Goal: Information Seeking & Learning: Learn about a topic

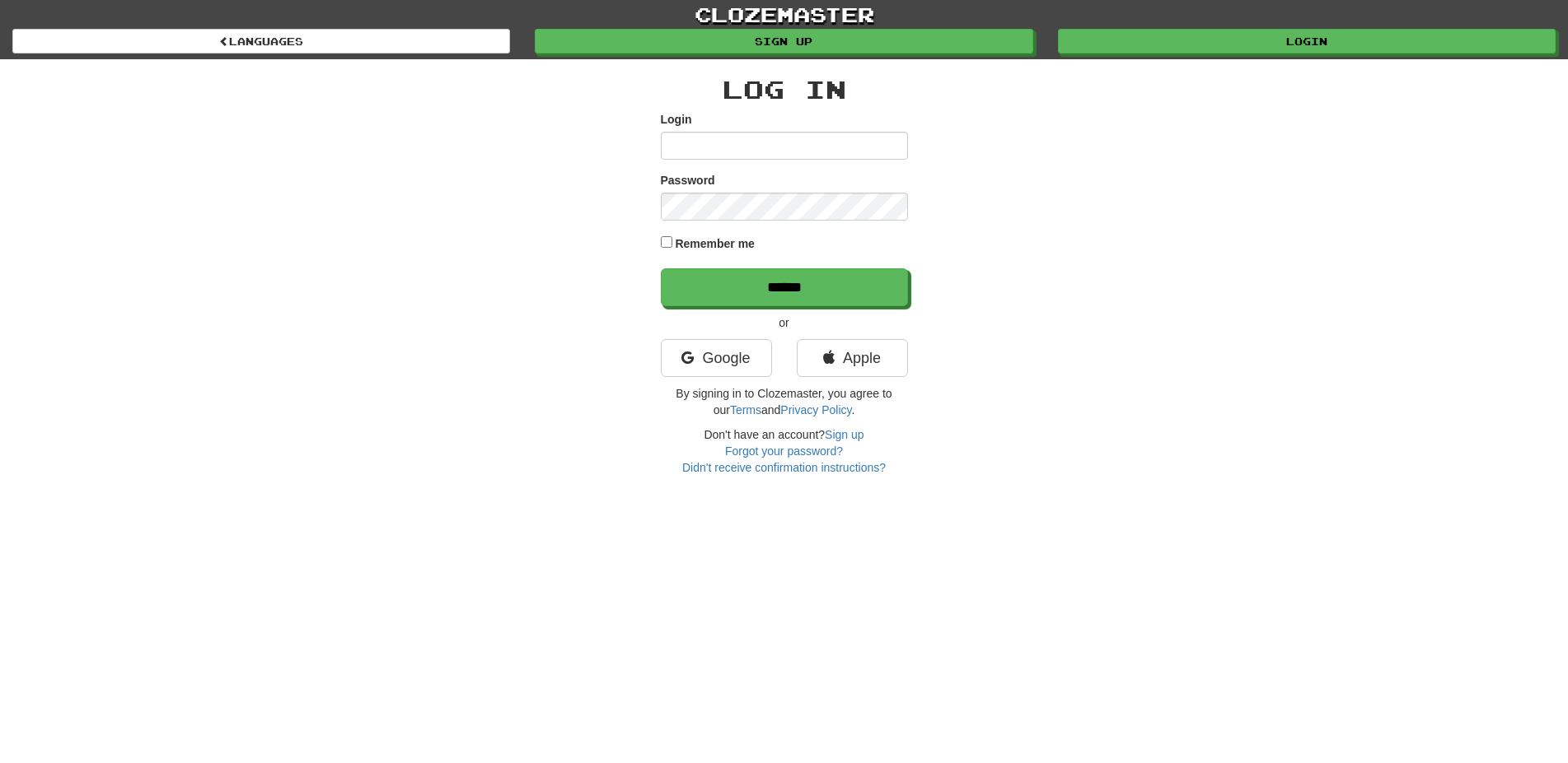
click at [746, 141] on input "Login" at bounding box center [784, 146] width 247 height 28
type input "**********"
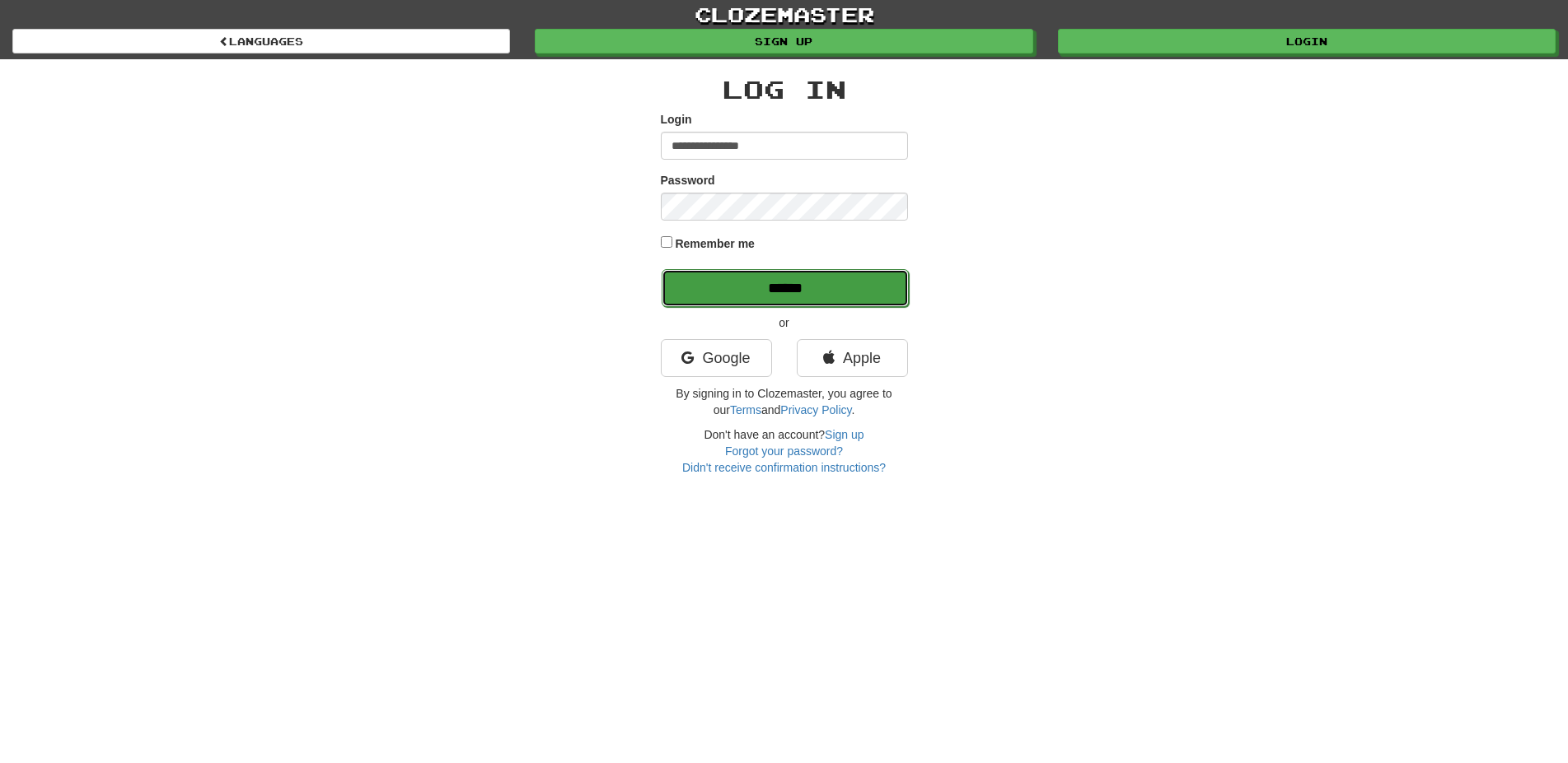
click at [793, 285] on input "******" at bounding box center [784, 287] width 247 height 38
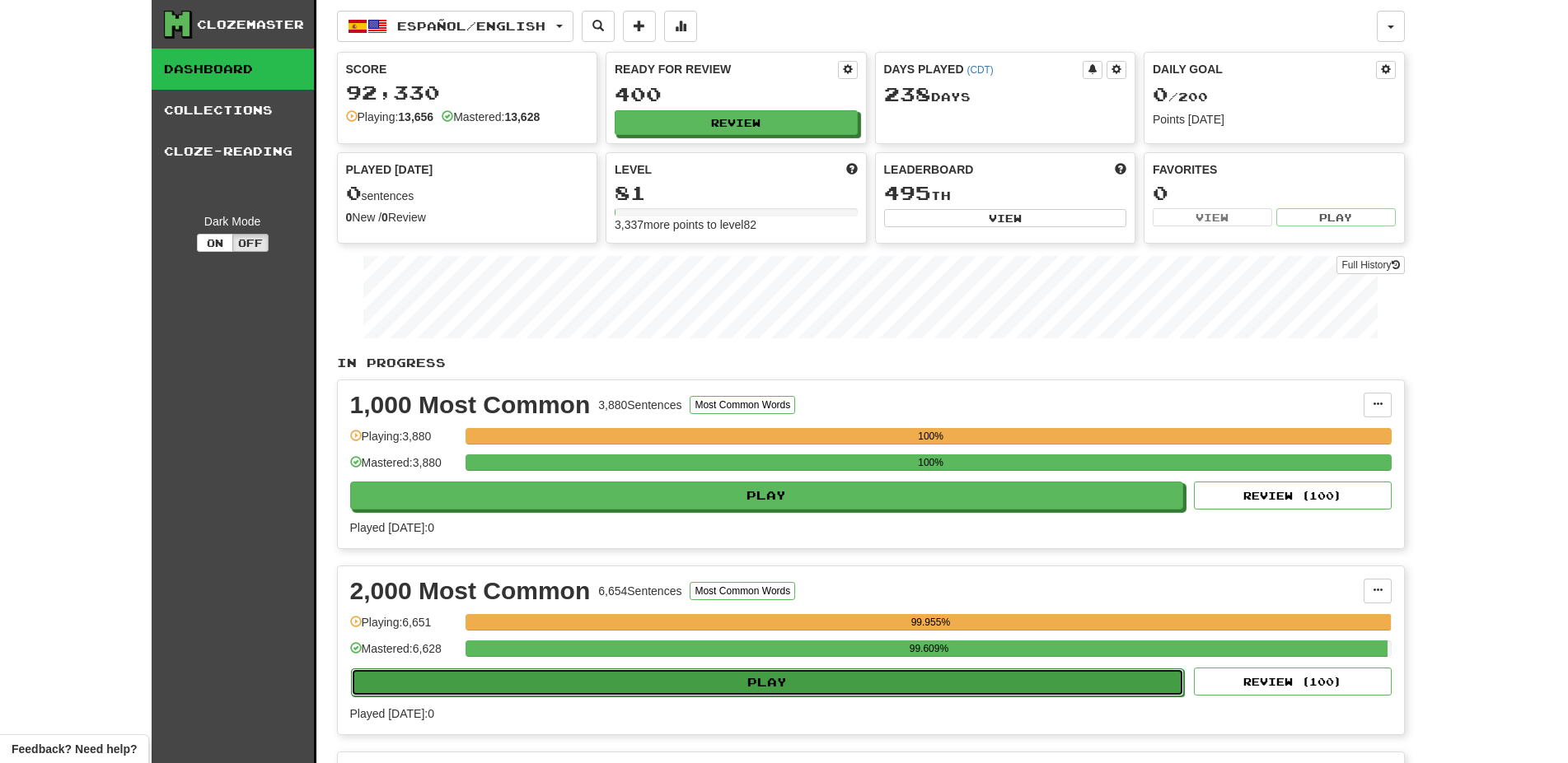
click at [753, 681] on button "Play" at bounding box center [768, 683] width 833 height 28
select select "**"
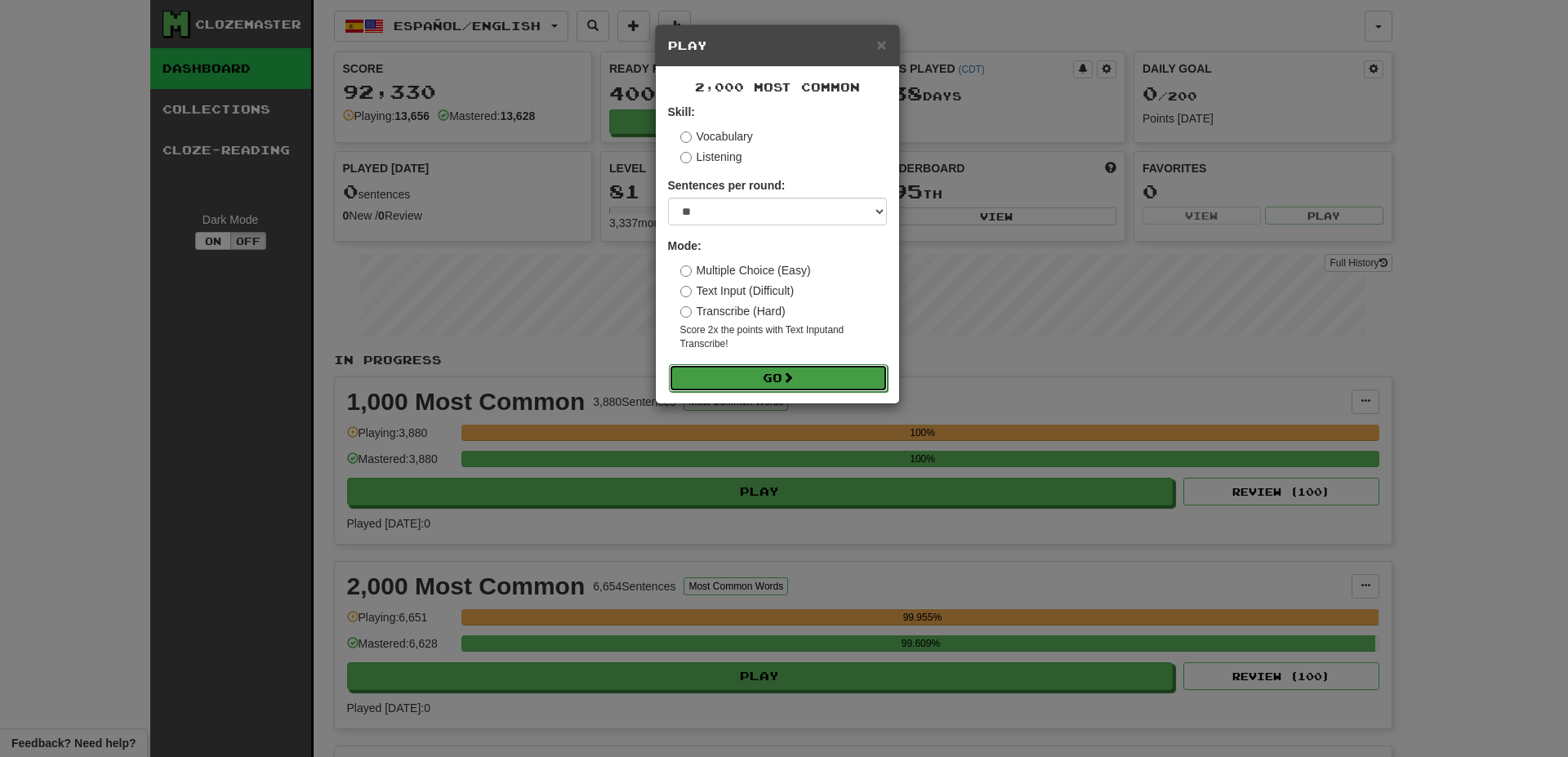
click at [798, 390] on button "Go" at bounding box center [778, 378] width 219 height 28
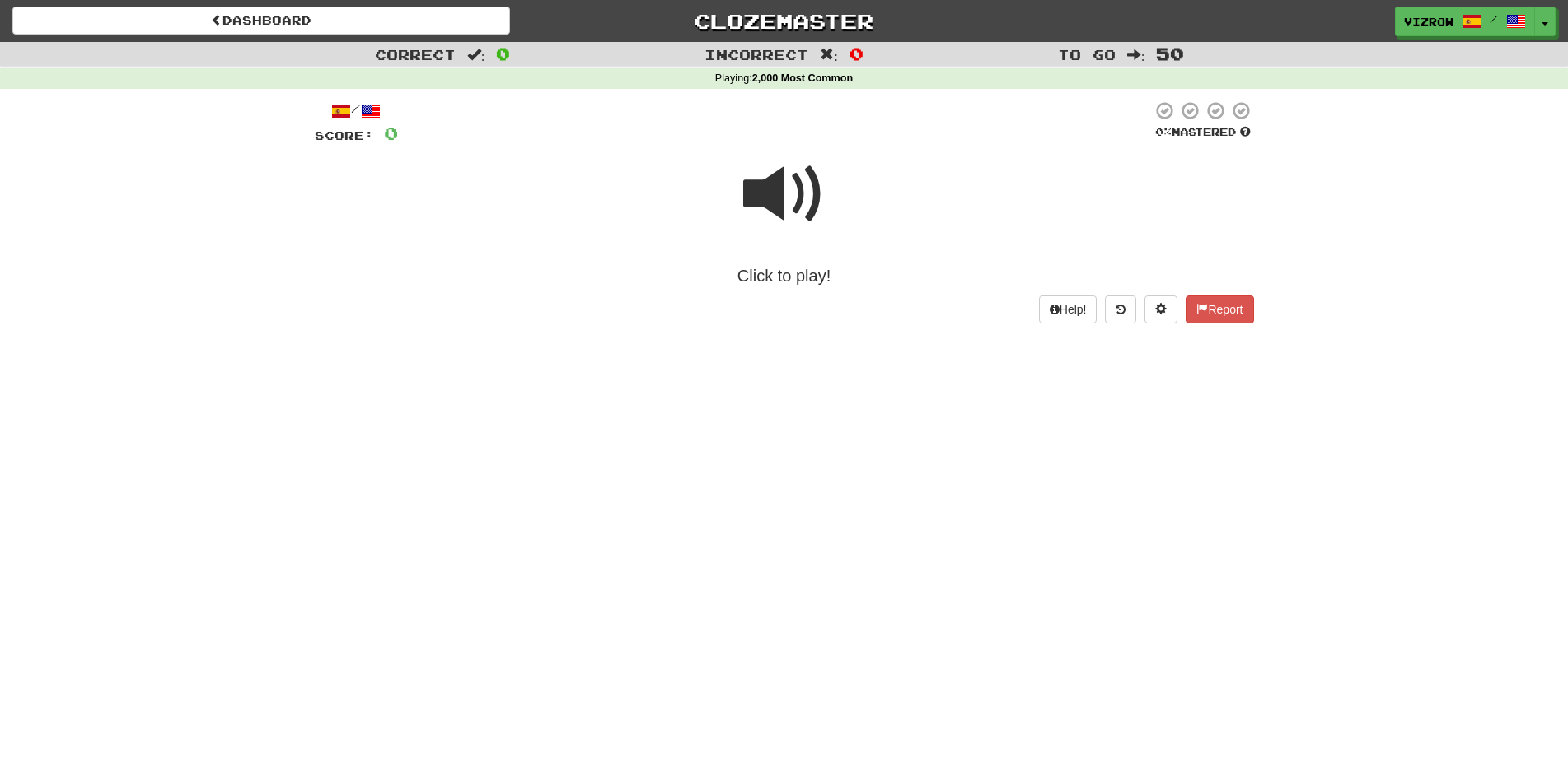
click at [823, 221] on span at bounding box center [784, 194] width 82 height 82
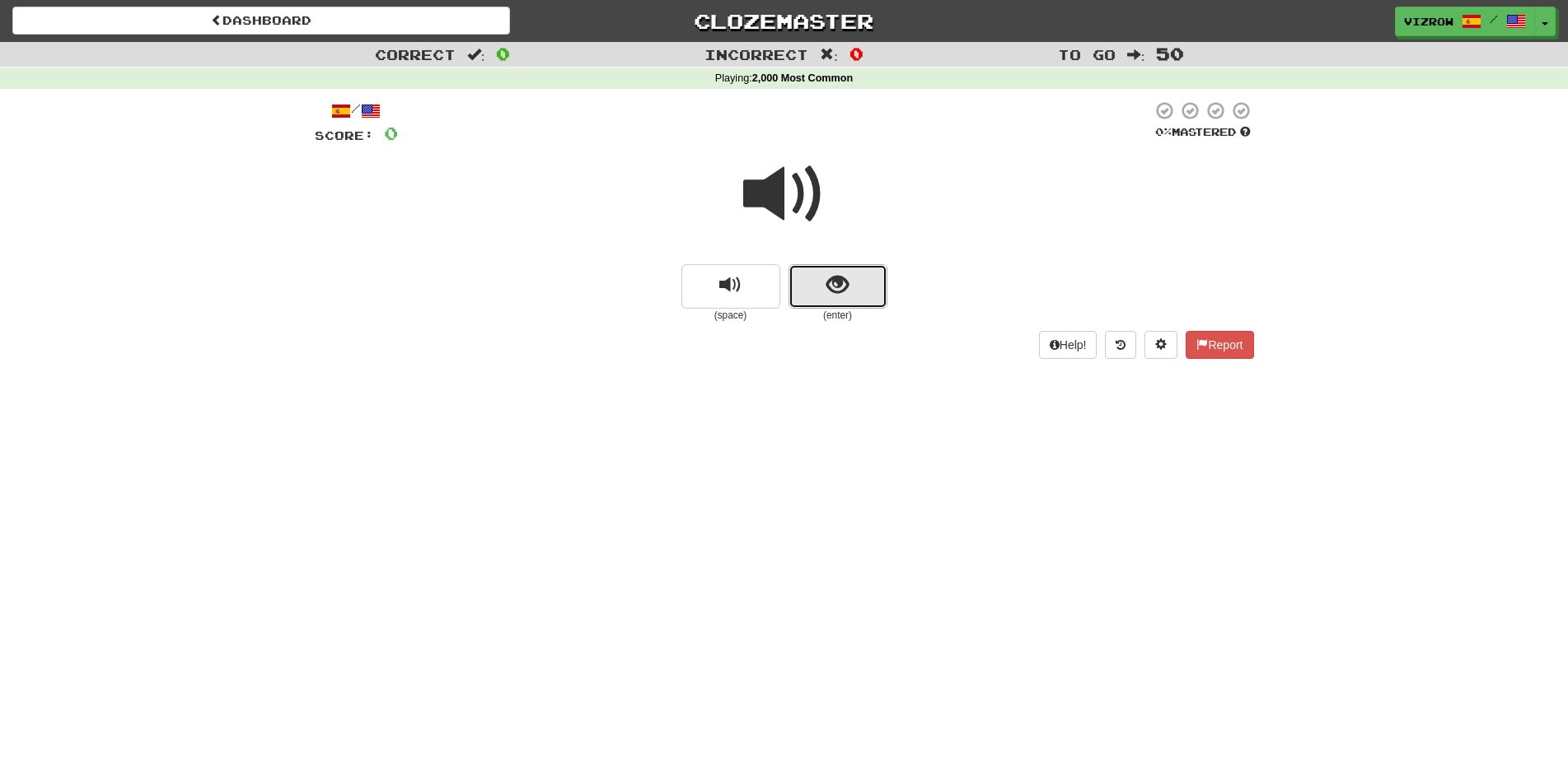
click at [831, 297] on span "show sentence" at bounding box center [837, 285] width 22 height 22
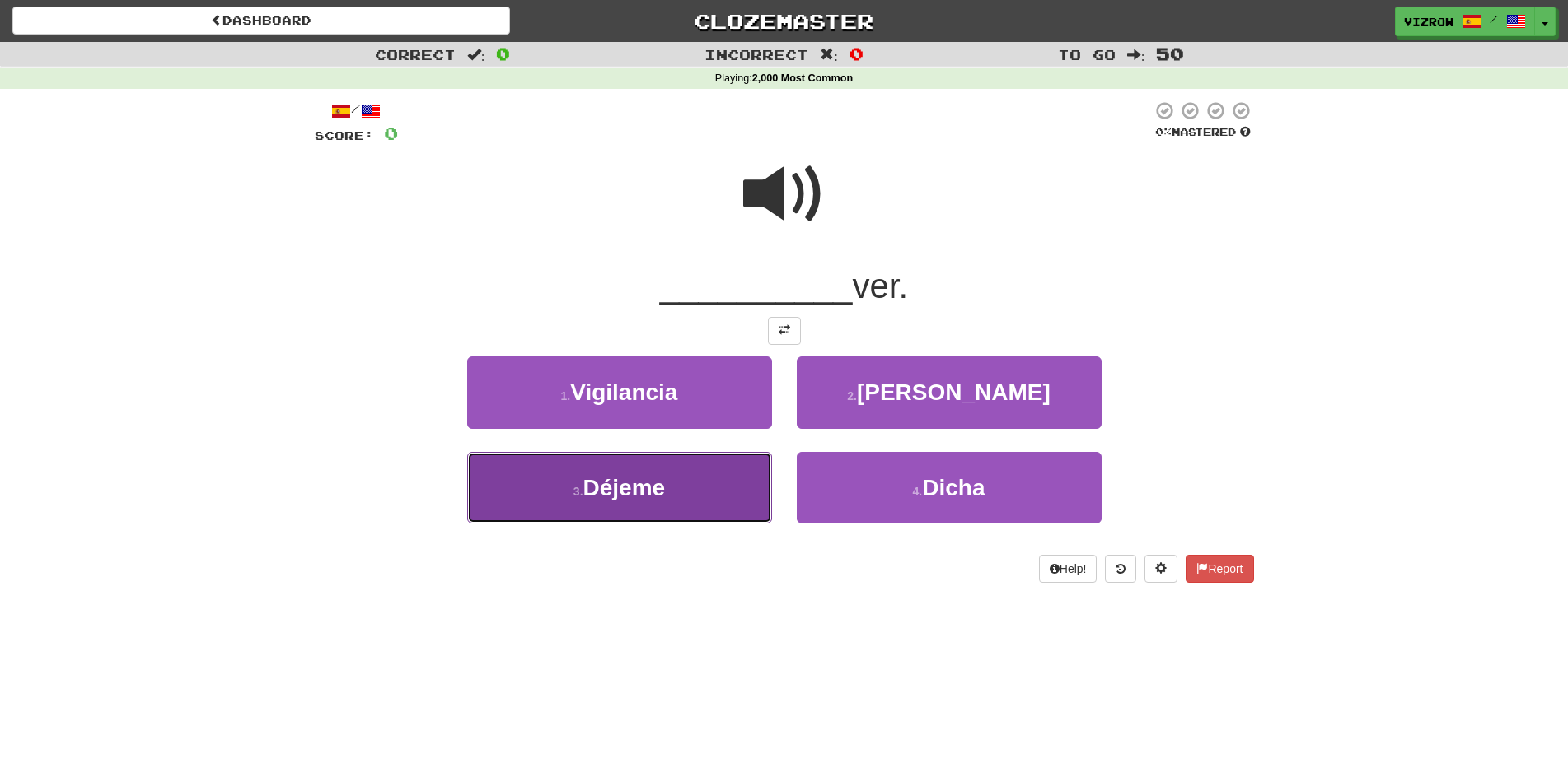
click at [666, 505] on button "3 . Déjeme" at bounding box center [619, 488] width 305 height 72
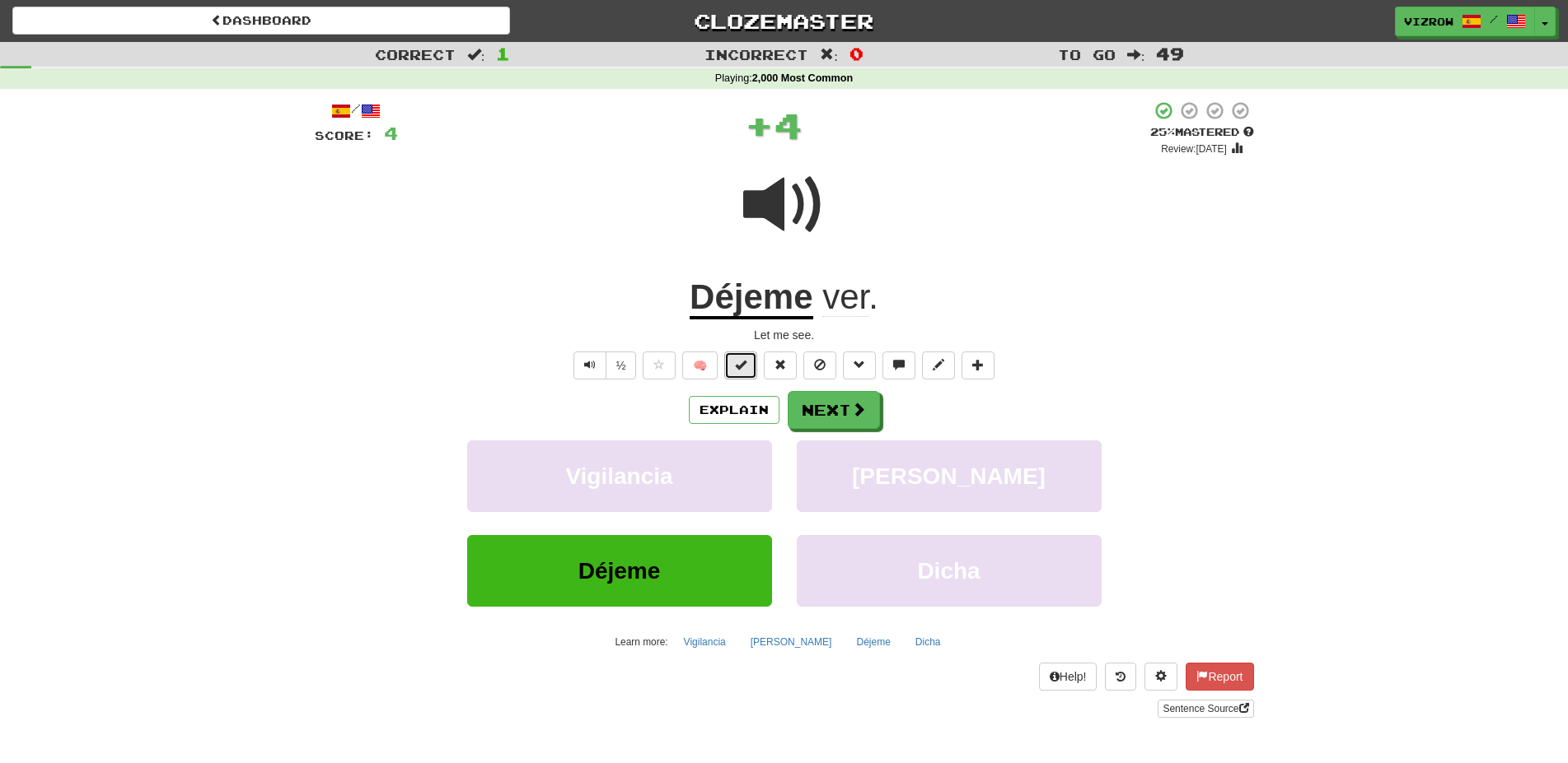
click at [743, 368] on span at bounding box center [740, 364] width 11 height 11
click at [851, 420] on button "Next" at bounding box center [835, 410] width 93 height 38
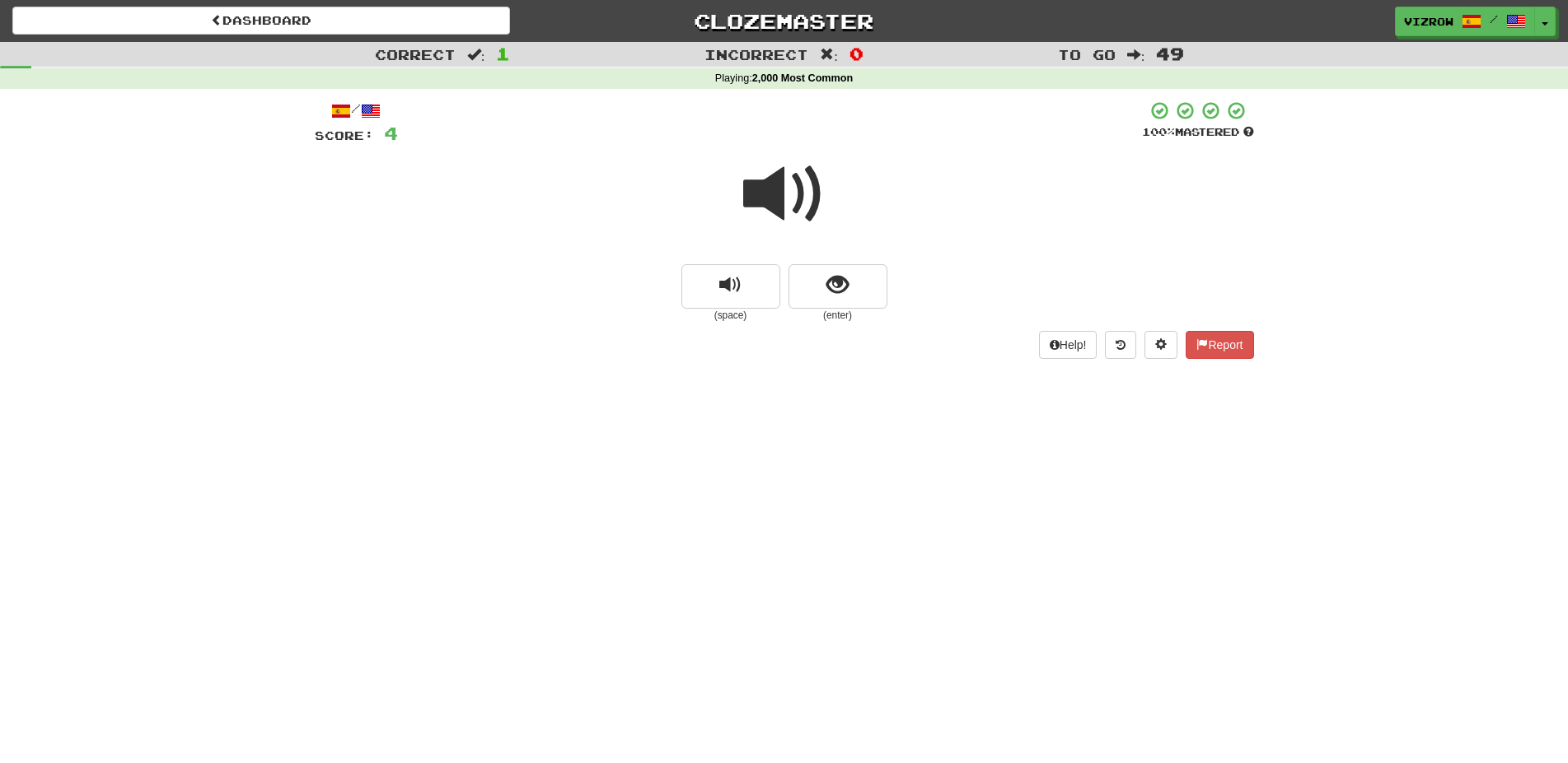
click at [806, 209] on span at bounding box center [784, 194] width 82 height 82
click at [855, 287] on button "show sentence" at bounding box center [838, 286] width 99 height 45
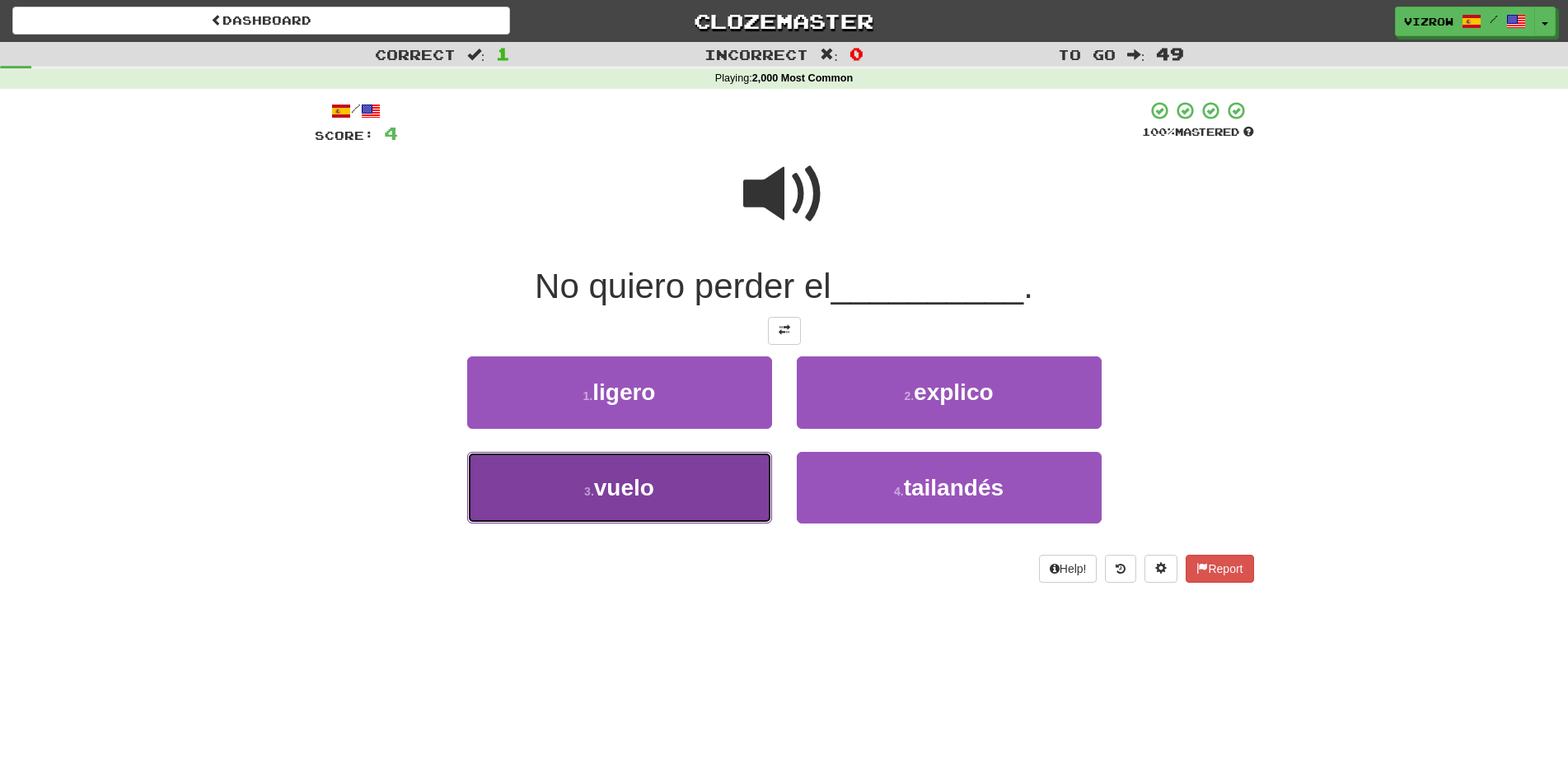
click at [686, 475] on button "3 . vuelo" at bounding box center [619, 488] width 305 height 72
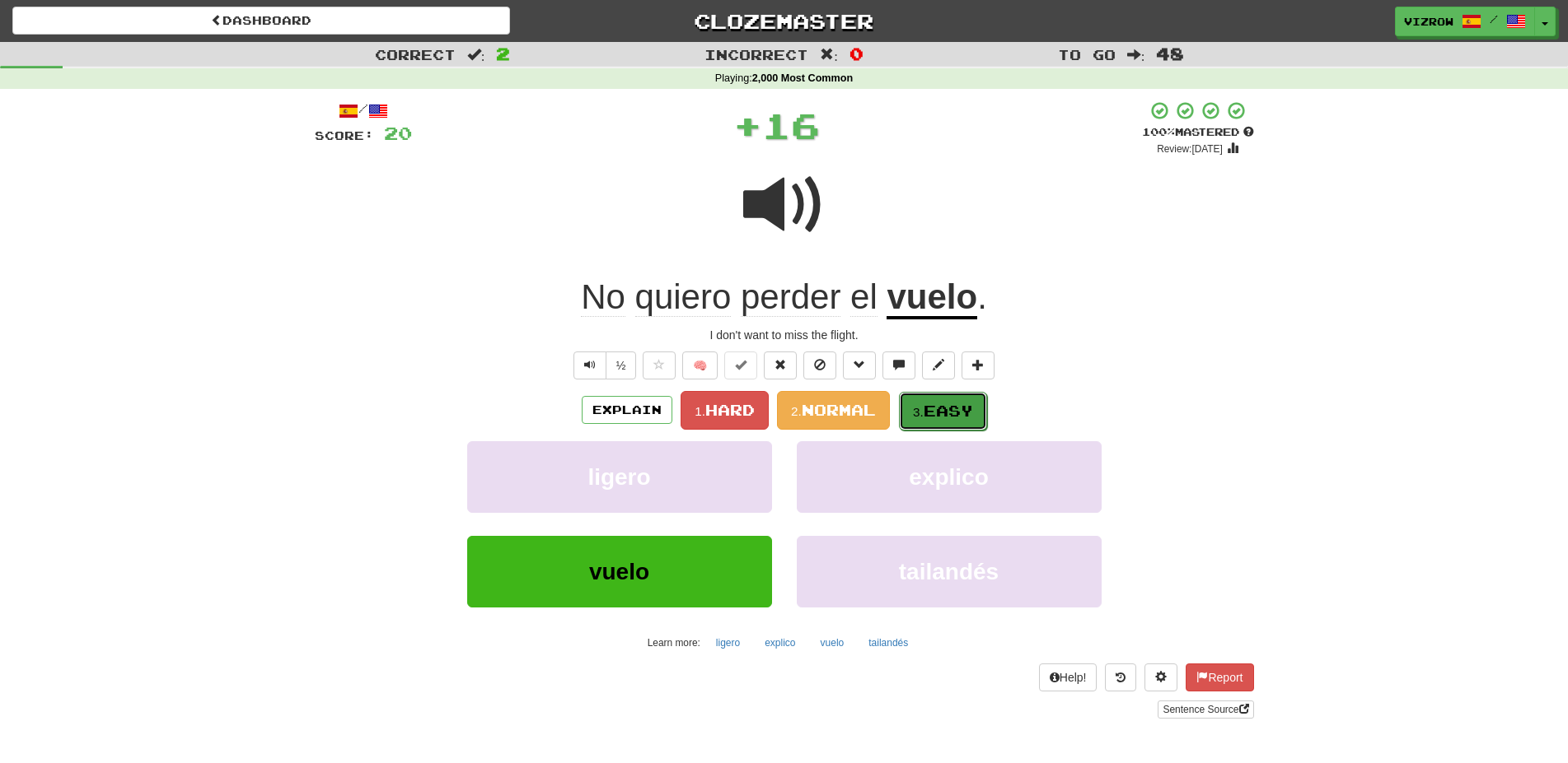
click at [987, 412] on button "3. Easy" at bounding box center [943, 411] width 88 height 38
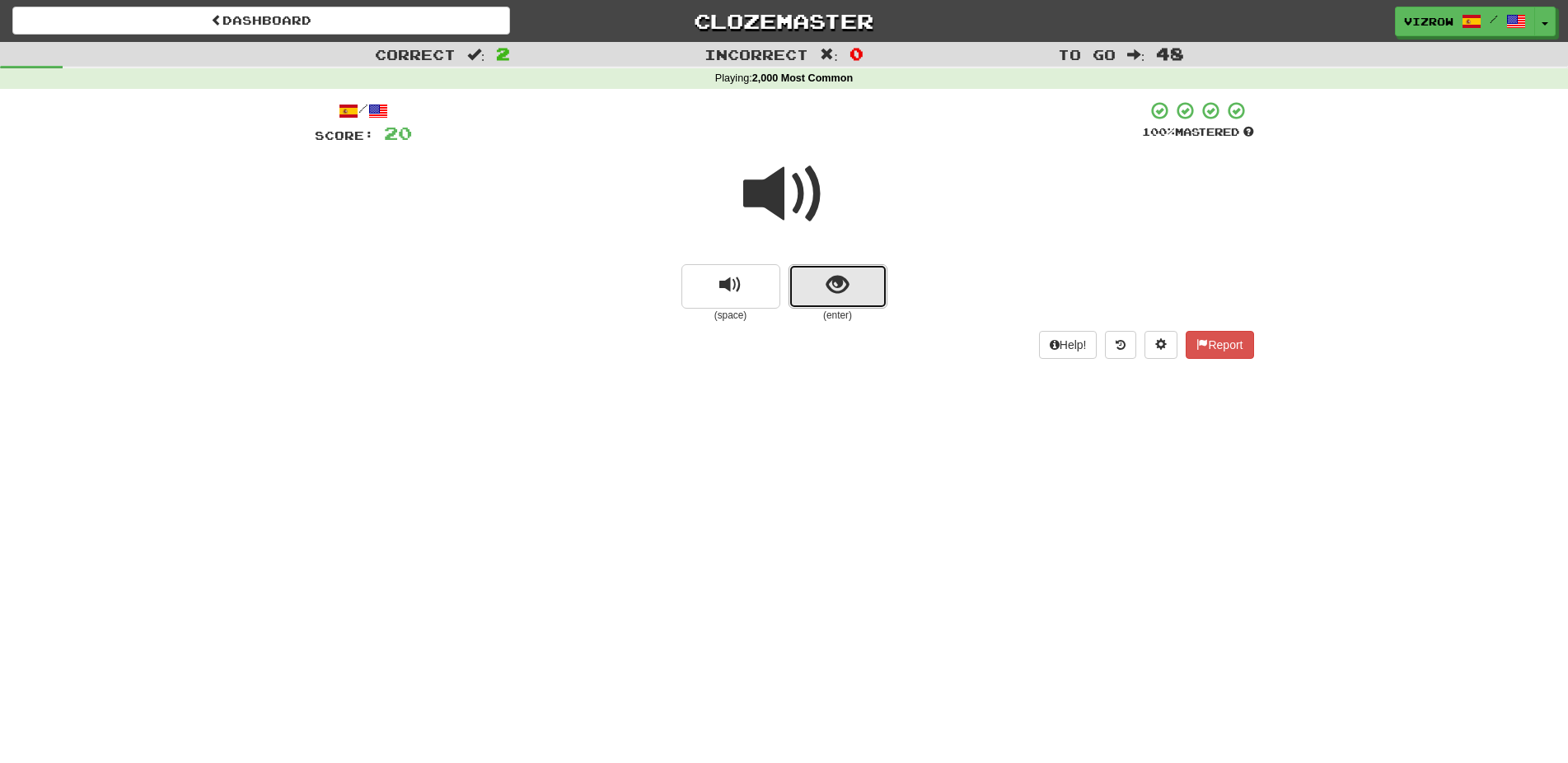
click at [868, 285] on button "show sentence" at bounding box center [838, 286] width 99 height 45
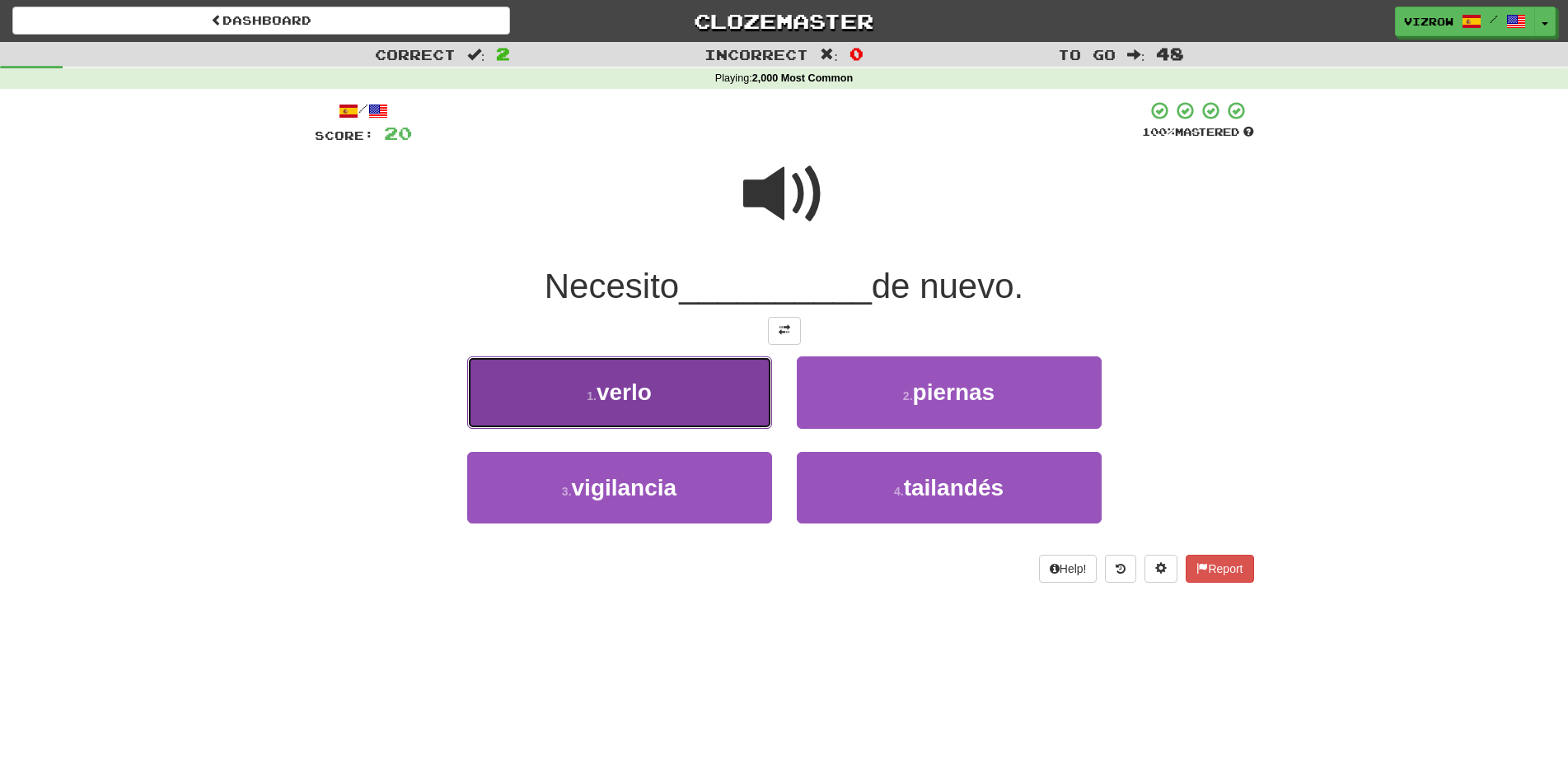
click at [671, 359] on button "1 . verlo" at bounding box center [619, 392] width 305 height 72
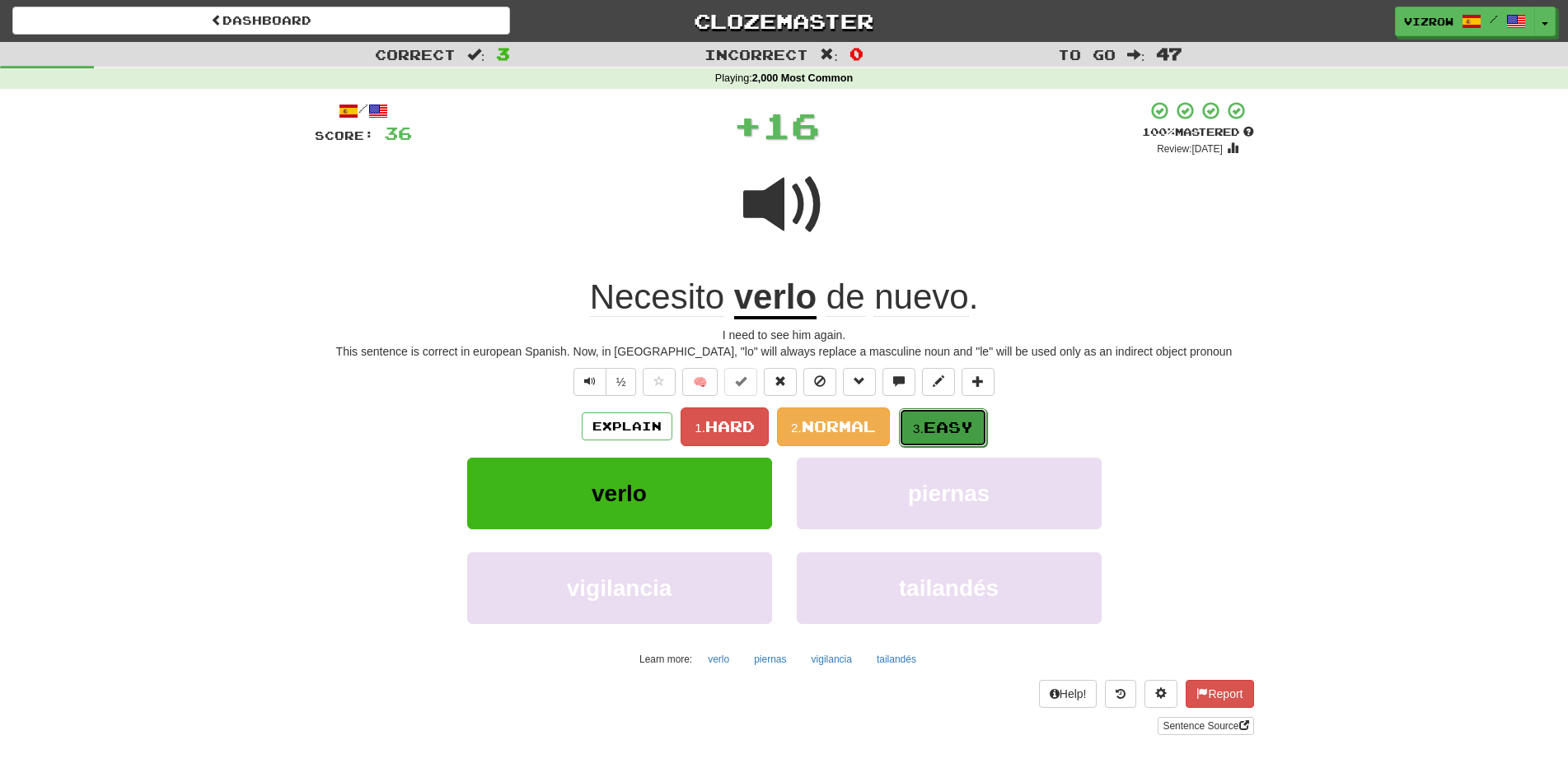
click at [968, 427] on span "Easy" at bounding box center [948, 427] width 50 height 18
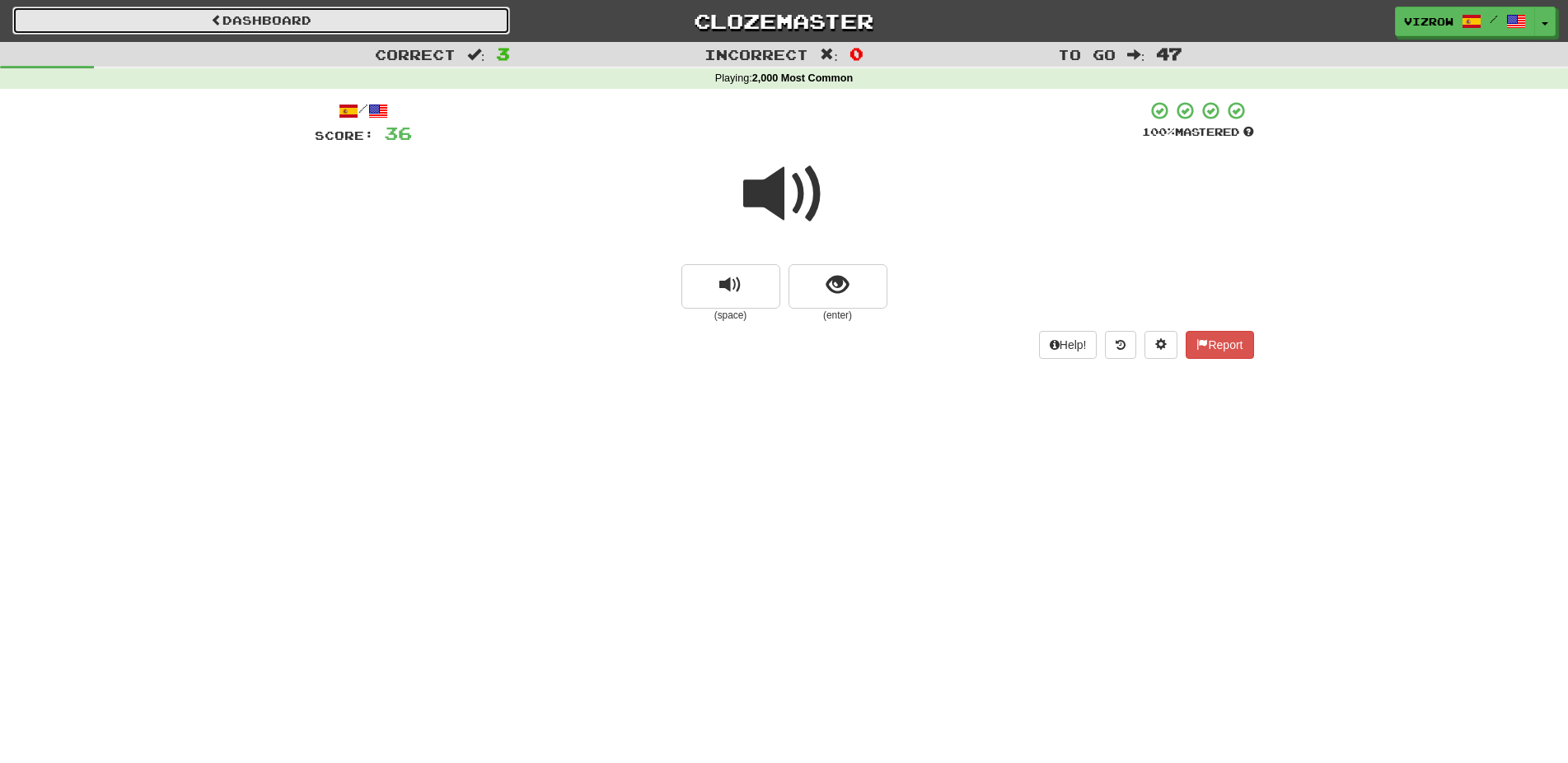
click at [323, 24] on link "Dashboard" at bounding box center [261, 21] width 498 height 28
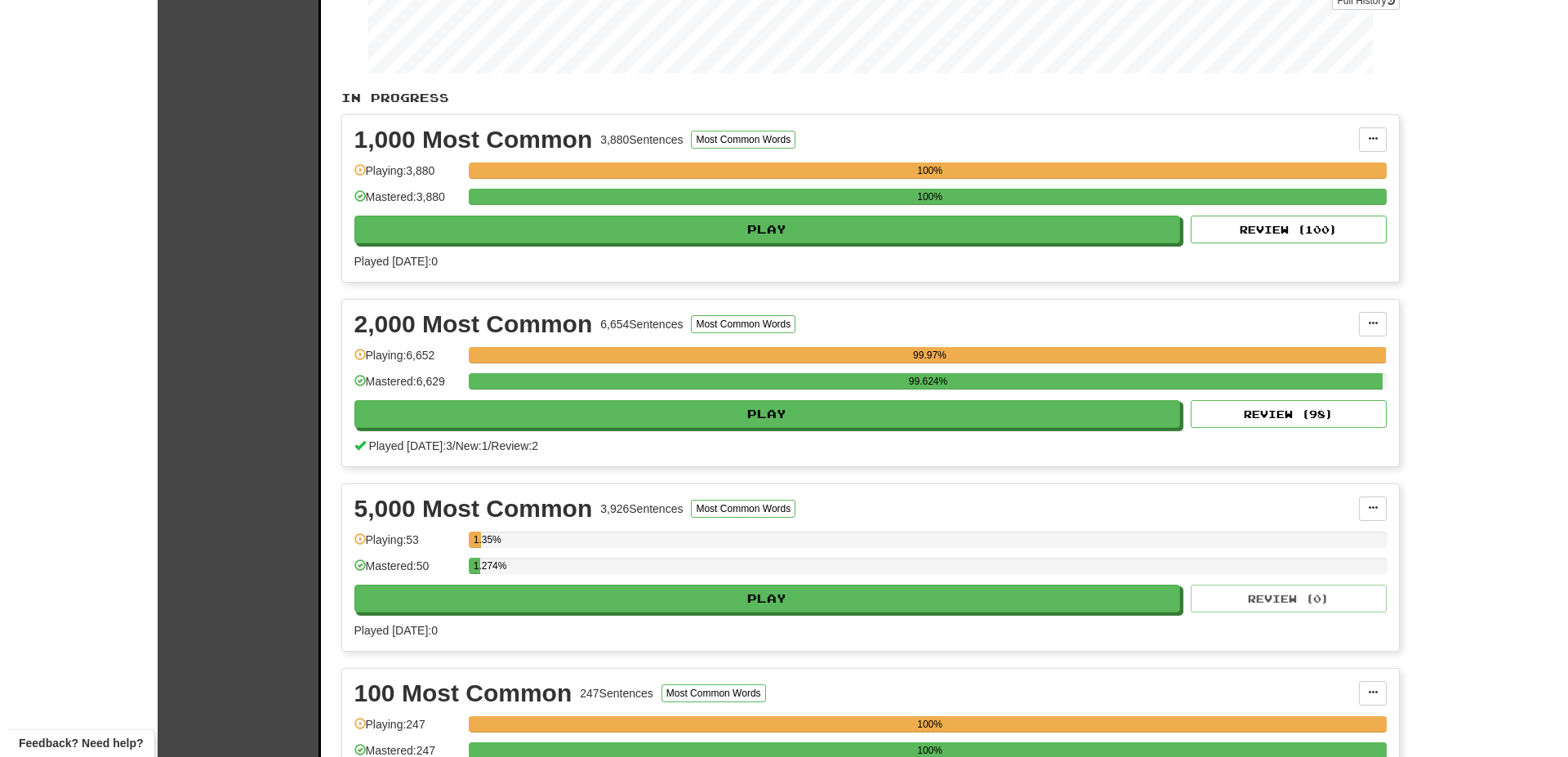
scroll to position [333, 0]
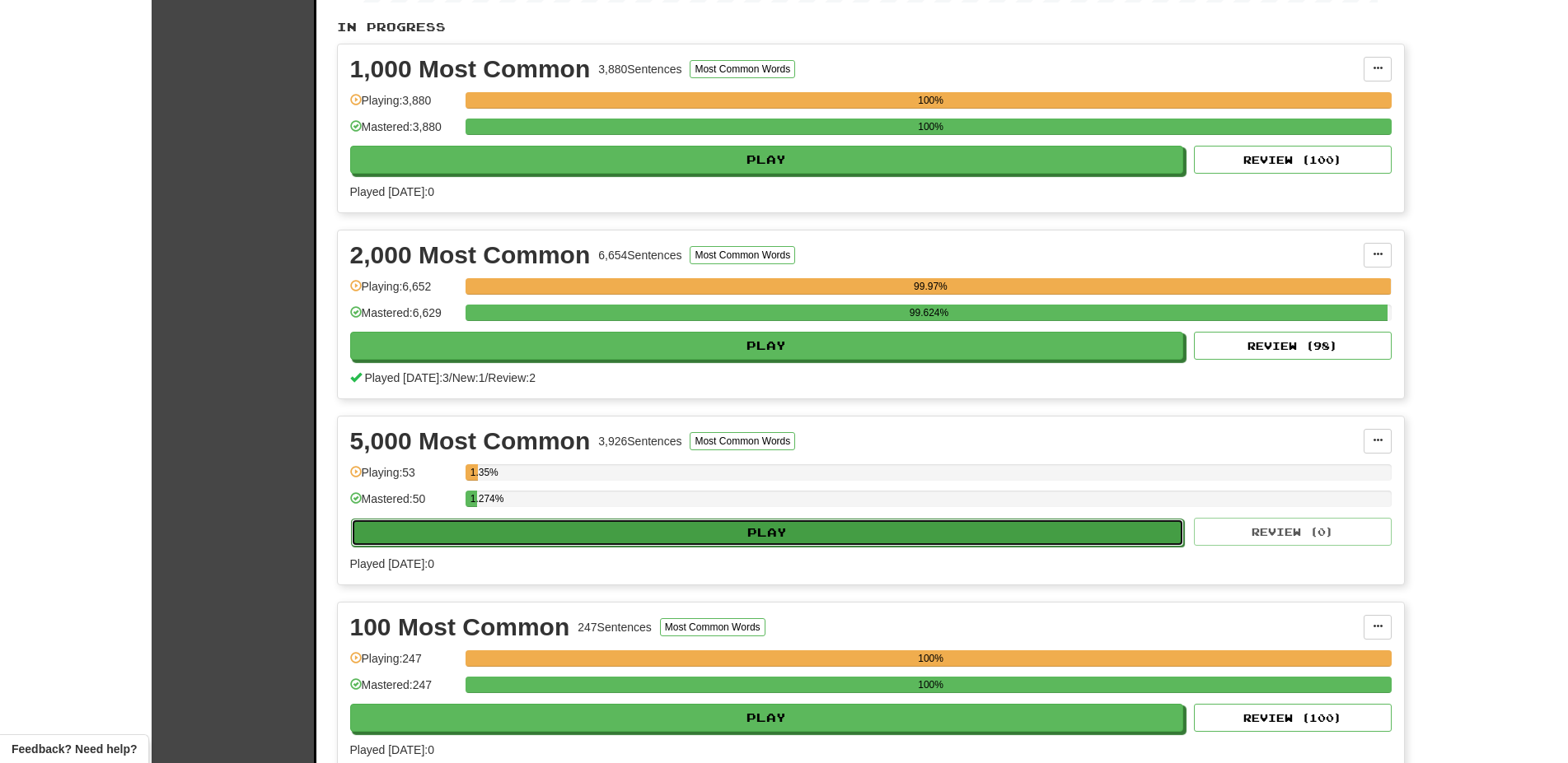
click at [819, 536] on button "Play" at bounding box center [768, 533] width 833 height 28
select select "**"
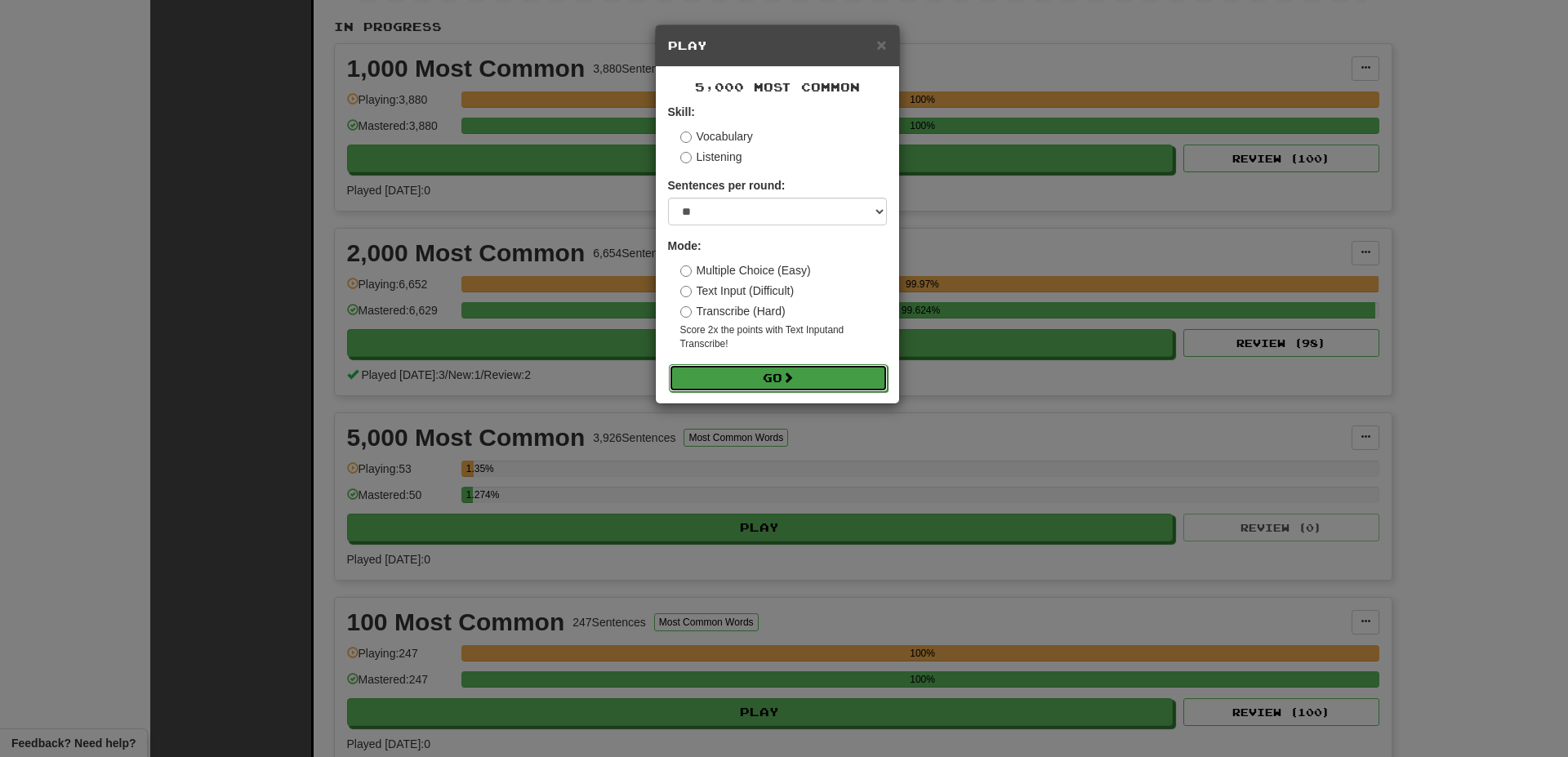
click at [792, 385] on button "Go" at bounding box center [778, 378] width 219 height 28
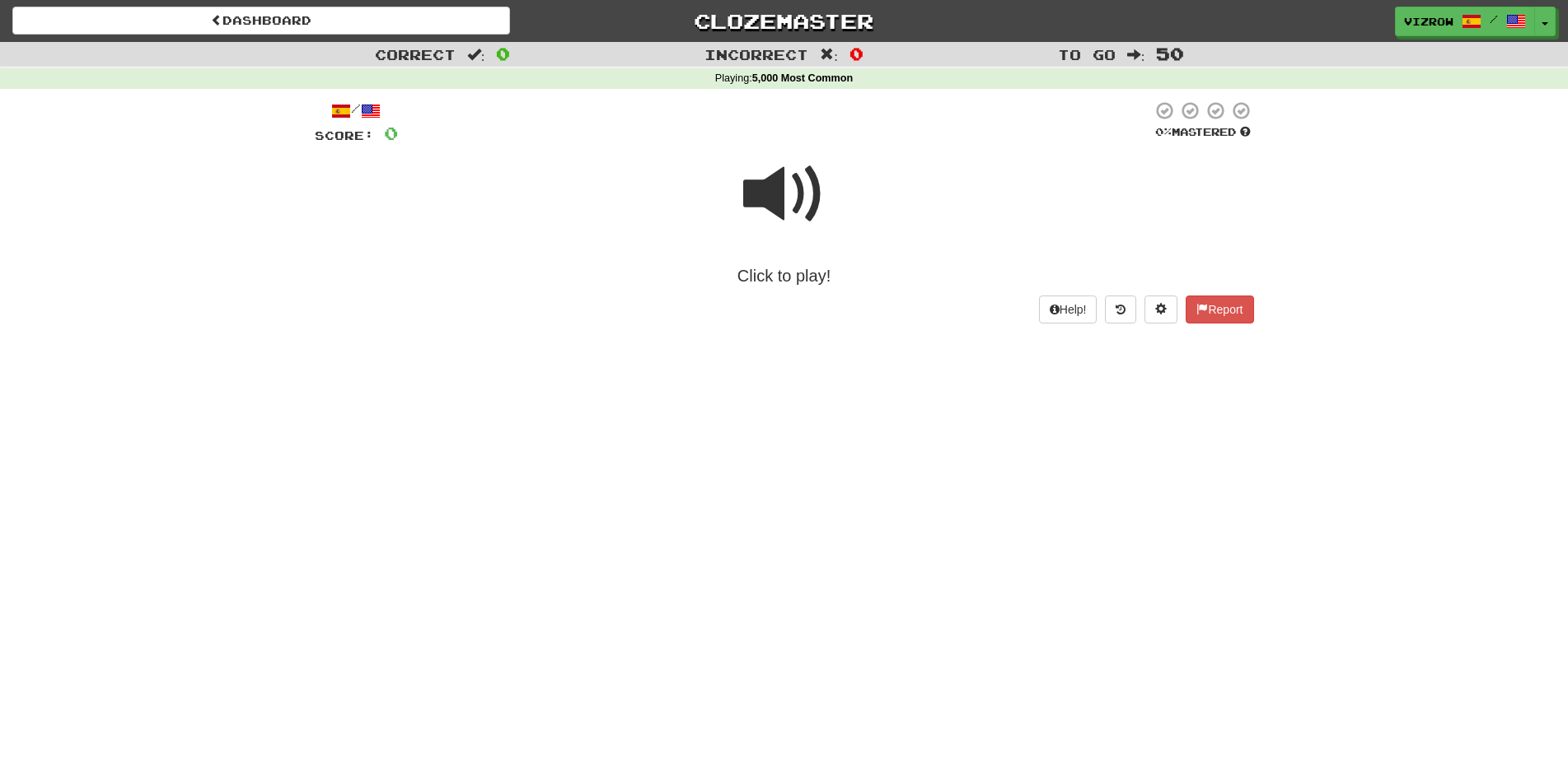
click at [787, 204] on span at bounding box center [784, 194] width 82 height 82
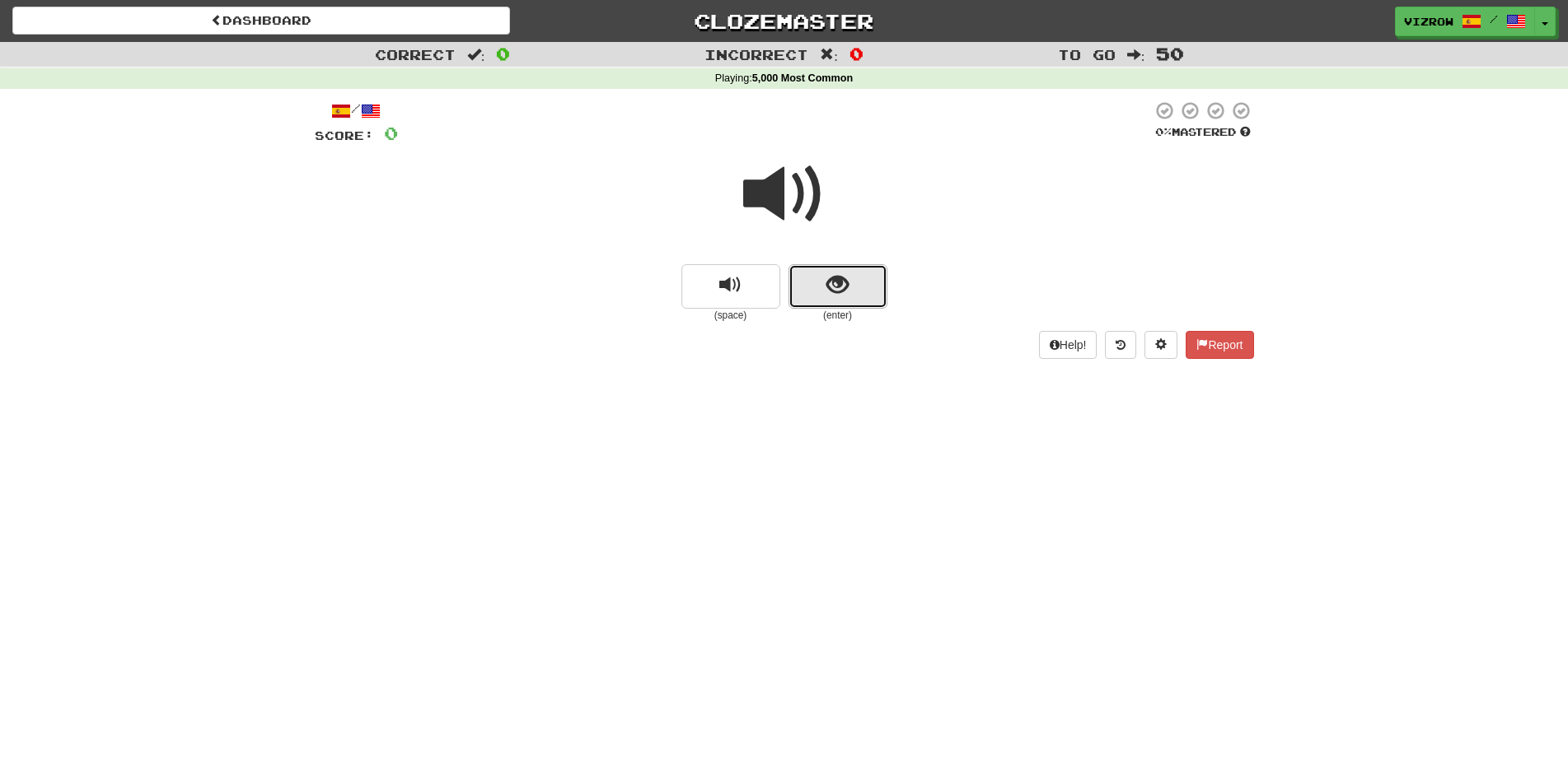
click at [842, 295] on span "show sentence" at bounding box center [837, 285] width 22 height 22
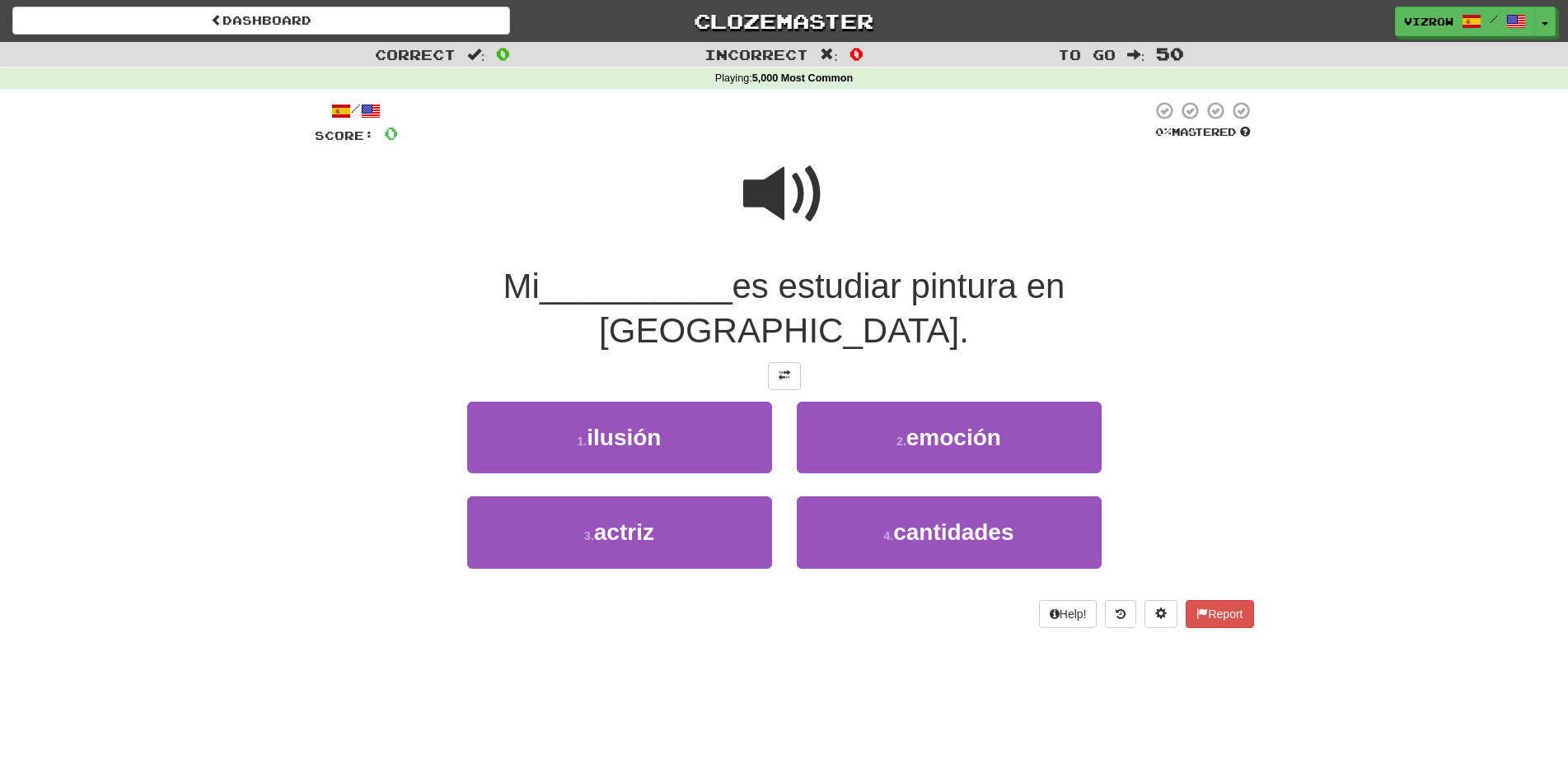
click at [779, 211] on span at bounding box center [784, 194] width 82 height 82
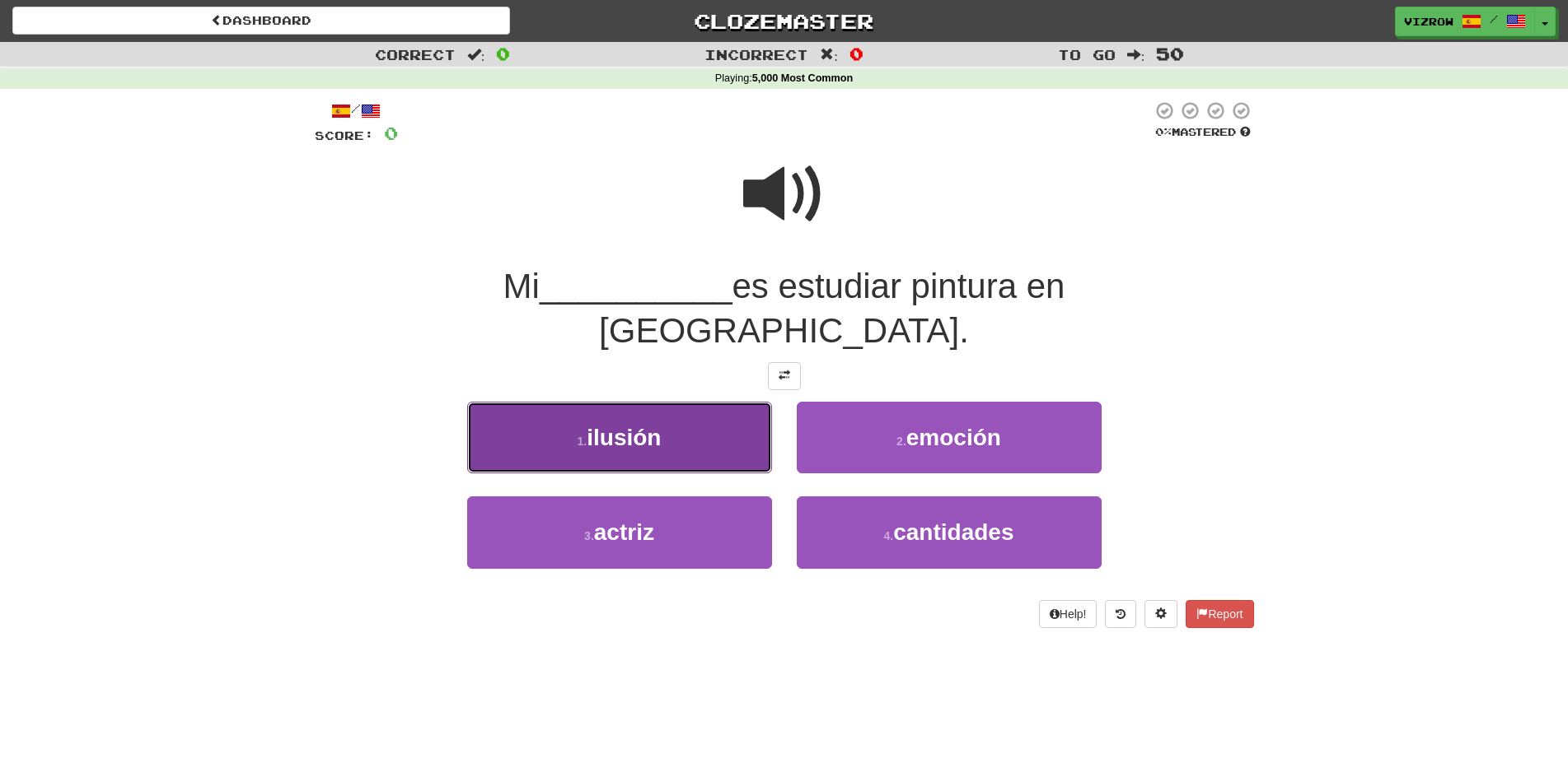
click at [649, 425] on span "ilusión" at bounding box center [624, 437] width 74 height 25
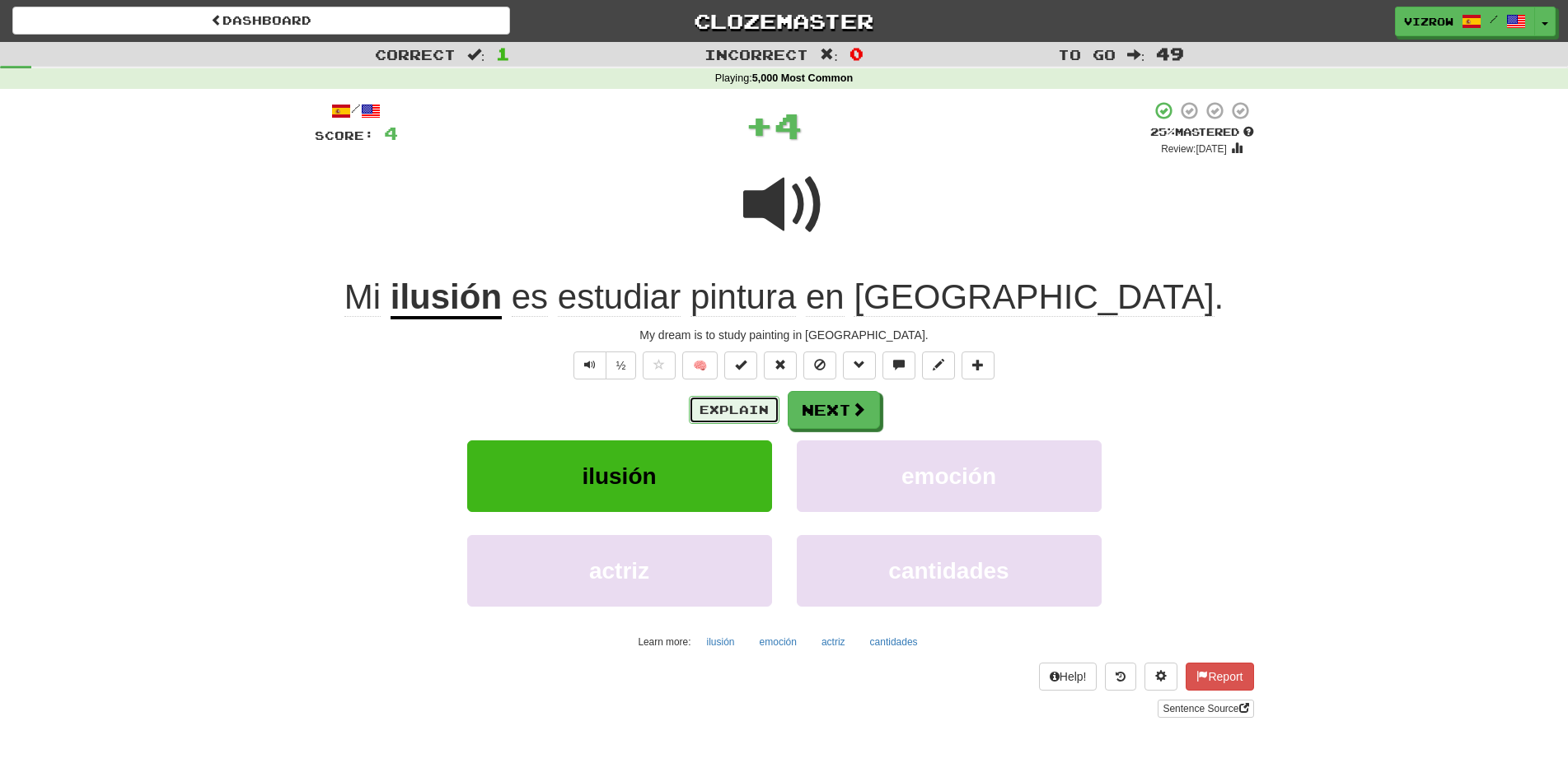
click at [729, 409] on button "Explain" at bounding box center [734, 410] width 91 height 28
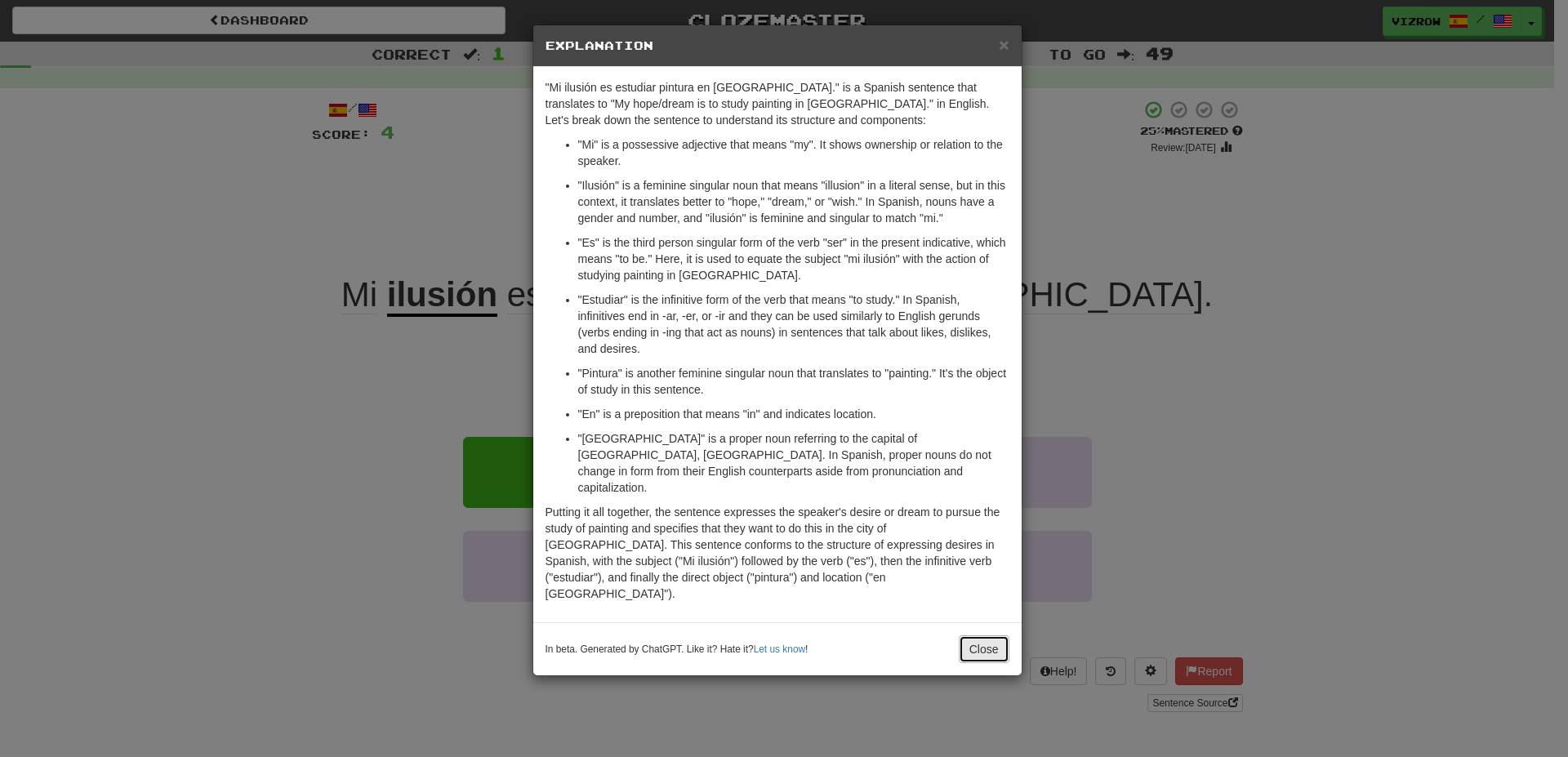
click at [996, 636] on button "Close" at bounding box center [984, 650] width 50 height 28
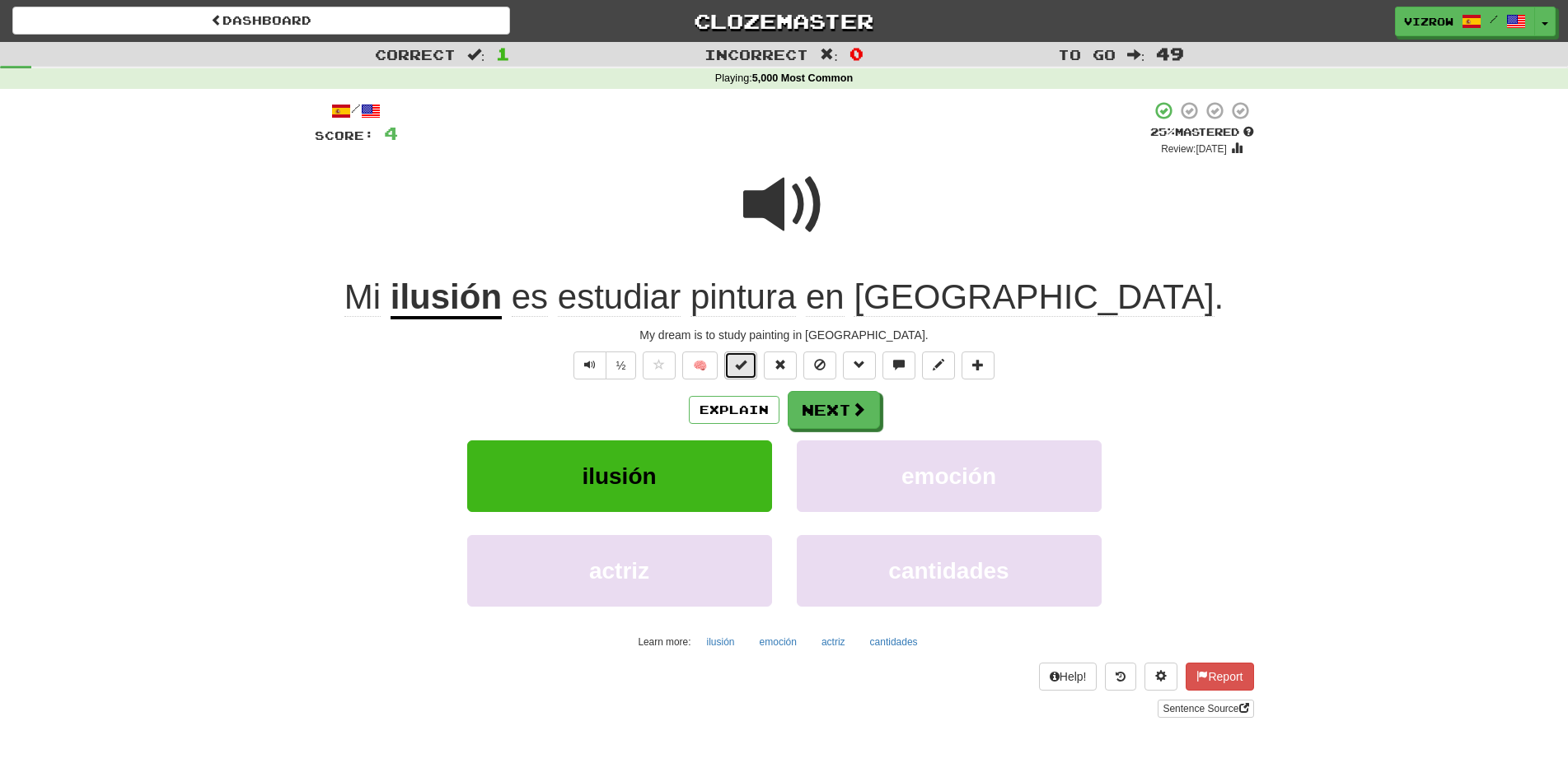
click at [748, 356] on button at bounding box center [741, 366] width 33 height 28
click at [843, 402] on button "Next" at bounding box center [835, 410] width 93 height 38
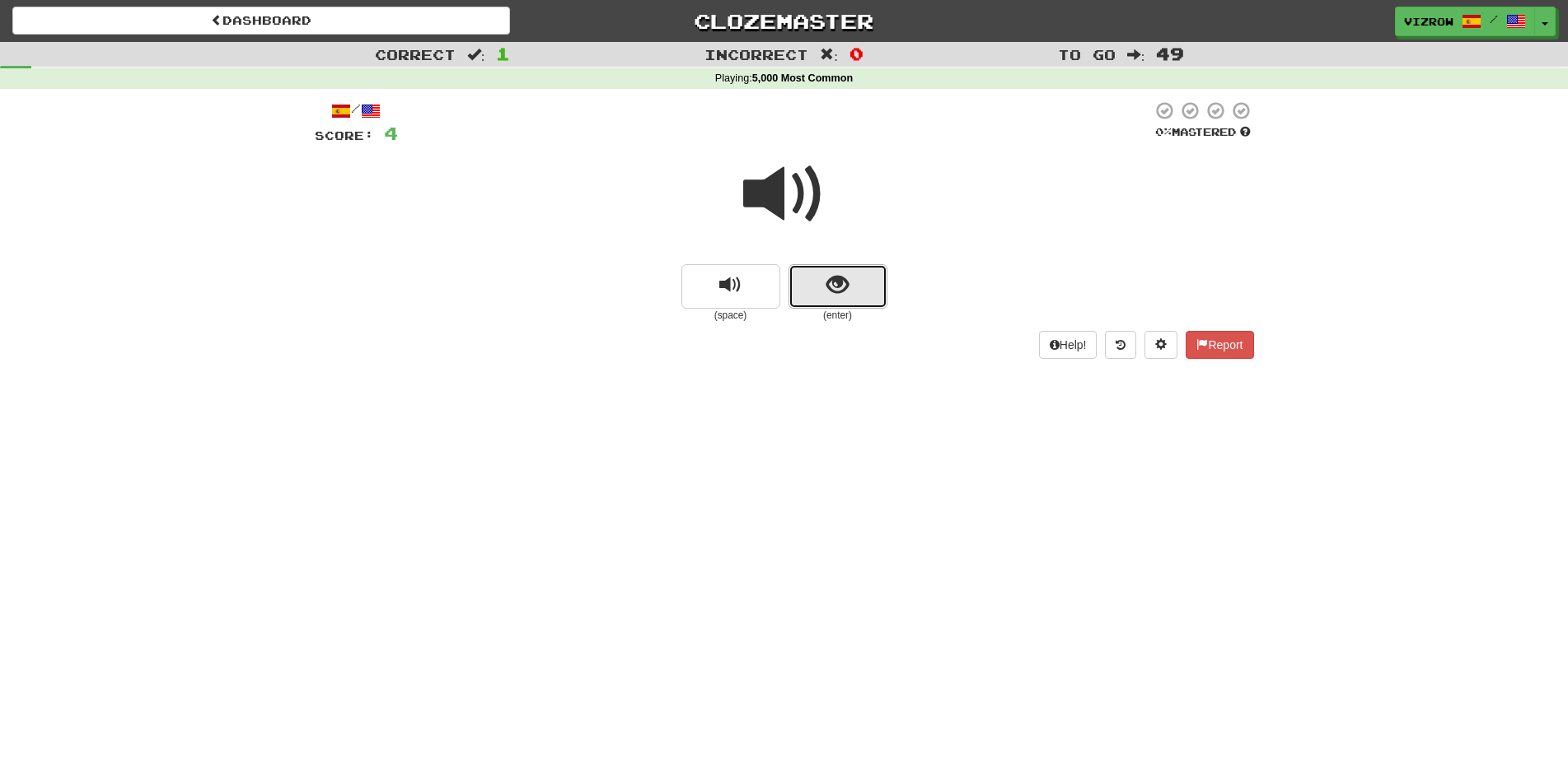
click at [838, 297] on span "show sentence" at bounding box center [837, 285] width 22 height 22
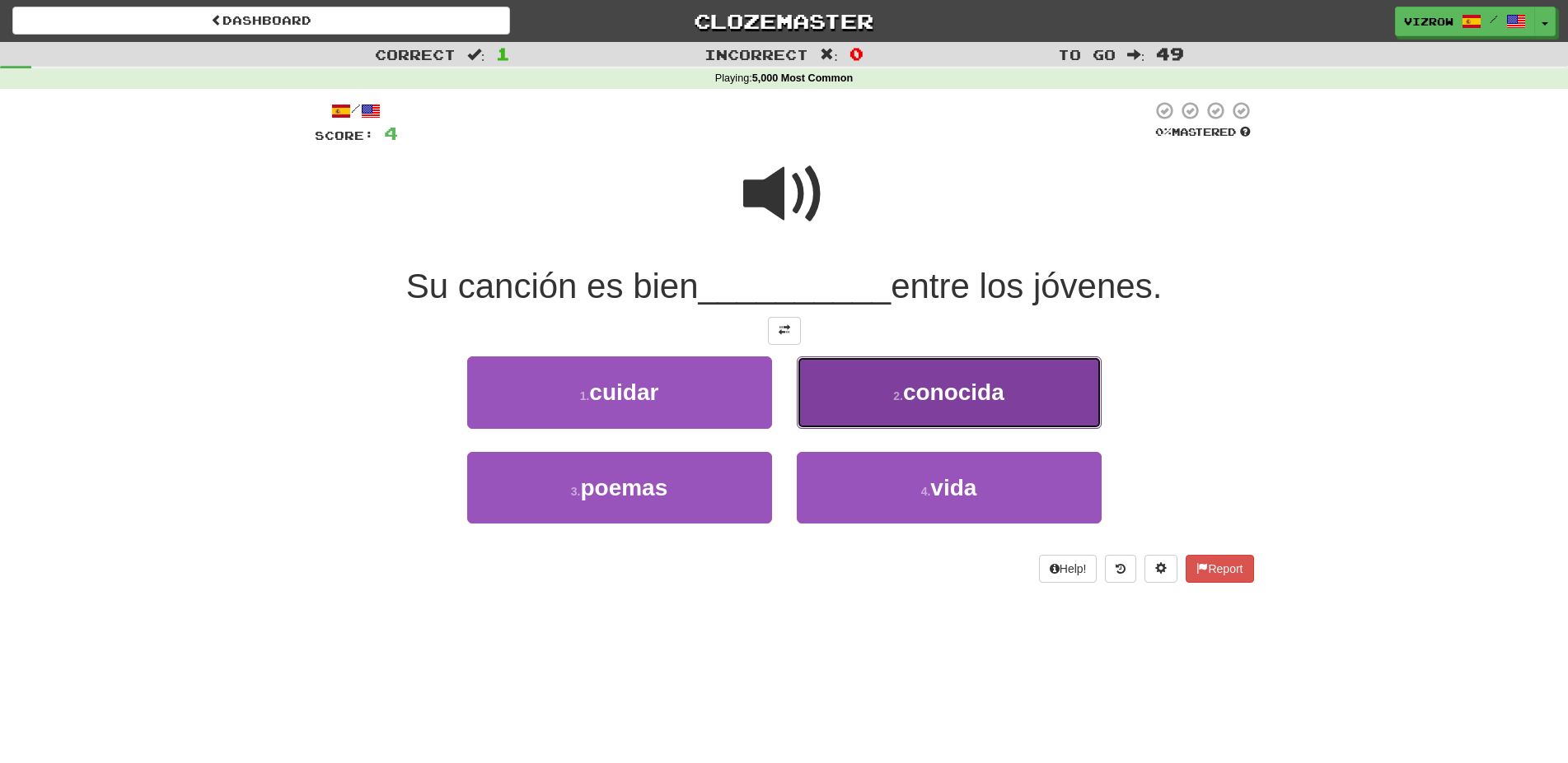
click at [943, 395] on span "conocida" at bounding box center [954, 392] width 101 height 25
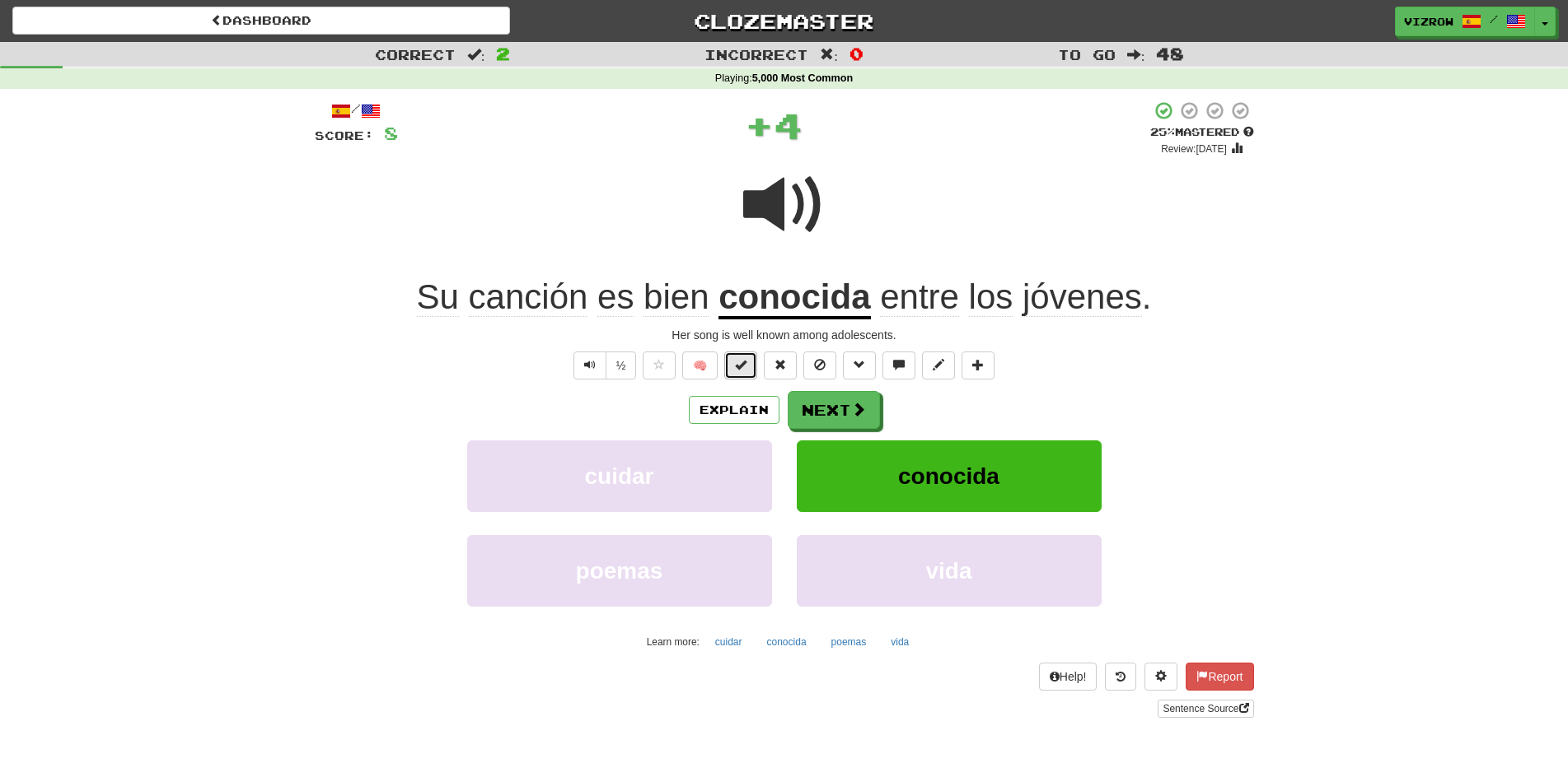
click at [756, 371] on button at bounding box center [741, 366] width 33 height 28
click at [798, 416] on button "Next" at bounding box center [835, 410] width 93 height 38
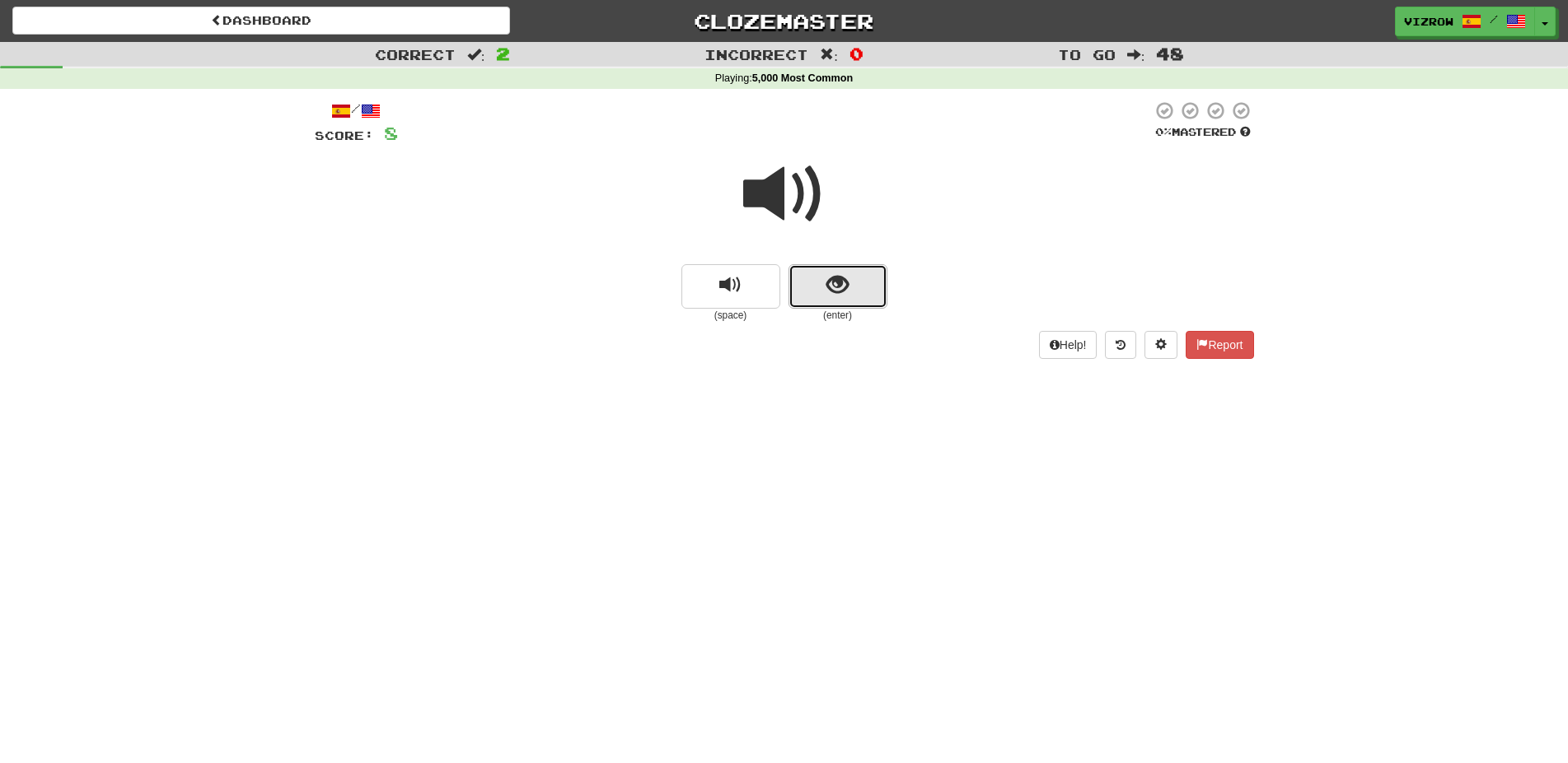
click at [878, 294] on button "show sentence" at bounding box center [838, 286] width 99 height 45
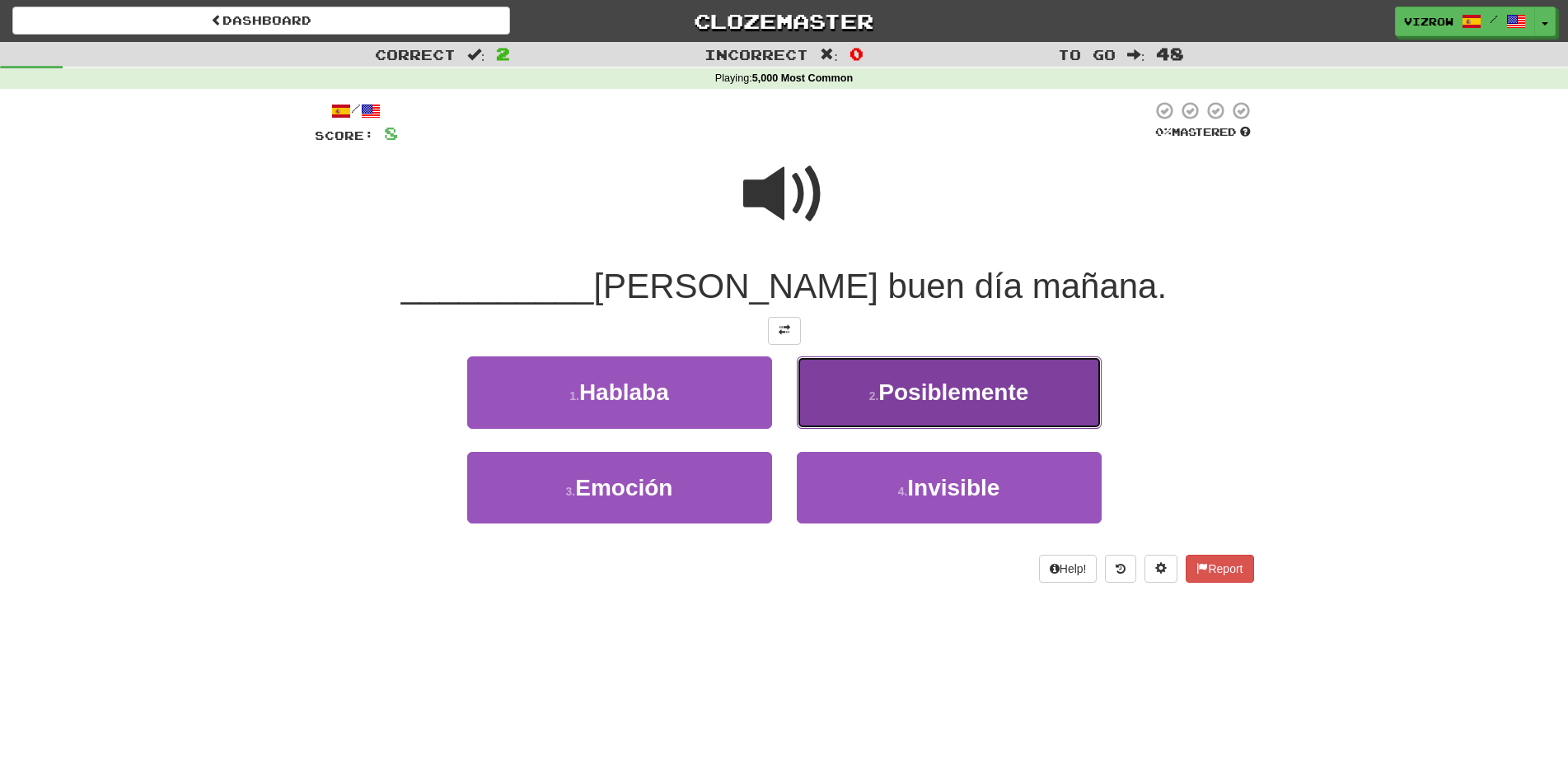
click at [987, 396] on span "Posiblemente" at bounding box center [953, 392] width 150 height 25
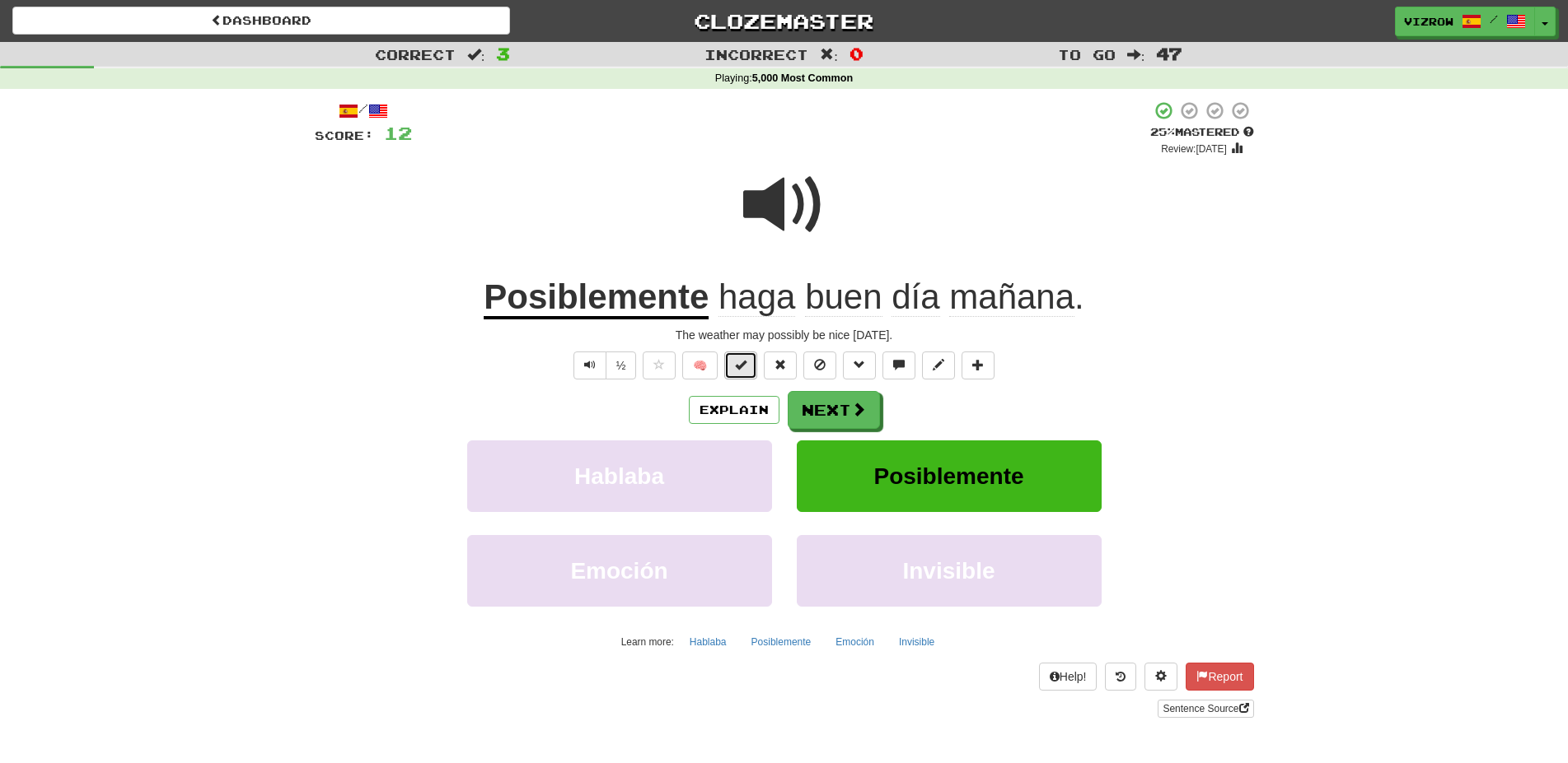
click at [744, 355] on button at bounding box center [741, 366] width 33 height 28
click at [833, 404] on button "Next" at bounding box center [835, 410] width 93 height 38
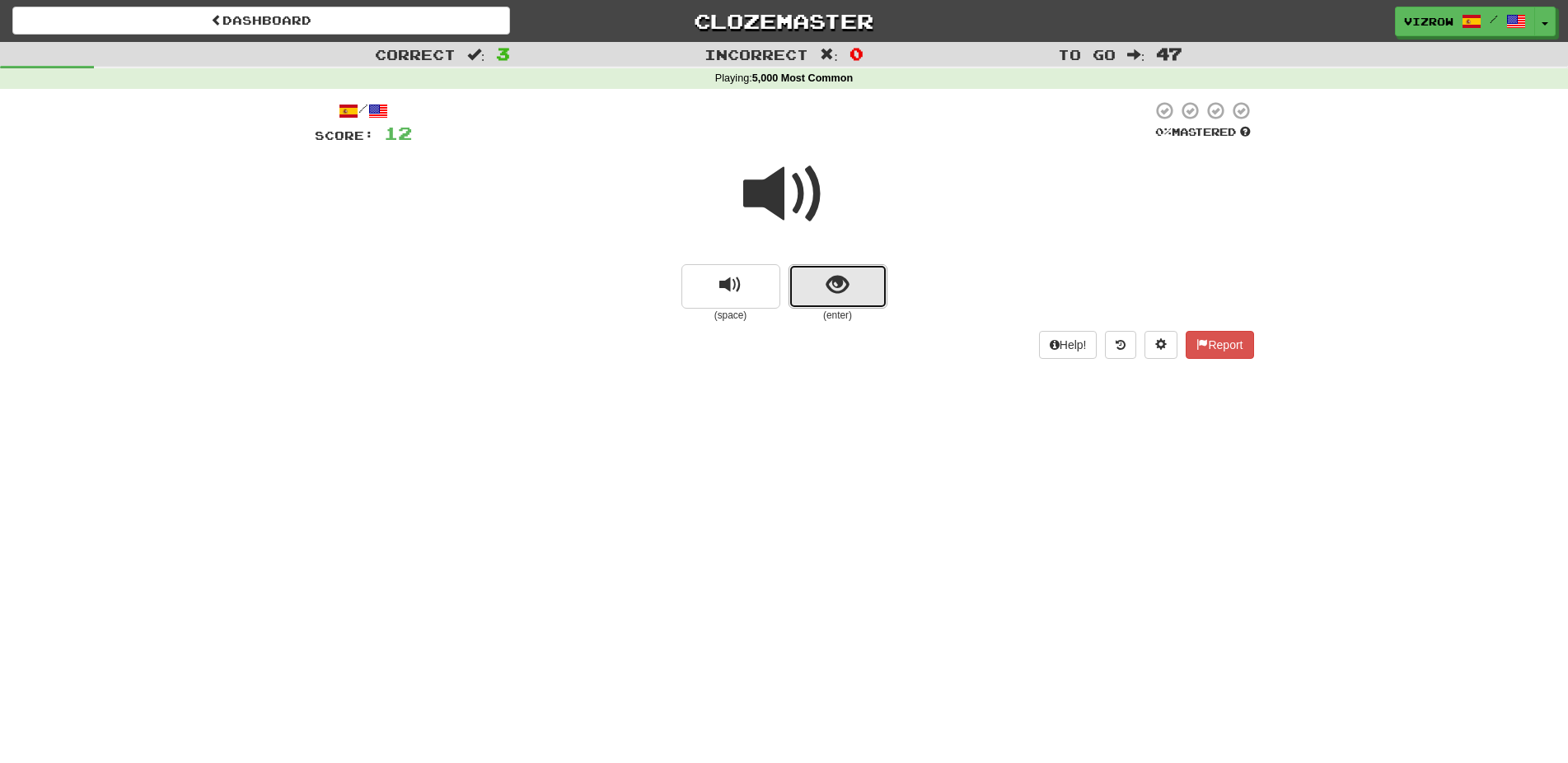
click at [848, 305] on button "show sentence" at bounding box center [838, 286] width 99 height 45
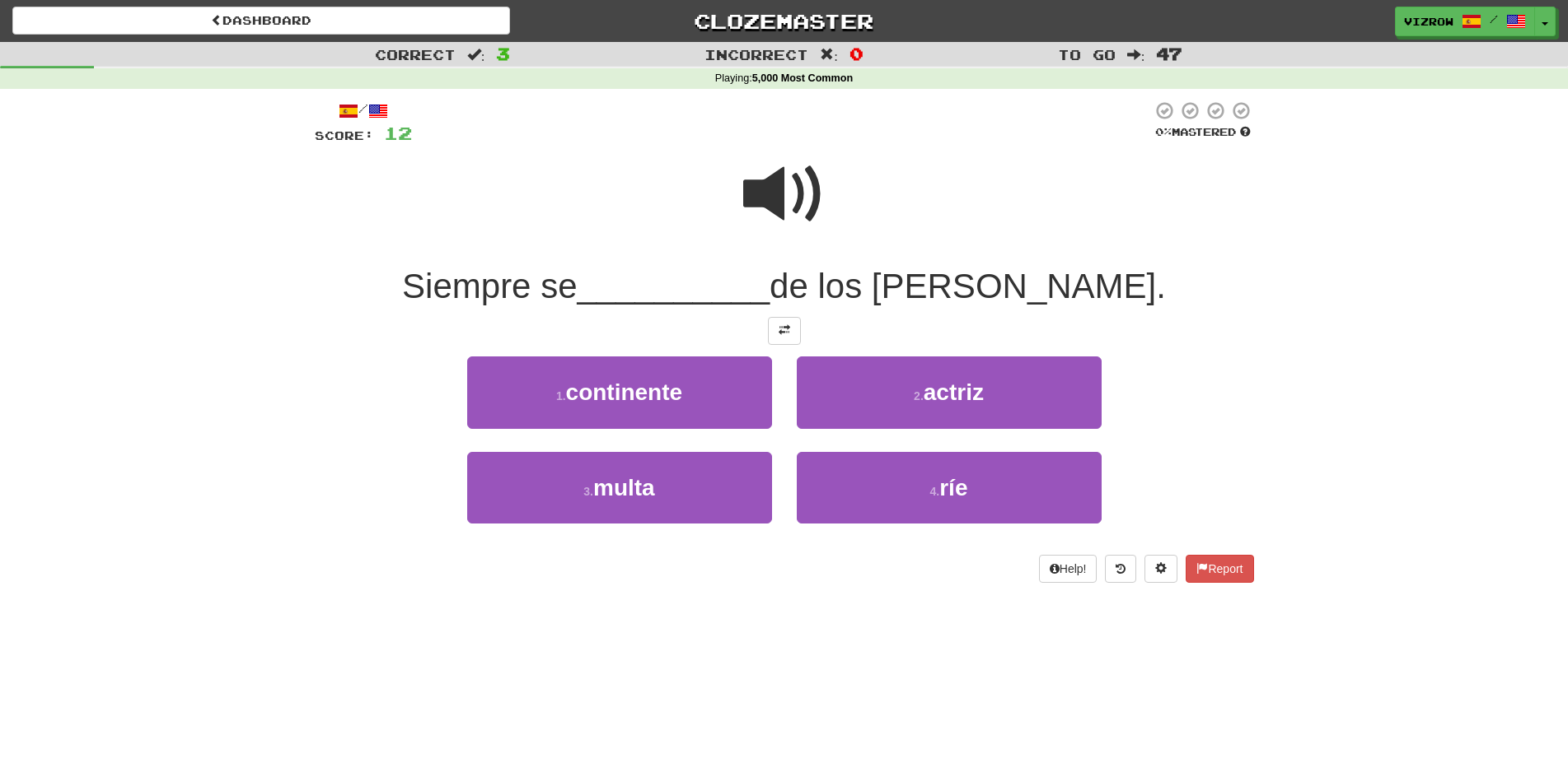
click at [789, 198] on span at bounding box center [784, 194] width 82 height 82
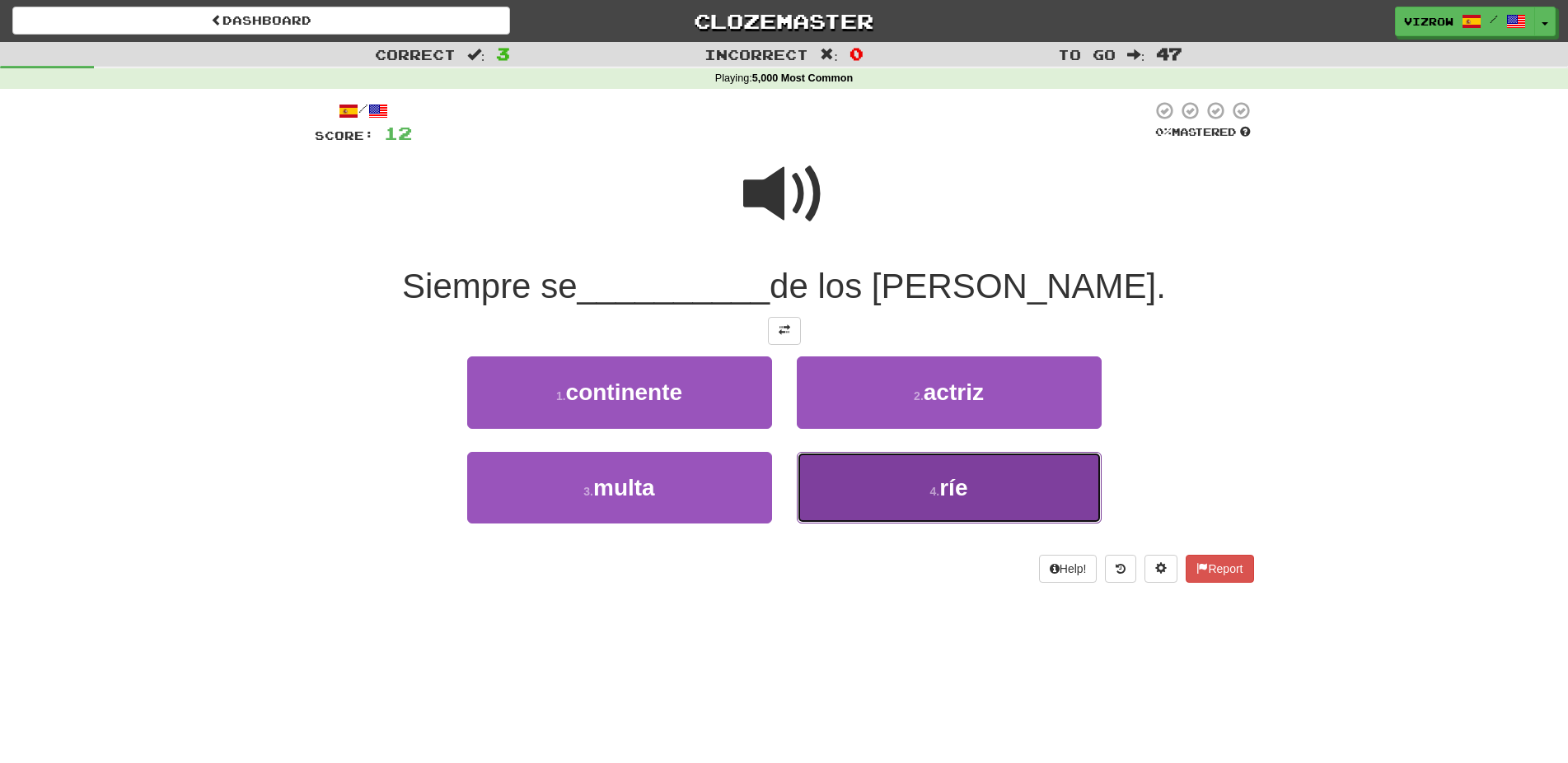
click at [990, 487] on button "4 . [GEOGRAPHIC_DATA]" at bounding box center [949, 488] width 305 height 72
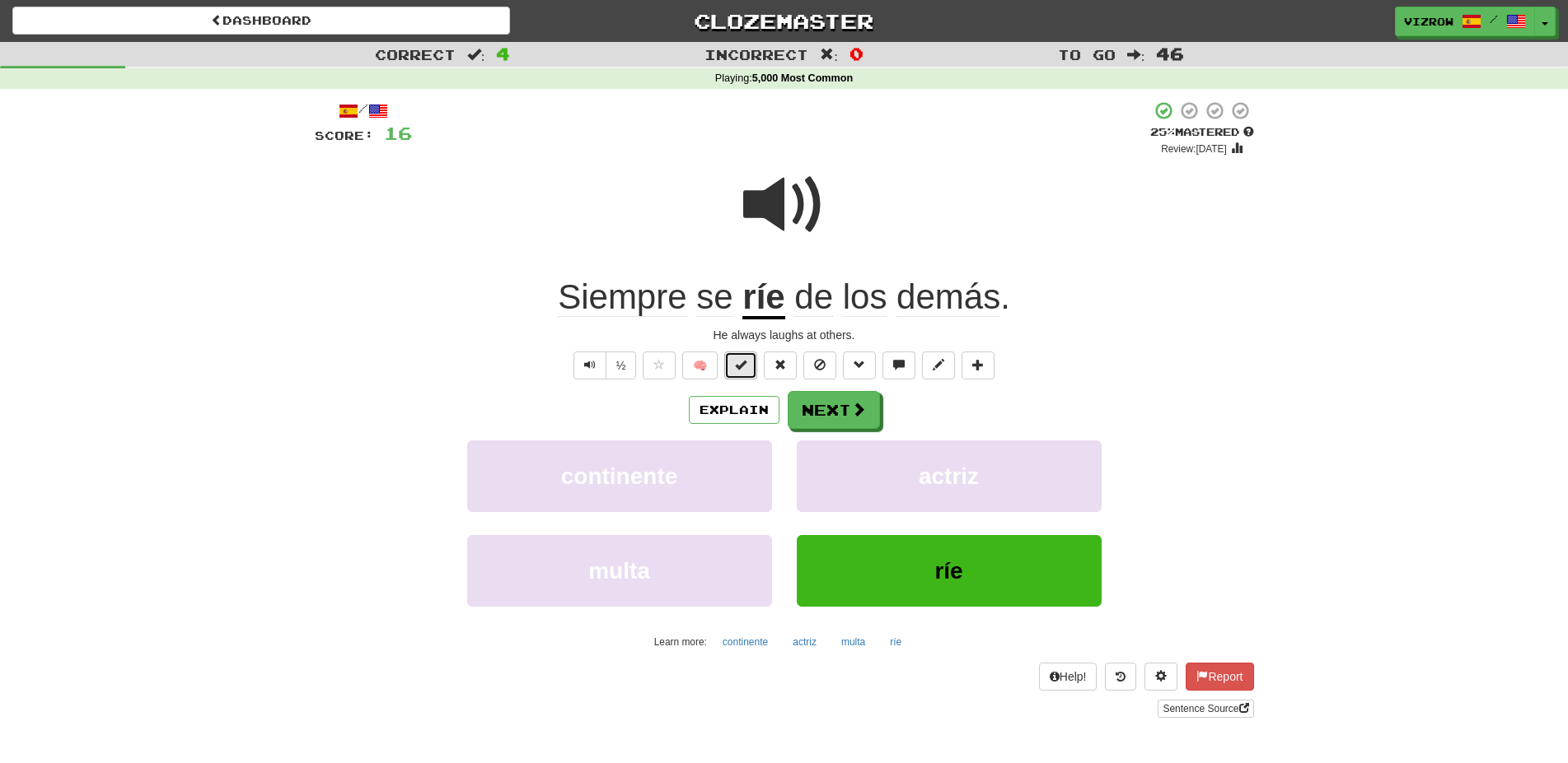
click at [755, 367] on button at bounding box center [741, 366] width 33 height 28
click at [831, 399] on button "Next" at bounding box center [835, 410] width 93 height 38
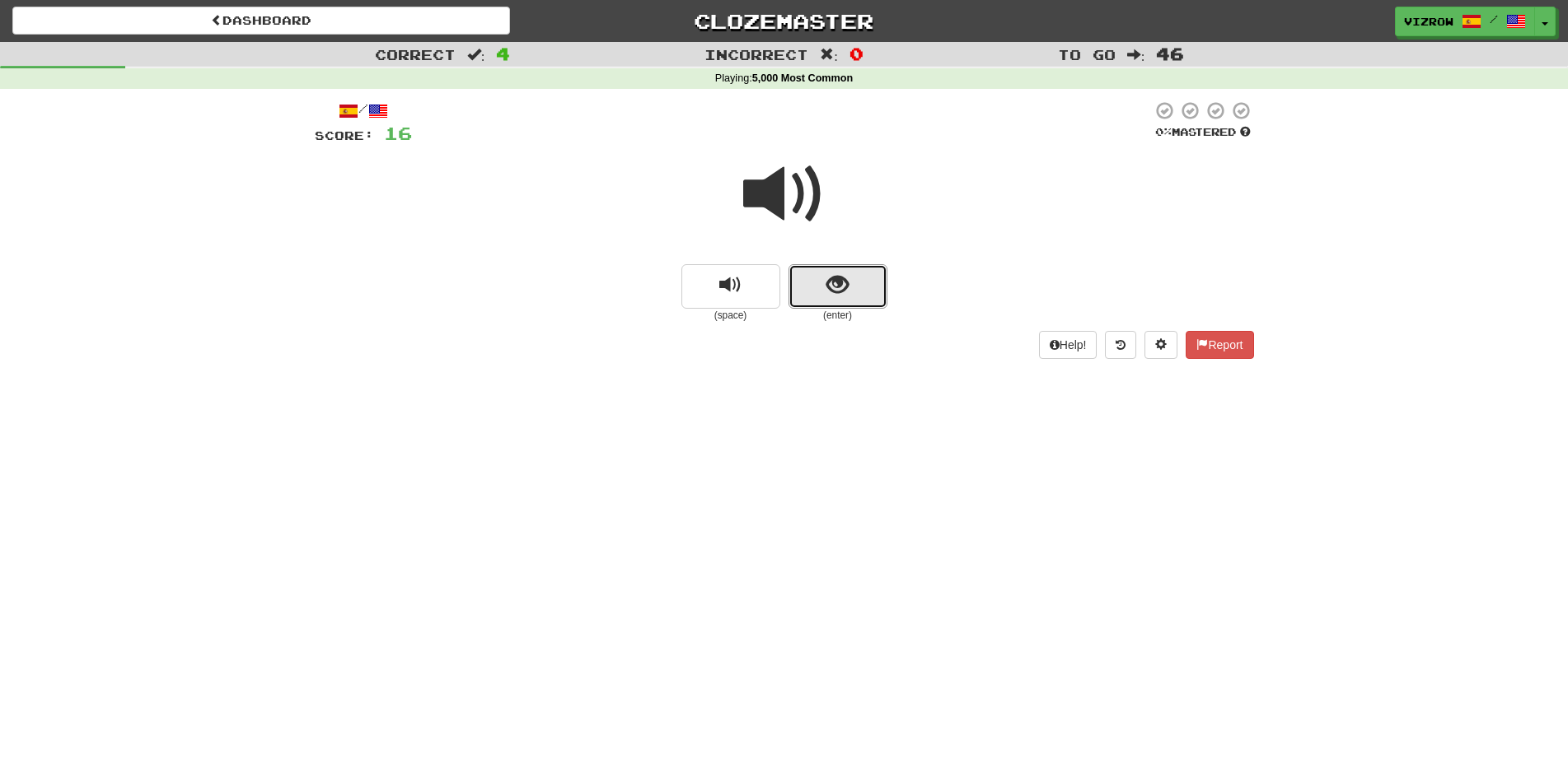
click at [862, 286] on button "show sentence" at bounding box center [838, 286] width 99 height 45
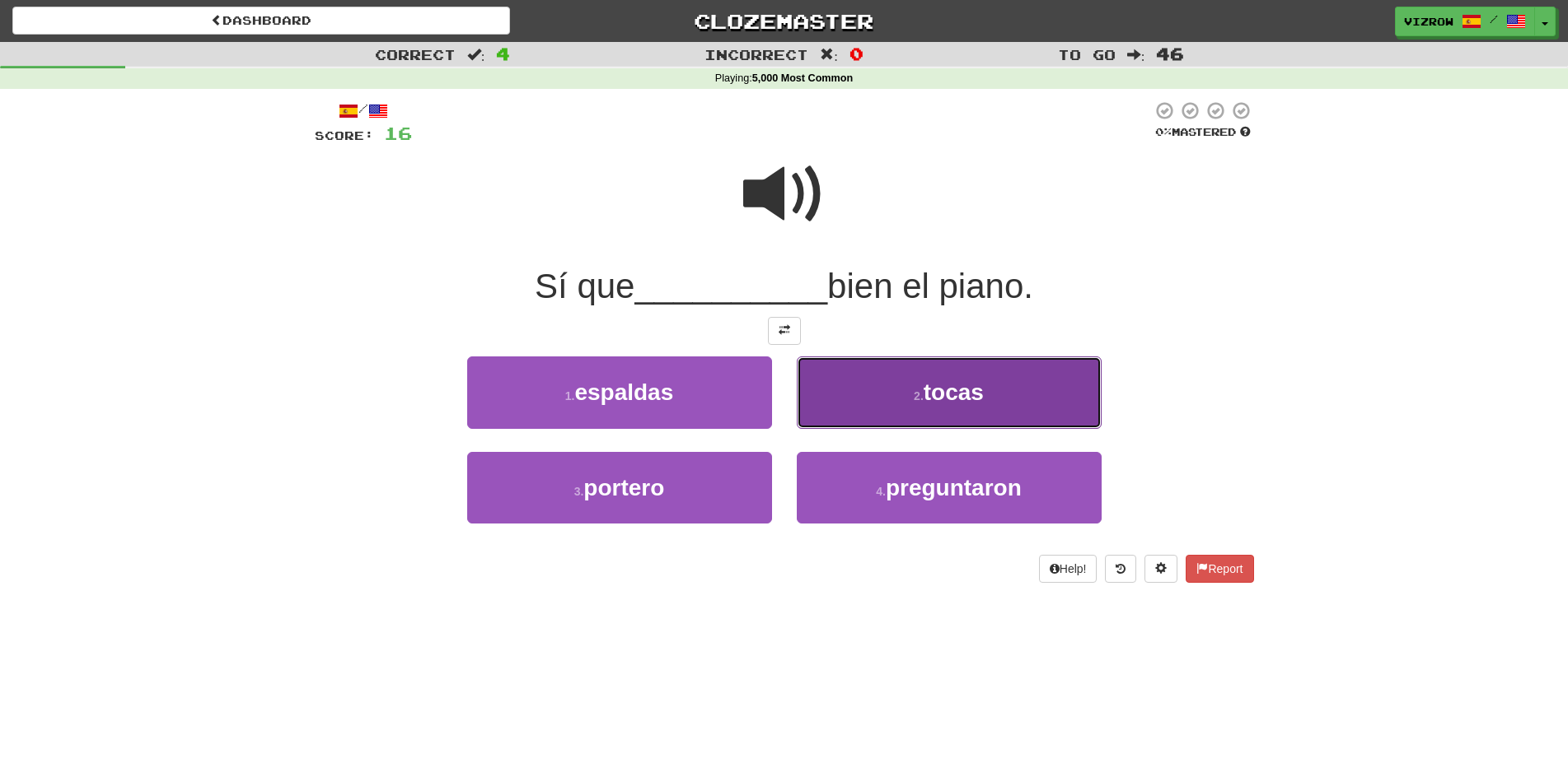
click at [957, 388] on span "tocas" at bounding box center [953, 392] width 60 height 25
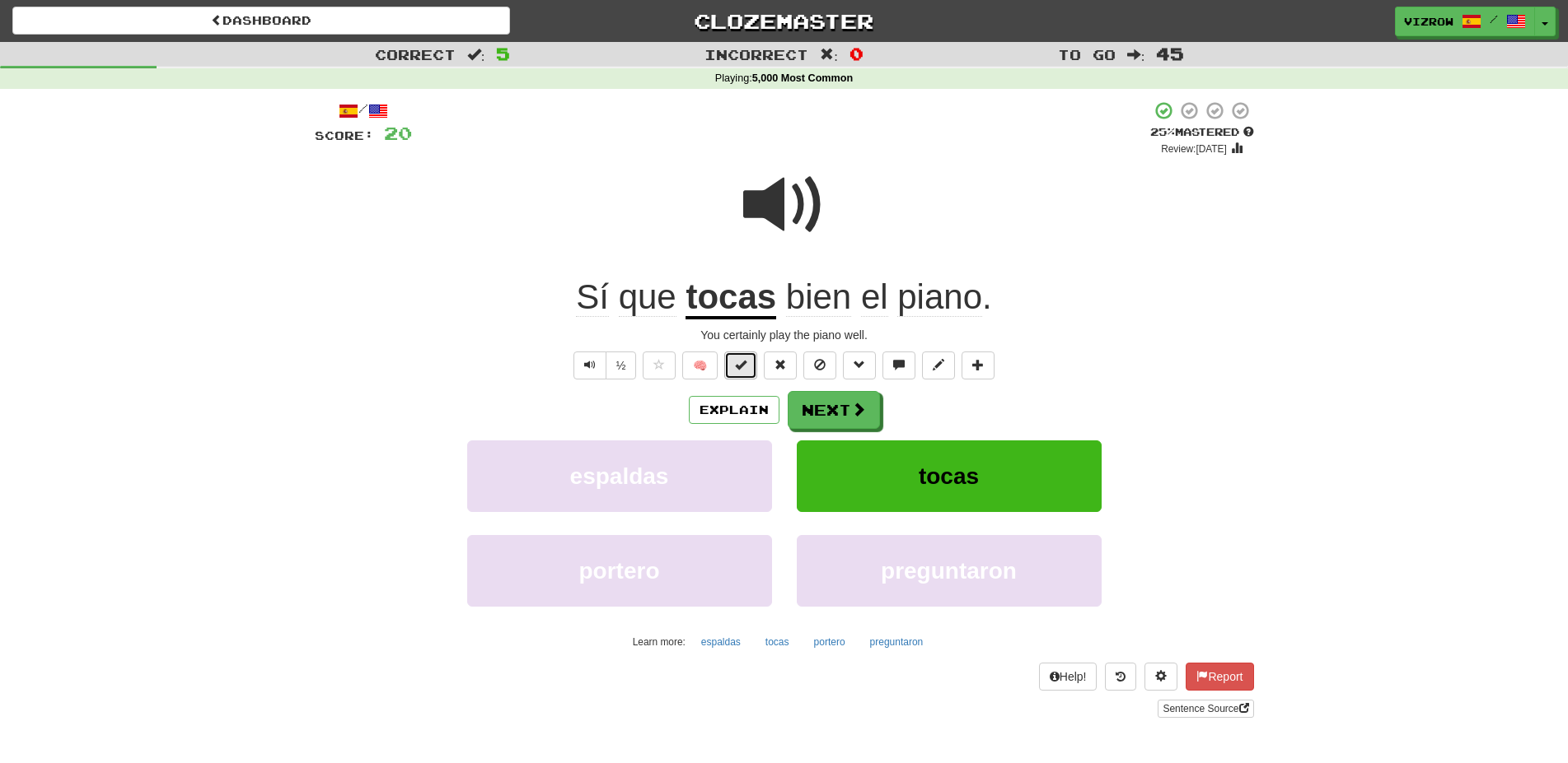
click at [748, 368] on button at bounding box center [741, 366] width 33 height 28
click at [857, 398] on button "Next" at bounding box center [835, 410] width 93 height 38
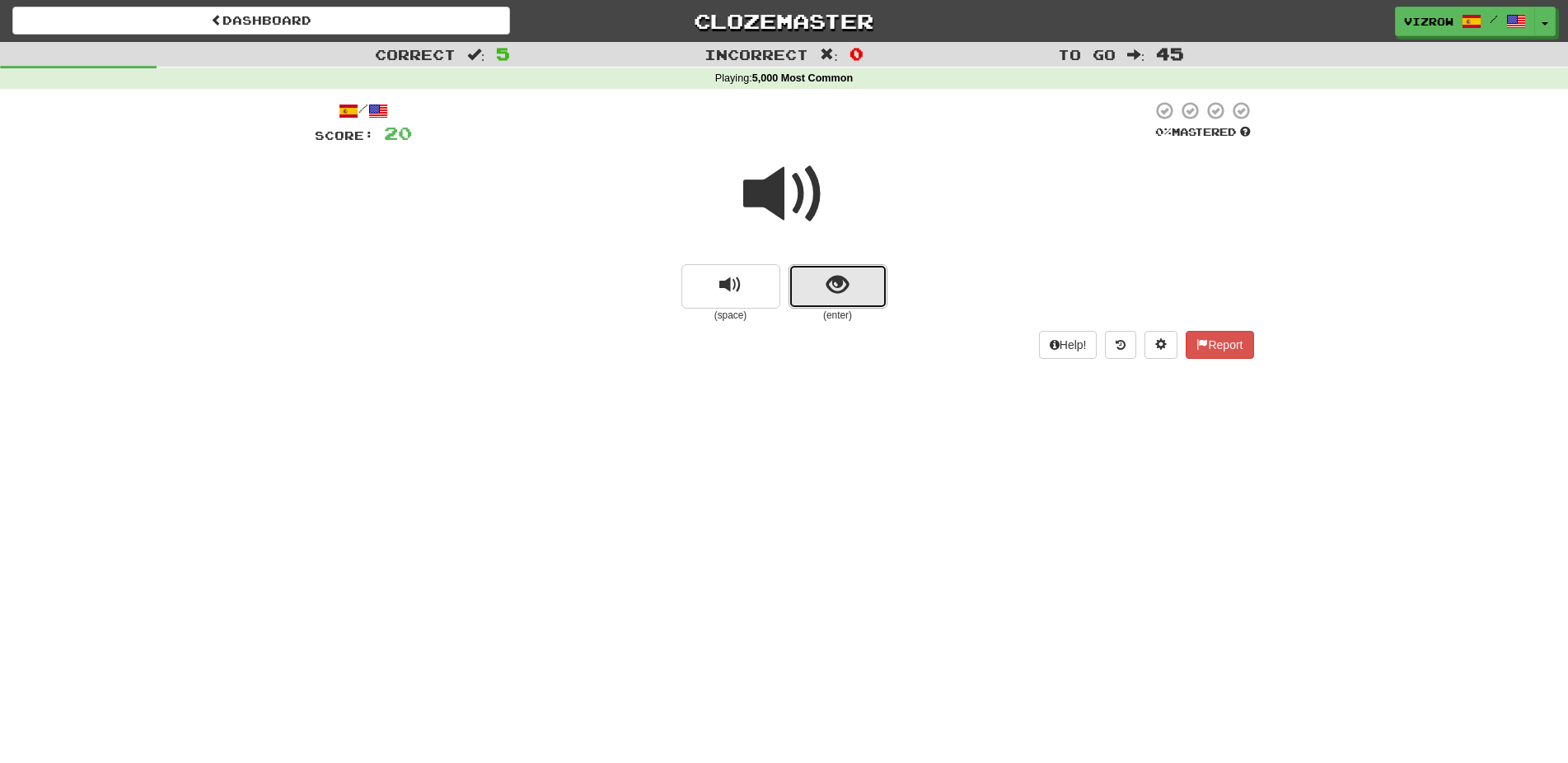
click at [858, 284] on button "show sentence" at bounding box center [838, 286] width 99 height 45
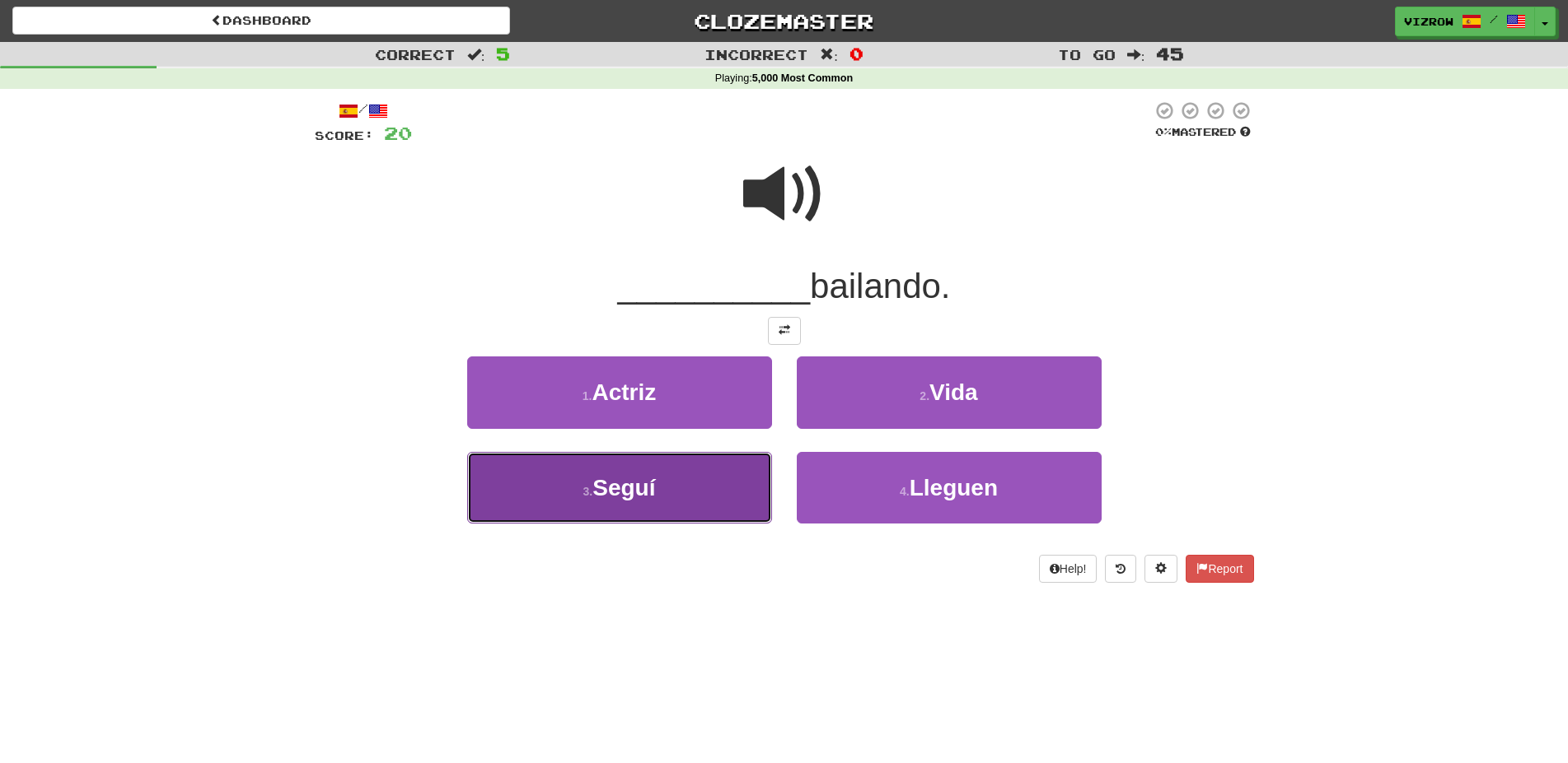
click at [726, 490] on button "3 . [GEOGRAPHIC_DATA]" at bounding box center [619, 488] width 305 height 72
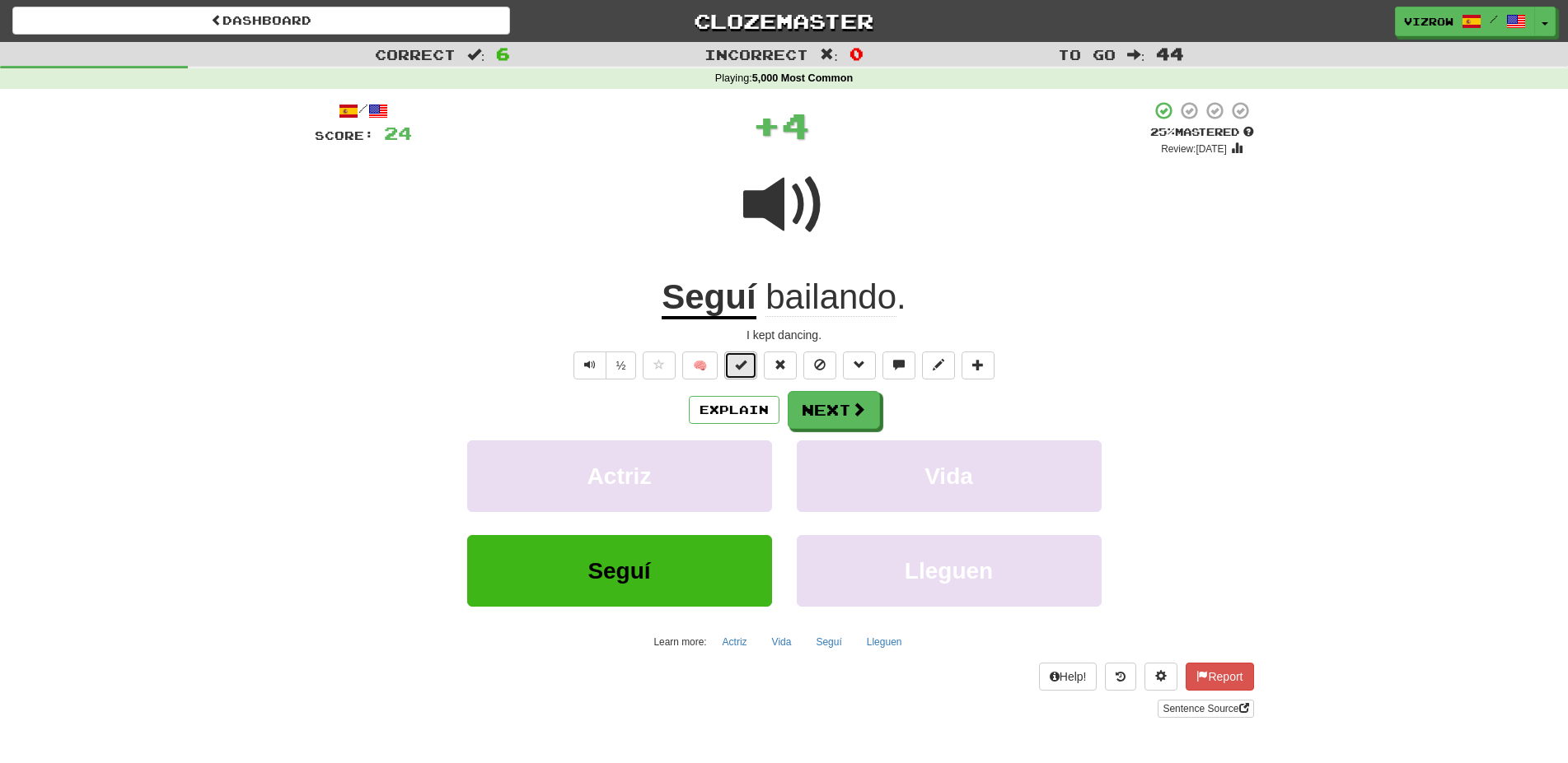
click at [736, 375] on button at bounding box center [741, 366] width 33 height 28
click at [829, 412] on button "Next" at bounding box center [835, 410] width 93 height 38
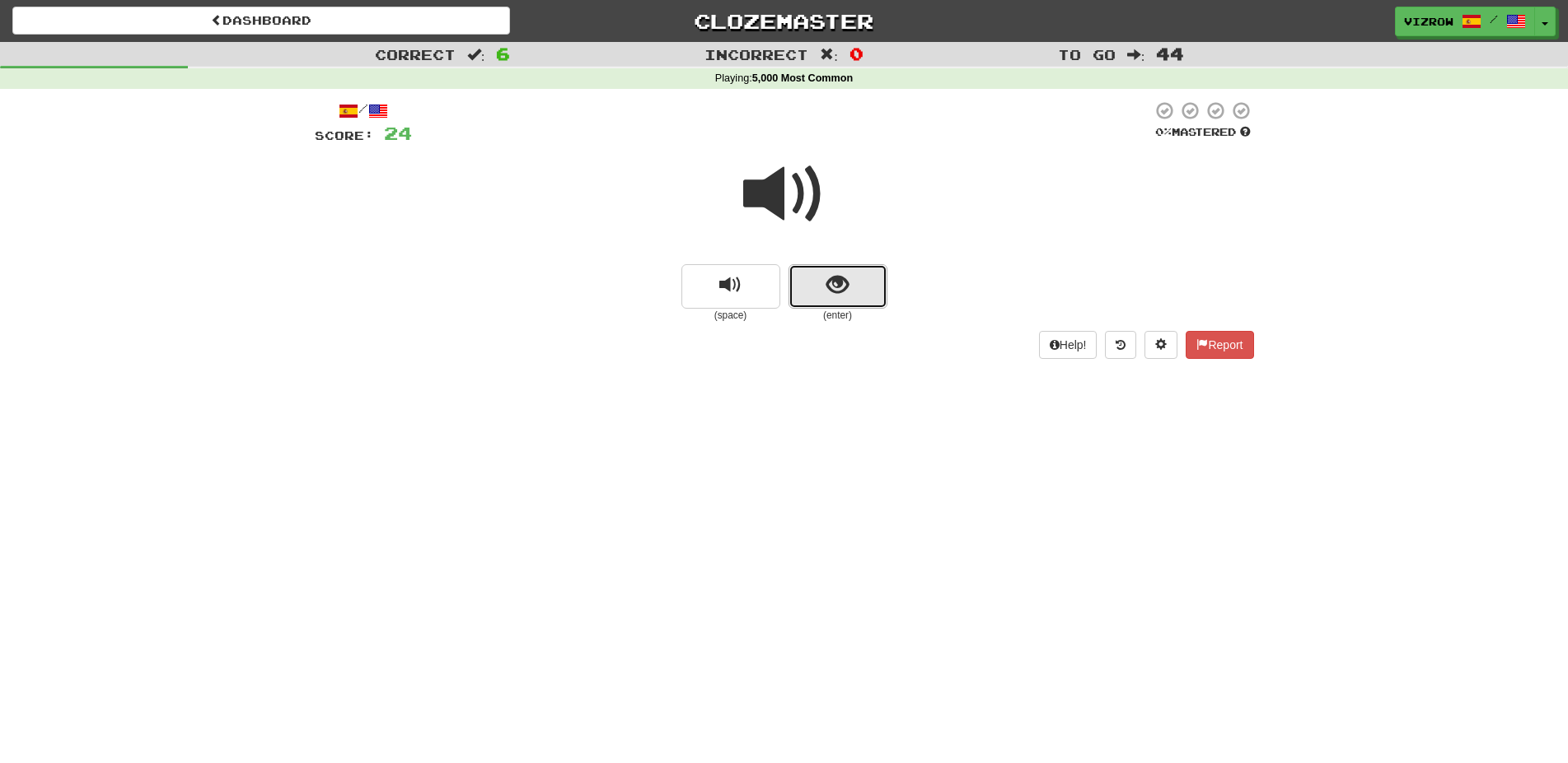
click at [850, 302] on button "show sentence" at bounding box center [838, 286] width 99 height 45
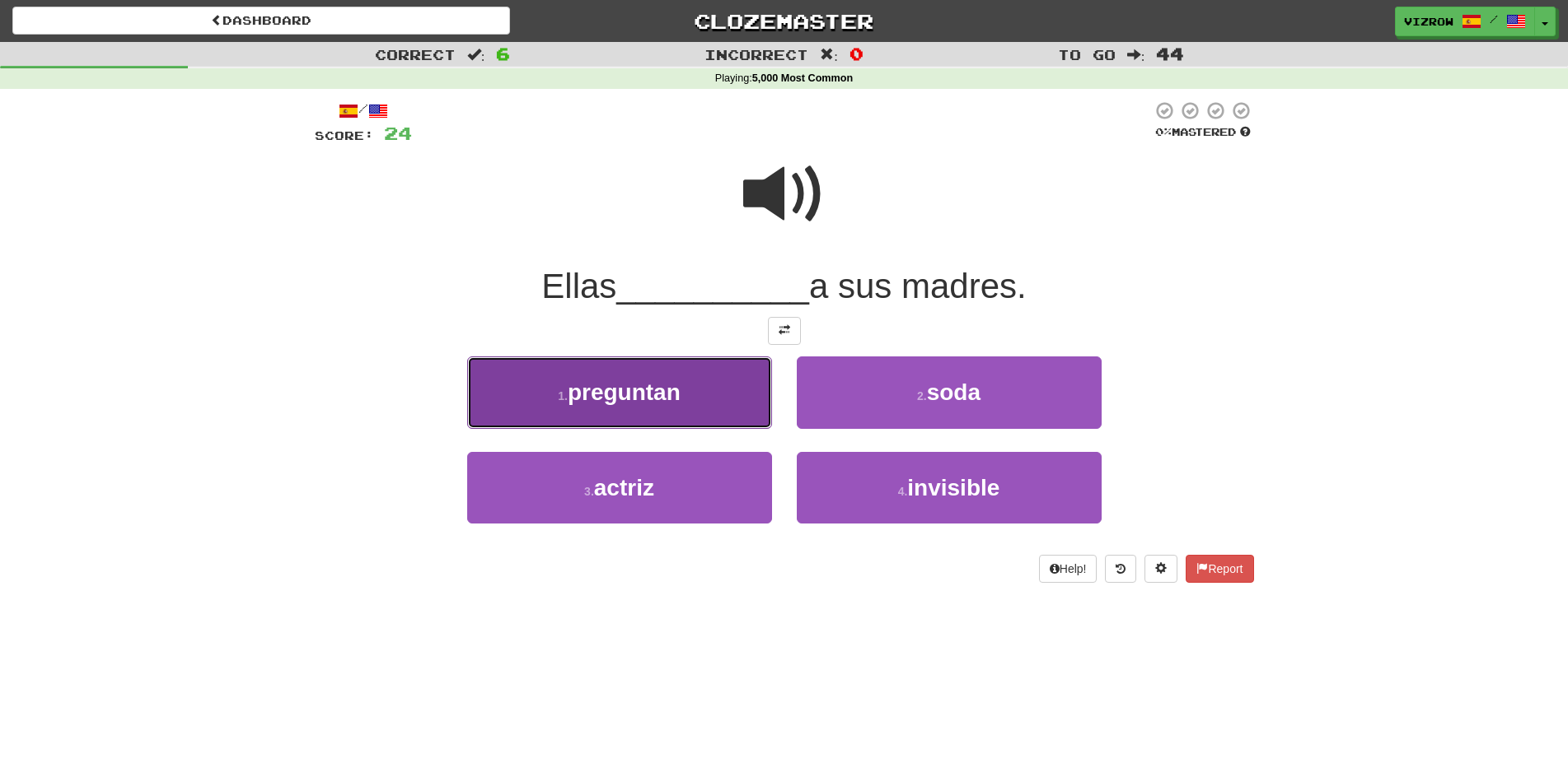
click at [684, 392] on button "1 . preguntan" at bounding box center [619, 392] width 305 height 72
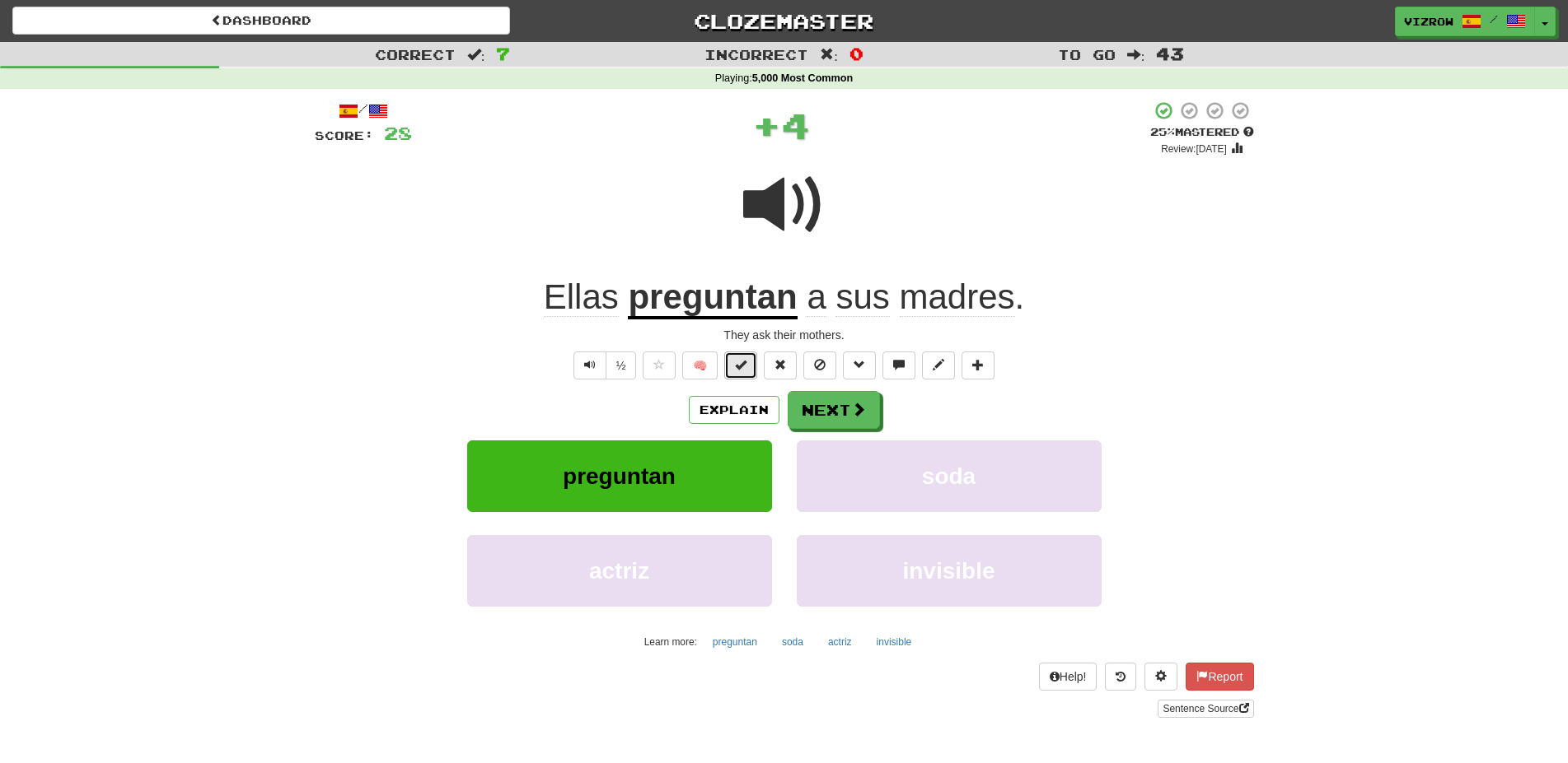
click at [733, 363] on button at bounding box center [741, 366] width 33 height 28
click at [844, 395] on button "Next" at bounding box center [834, 409] width 93 height 38
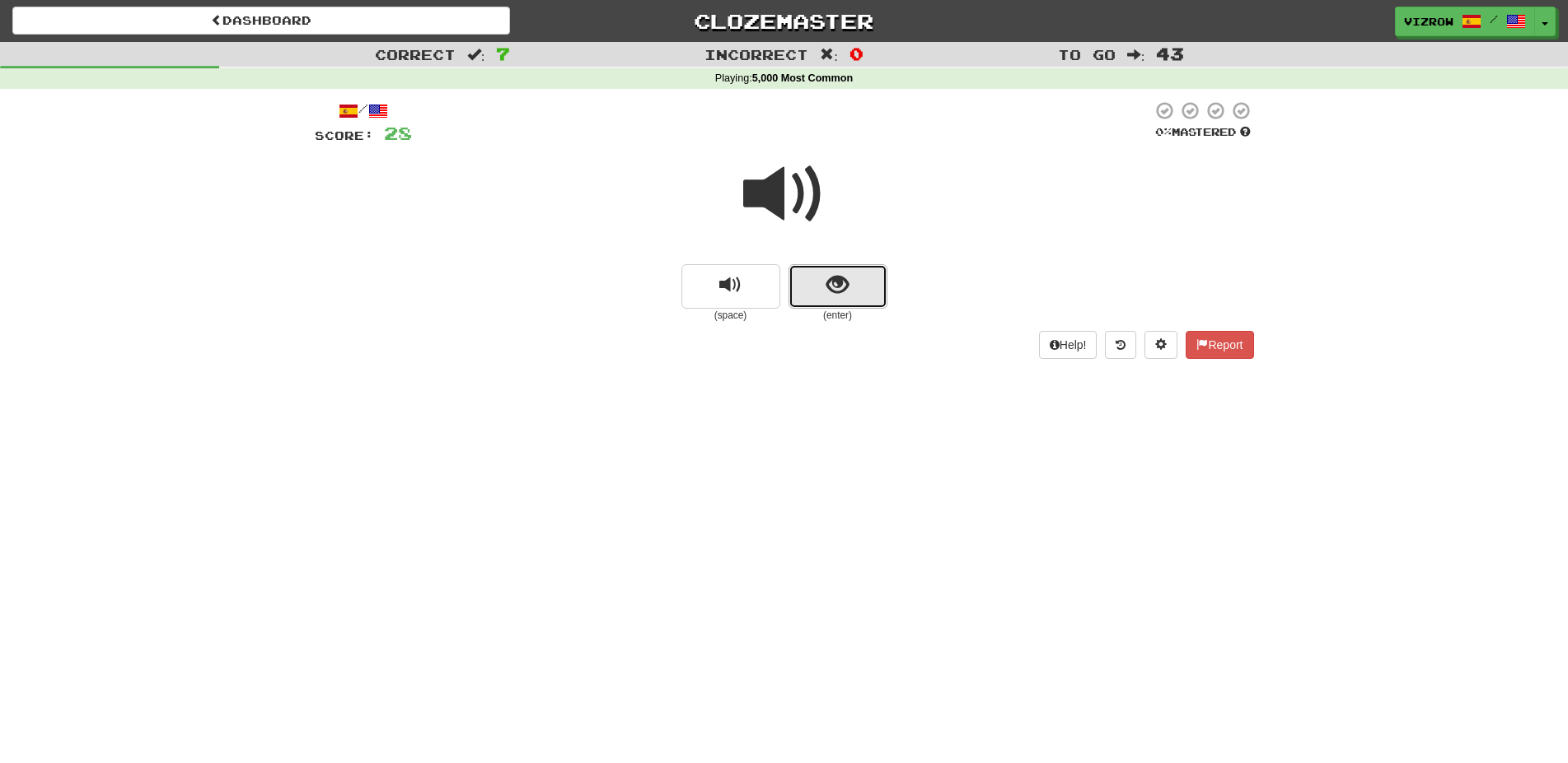
click at [848, 295] on span "show sentence" at bounding box center [837, 285] width 22 height 22
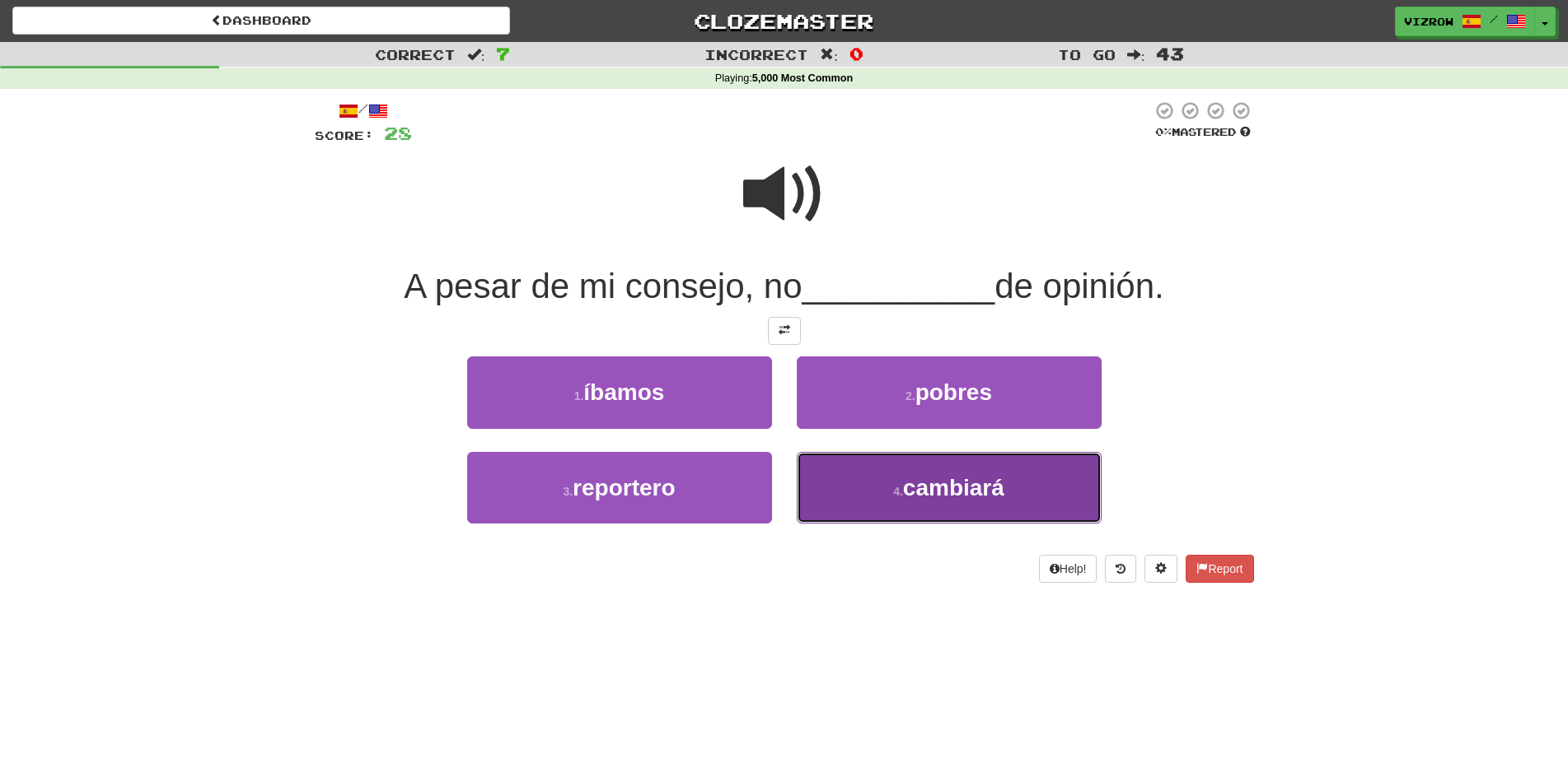
click at [1052, 500] on button "4 . cambiará" at bounding box center [949, 488] width 305 height 72
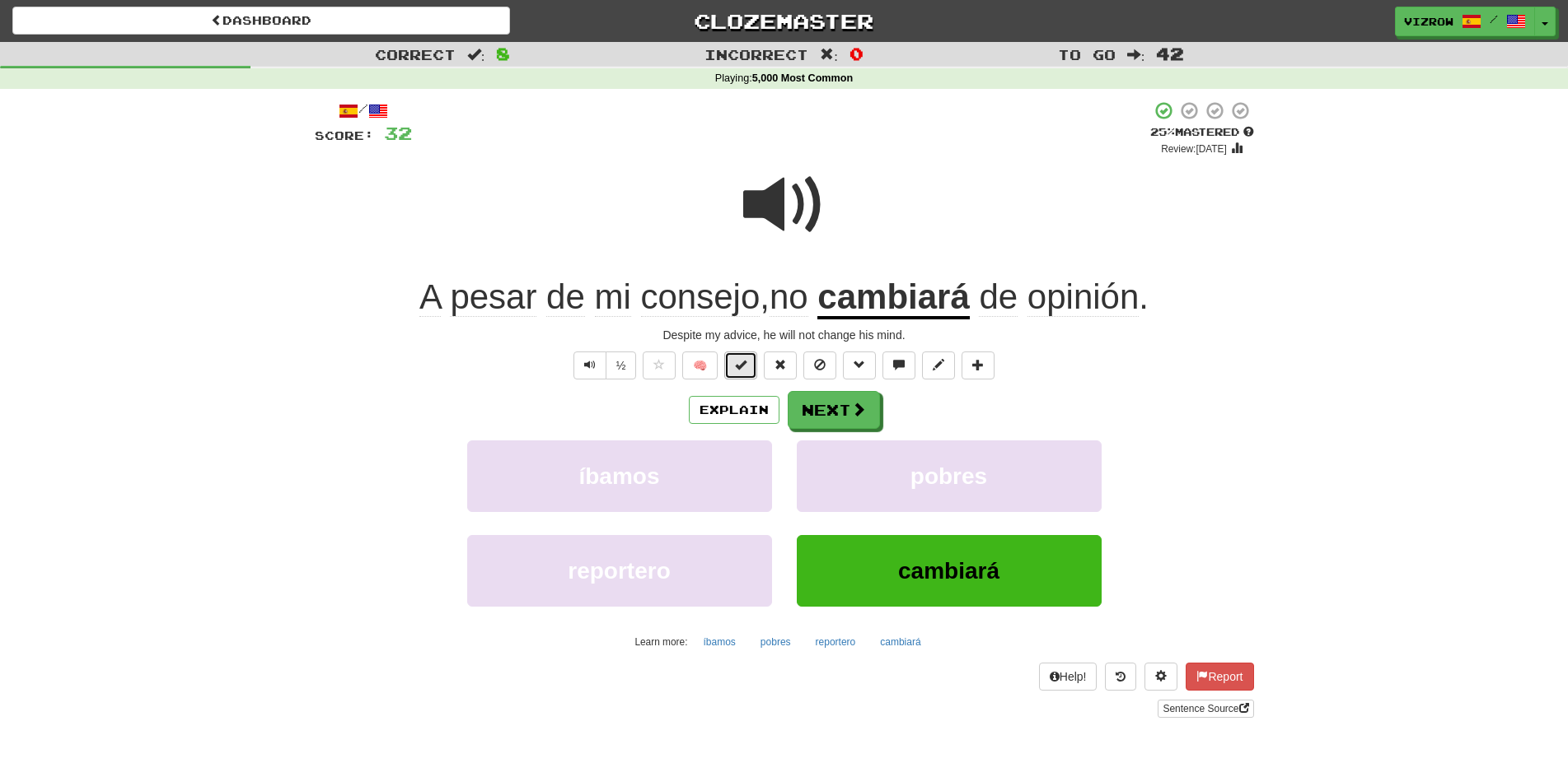
click at [738, 362] on span at bounding box center [740, 364] width 11 height 11
click at [848, 412] on button "Next" at bounding box center [835, 410] width 93 height 38
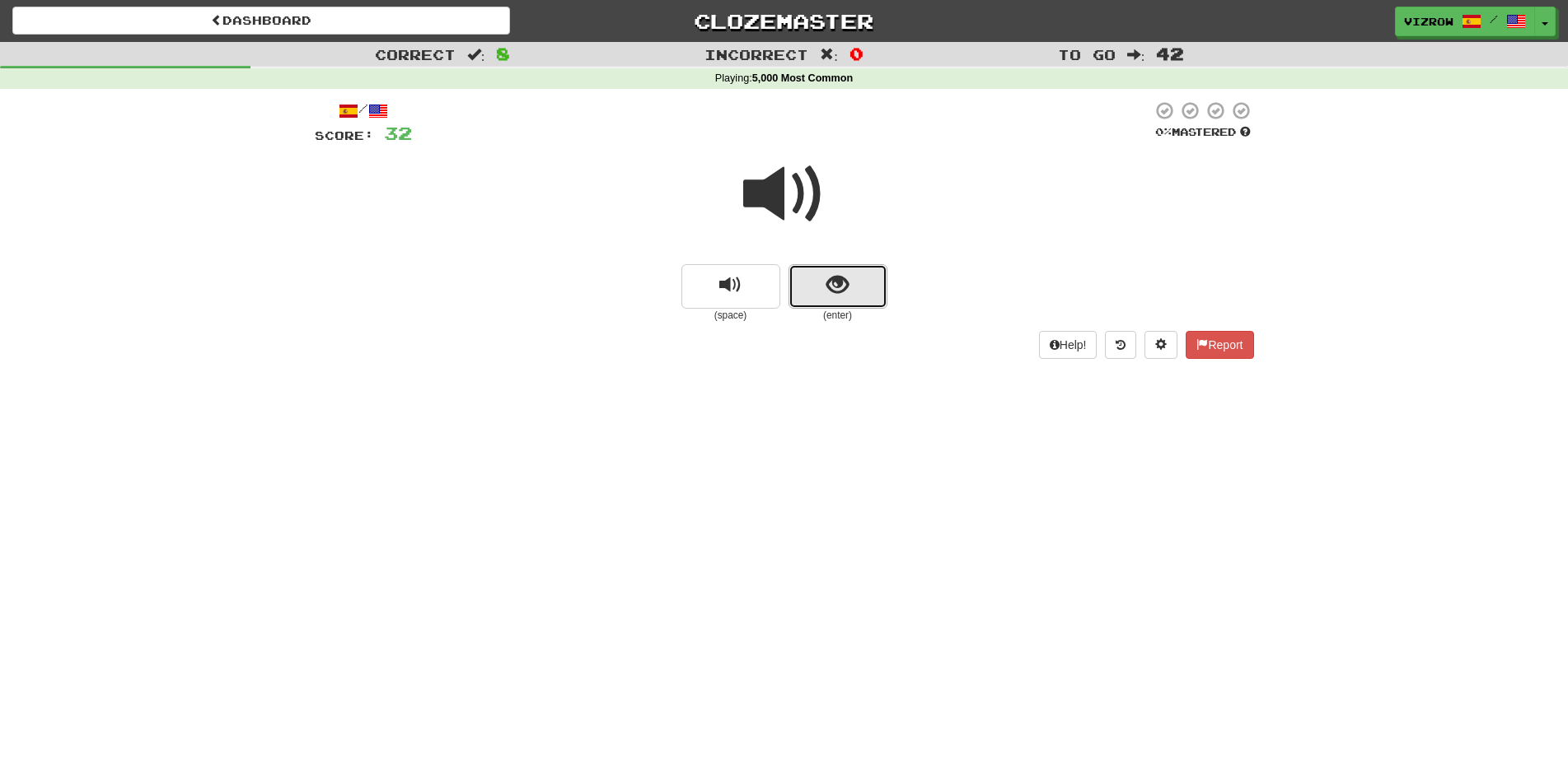
click at [867, 291] on button "show sentence" at bounding box center [838, 286] width 99 height 45
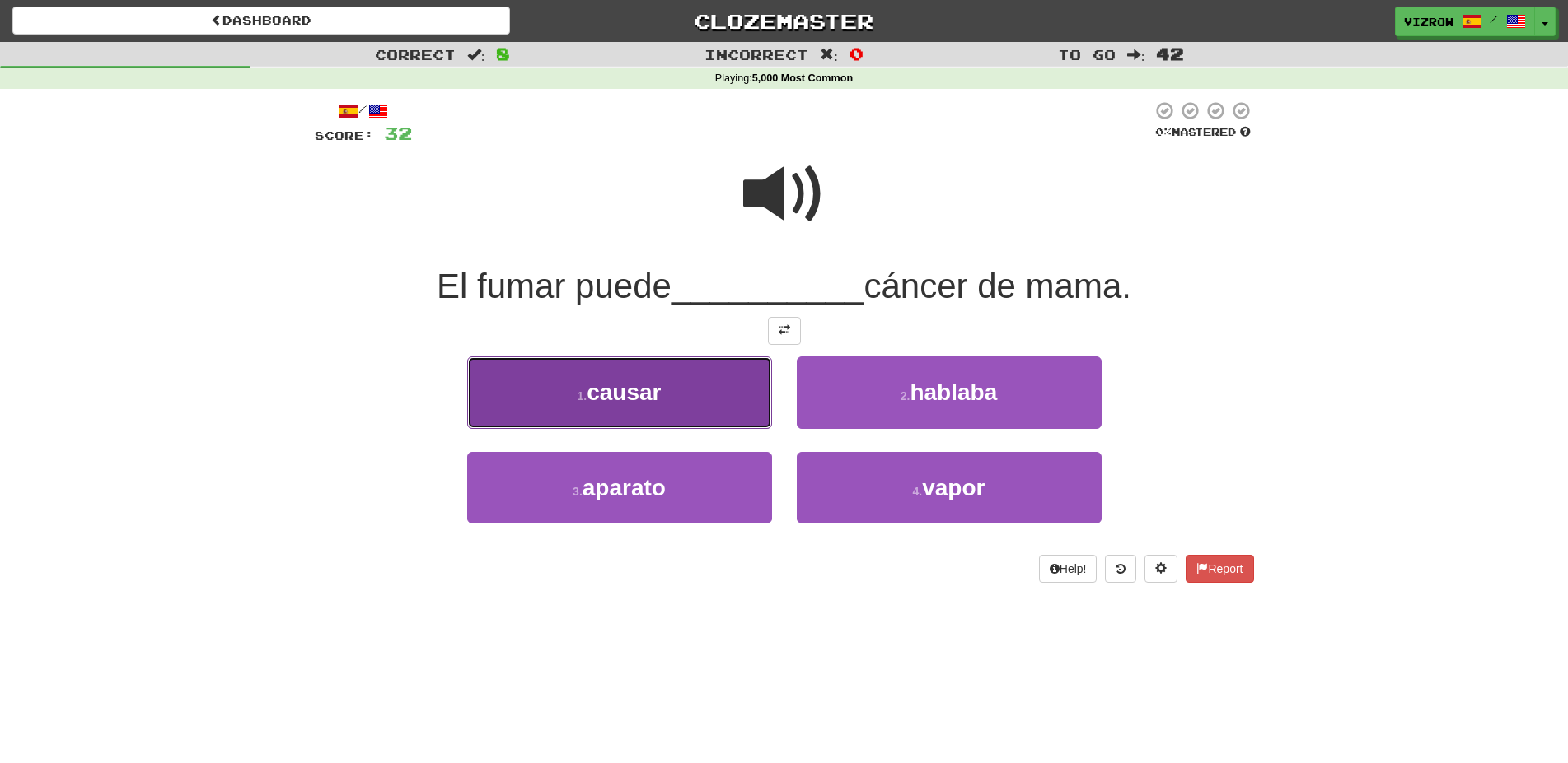
click at [743, 379] on button "1 . causar" at bounding box center [619, 392] width 305 height 72
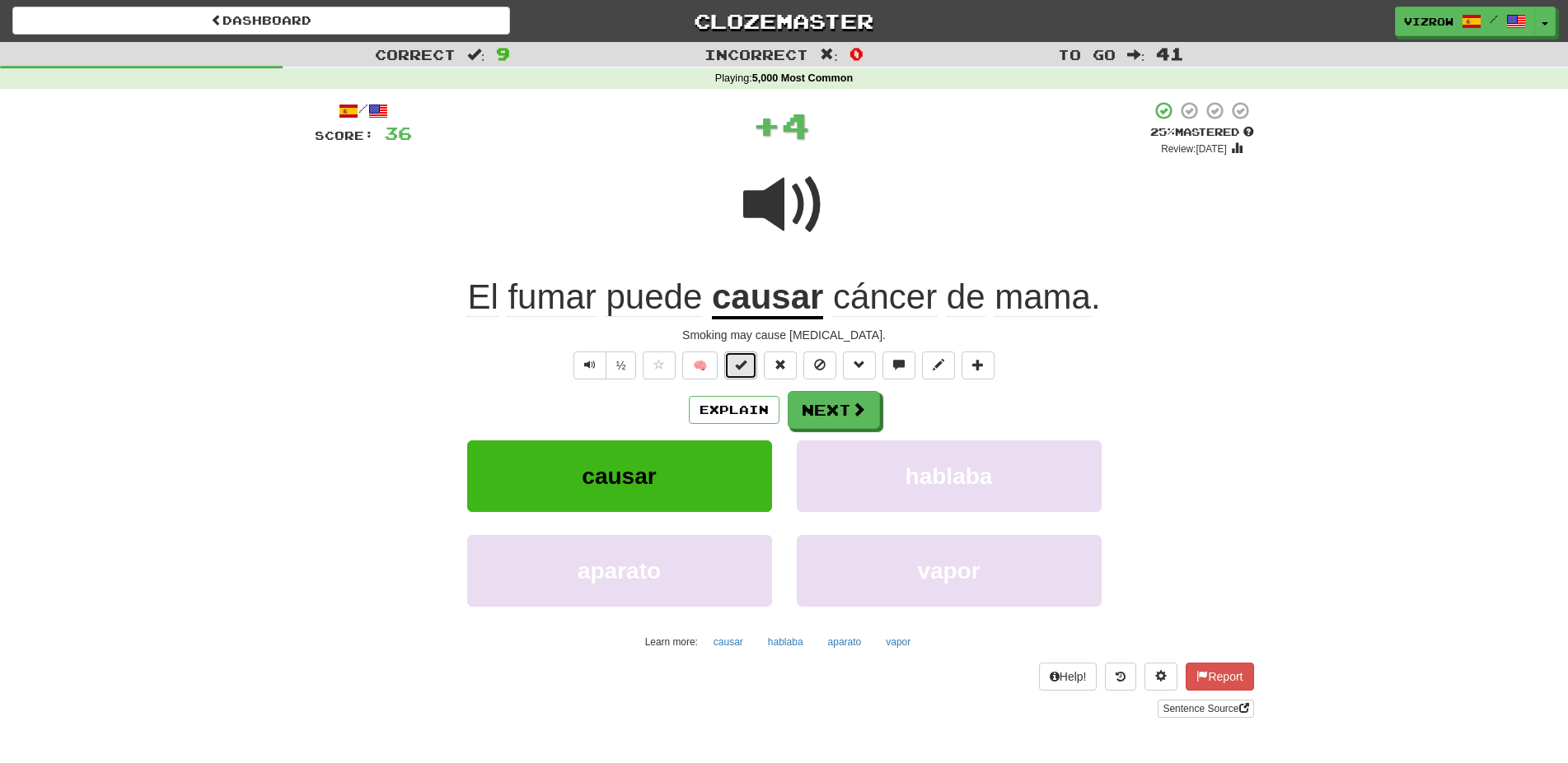
click at [746, 369] on span at bounding box center [740, 364] width 11 height 11
click at [843, 409] on button "Next" at bounding box center [835, 410] width 93 height 38
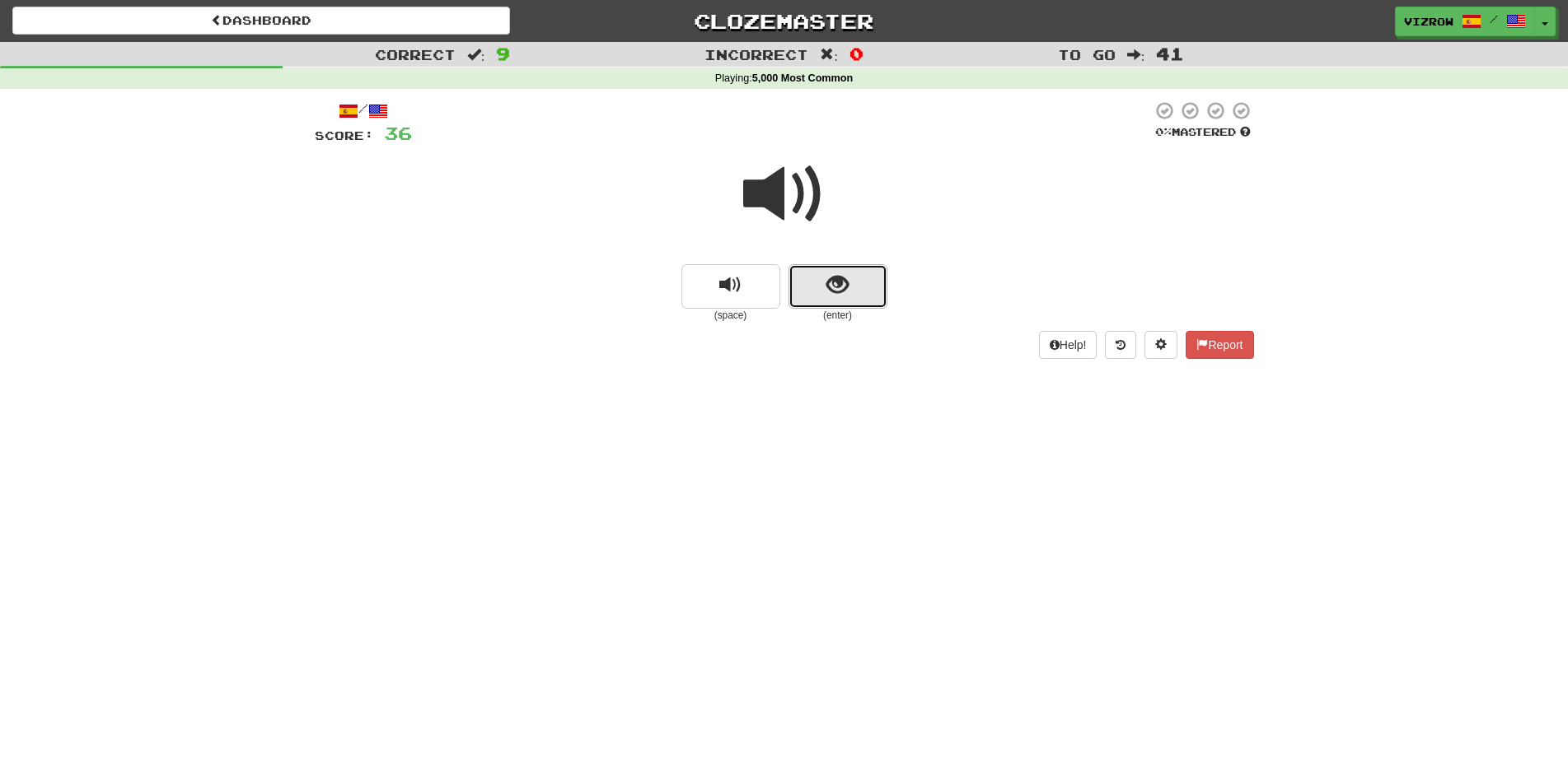
click at [828, 280] on span "show sentence" at bounding box center [837, 285] width 22 height 22
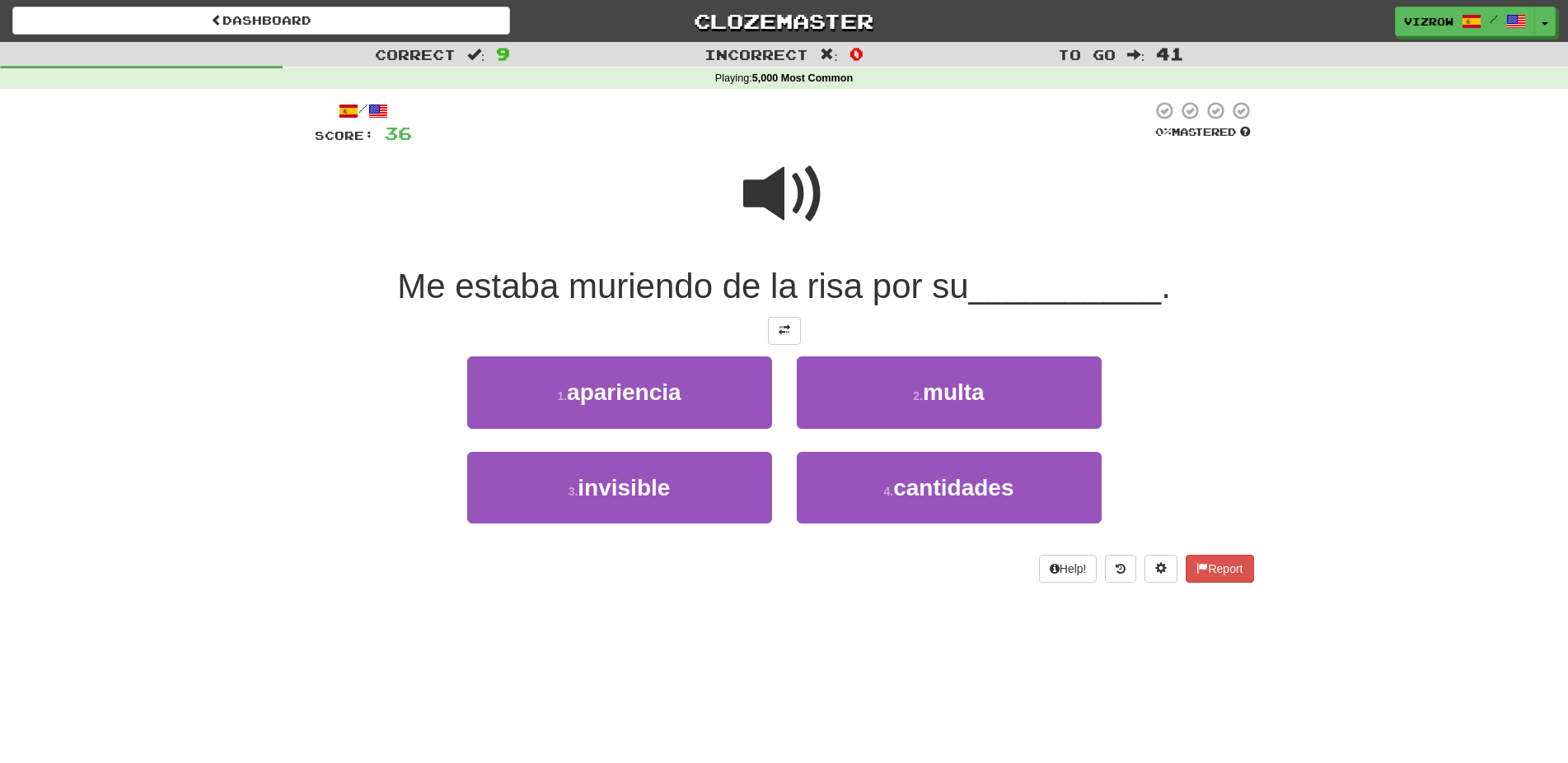
click at [767, 189] on span at bounding box center [784, 194] width 82 height 82
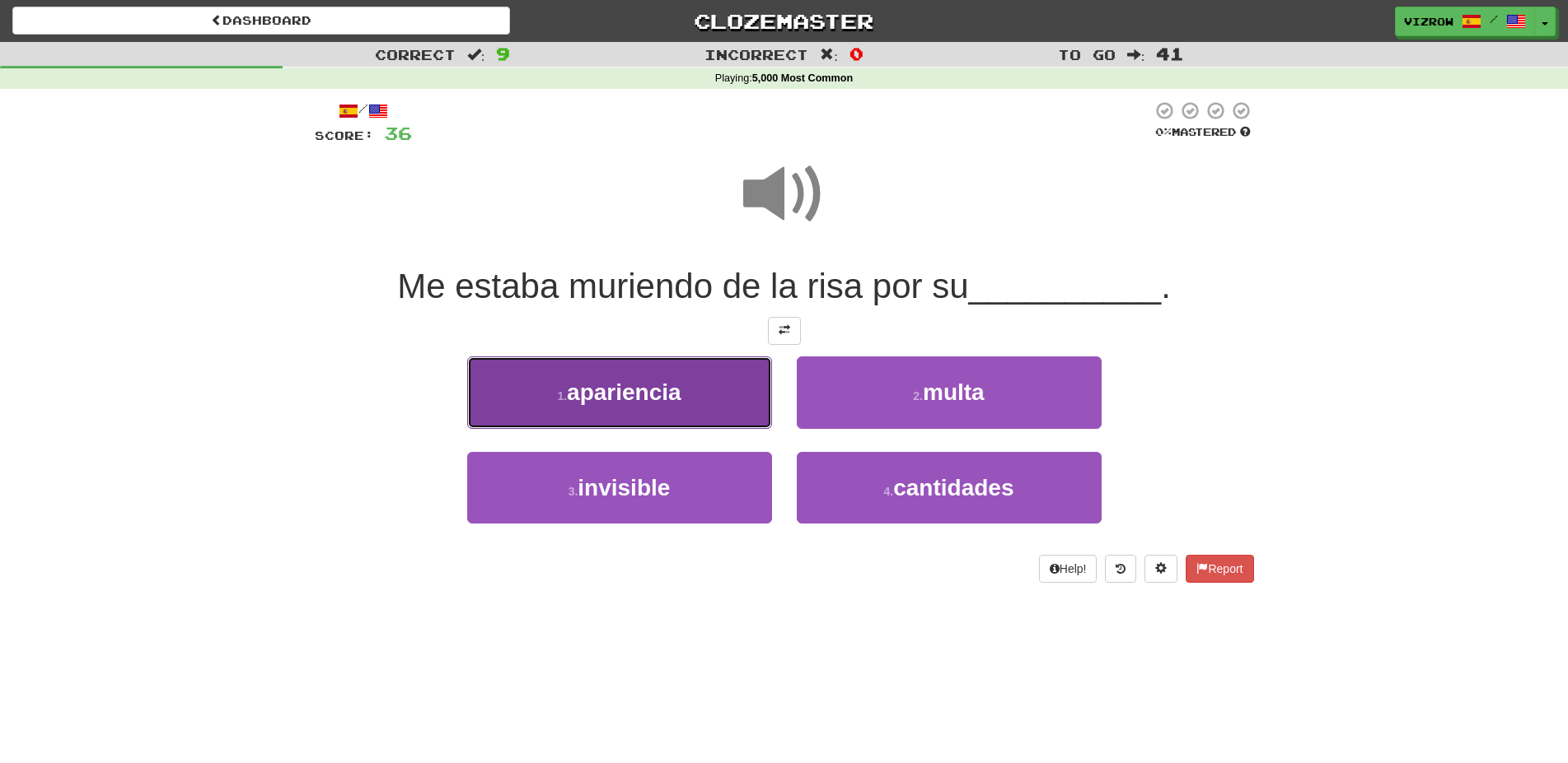
click at [722, 399] on button "1 . apariencia" at bounding box center [619, 392] width 305 height 72
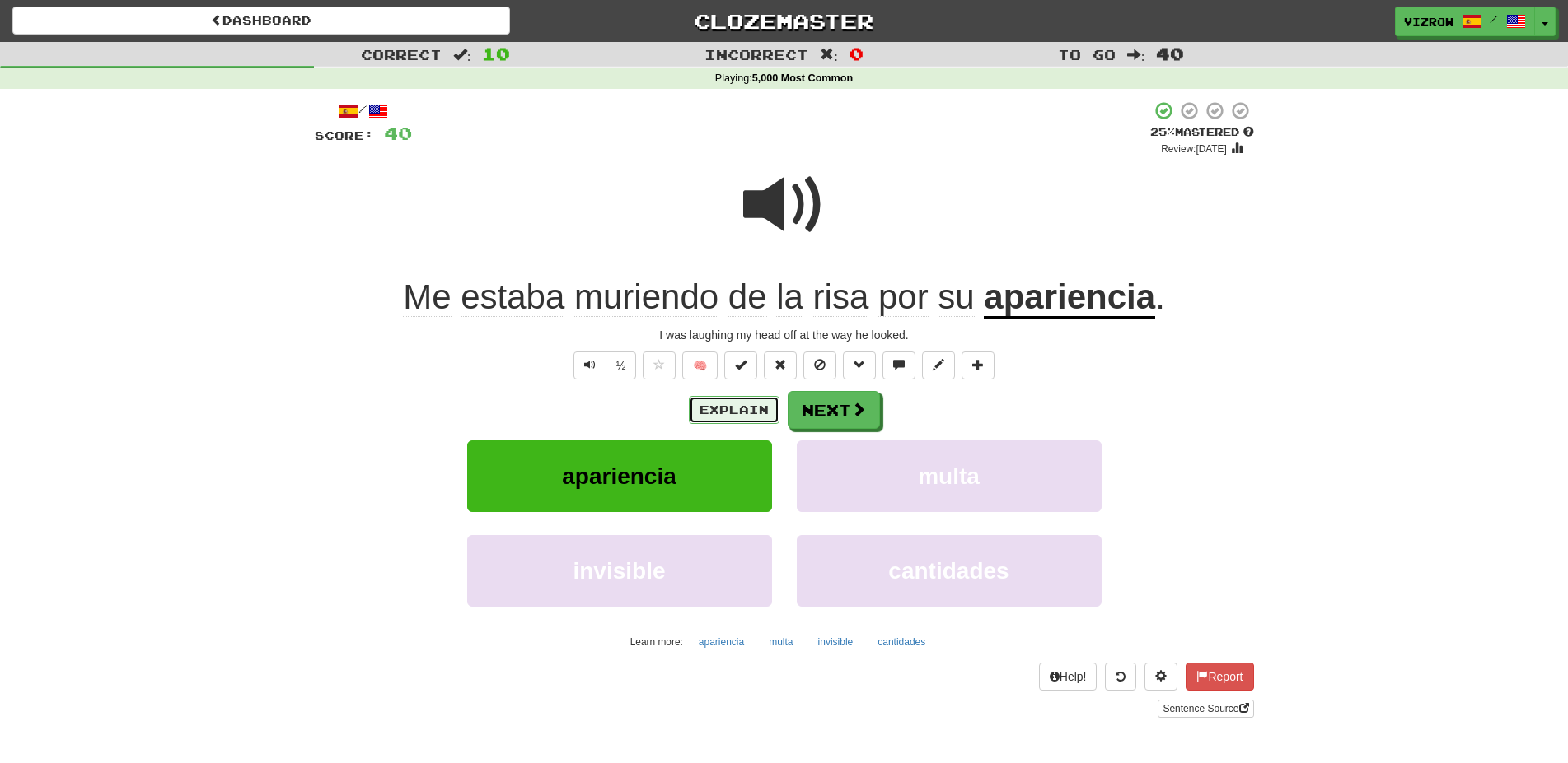
click at [730, 409] on button "Explain" at bounding box center [734, 410] width 91 height 28
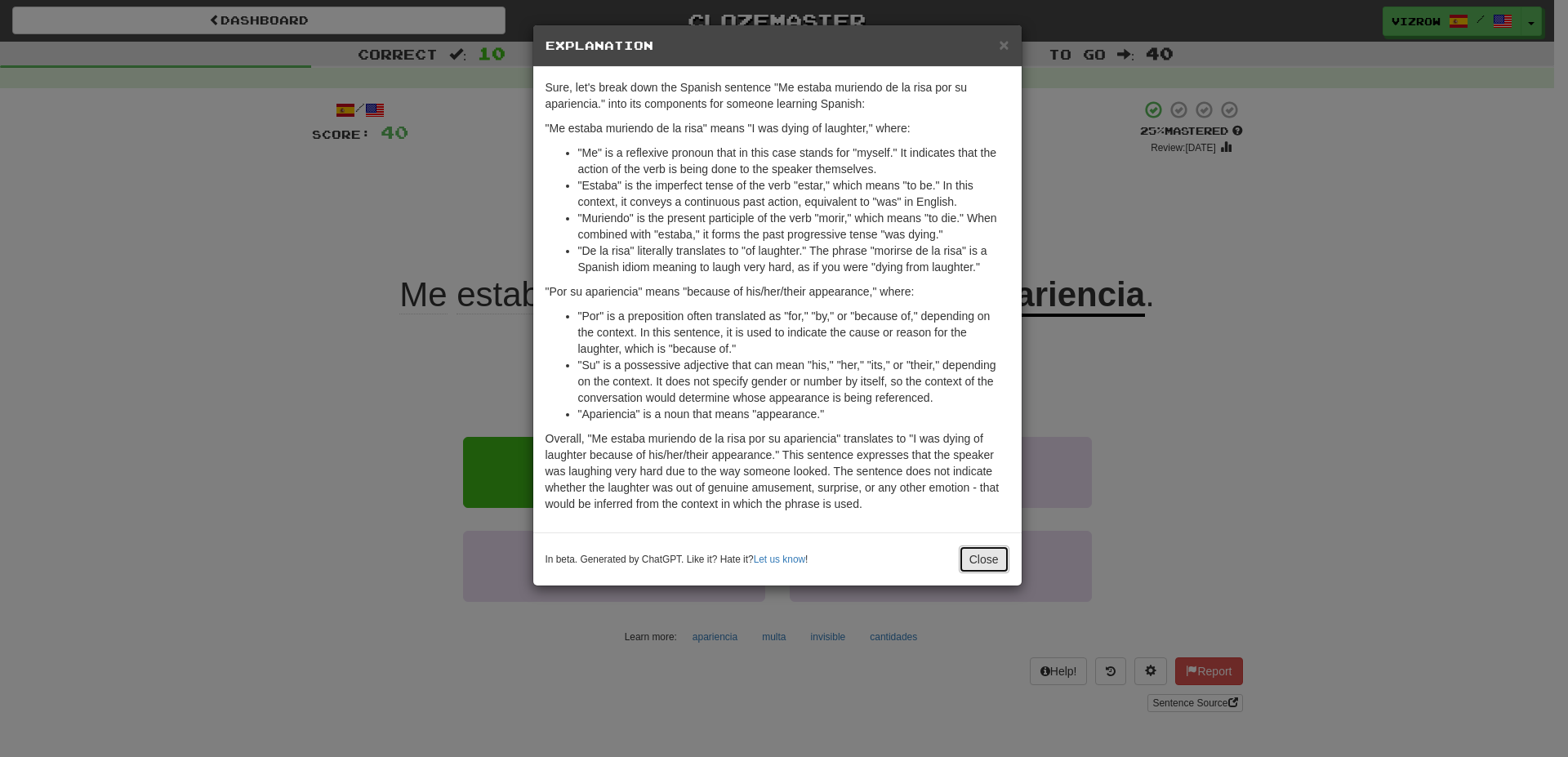
click at [989, 560] on button "Close" at bounding box center [984, 560] width 50 height 28
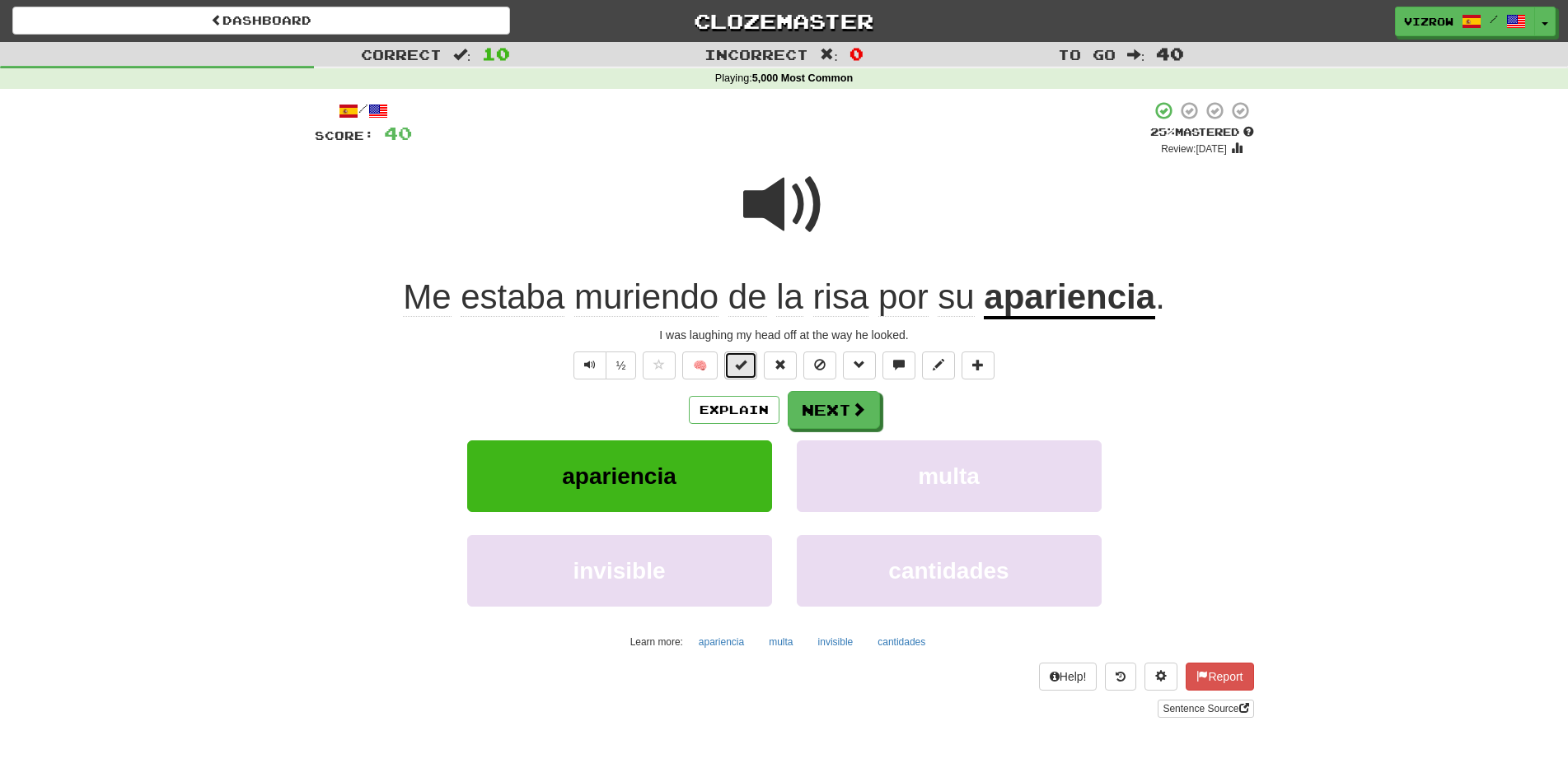
click at [743, 369] on span at bounding box center [740, 364] width 11 height 11
click at [864, 400] on button "Next" at bounding box center [835, 410] width 93 height 38
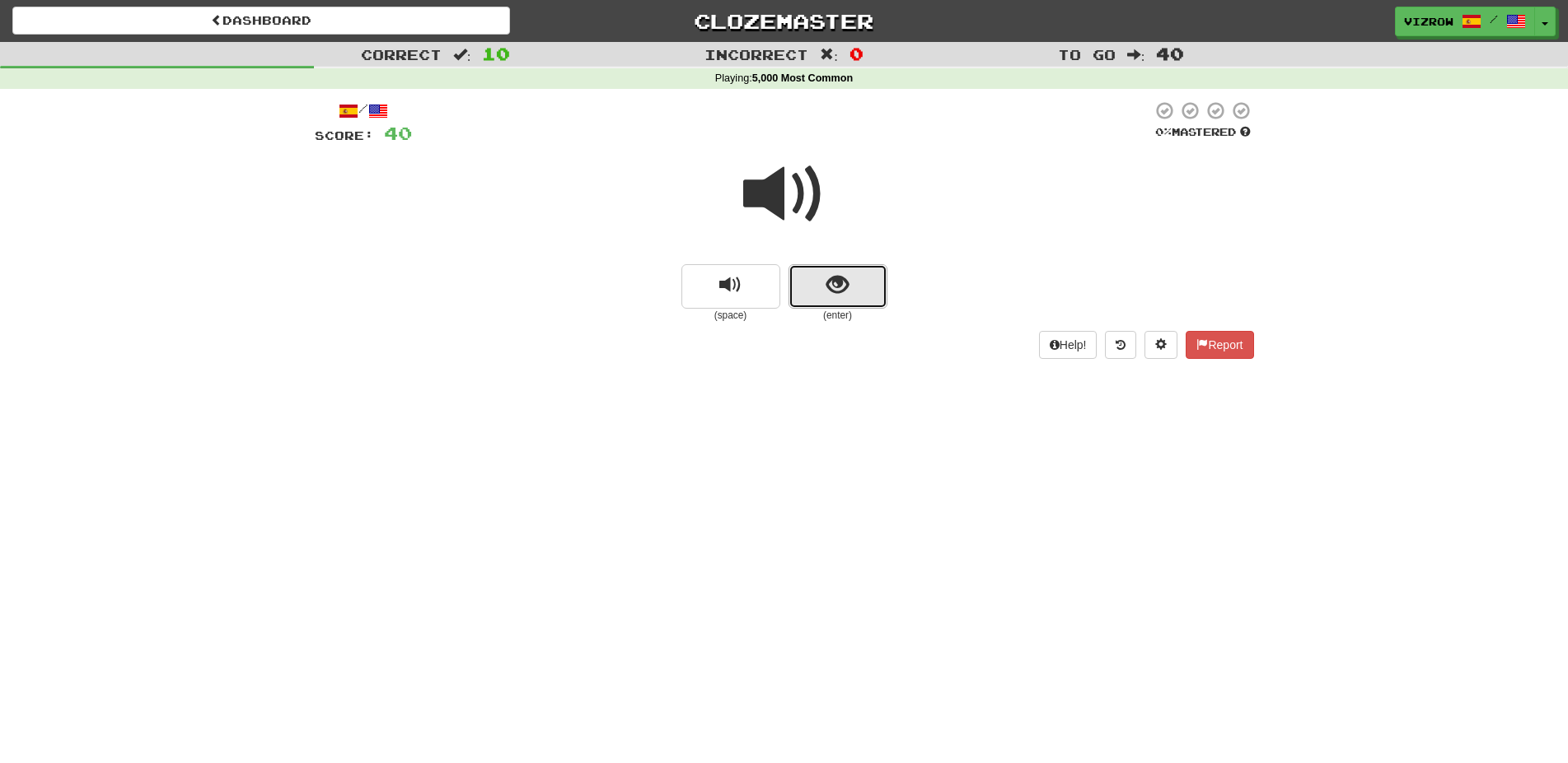
click at [858, 284] on button "show sentence" at bounding box center [838, 286] width 99 height 45
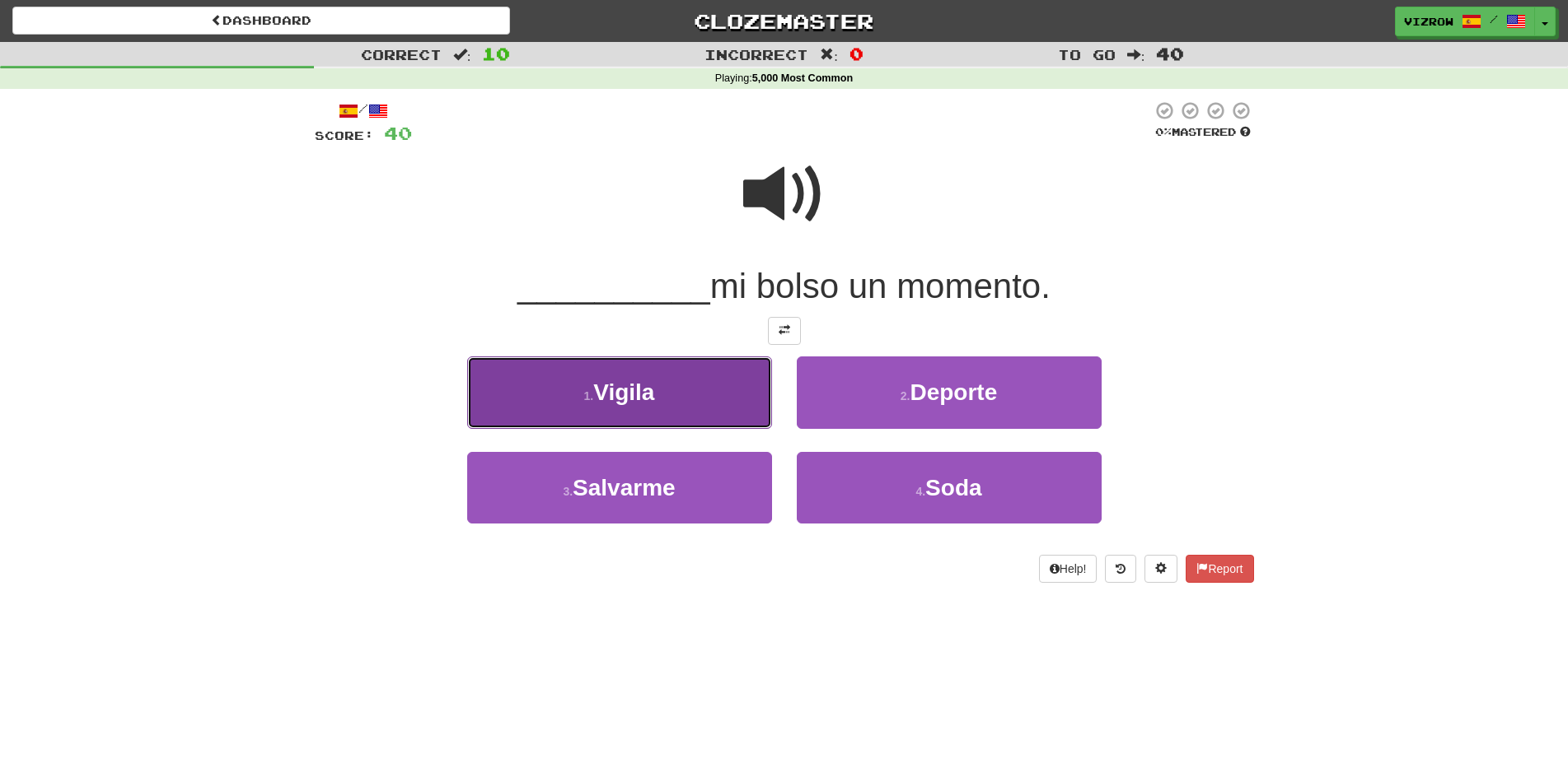
click at [737, 389] on button "1 . [GEOGRAPHIC_DATA]" at bounding box center [619, 392] width 305 height 72
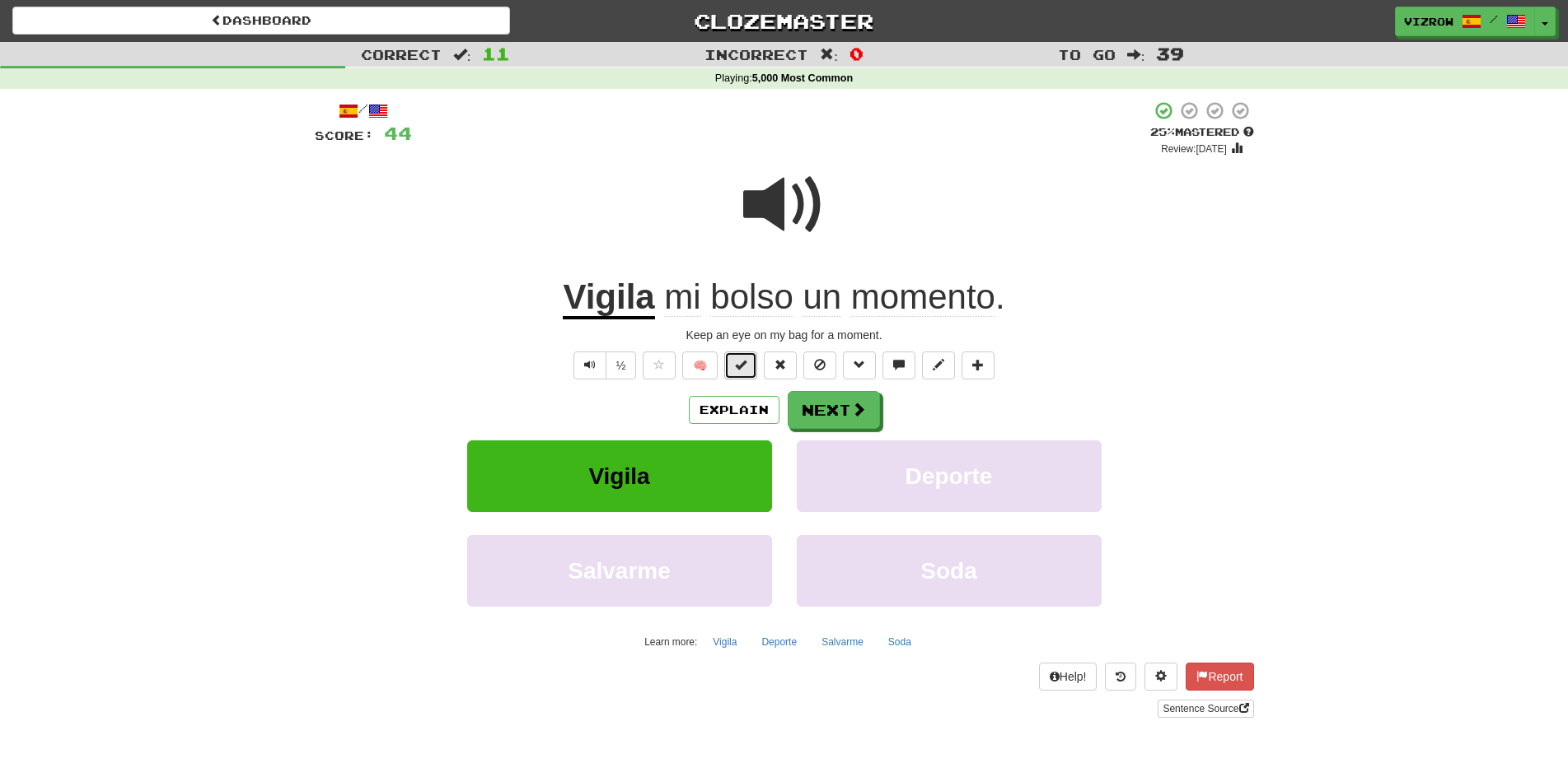
click at [735, 369] on button at bounding box center [741, 366] width 33 height 28
click at [841, 402] on button "Next" at bounding box center [835, 410] width 93 height 38
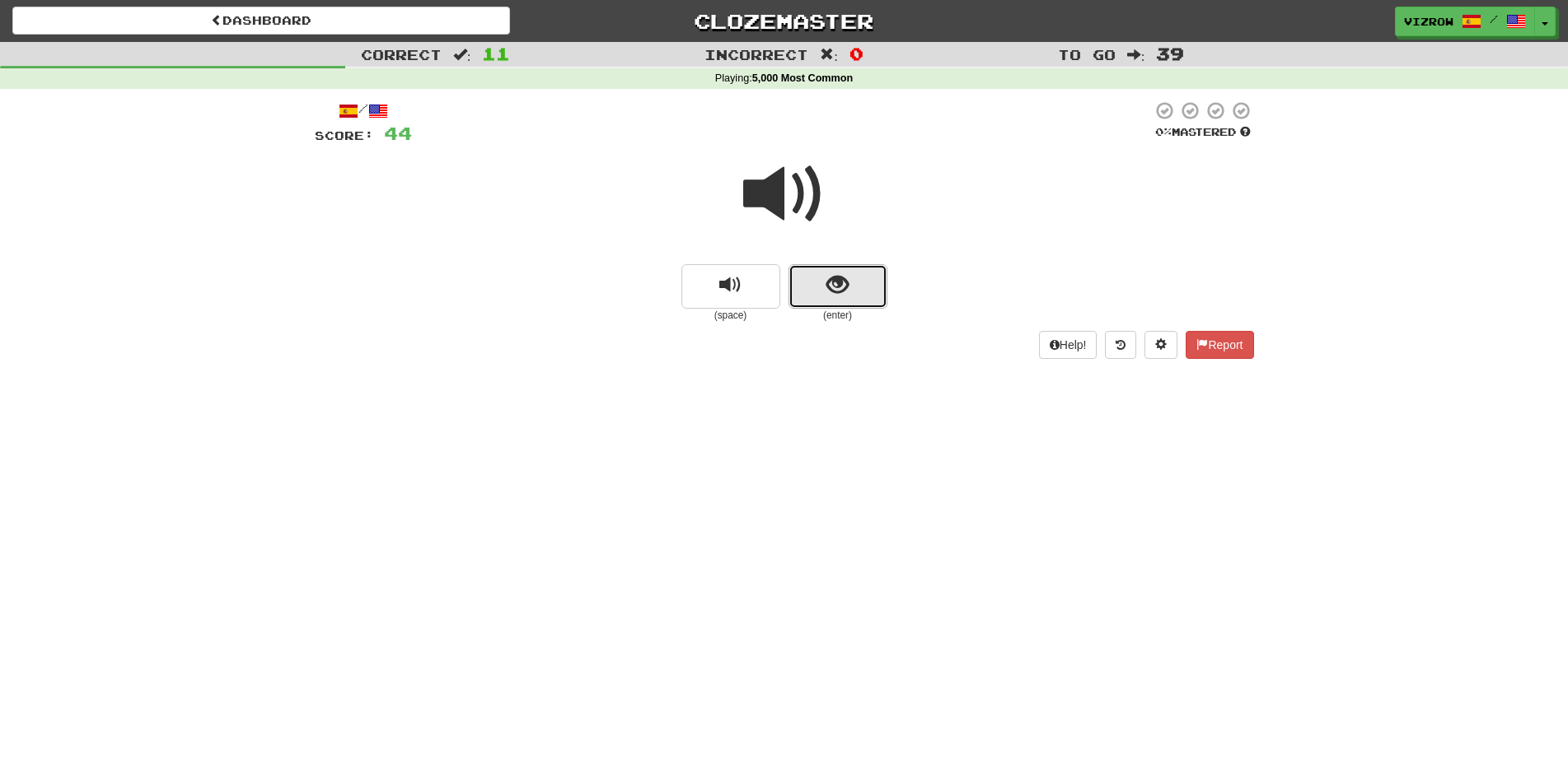
click at [858, 271] on button "show sentence" at bounding box center [838, 286] width 99 height 45
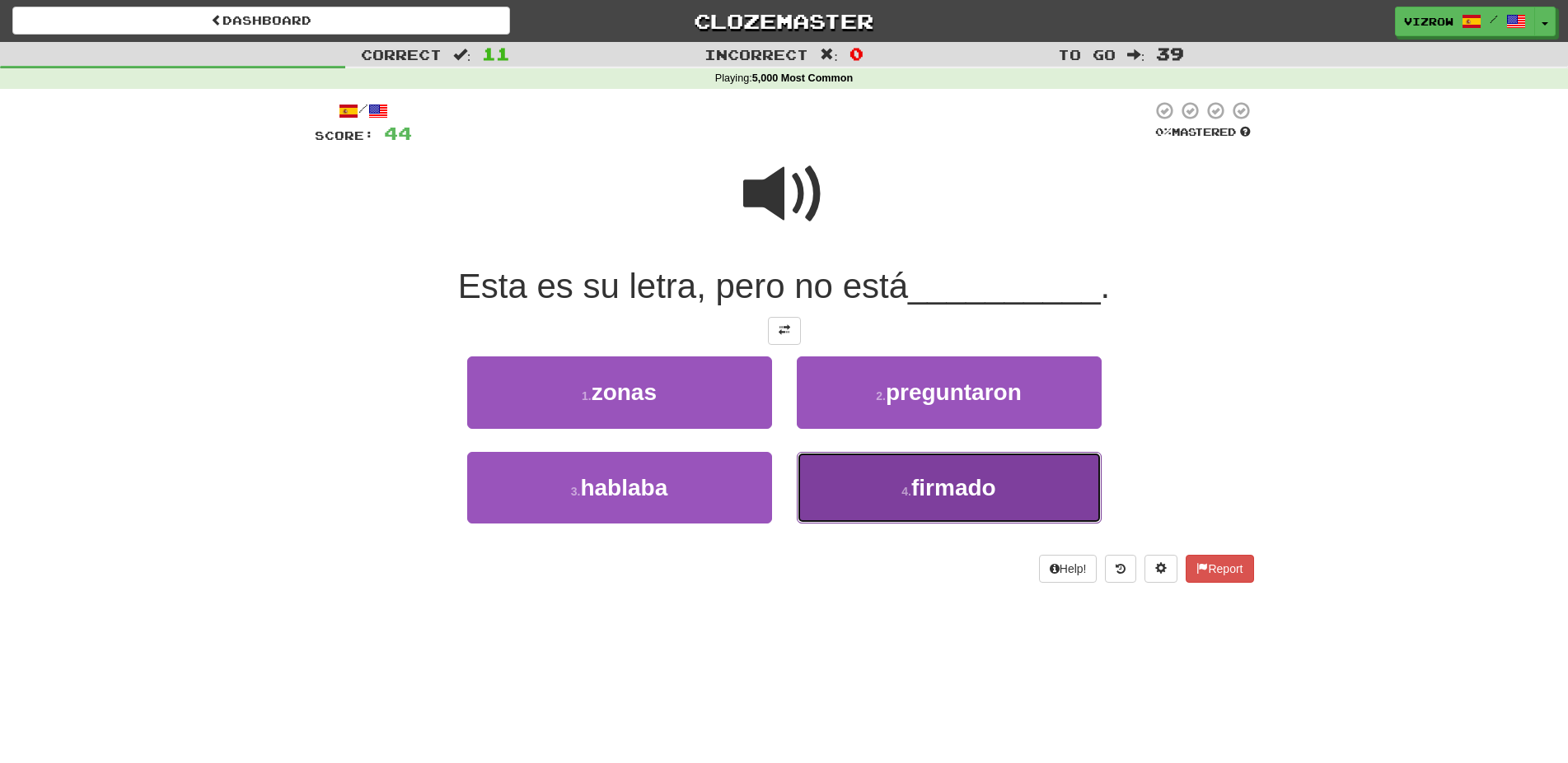
click at [1009, 480] on button "4 . firmado" at bounding box center [949, 488] width 305 height 72
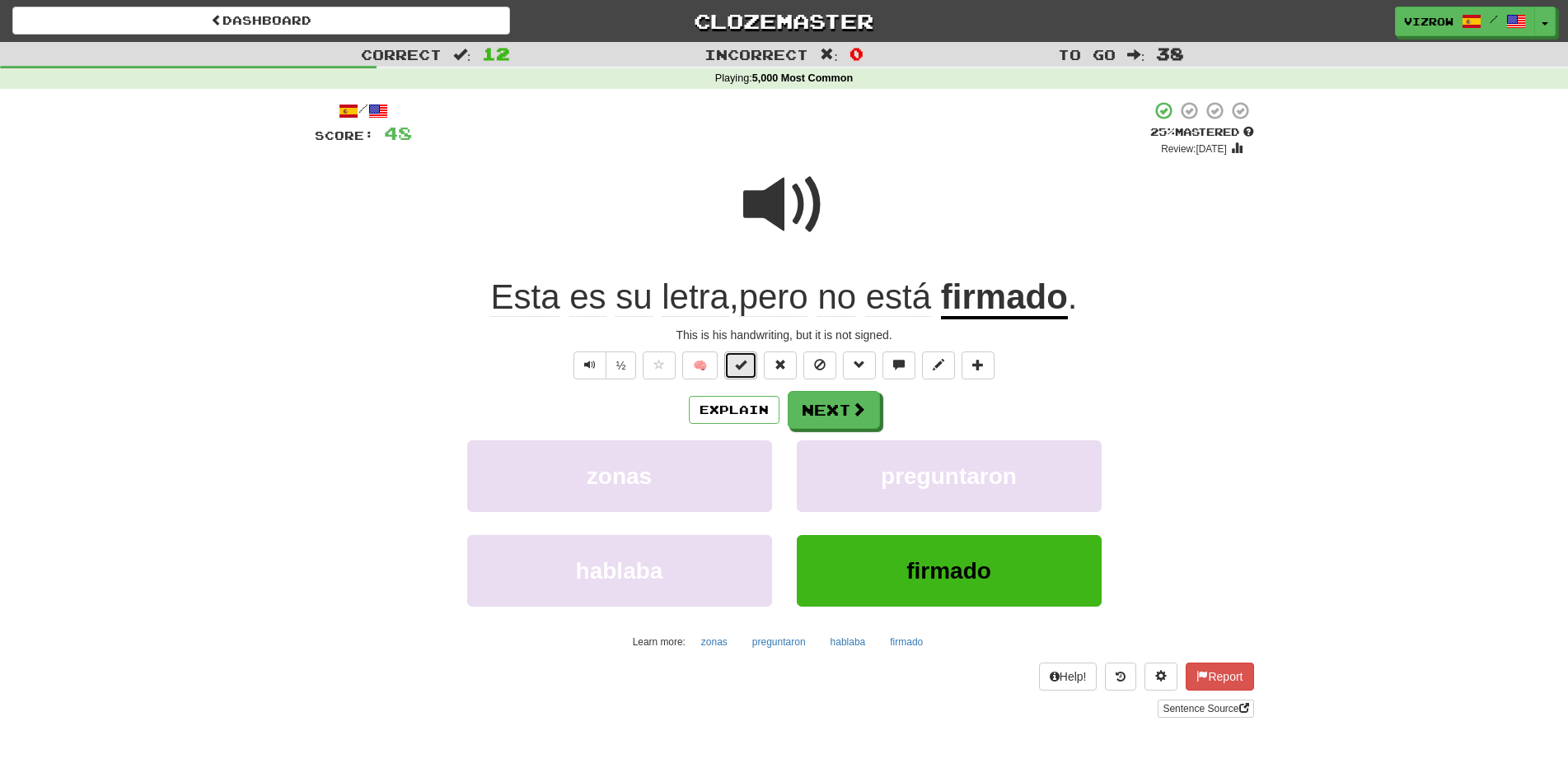
click at [744, 365] on span at bounding box center [740, 364] width 11 height 11
click at [853, 416] on span at bounding box center [859, 409] width 15 height 15
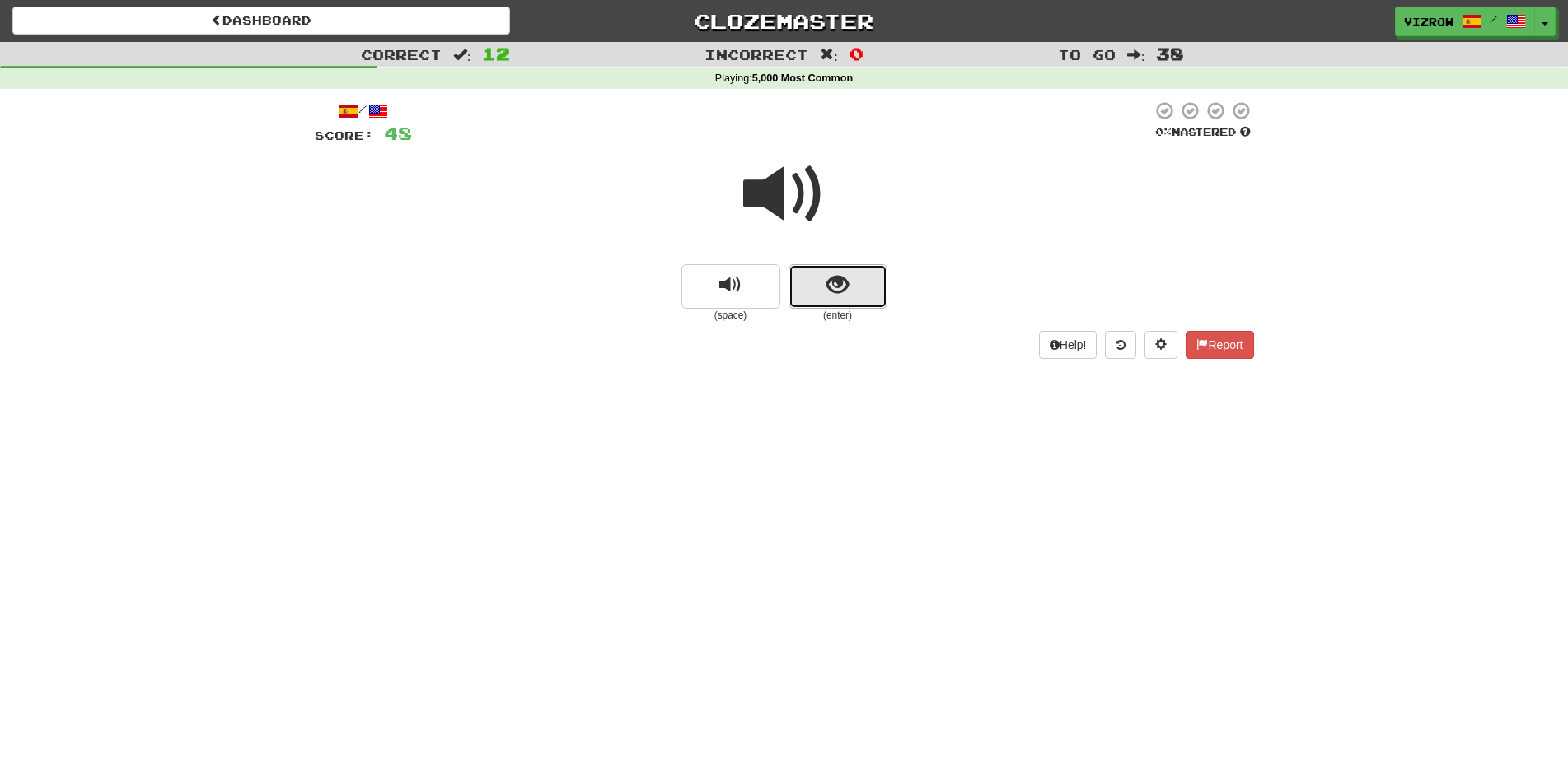
click at [862, 287] on button "show sentence" at bounding box center [838, 286] width 99 height 45
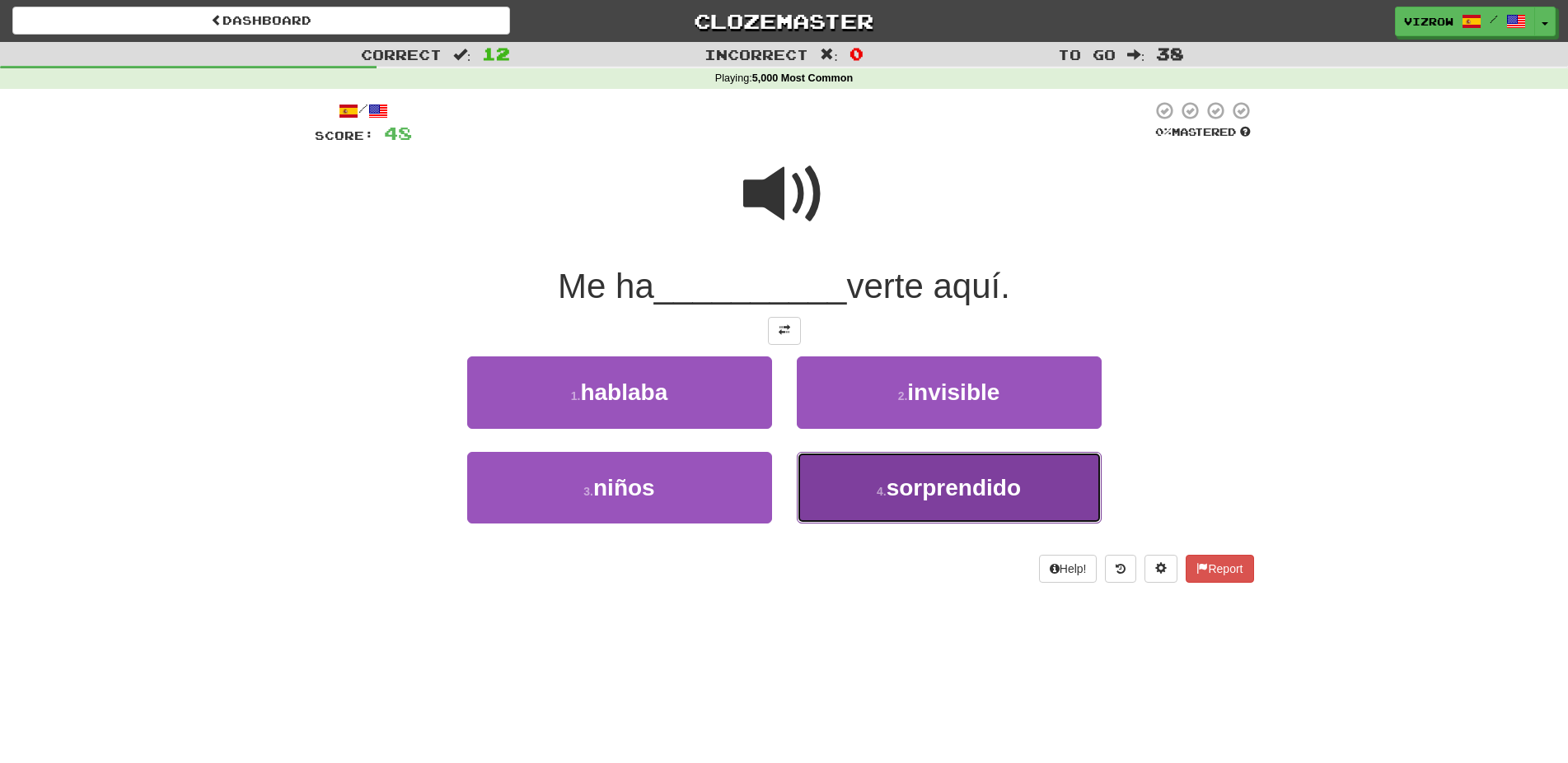
click at [1006, 485] on span "sorprendido" at bounding box center [954, 487] width 135 height 25
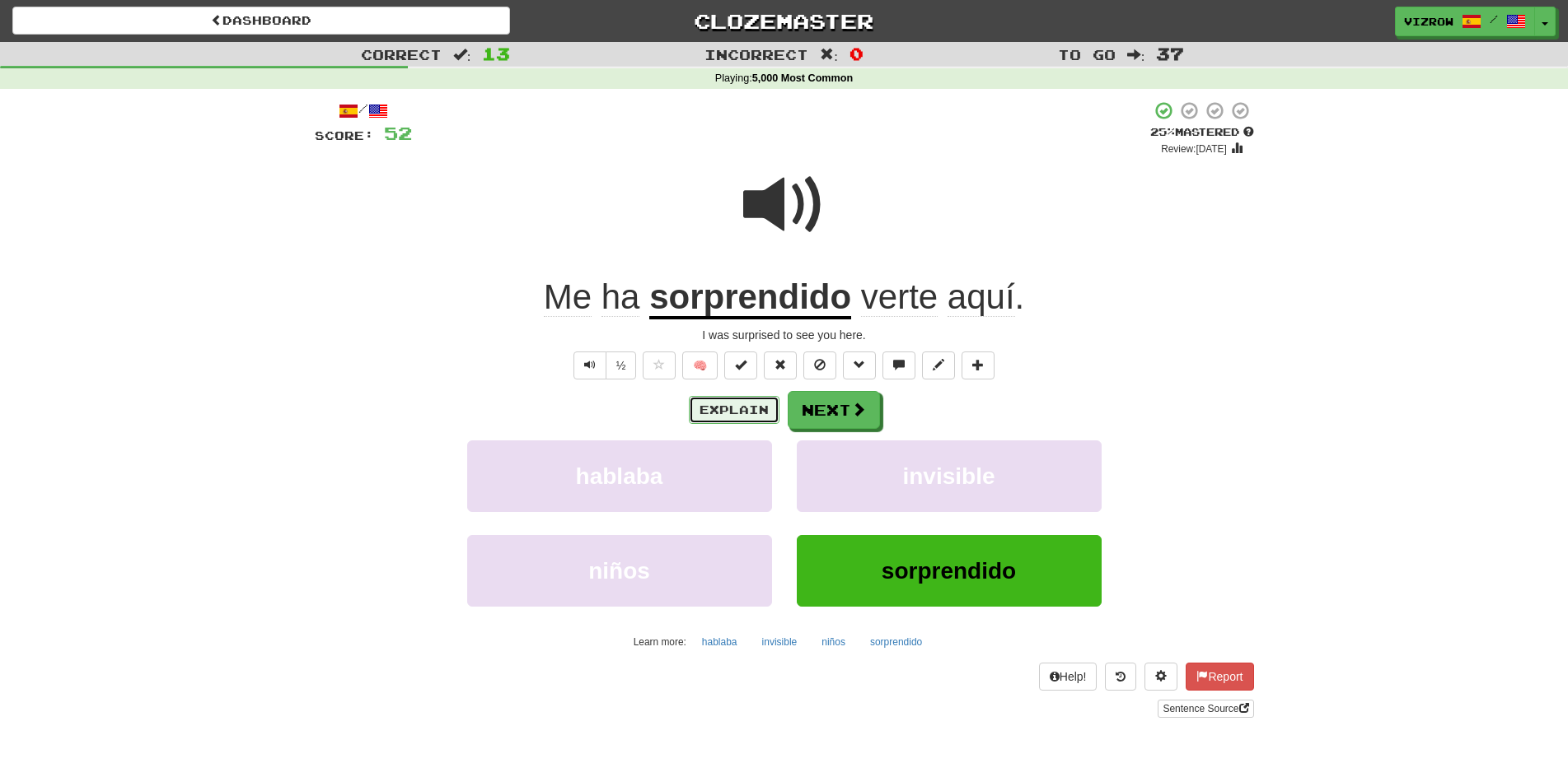
click at [750, 408] on button "Explain" at bounding box center [734, 410] width 91 height 28
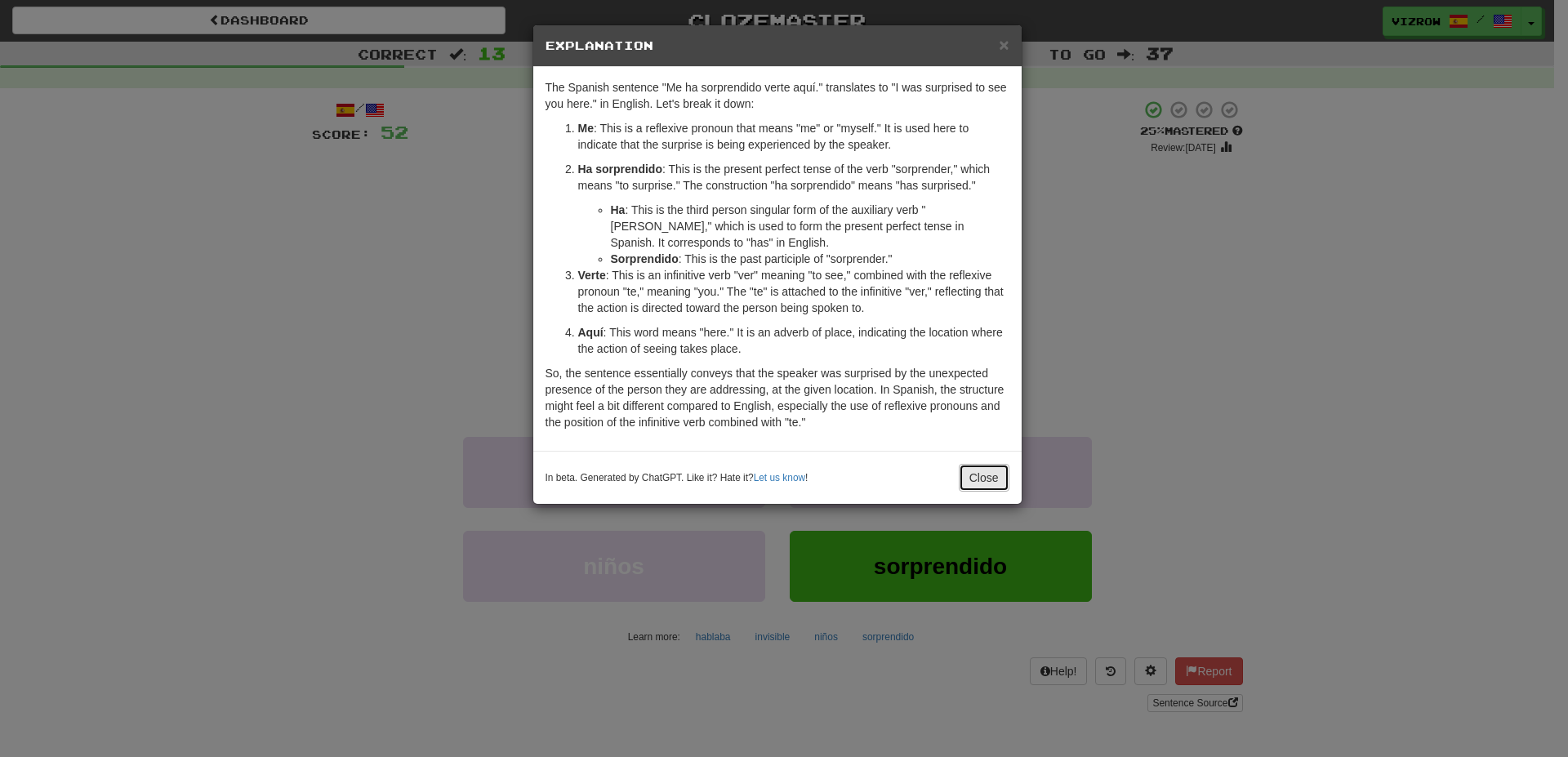
click at [965, 478] on button "Close" at bounding box center [984, 478] width 50 height 28
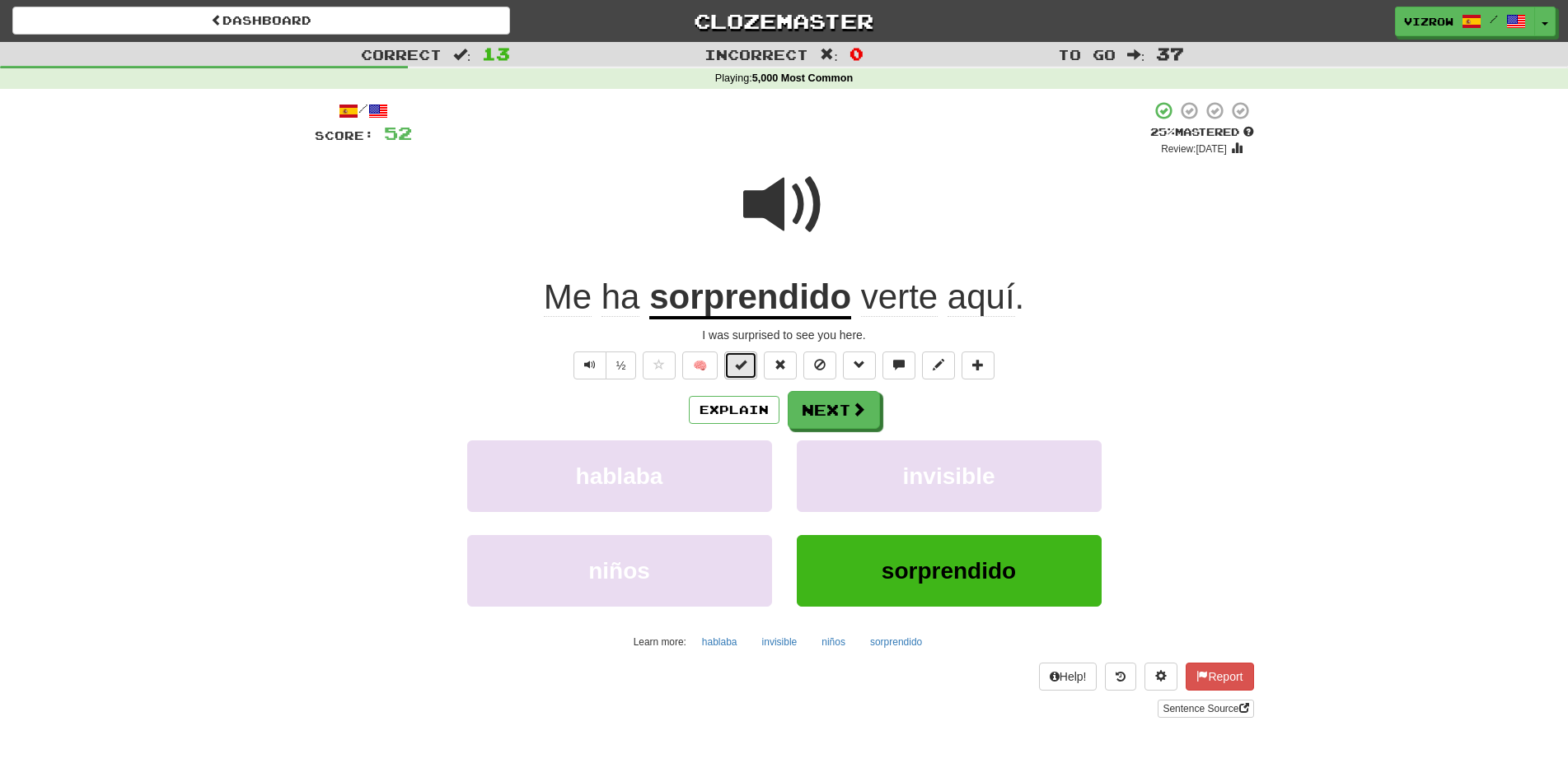
click at [754, 363] on button at bounding box center [741, 366] width 33 height 28
click at [864, 407] on span at bounding box center [859, 409] width 15 height 15
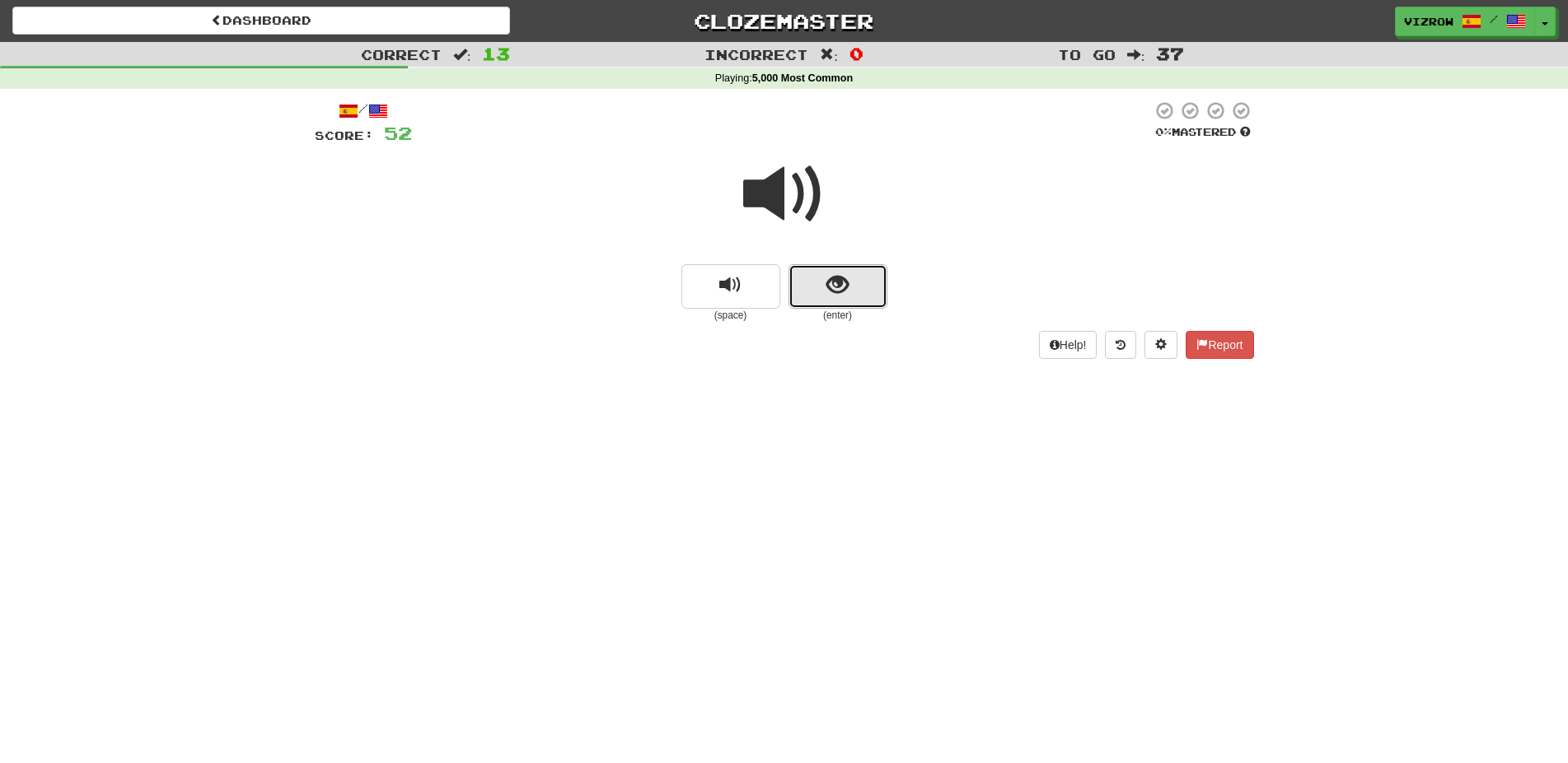
click at [860, 307] on button "show sentence" at bounding box center [838, 286] width 99 height 45
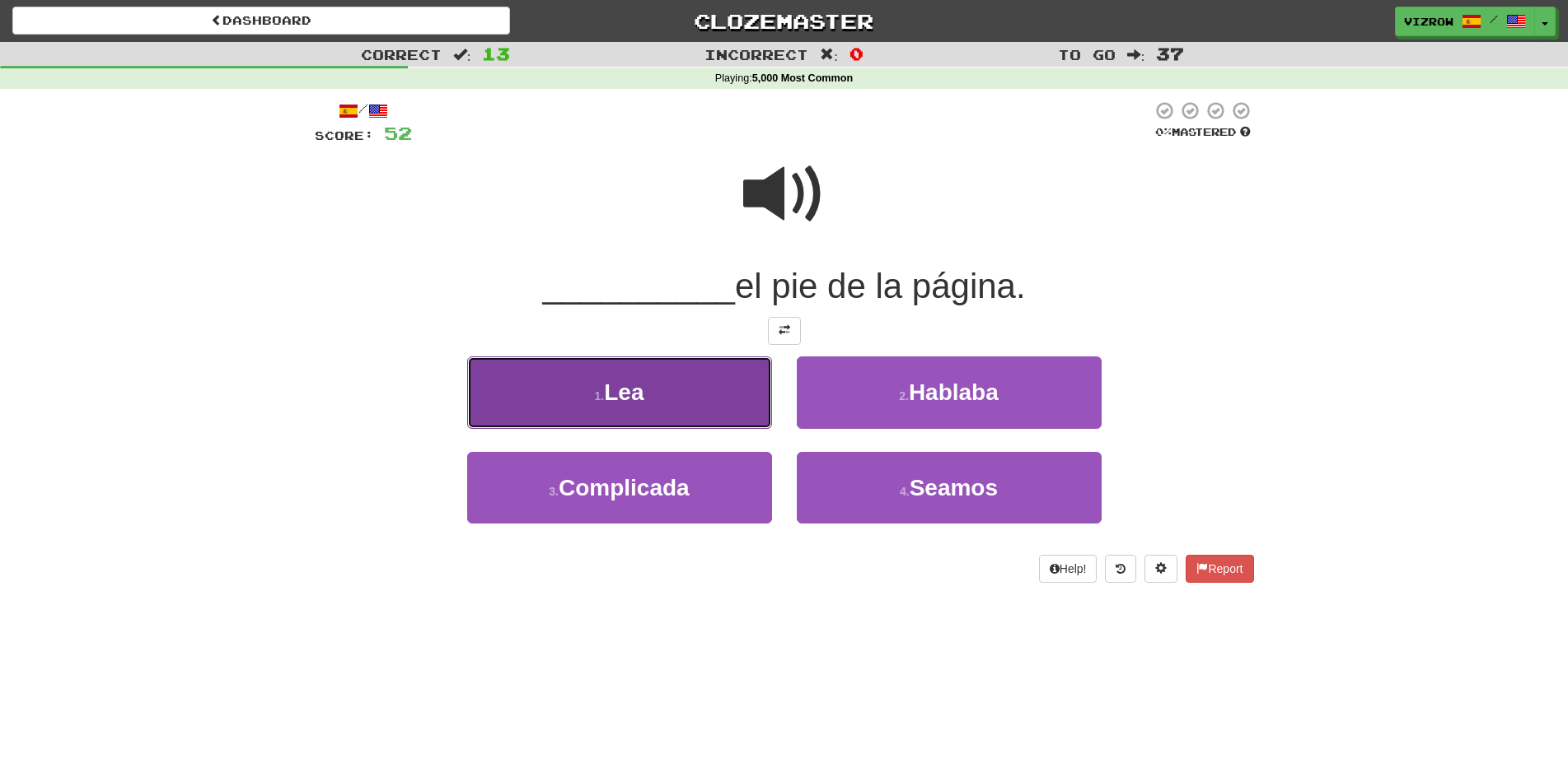
click at [740, 411] on button "1 . Lea" at bounding box center [619, 392] width 305 height 72
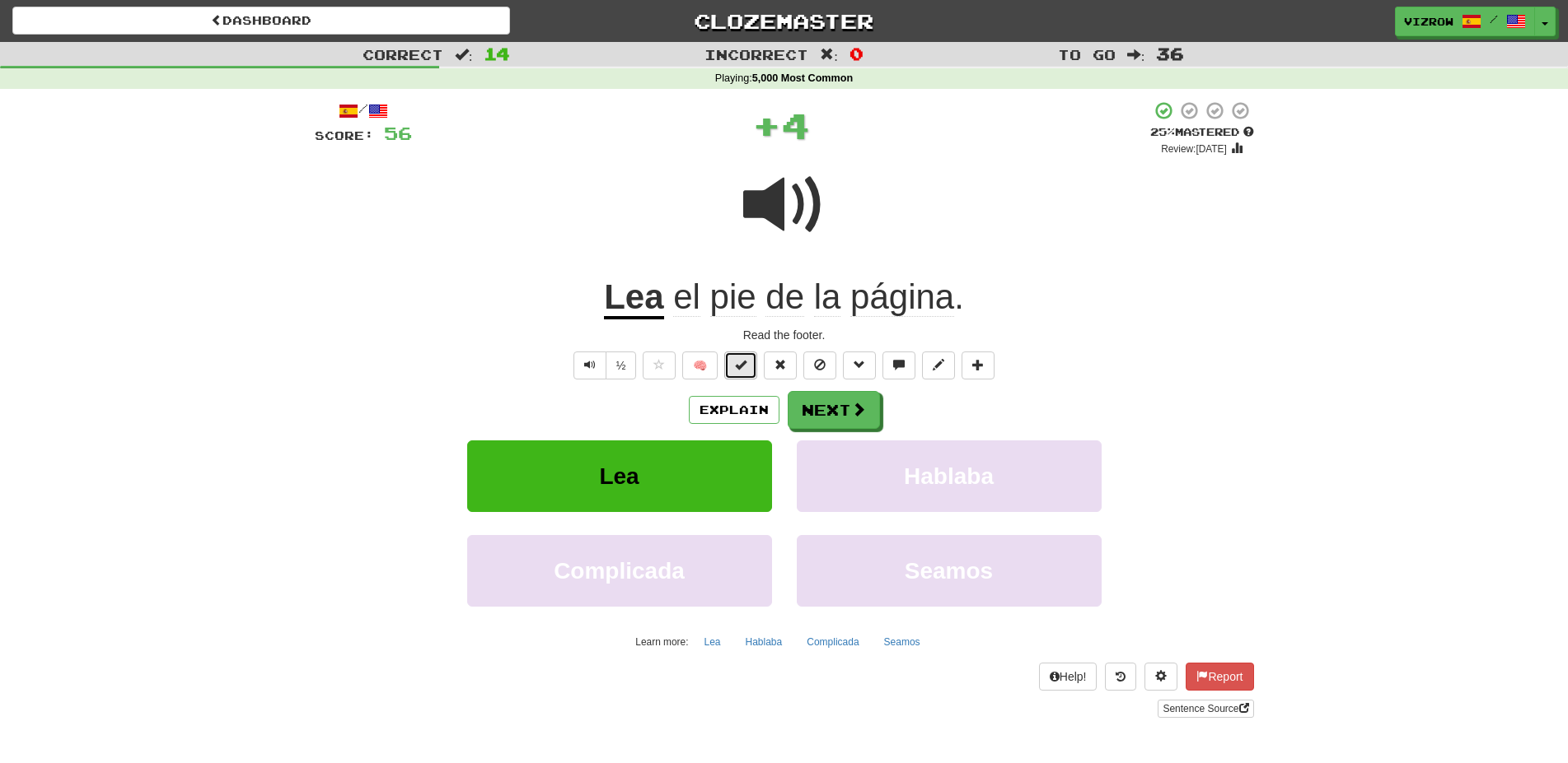
click at [748, 363] on button at bounding box center [741, 366] width 33 height 28
click at [787, 210] on span at bounding box center [784, 205] width 82 height 82
click at [833, 404] on button "Next" at bounding box center [835, 410] width 93 height 38
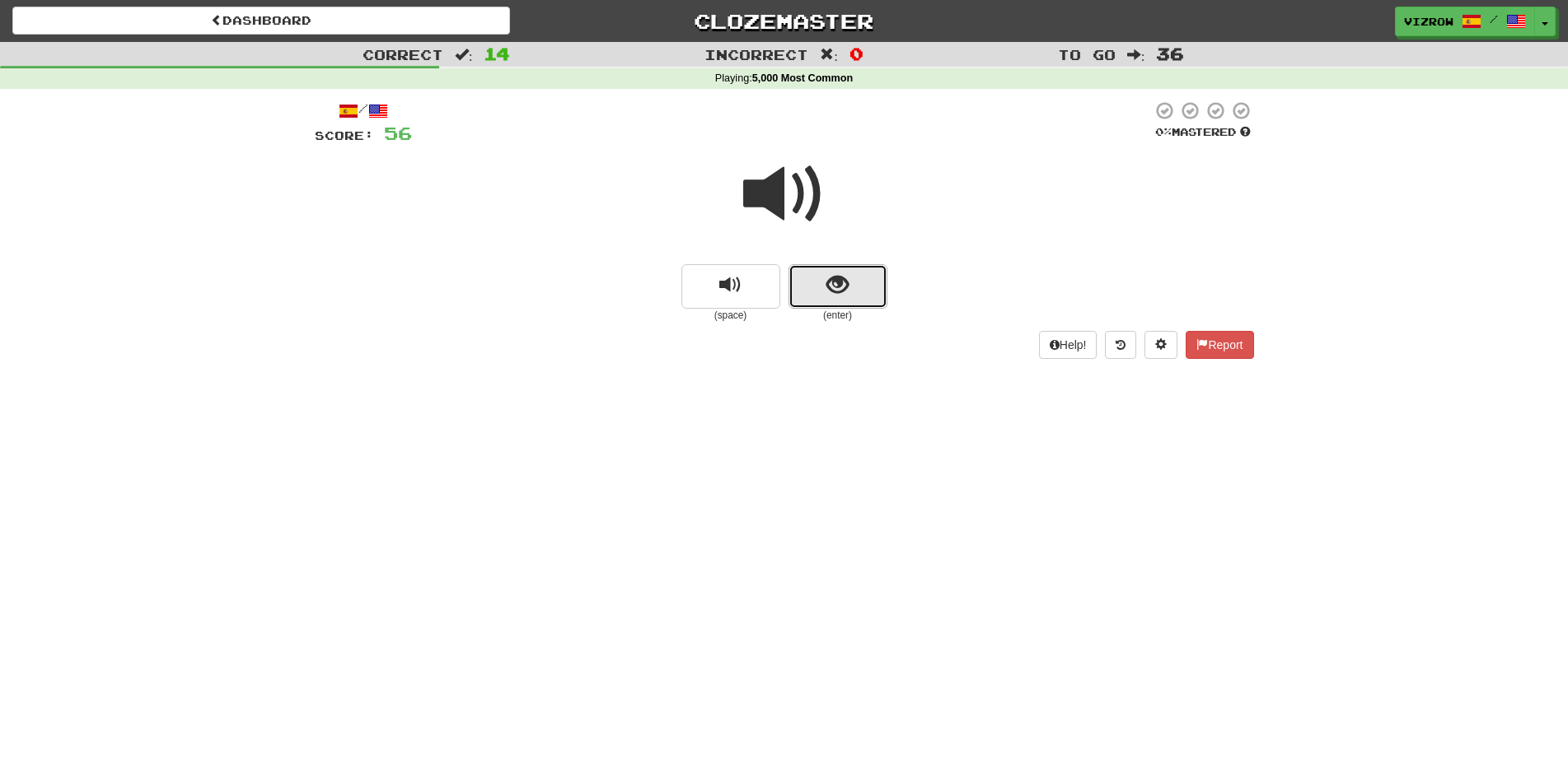
click at [857, 279] on button "show sentence" at bounding box center [838, 286] width 99 height 45
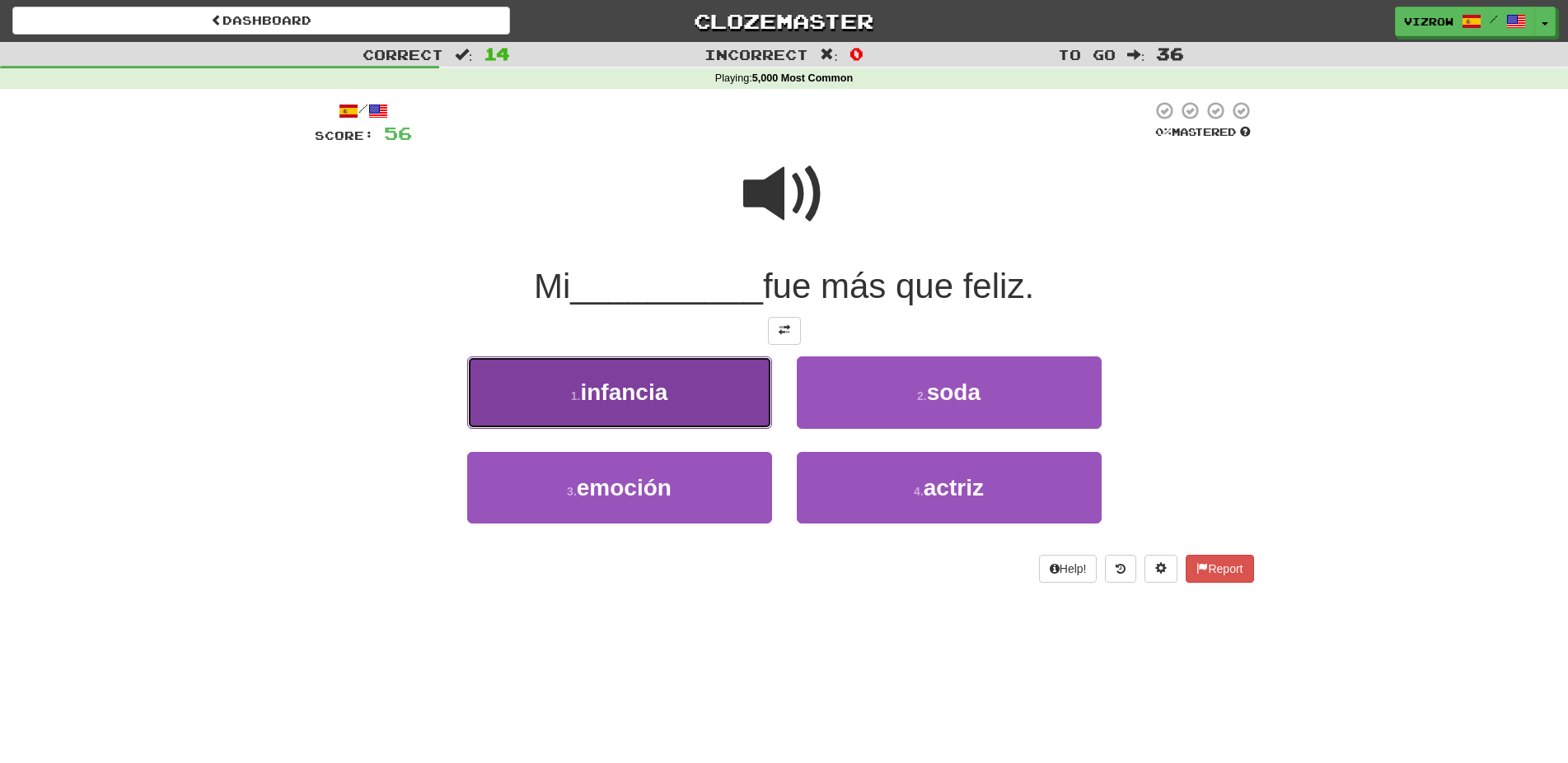
click at [720, 398] on button "1 . infancia" at bounding box center [619, 392] width 305 height 72
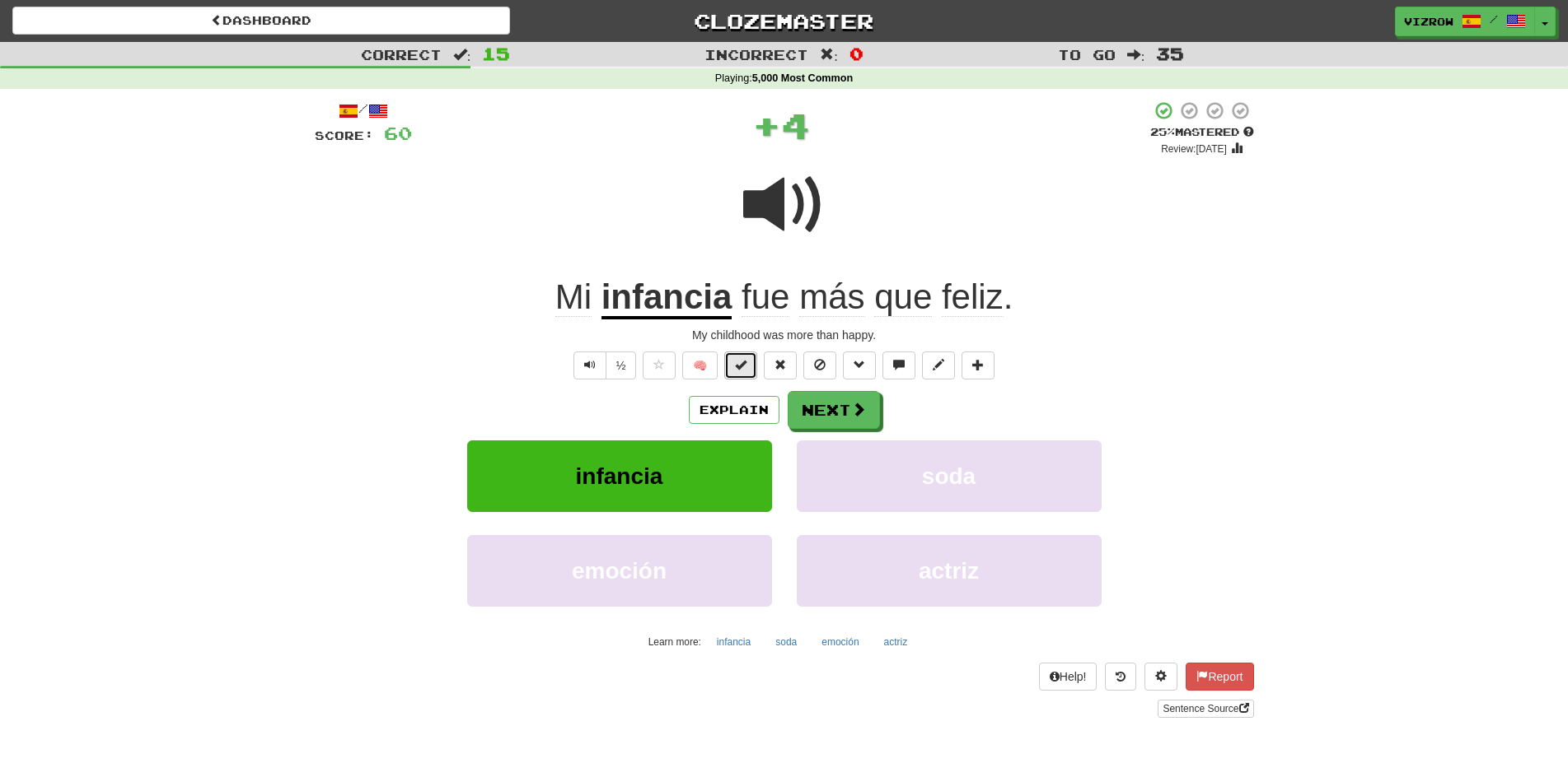
click at [755, 360] on button at bounding box center [741, 366] width 33 height 28
click at [856, 406] on span at bounding box center [859, 409] width 15 height 15
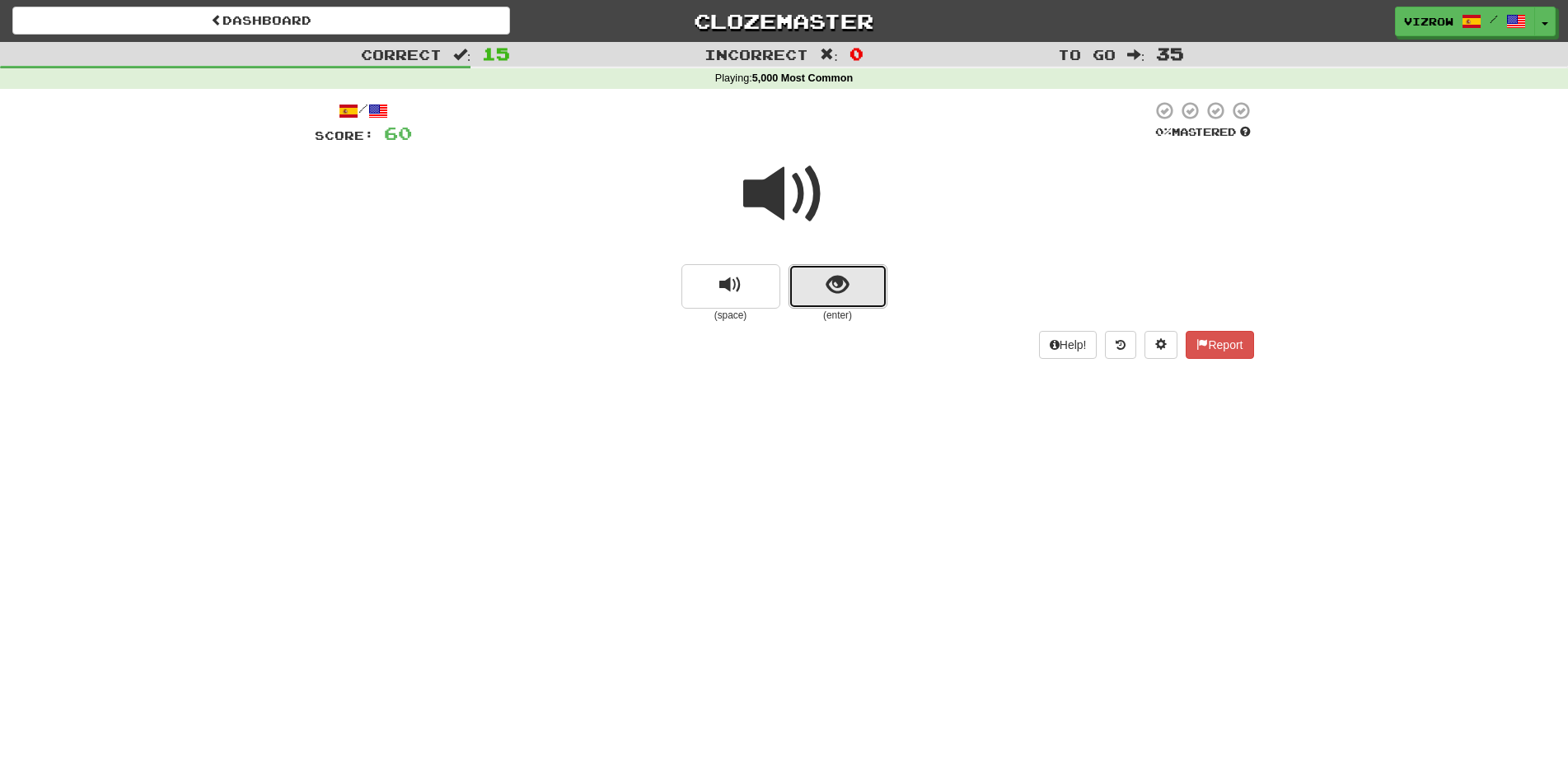
click at [858, 299] on button "show sentence" at bounding box center [838, 286] width 99 height 45
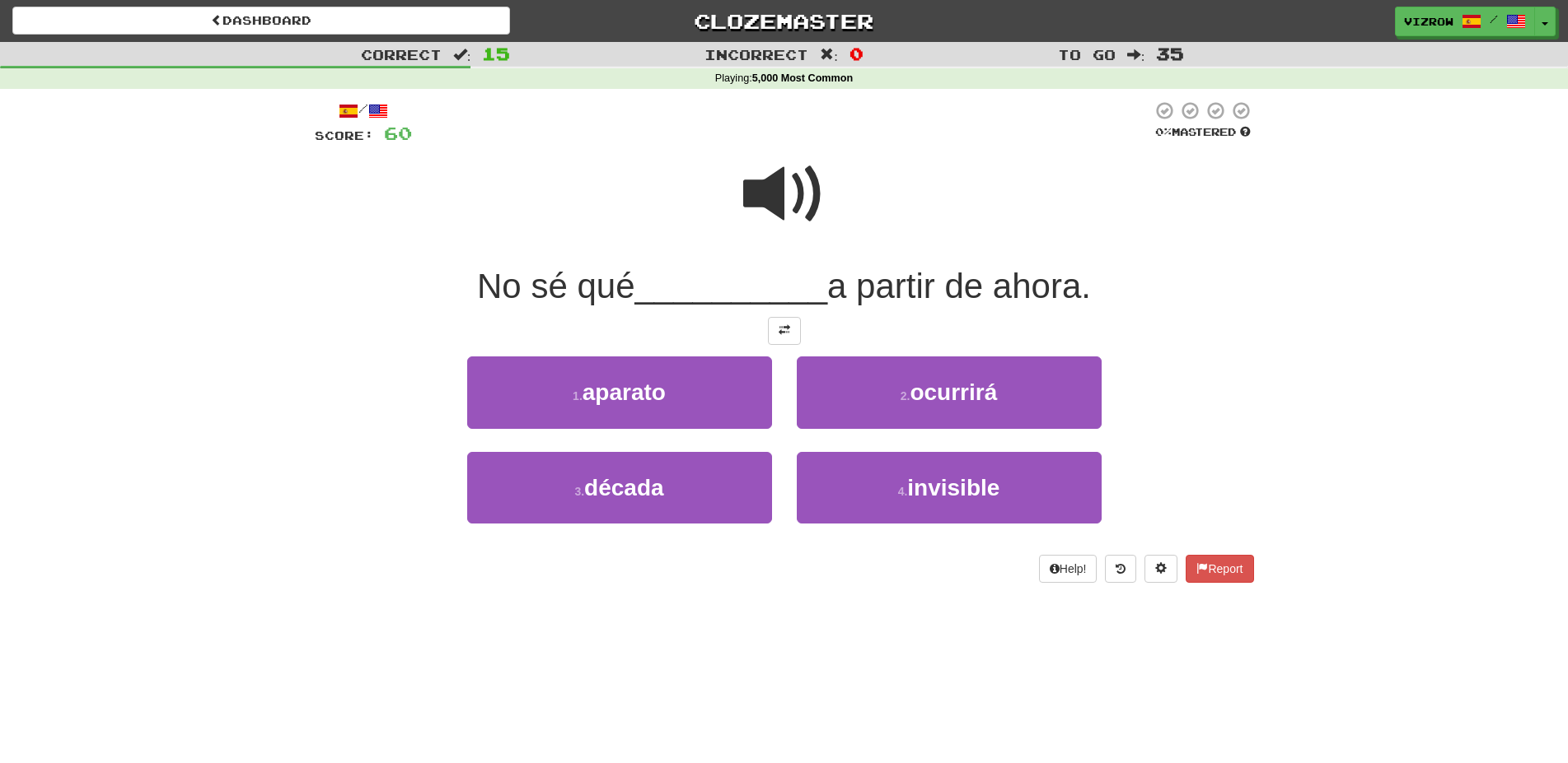
click at [798, 201] on span at bounding box center [784, 194] width 82 height 82
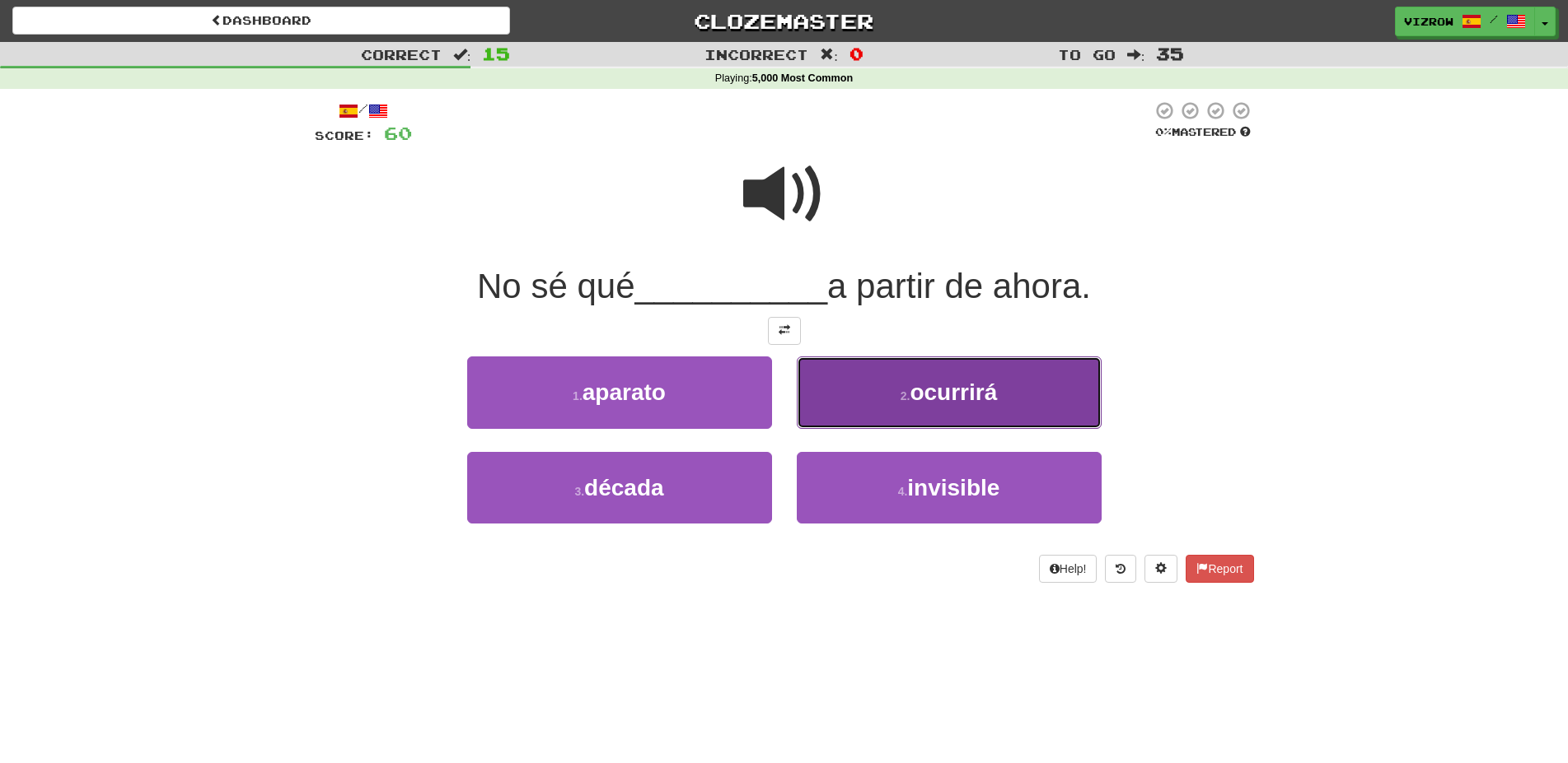
click at [1030, 396] on button "2 . ocurrirá" at bounding box center [949, 392] width 305 height 72
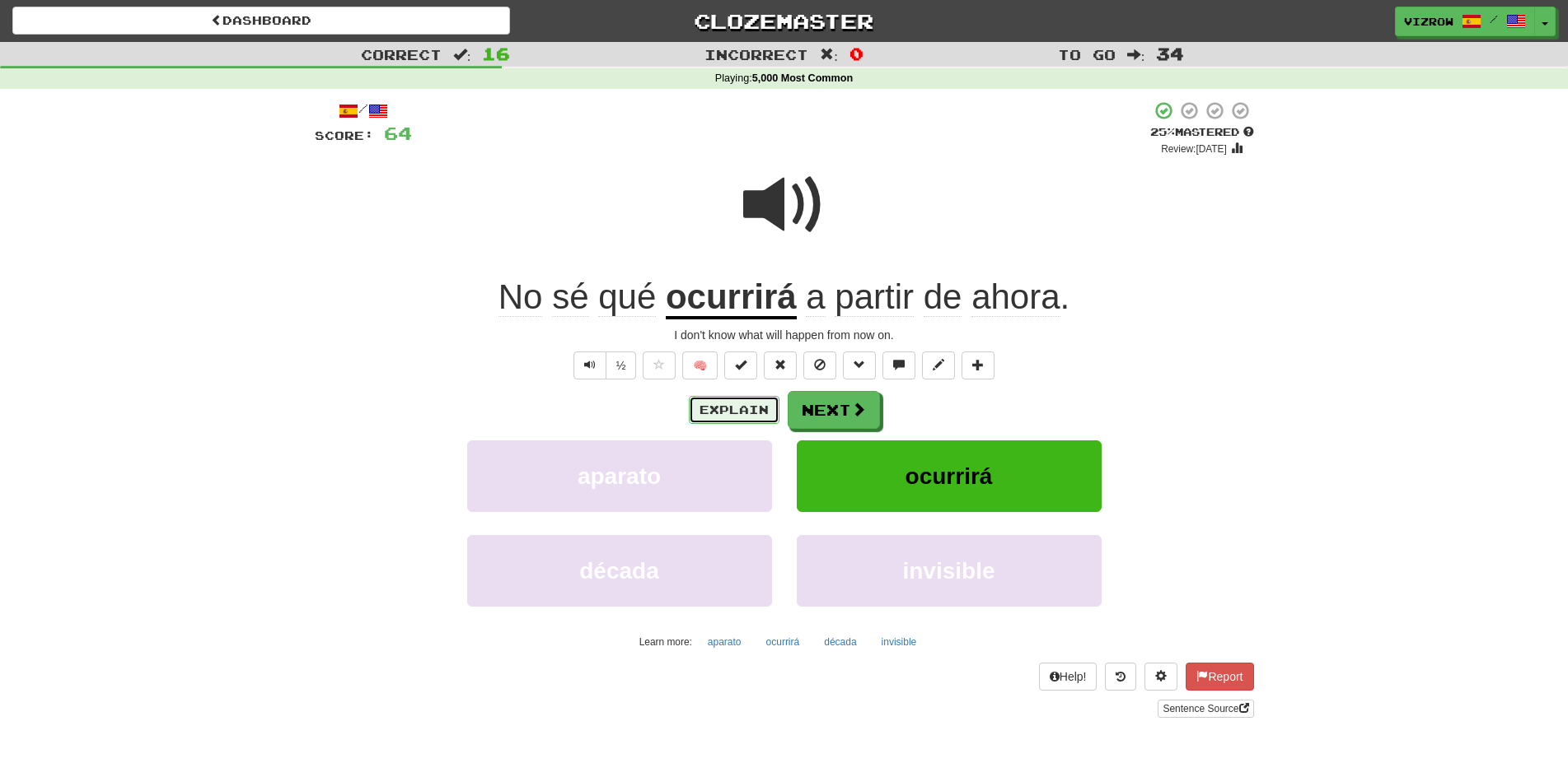
click at [750, 413] on button "Explain" at bounding box center [734, 410] width 91 height 28
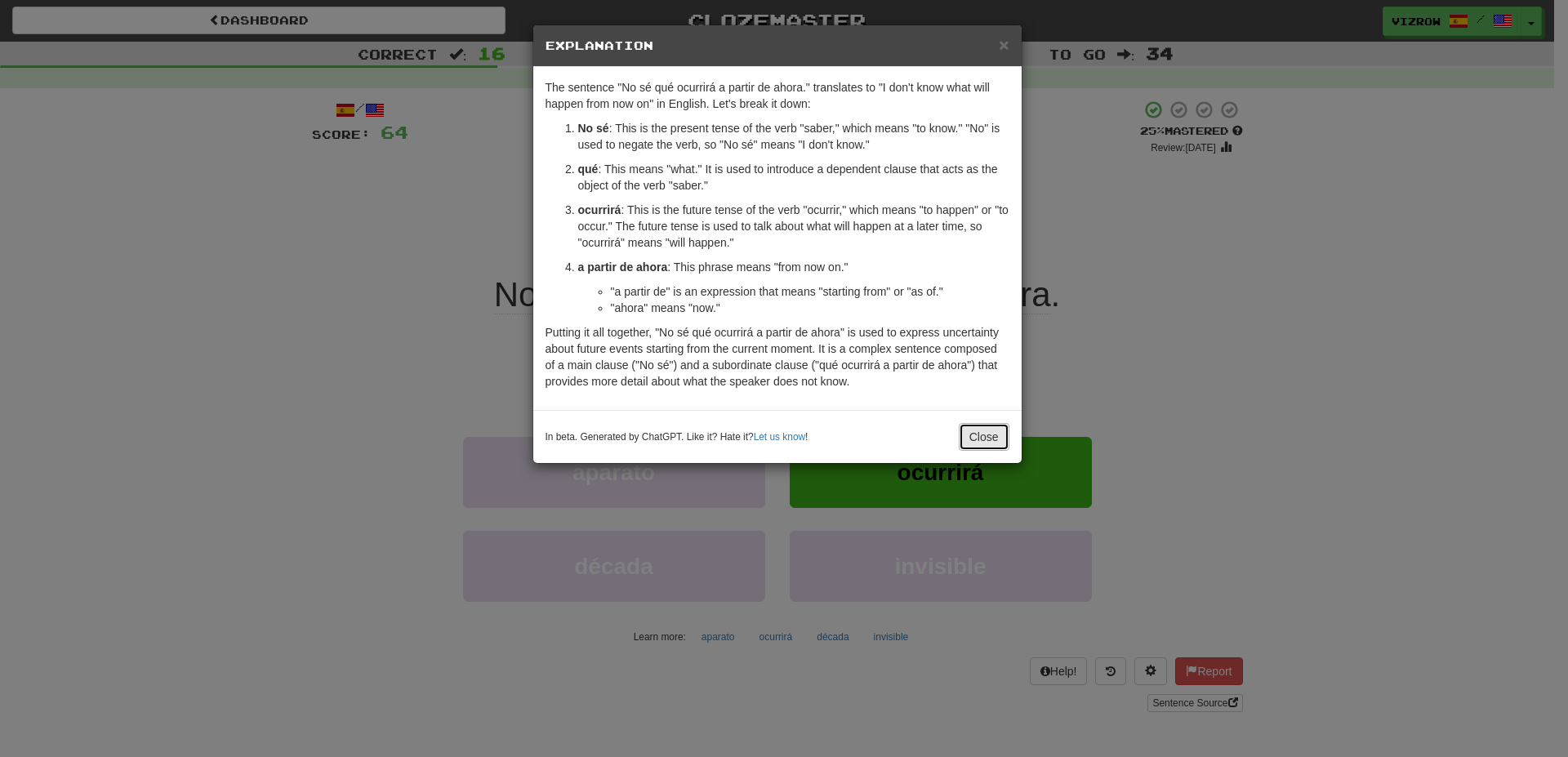
click at [987, 437] on button "Close" at bounding box center [984, 437] width 50 height 28
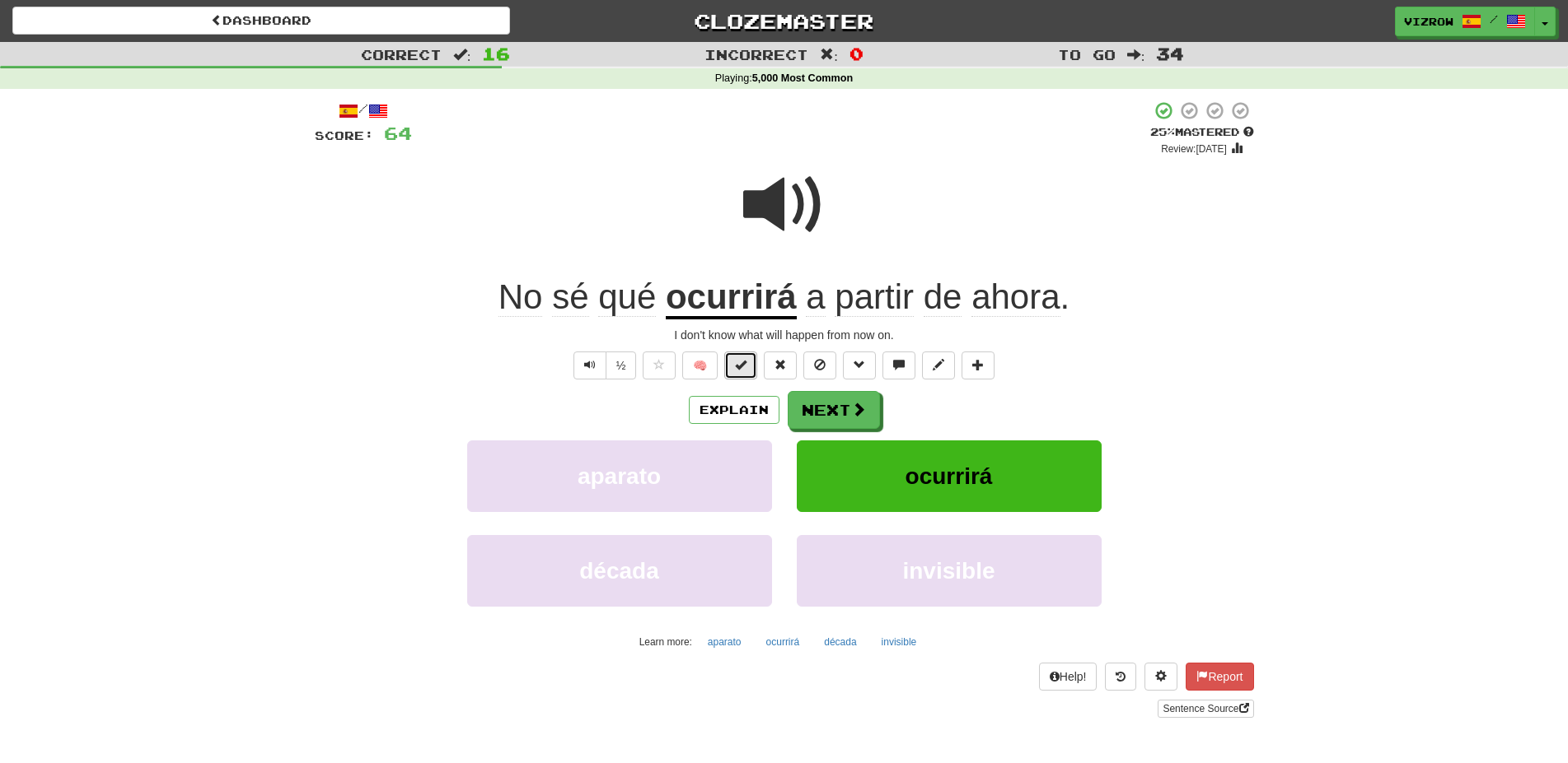
click at [747, 371] on button at bounding box center [741, 366] width 33 height 28
click at [859, 415] on span at bounding box center [859, 409] width 15 height 15
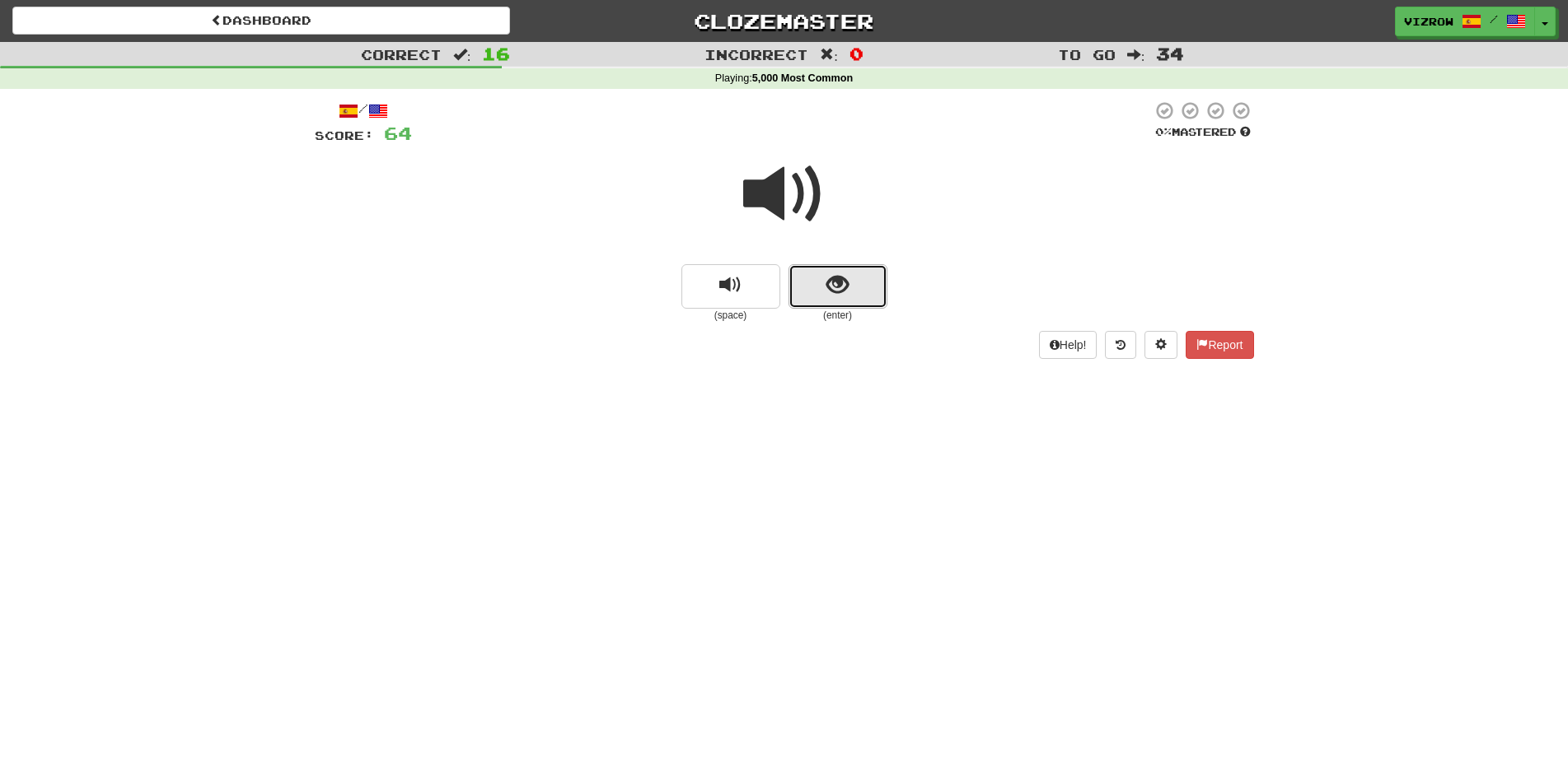
click at [849, 297] on button "show sentence" at bounding box center [838, 286] width 99 height 45
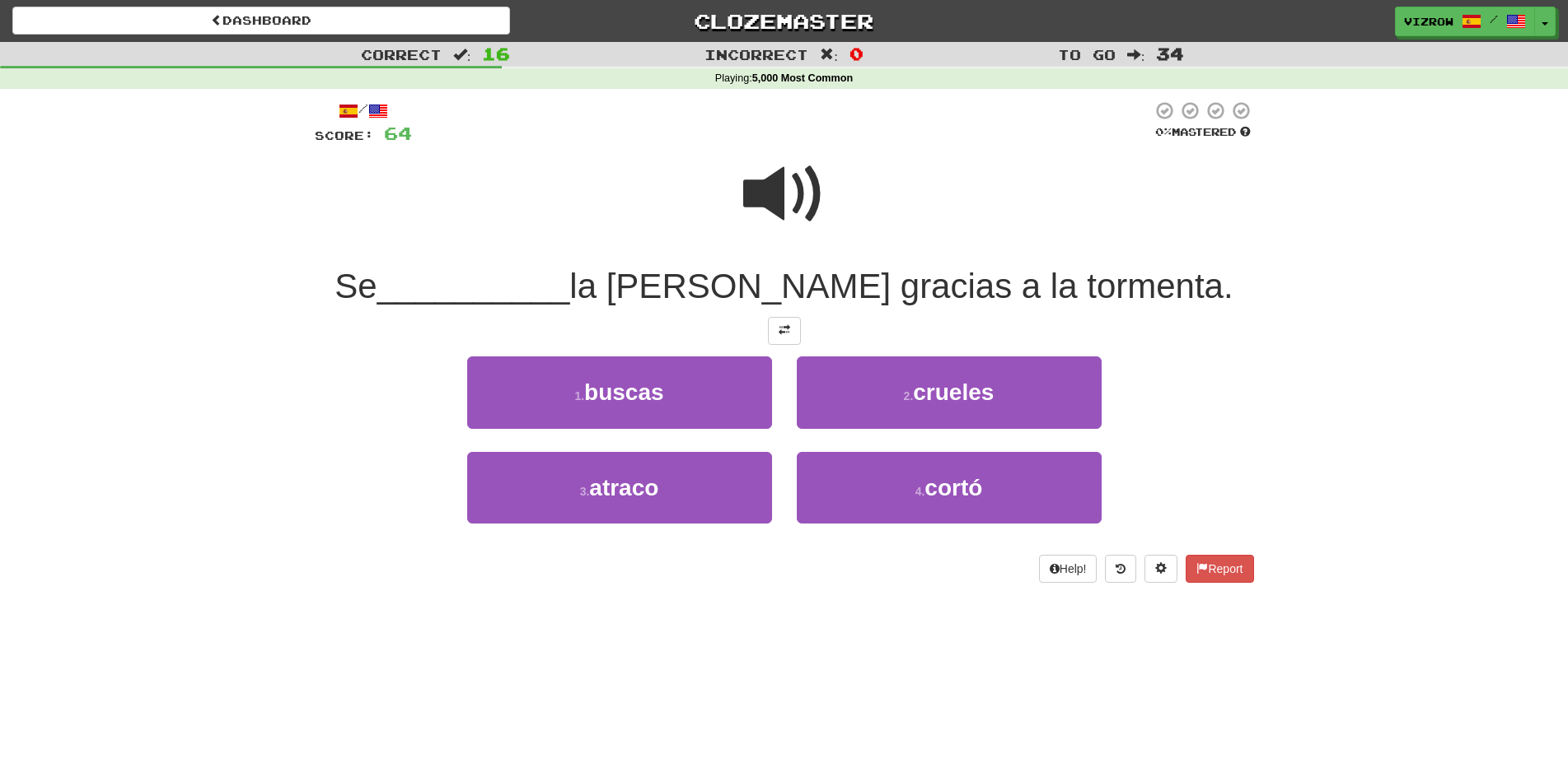
click at [792, 180] on span at bounding box center [784, 194] width 82 height 82
click at [773, 210] on span at bounding box center [784, 194] width 82 height 82
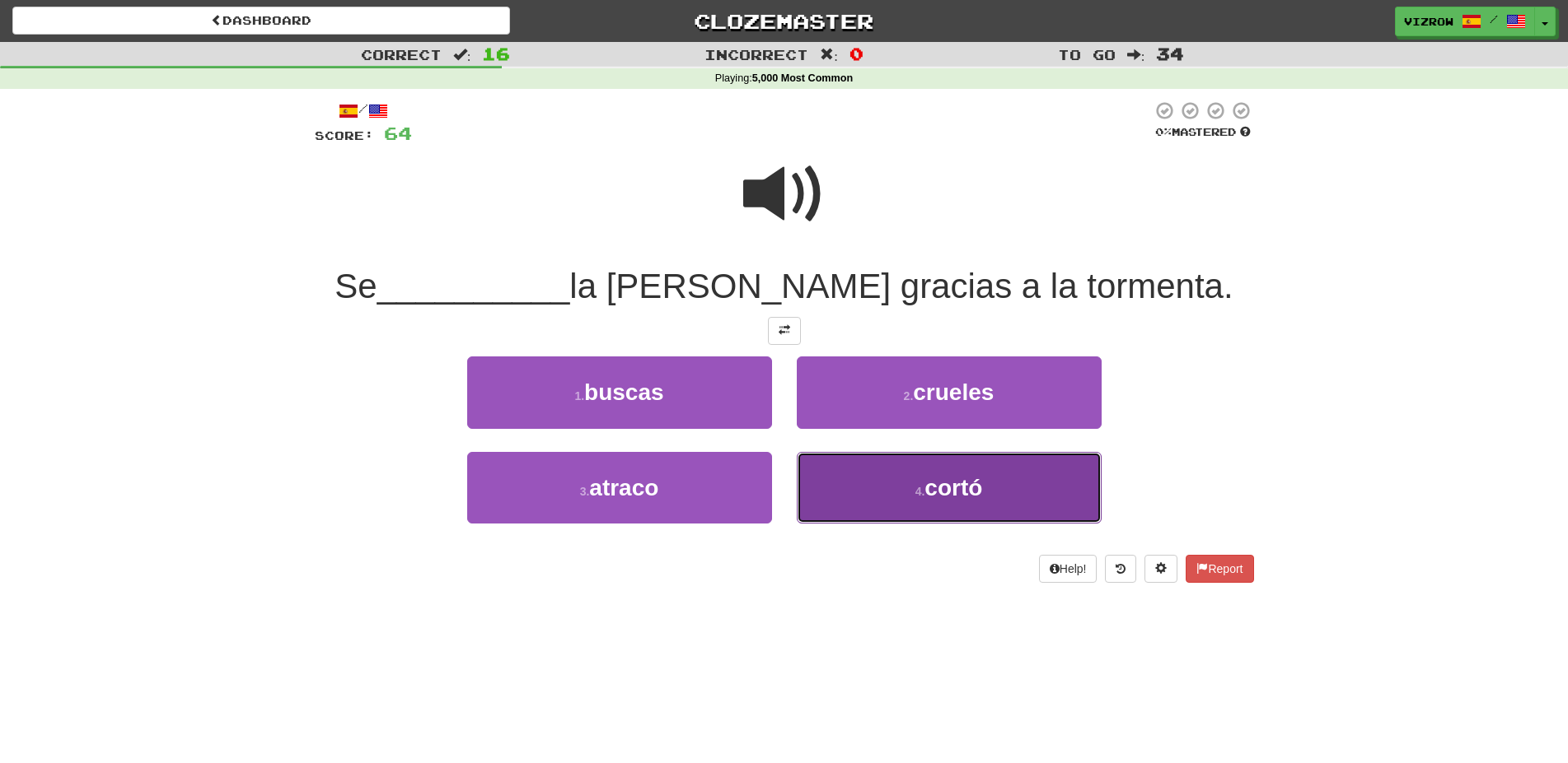
click at [1029, 481] on button "4 . cortó" at bounding box center [949, 488] width 305 height 72
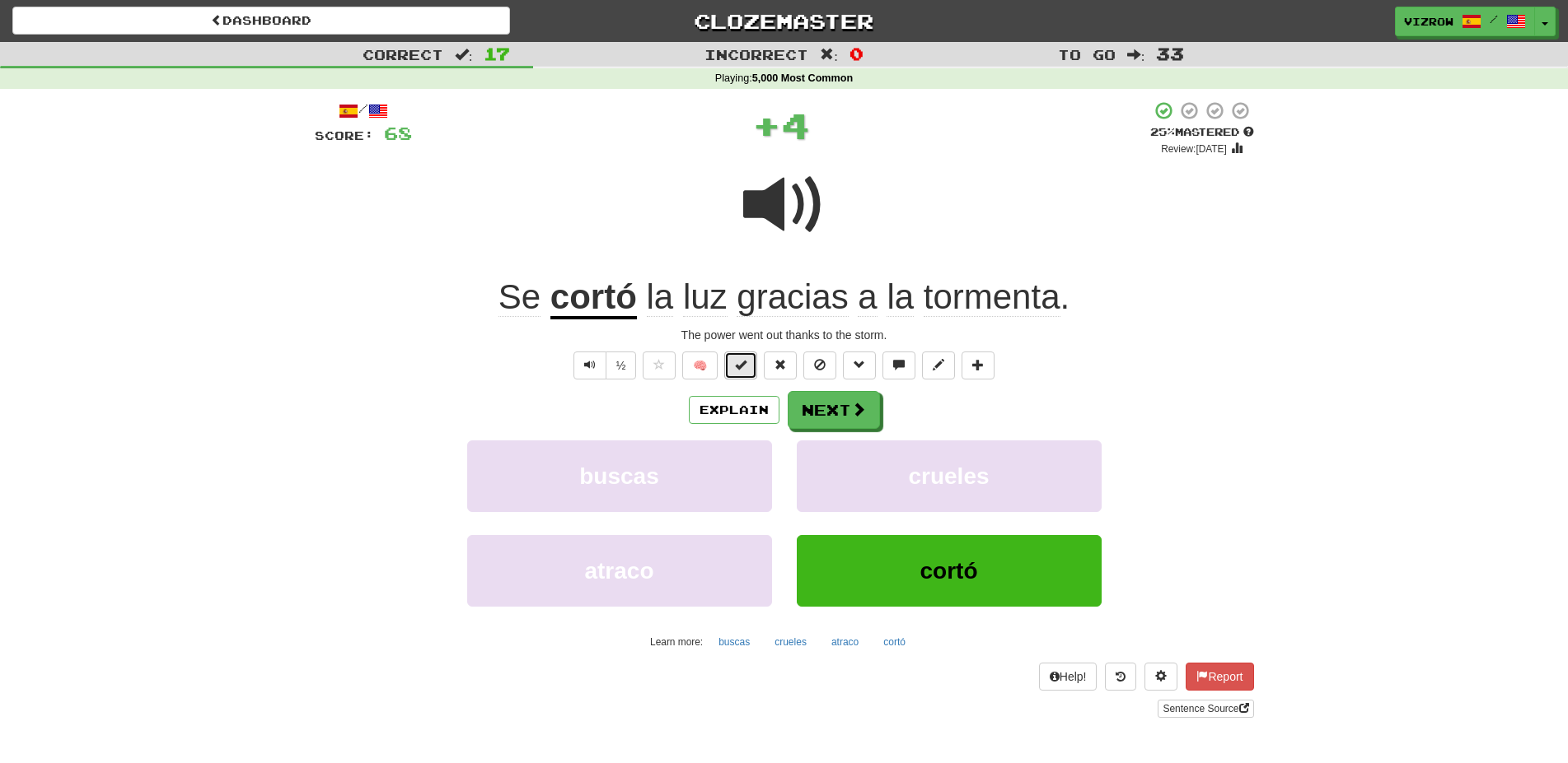
click at [754, 365] on button at bounding box center [741, 366] width 33 height 28
click at [857, 417] on span at bounding box center [859, 409] width 15 height 15
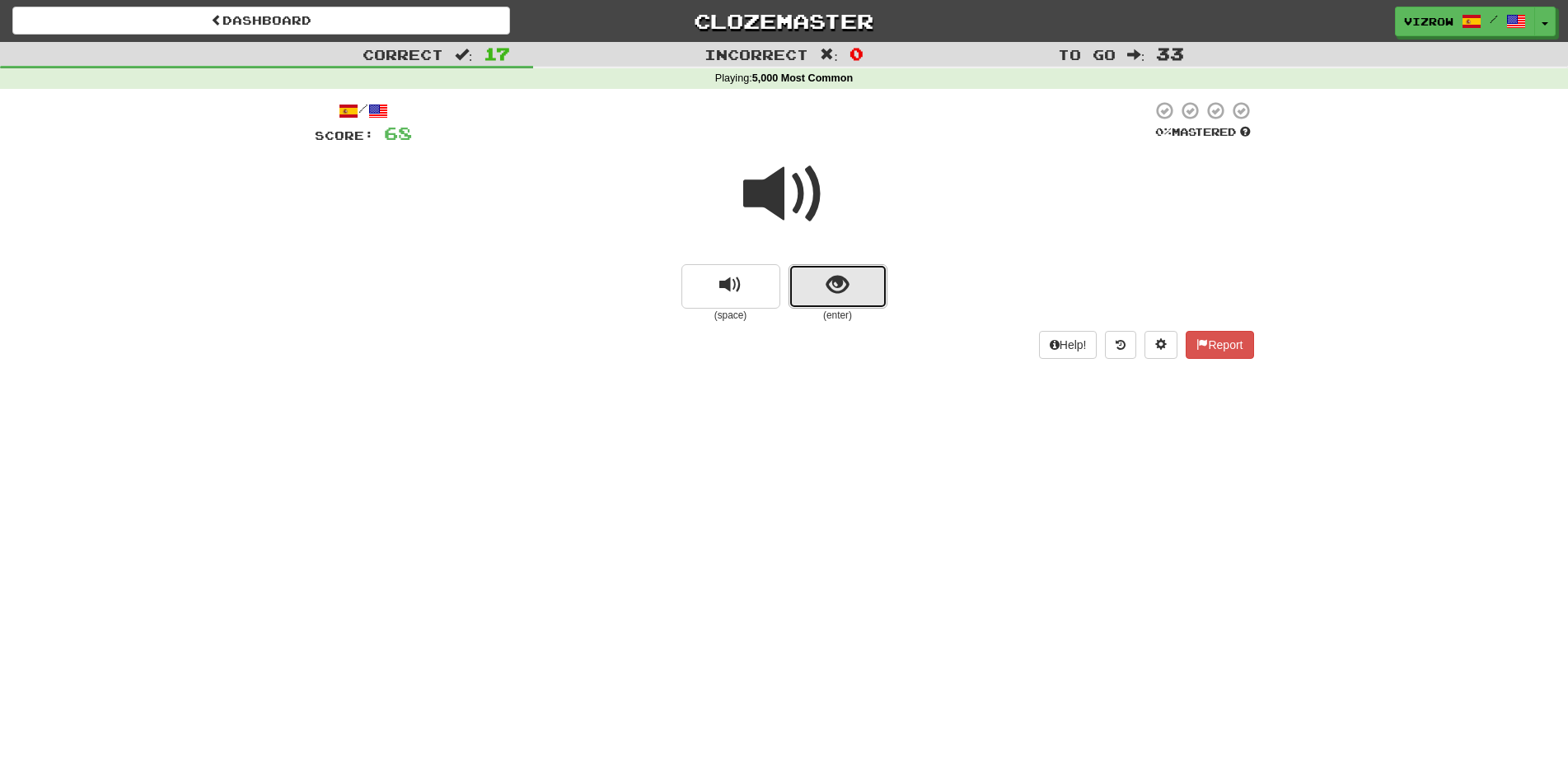
click at [866, 297] on button "show sentence" at bounding box center [838, 286] width 99 height 45
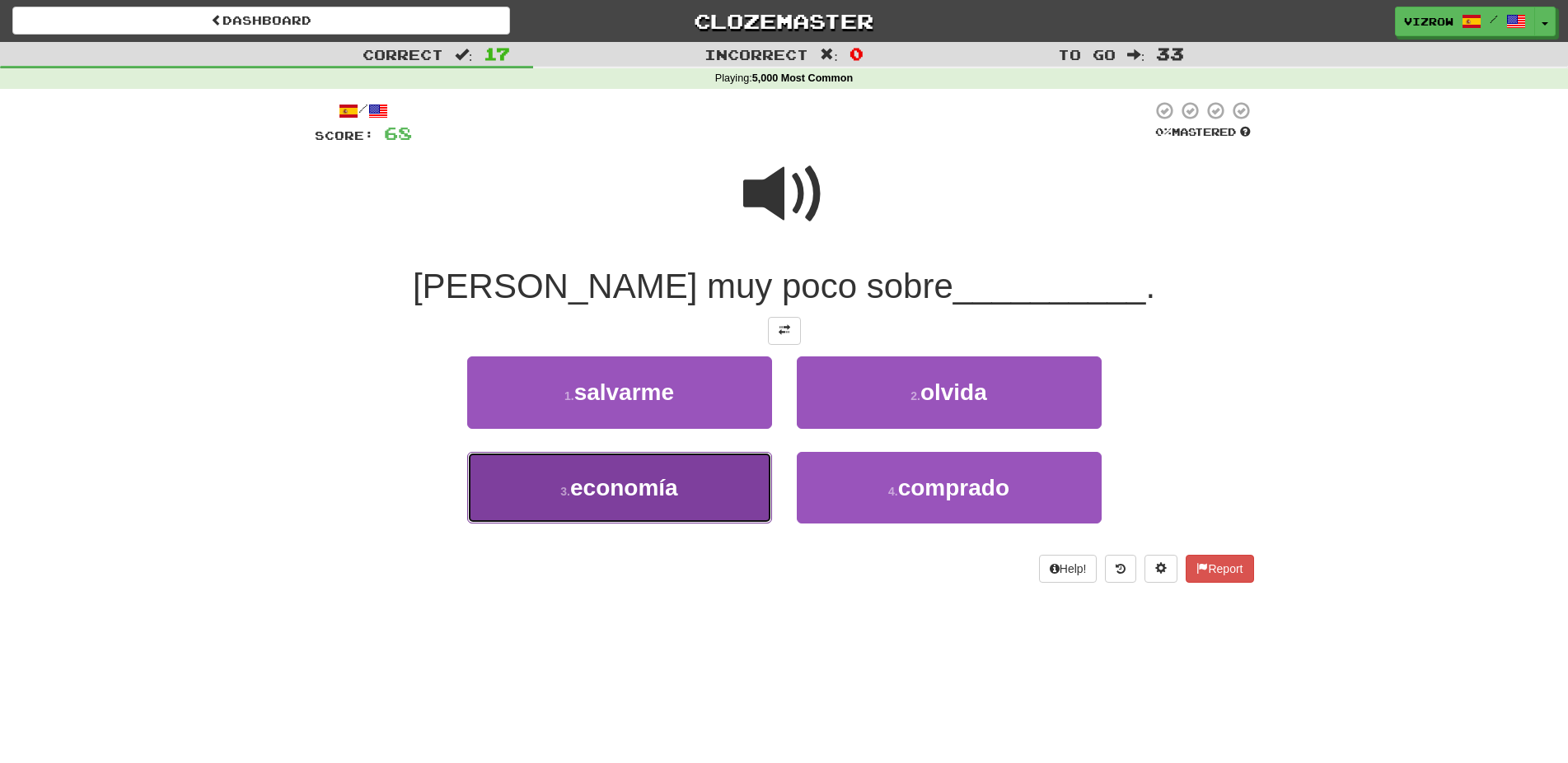
click at [700, 475] on button "3 . economía" at bounding box center [619, 488] width 305 height 72
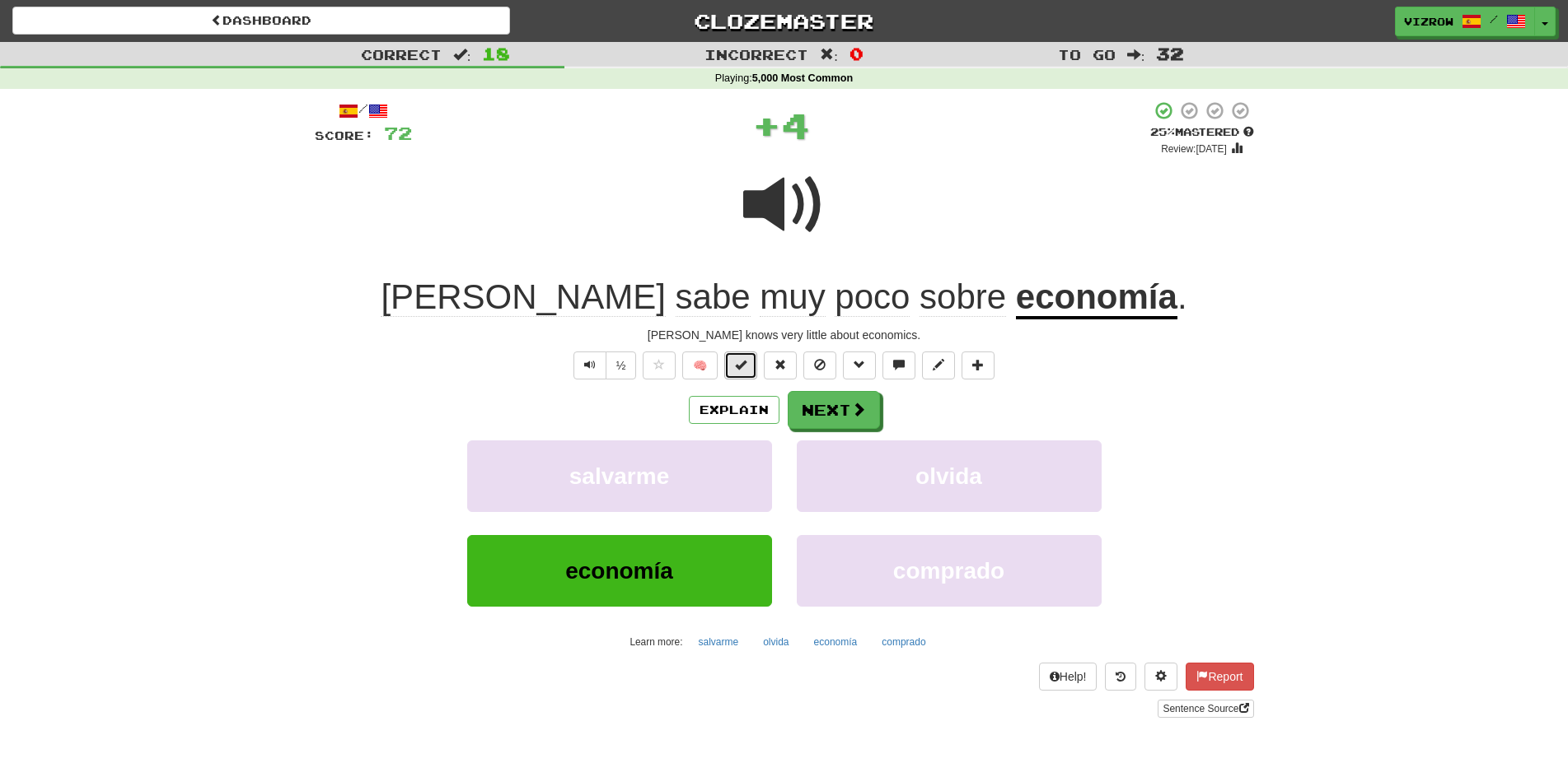
click at [740, 359] on span at bounding box center [740, 364] width 11 height 11
click at [827, 418] on button "Next" at bounding box center [835, 410] width 93 height 38
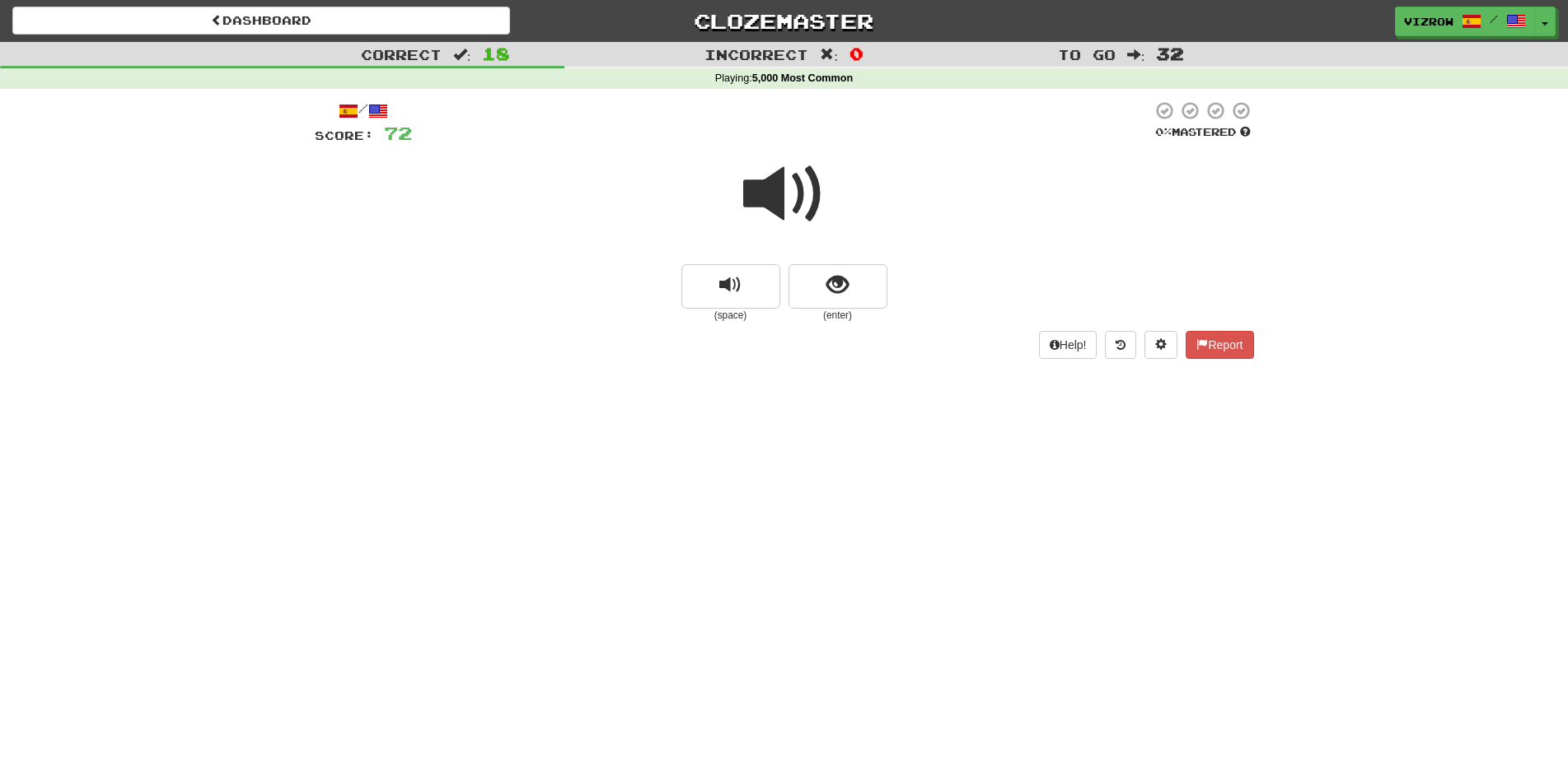
click at [880, 314] on small "(enter)" at bounding box center [838, 316] width 99 height 14
click at [877, 304] on button "show sentence" at bounding box center [838, 286] width 99 height 45
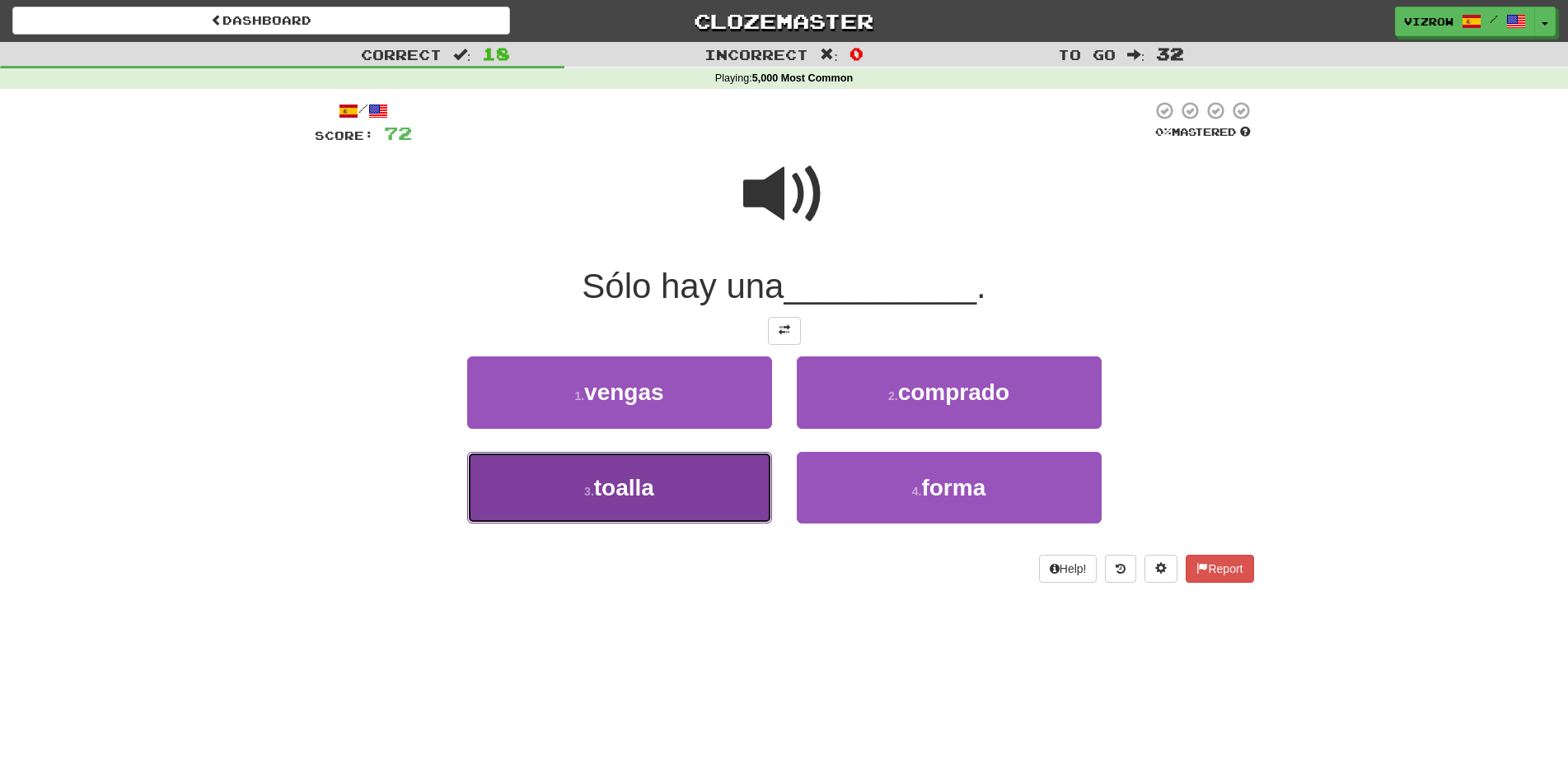
click at [714, 483] on button "3 . toalla" at bounding box center [619, 488] width 305 height 72
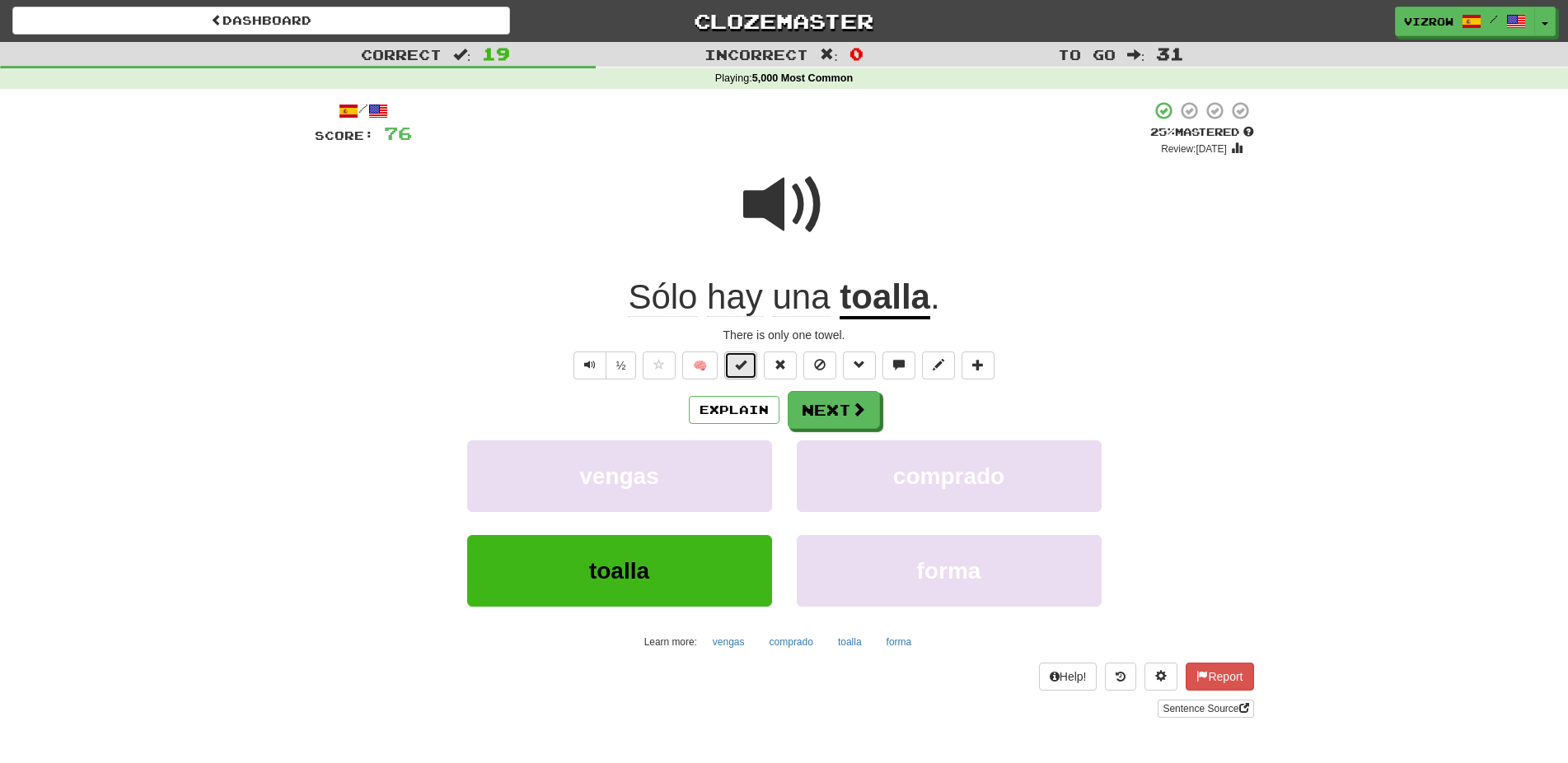
click at [749, 363] on button at bounding box center [741, 366] width 33 height 28
click at [845, 400] on button "Next" at bounding box center [835, 410] width 93 height 38
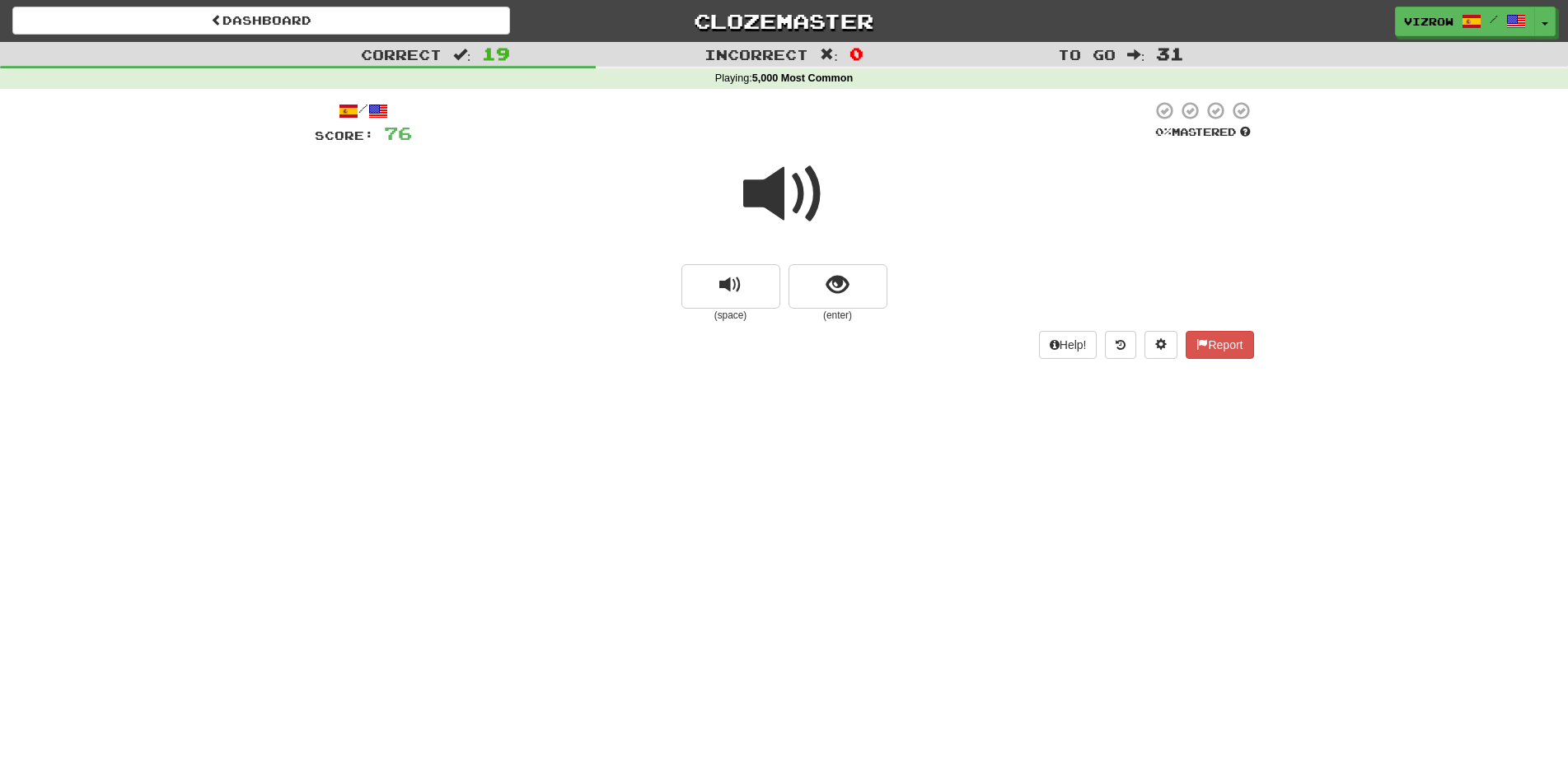
click at [817, 184] on span at bounding box center [784, 194] width 82 height 82
click at [802, 195] on span at bounding box center [784, 194] width 82 height 82
click at [850, 288] on button "show sentence" at bounding box center [838, 286] width 99 height 45
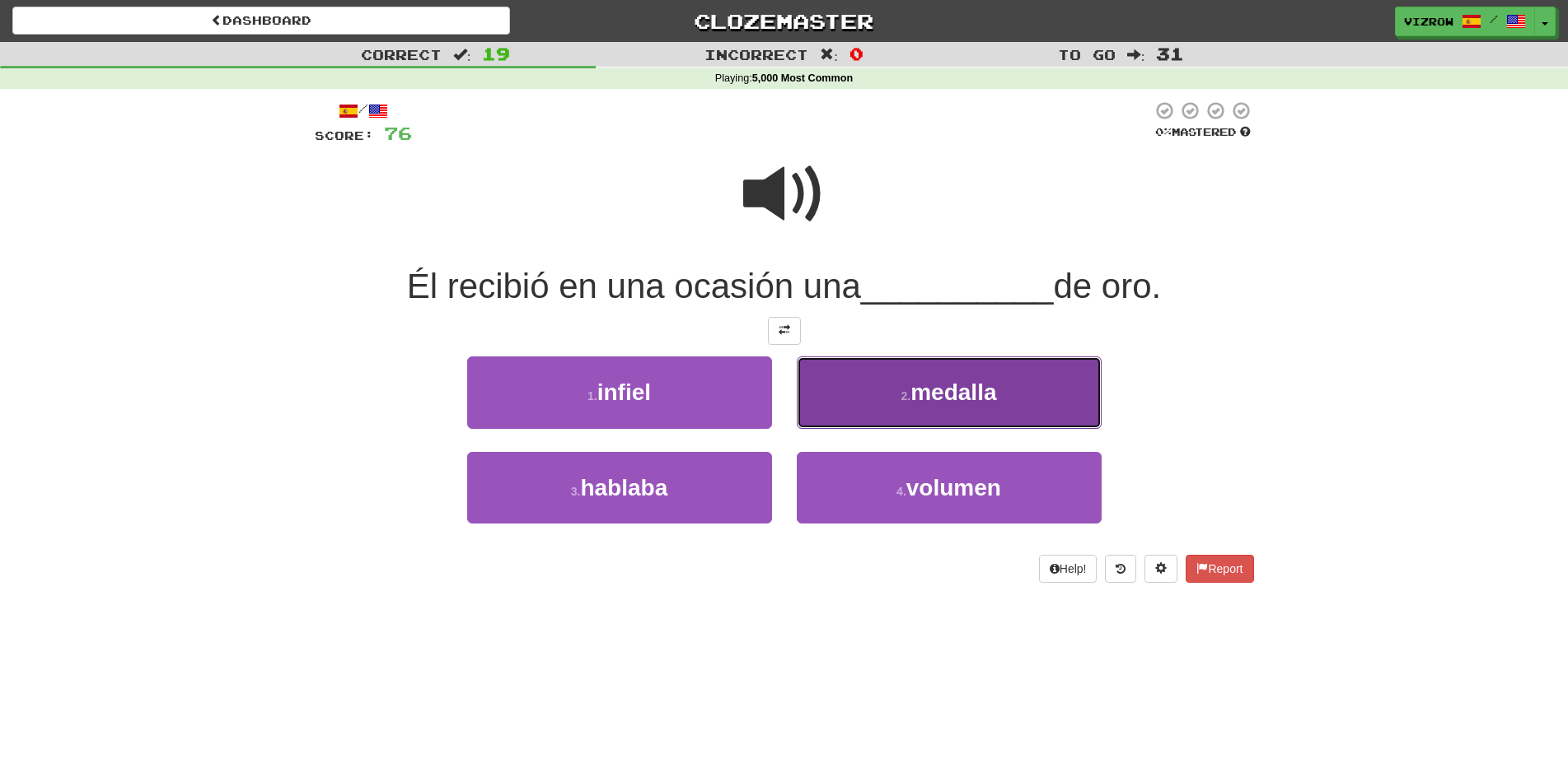
click at [1019, 385] on button "2 . medalla" at bounding box center [949, 392] width 305 height 72
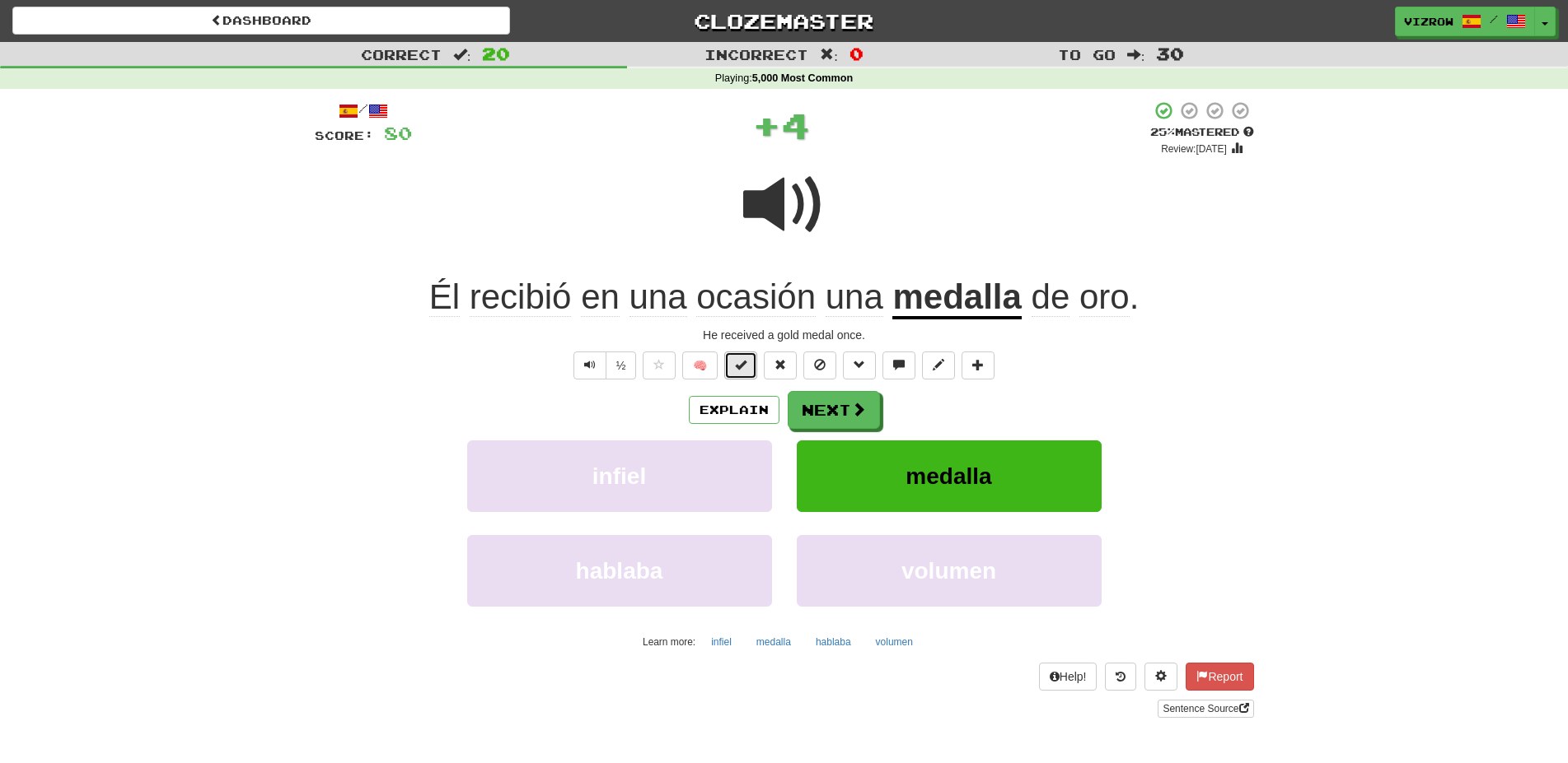
click at [746, 371] on button at bounding box center [741, 366] width 33 height 28
click at [814, 227] on span at bounding box center [784, 205] width 82 height 82
click at [848, 408] on button "Next" at bounding box center [835, 410] width 93 height 38
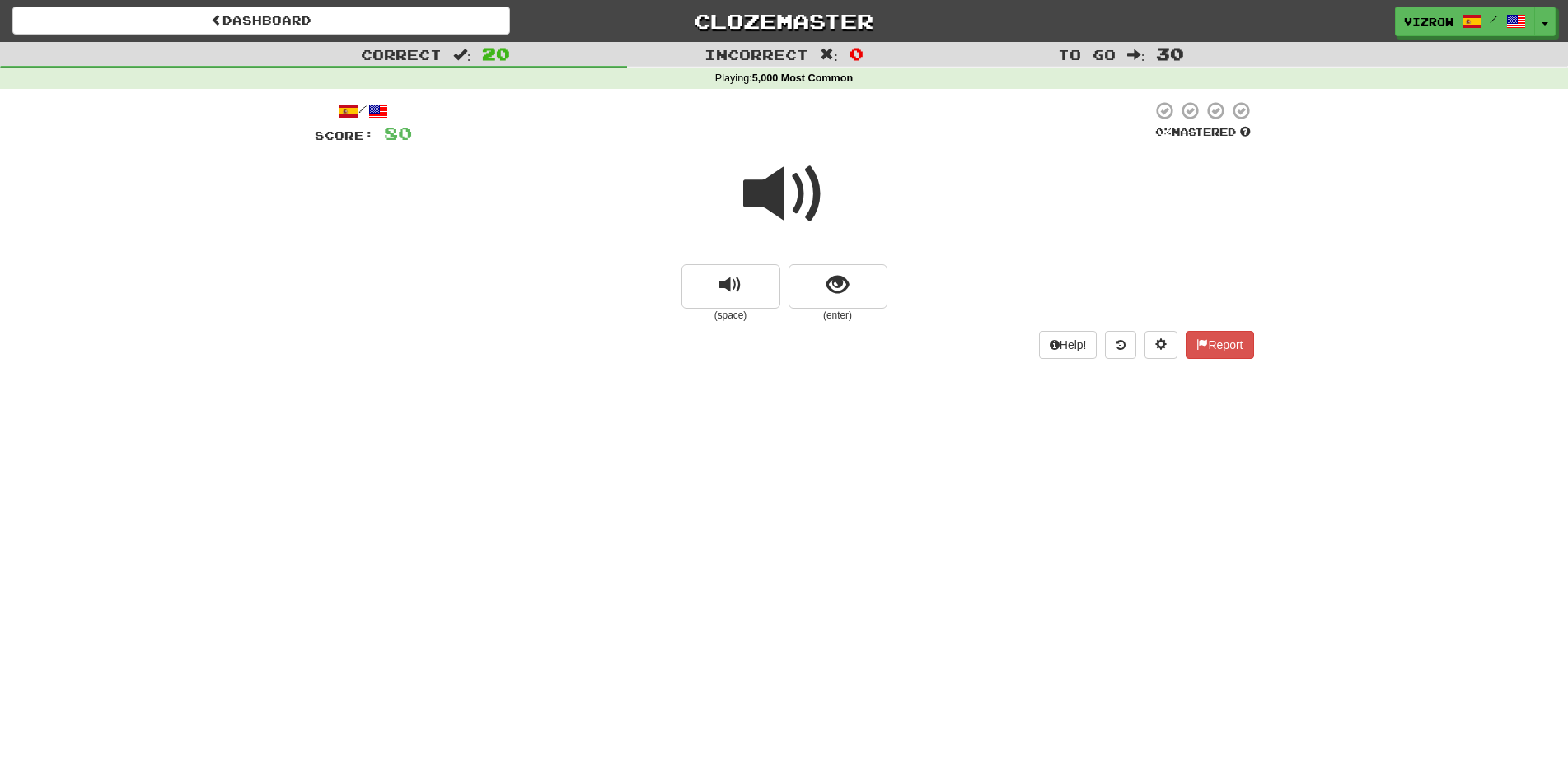
click at [798, 180] on span at bounding box center [784, 194] width 82 height 82
click at [832, 292] on span "show sentence" at bounding box center [837, 285] width 22 height 22
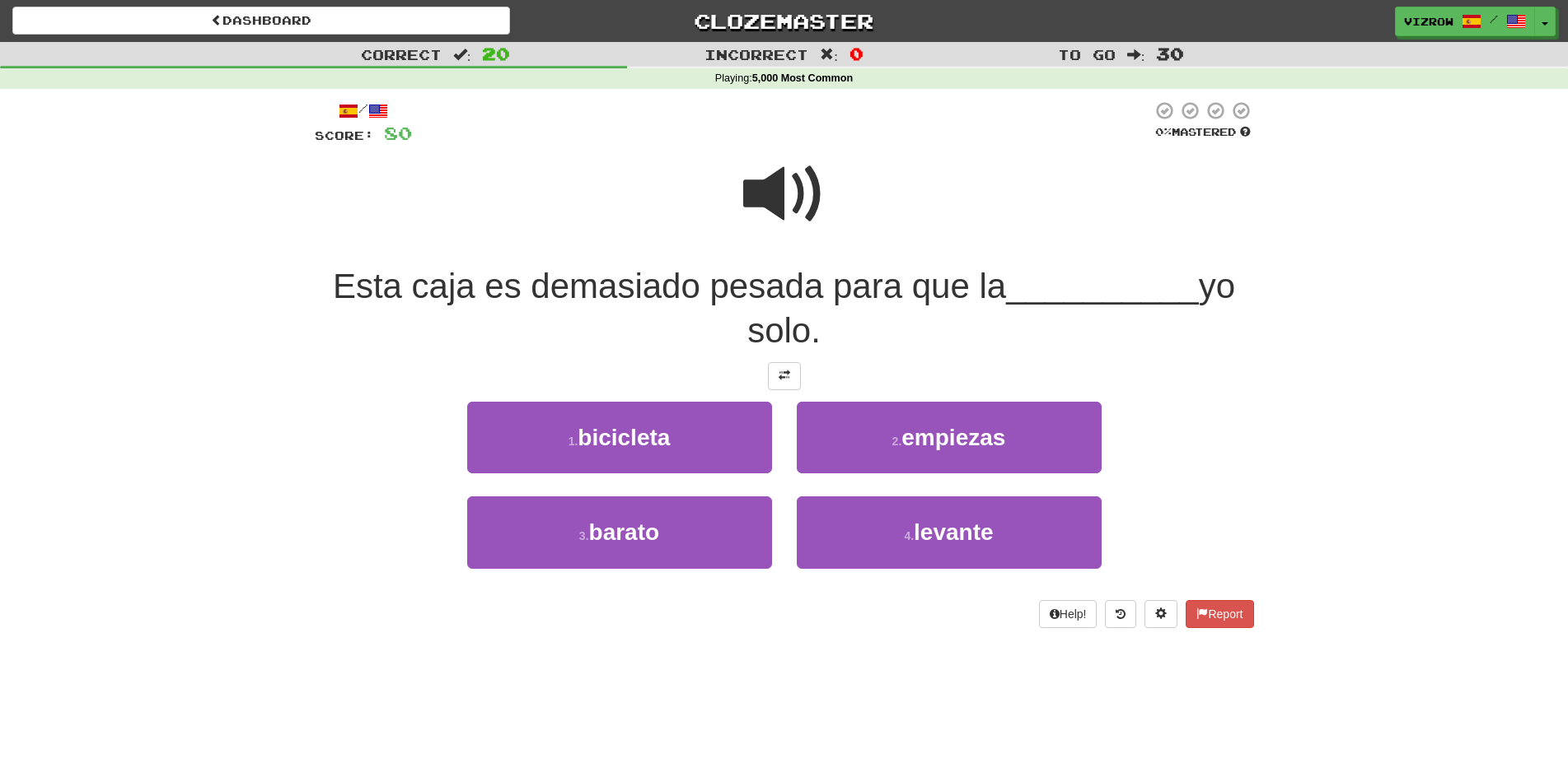
click at [789, 185] on span at bounding box center [784, 194] width 82 height 82
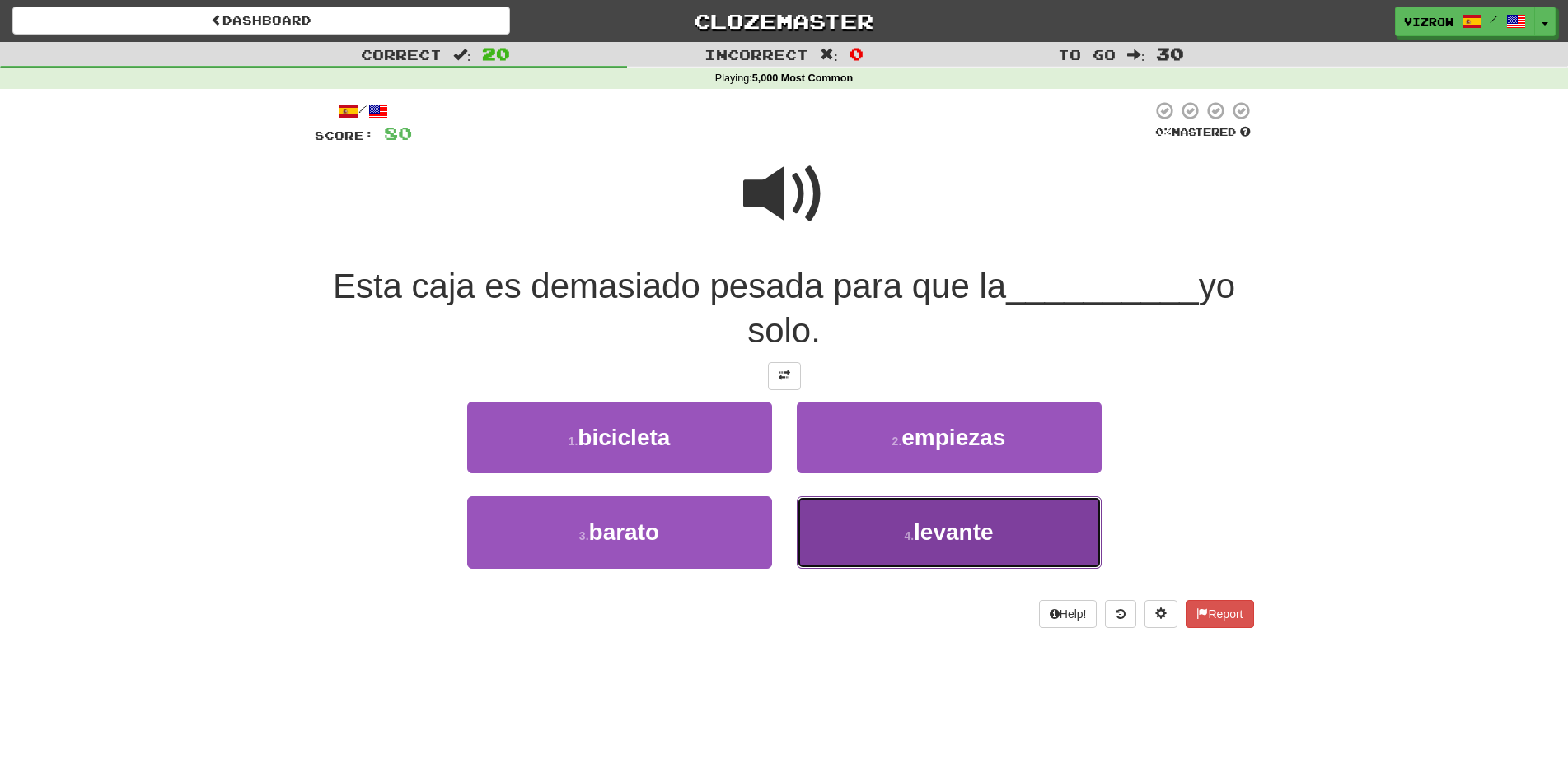
click at [986, 533] on span "levante" at bounding box center [953, 532] width 79 height 25
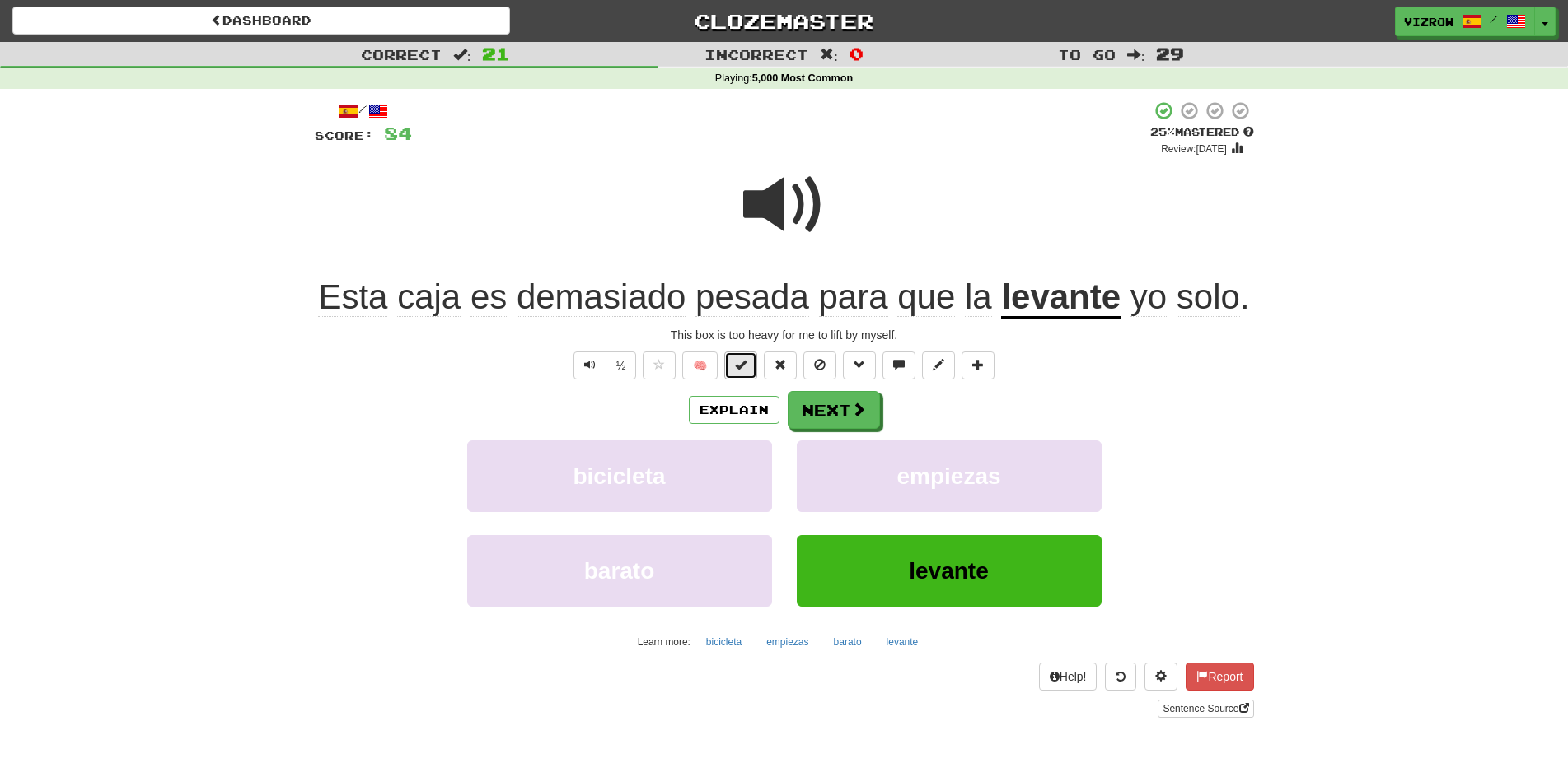
click at [745, 368] on span at bounding box center [740, 364] width 11 height 11
click at [846, 406] on button "Next" at bounding box center [835, 410] width 93 height 38
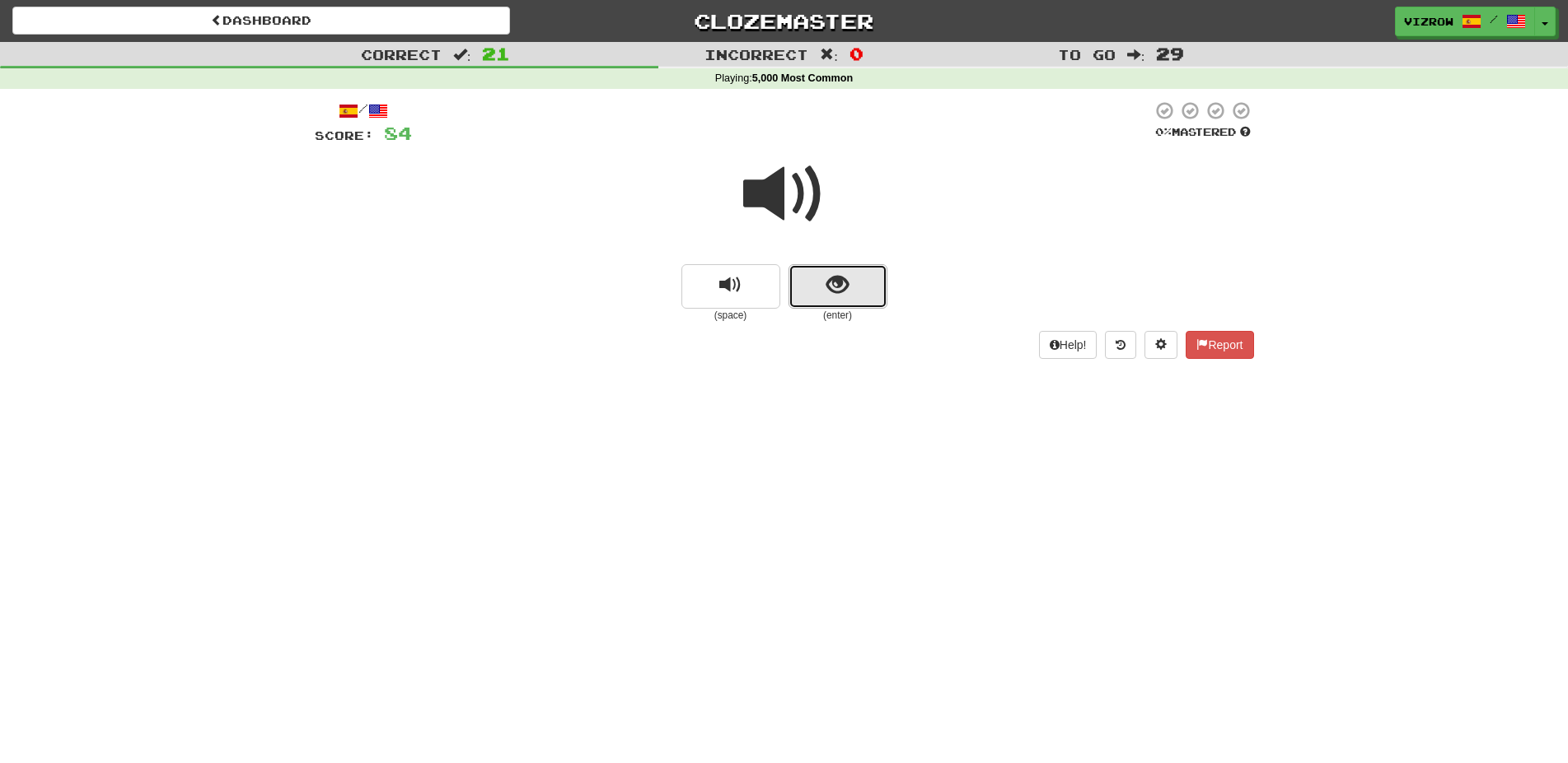
click at [818, 292] on button "show sentence" at bounding box center [838, 286] width 99 height 45
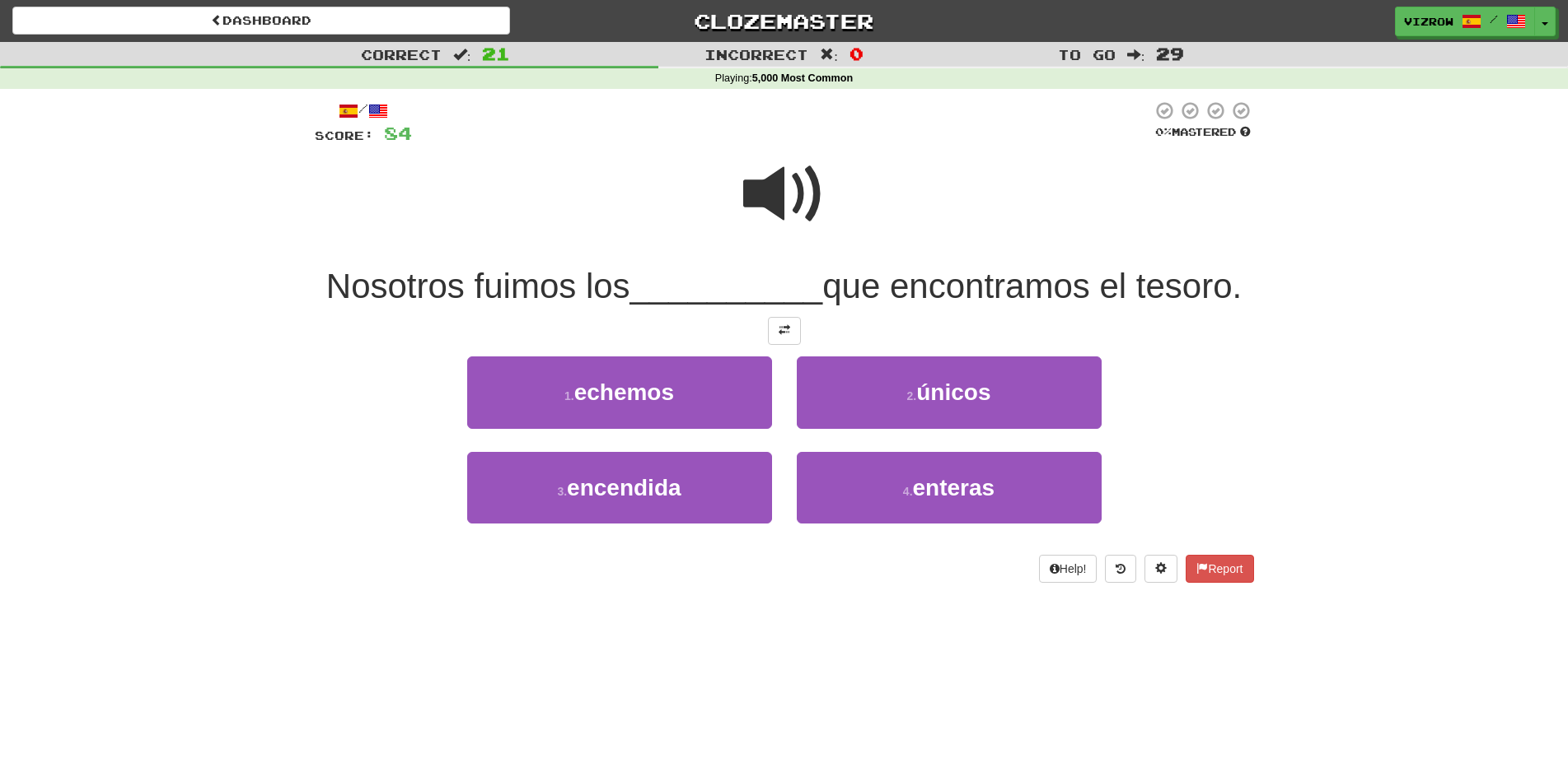
click at [776, 191] on span at bounding box center [784, 194] width 82 height 82
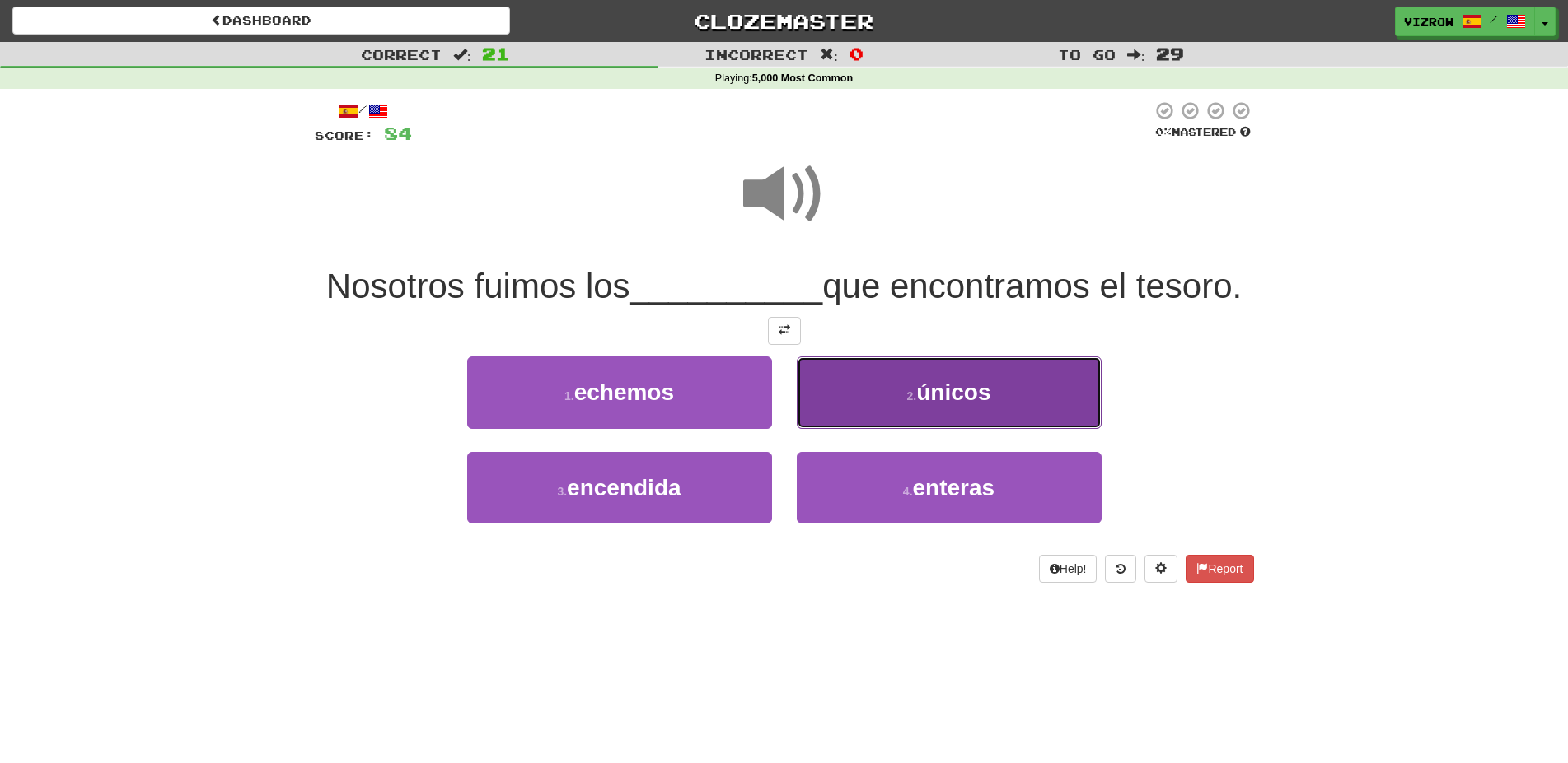
click at [958, 384] on span "únicos" at bounding box center [953, 392] width 74 height 25
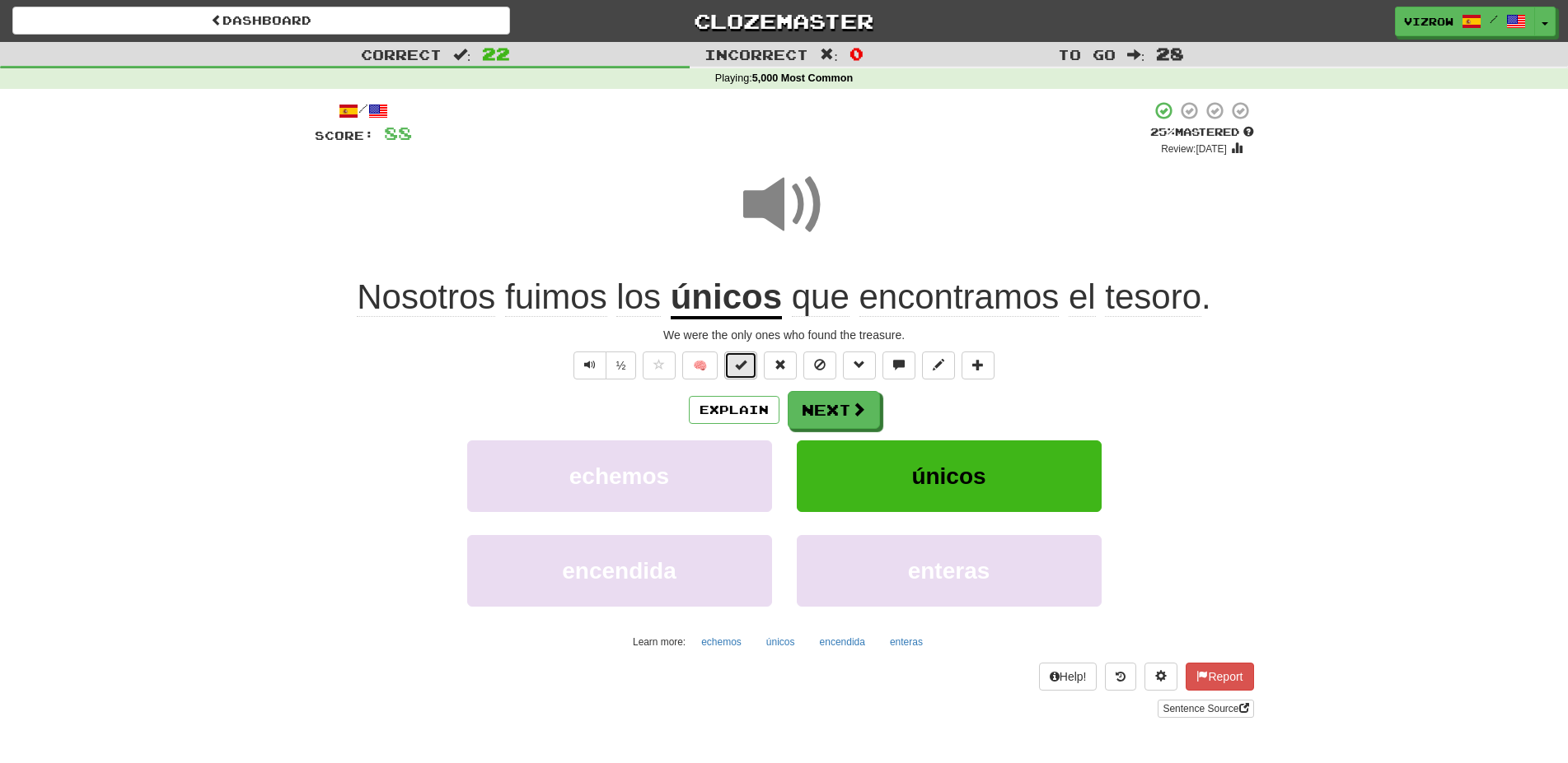
click at [734, 362] on button at bounding box center [741, 366] width 33 height 28
click at [801, 215] on span at bounding box center [784, 205] width 82 height 82
click at [836, 411] on button "Next" at bounding box center [835, 410] width 93 height 38
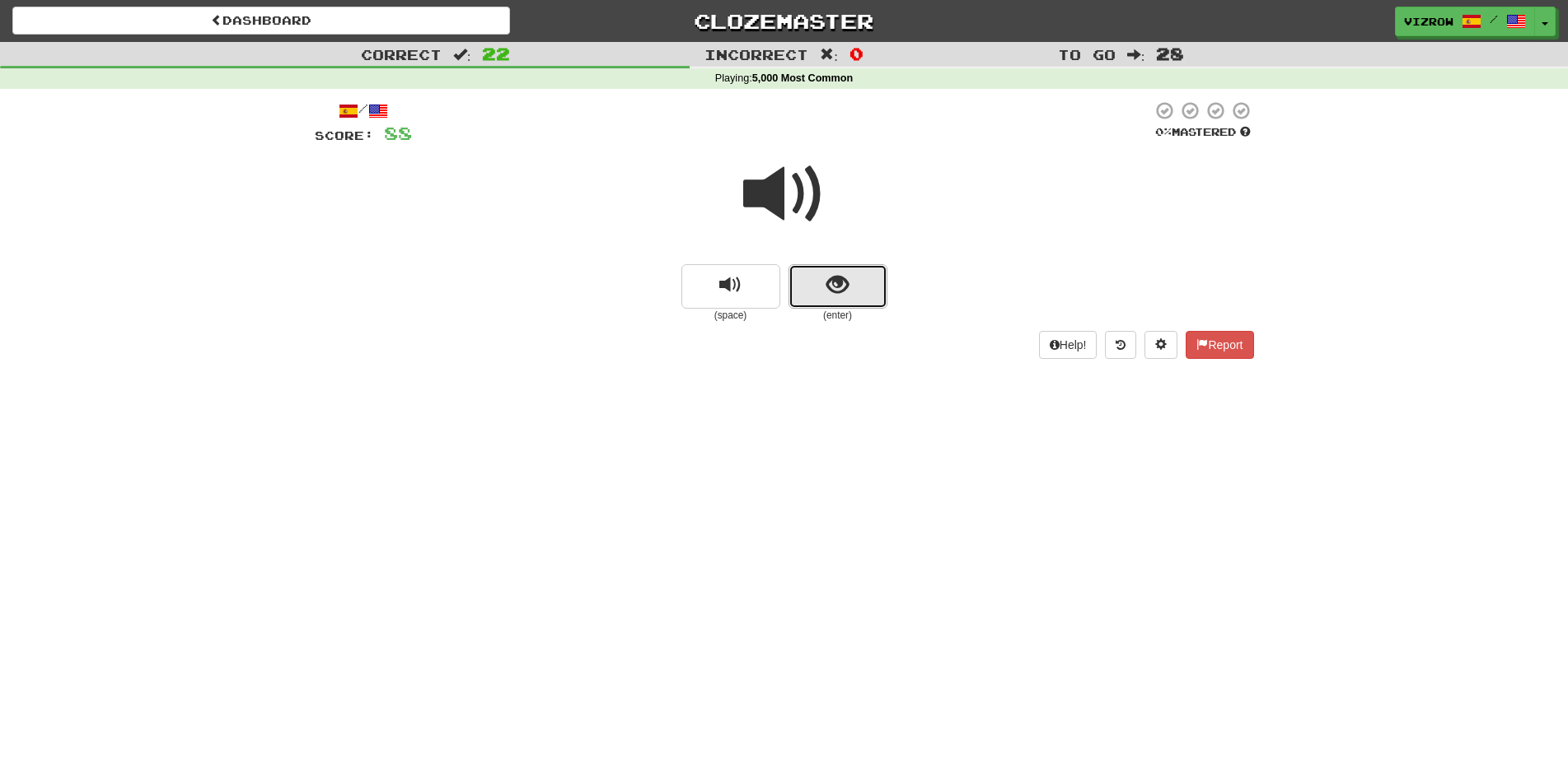
click at [820, 305] on button "show sentence" at bounding box center [838, 286] width 99 height 45
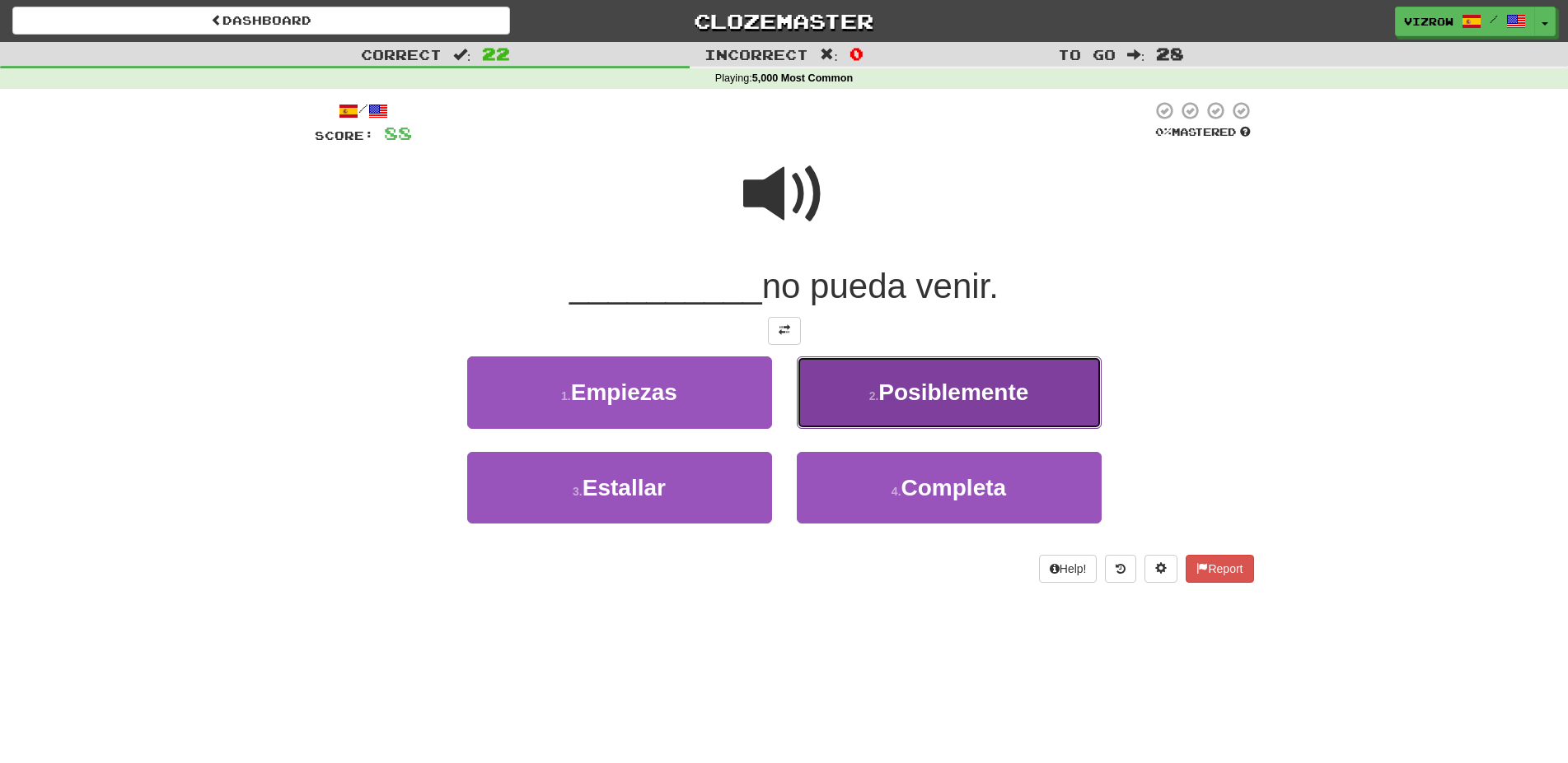
click at [898, 398] on span "Posiblemente" at bounding box center [953, 392] width 150 height 25
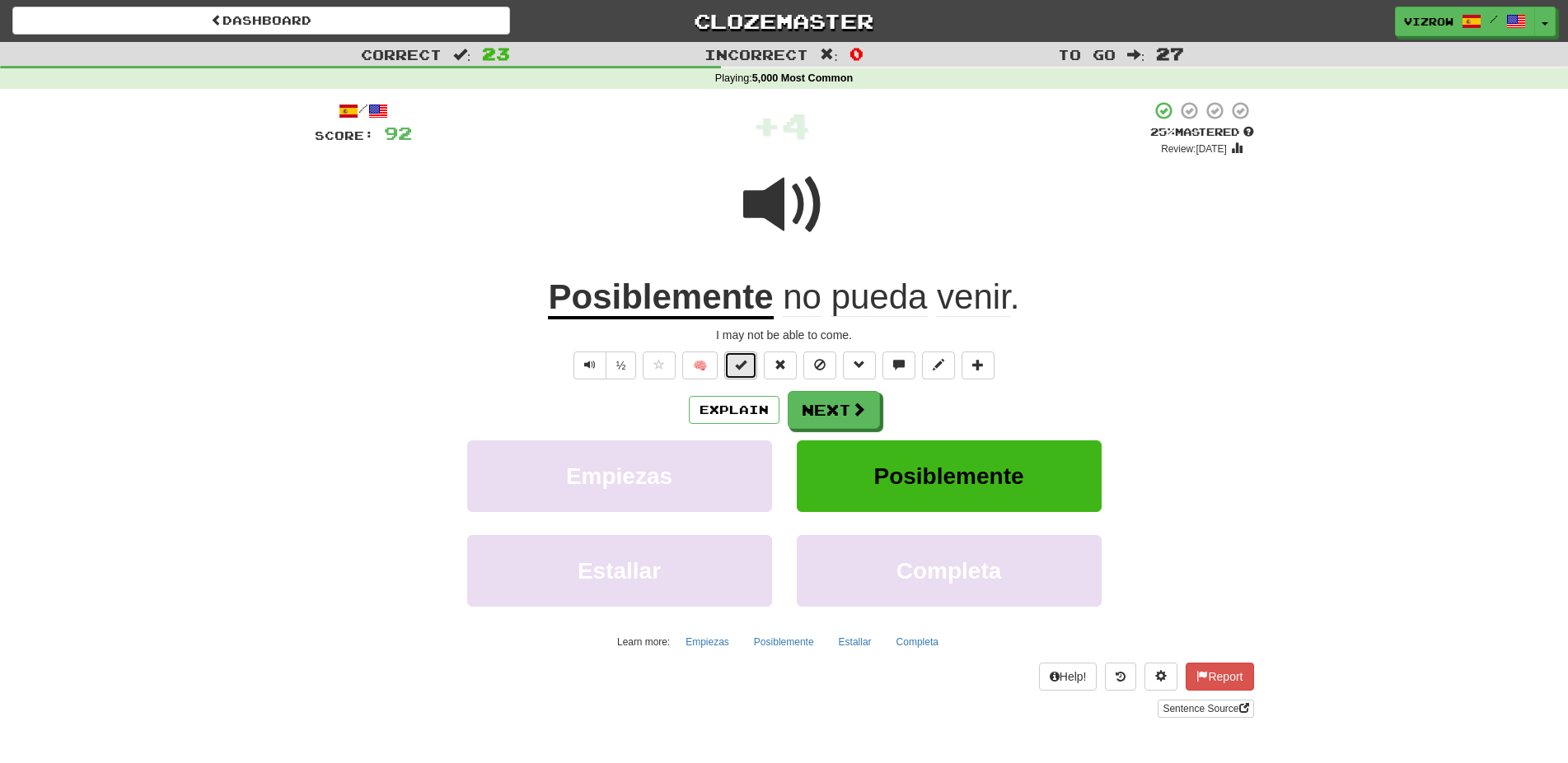
click at [746, 361] on span at bounding box center [740, 364] width 11 height 11
click at [755, 409] on button "Explain" at bounding box center [734, 410] width 91 height 28
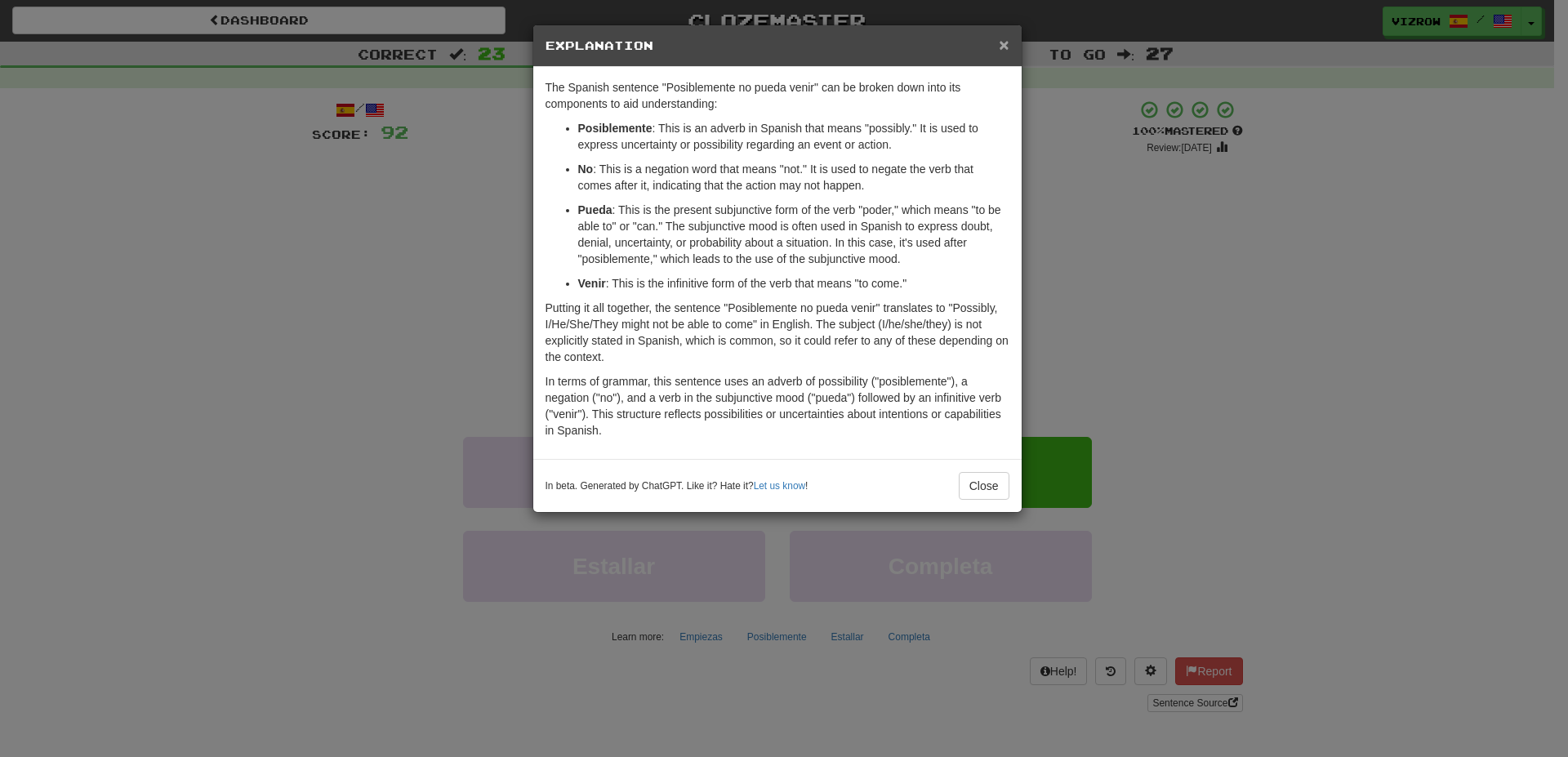
click at [1005, 43] on span "×" at bounding box center [1003, 45] width 10 height 19
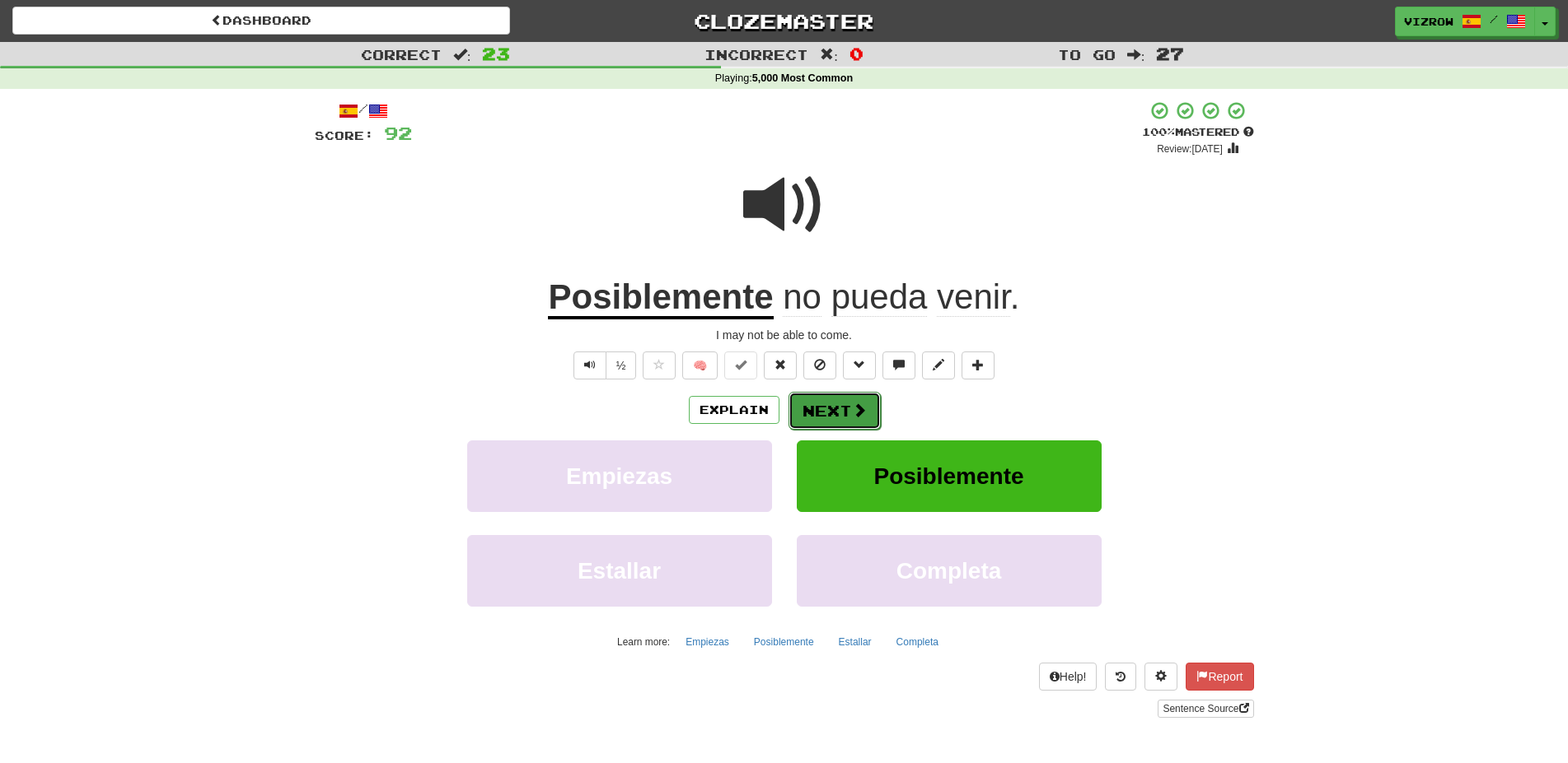
click at [859, 417] on span at bounding box center [859, 409] width 15 height 15
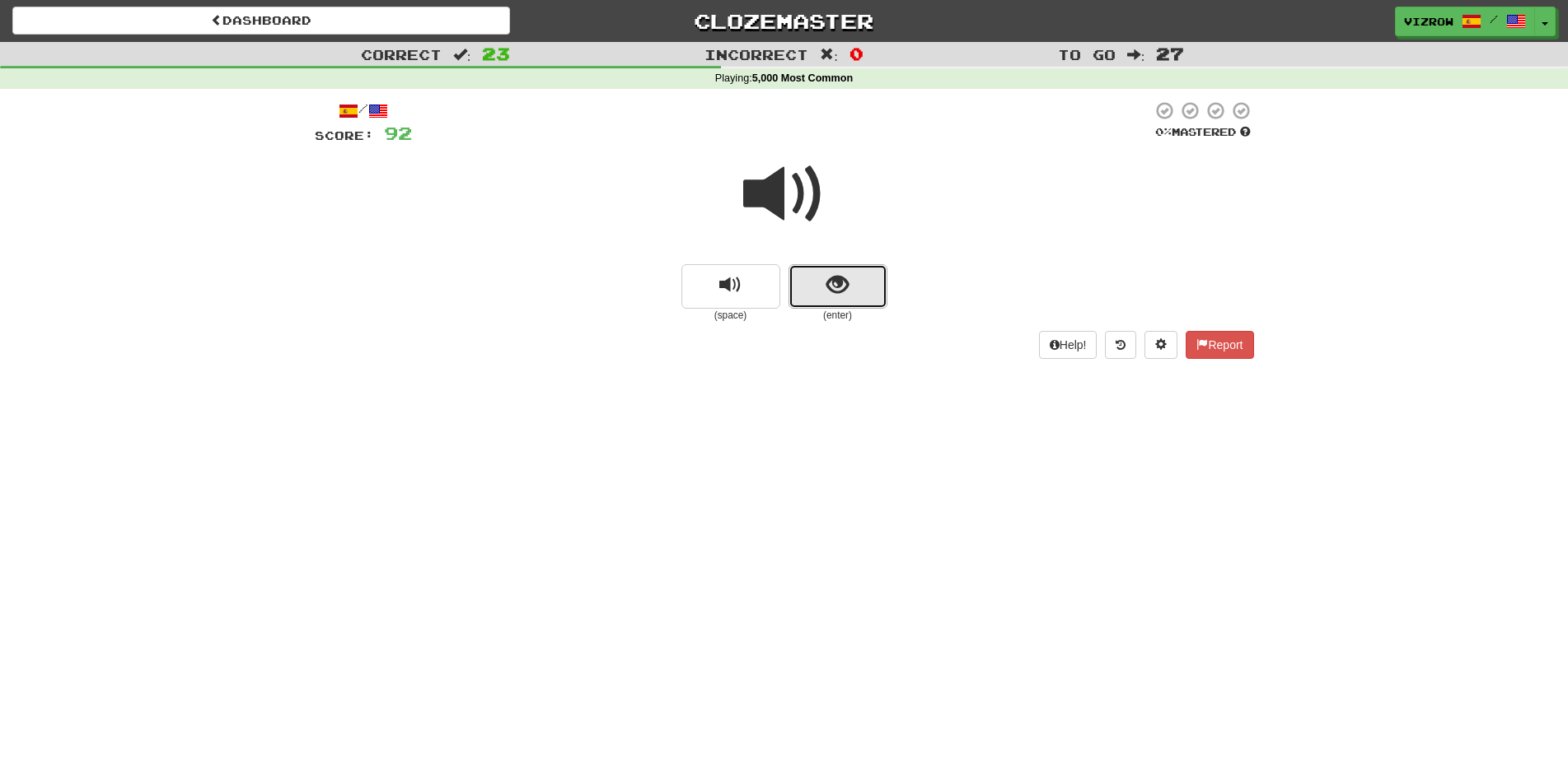
click at [835, 283] on span "show sentence" at bounding box center [837, 285] width 22 height 22
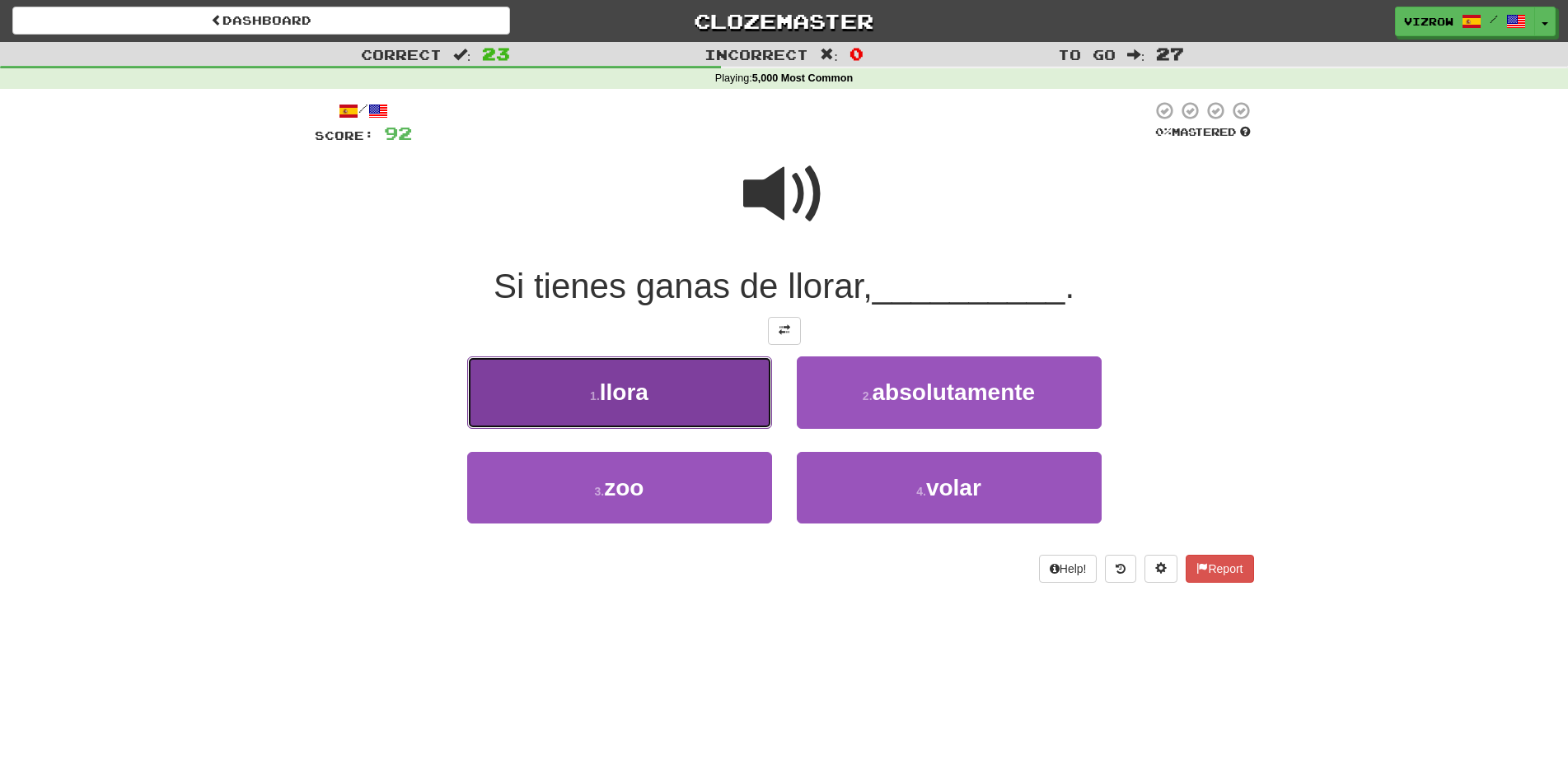
click at [749, 394] on button "1 . [GEOGRAPHIC_DATA]" at bounding box center [619, 392] width 305 height 72
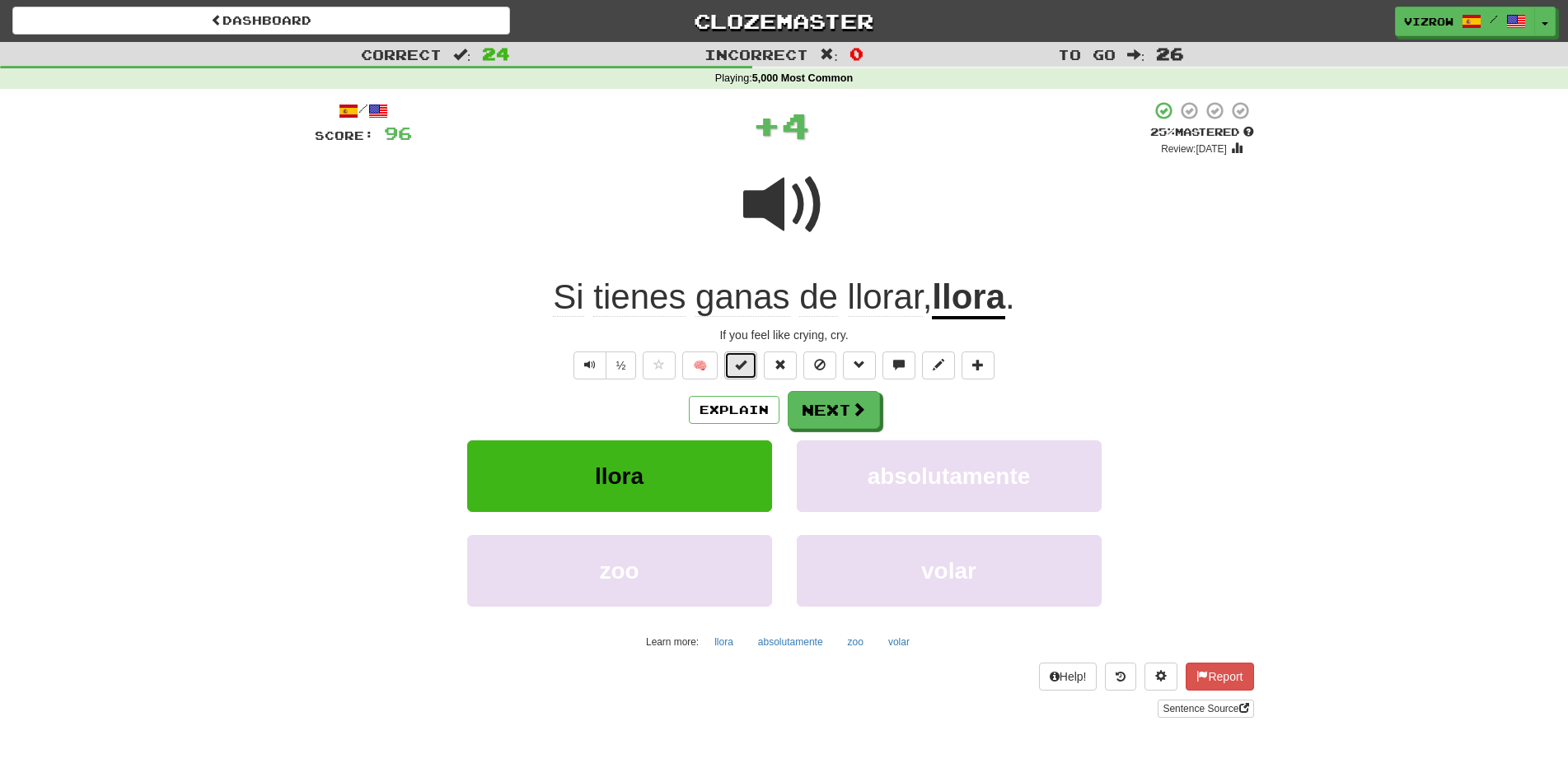
click at [744, 359] on span at bounding box center [740, 364] width 11 height 11
click at [873, 414] on button "Next" at bounding box center [835, 410] width 93 height 38
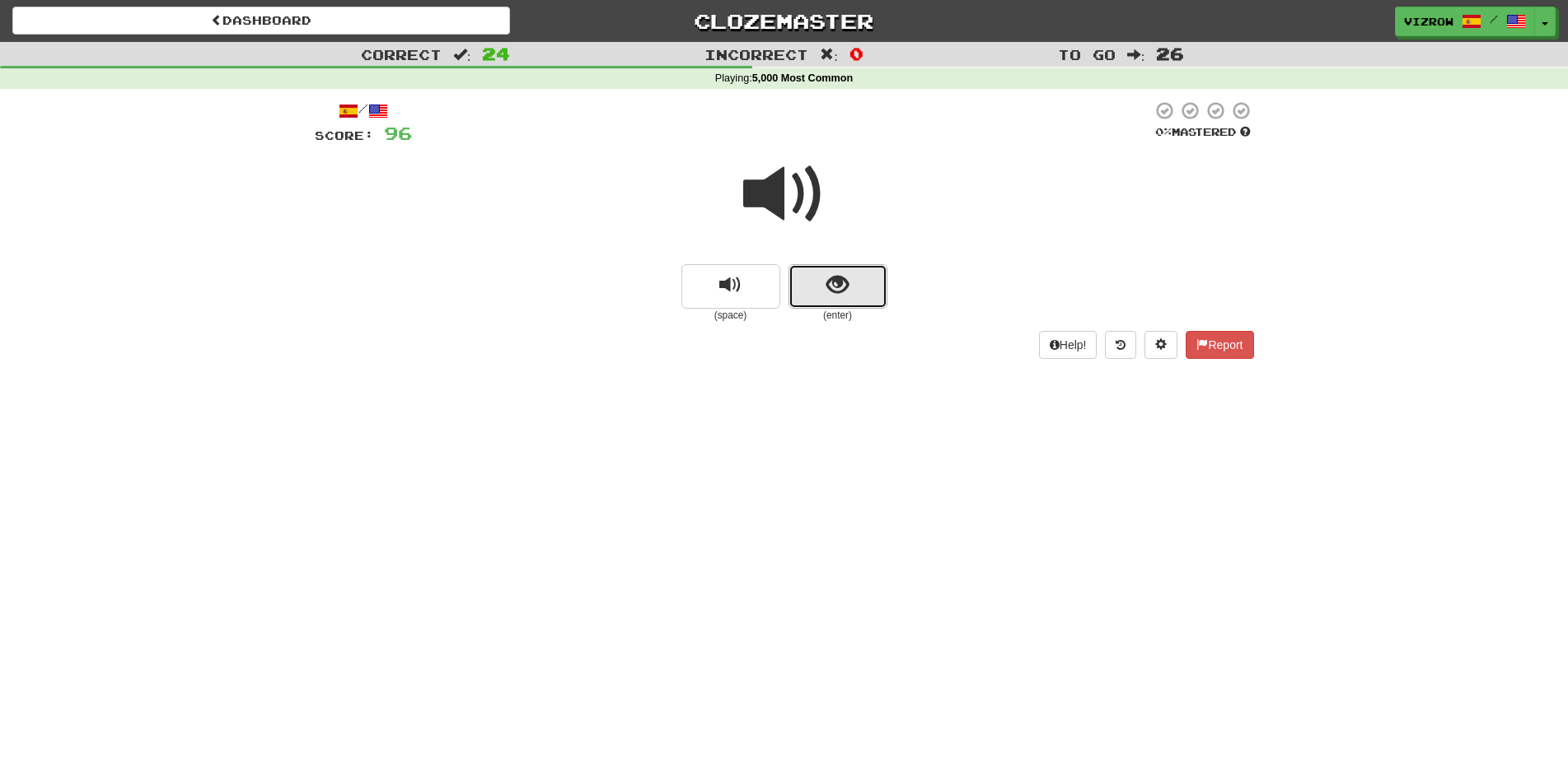
click at [847, 286] on span "show sentence" at bounding box center [837, 285] width 22 height 22
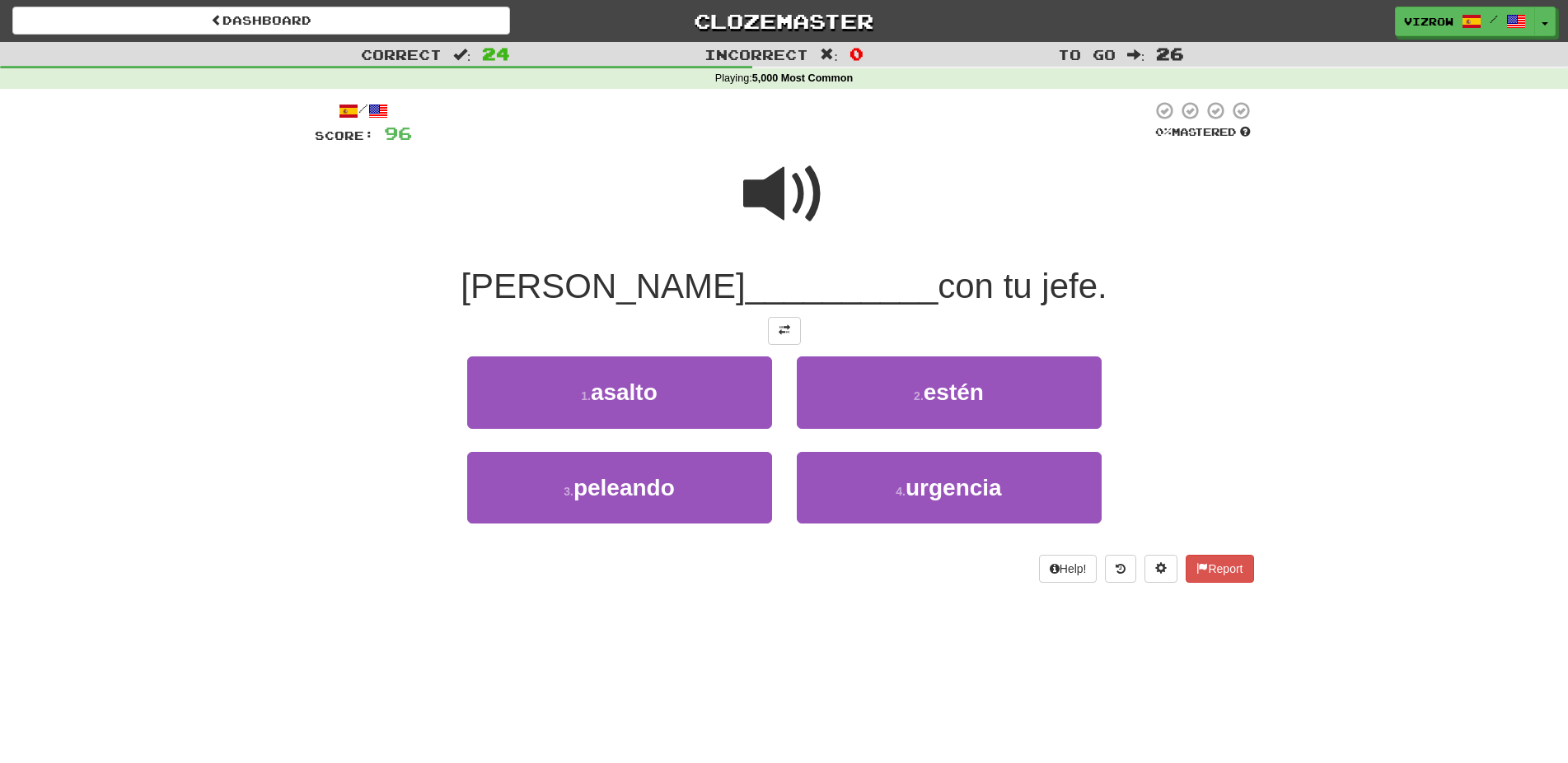
click at [794, 200] on span at bounding box center [784, 194] width 82 height 82
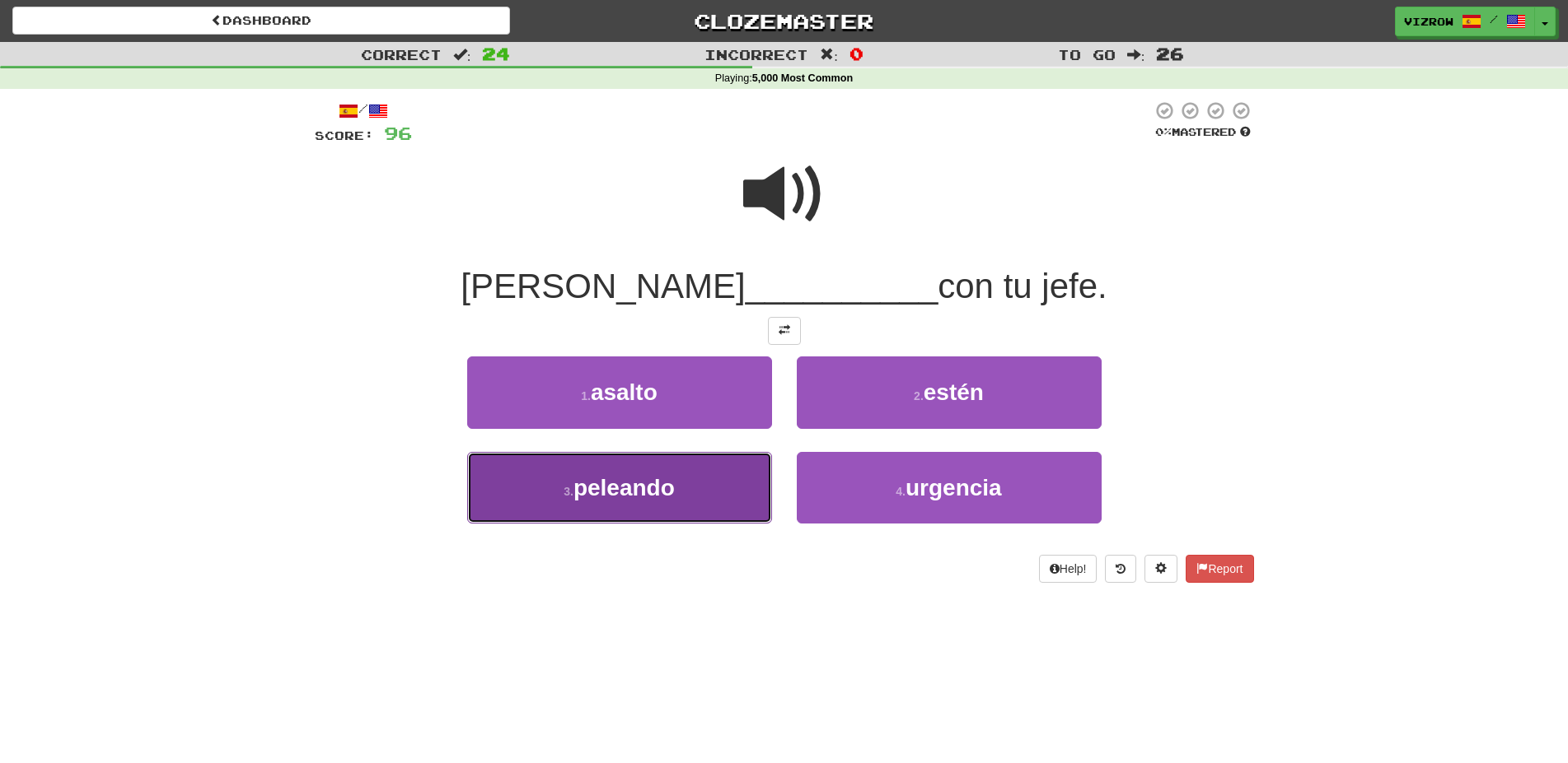
click at [736, 491] on button "3 . peleando" at bounding box center [619, 488] width 305 height 72
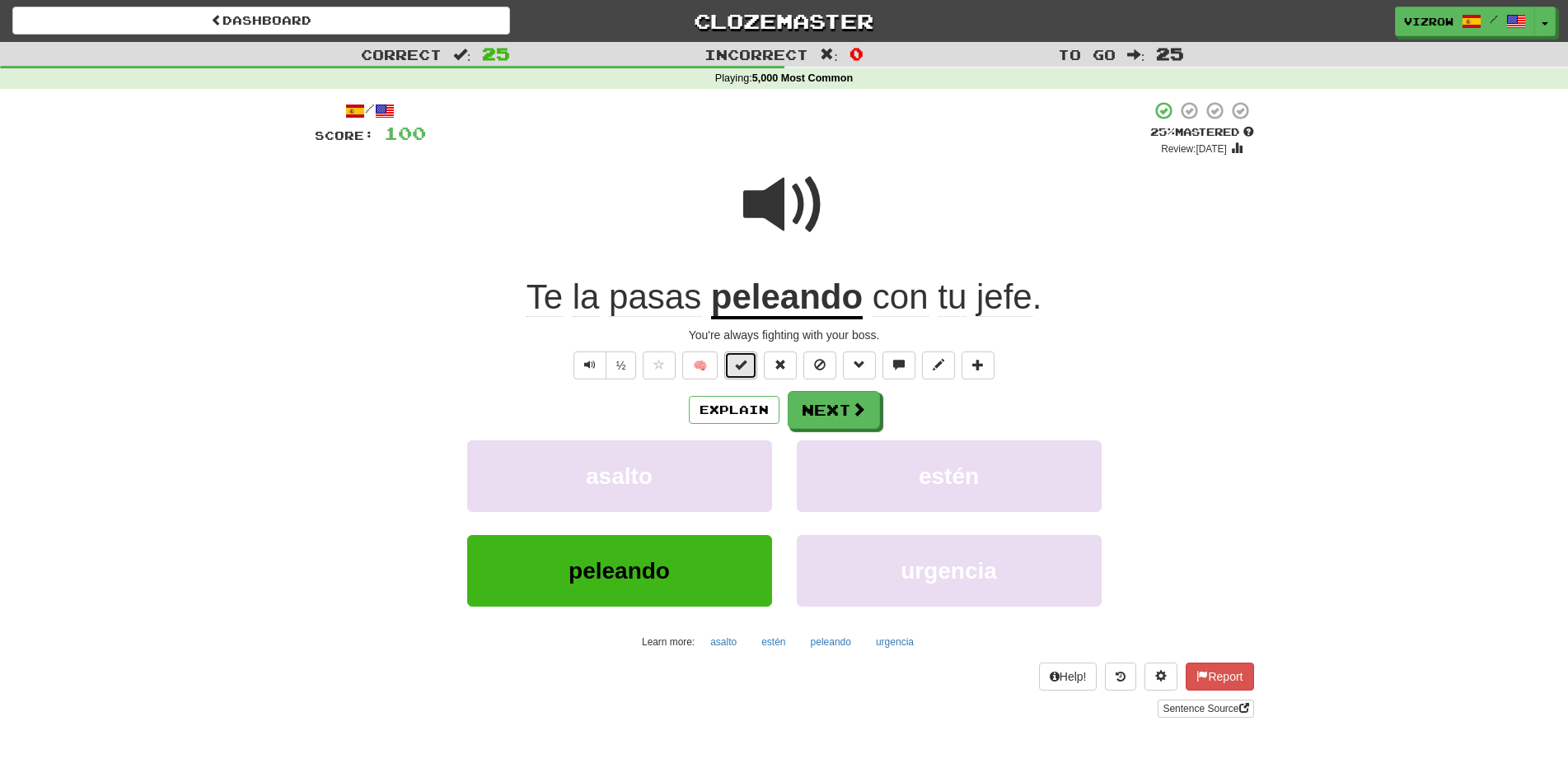
click at [741, 373] on button at bounding box center [741, 366] width 33 height 28
click at [750, 421] on button "Explain" at bounding box center [734, 410] width 91 height 28
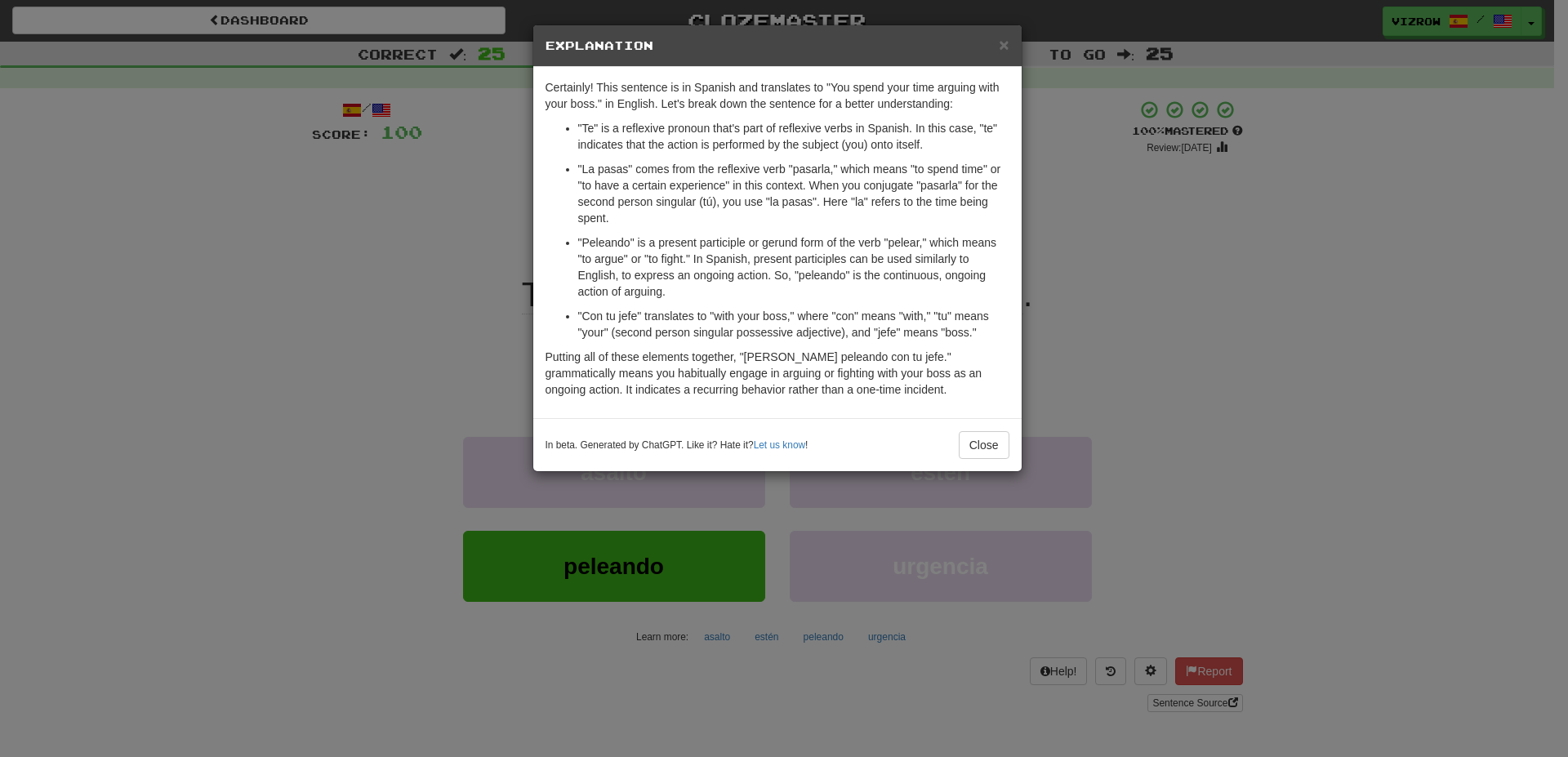
click at [968, 424] on div "In beta. Generated by ChatGPT. Like it? Hate it? Let us know ! Close" at bounding box center [778, 444] width 488 height 53
click at [990, 438] on button "Close" at bounding box center [984, 445] width 50 height 28
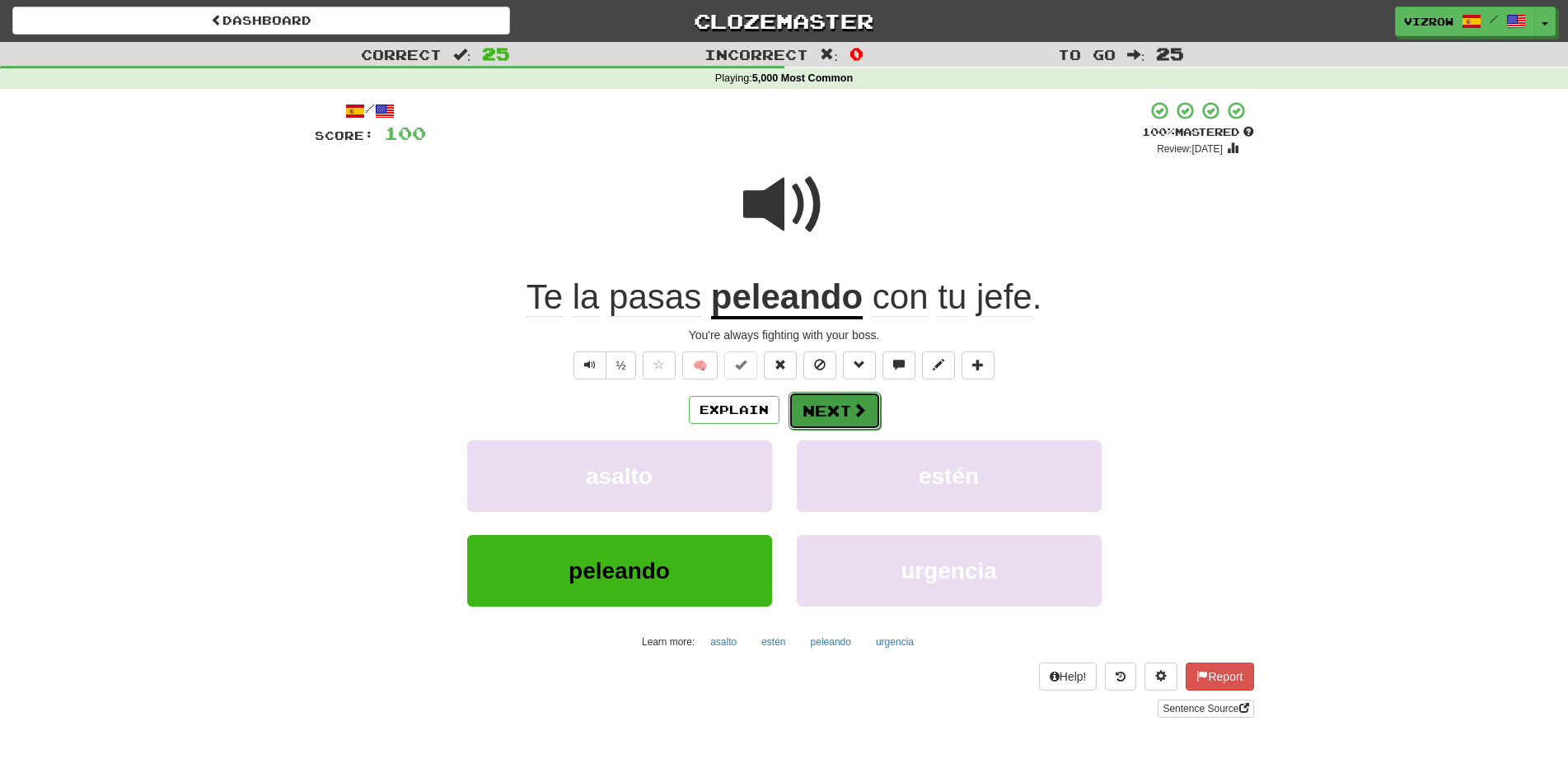
click at [819, 397] on button "Next" at bounding box center [835, 410] width 93 height 38
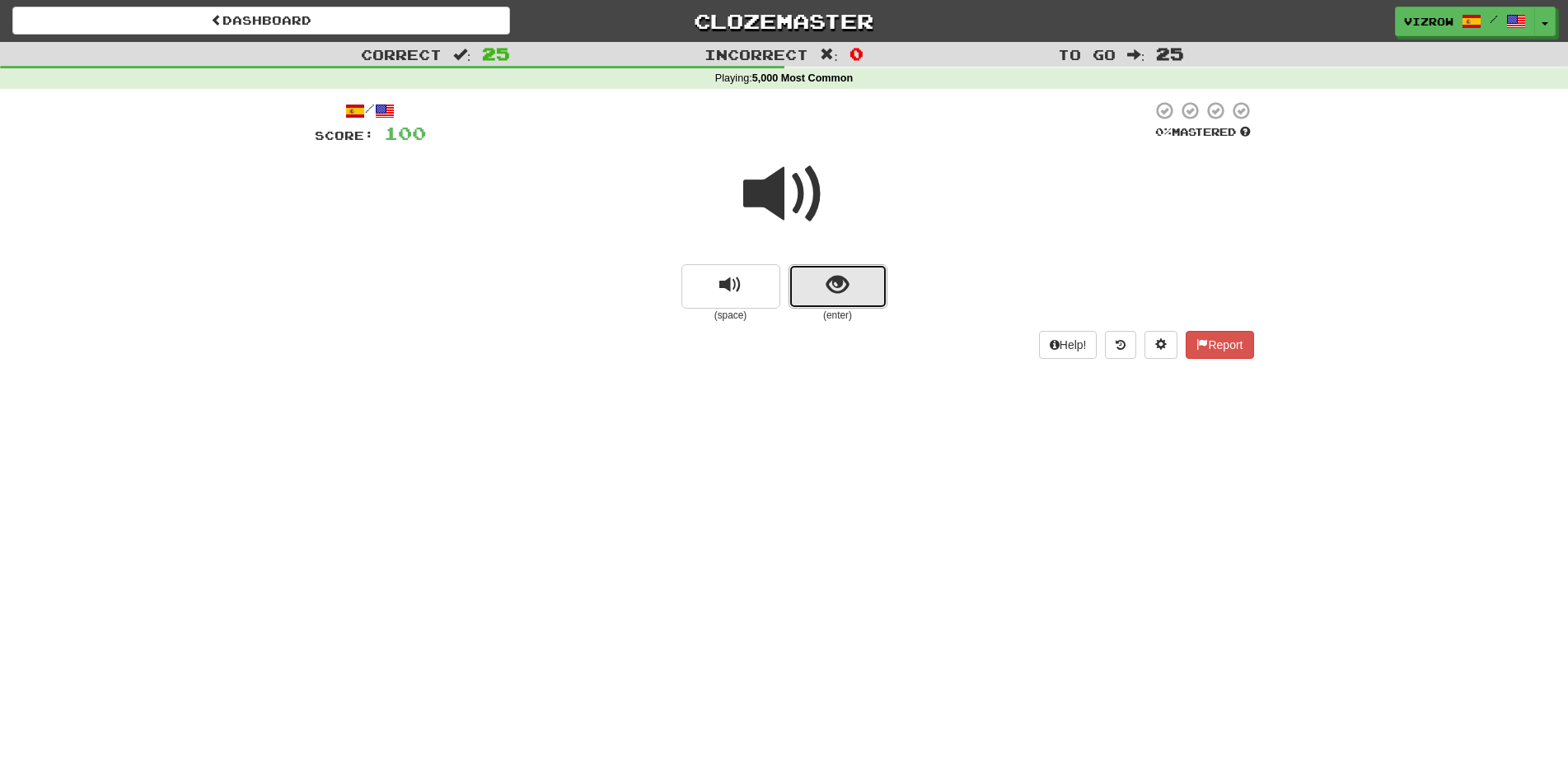
click at [840, 296] on span "show sentence" at bounding box center [837, 285] width 22 height 22
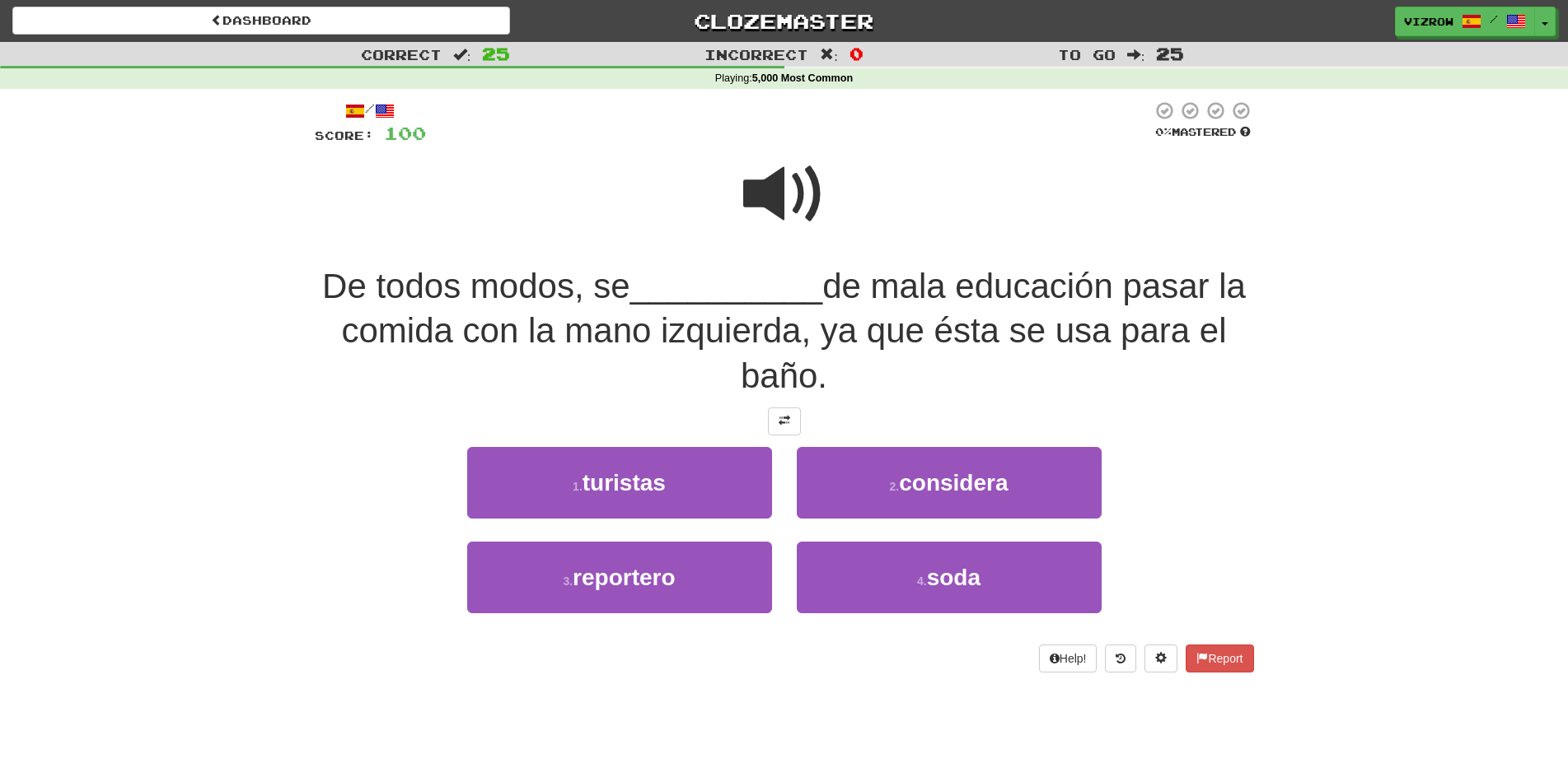
click at [807, 194] on span at bounding box center [784, 194] width 82 height 82
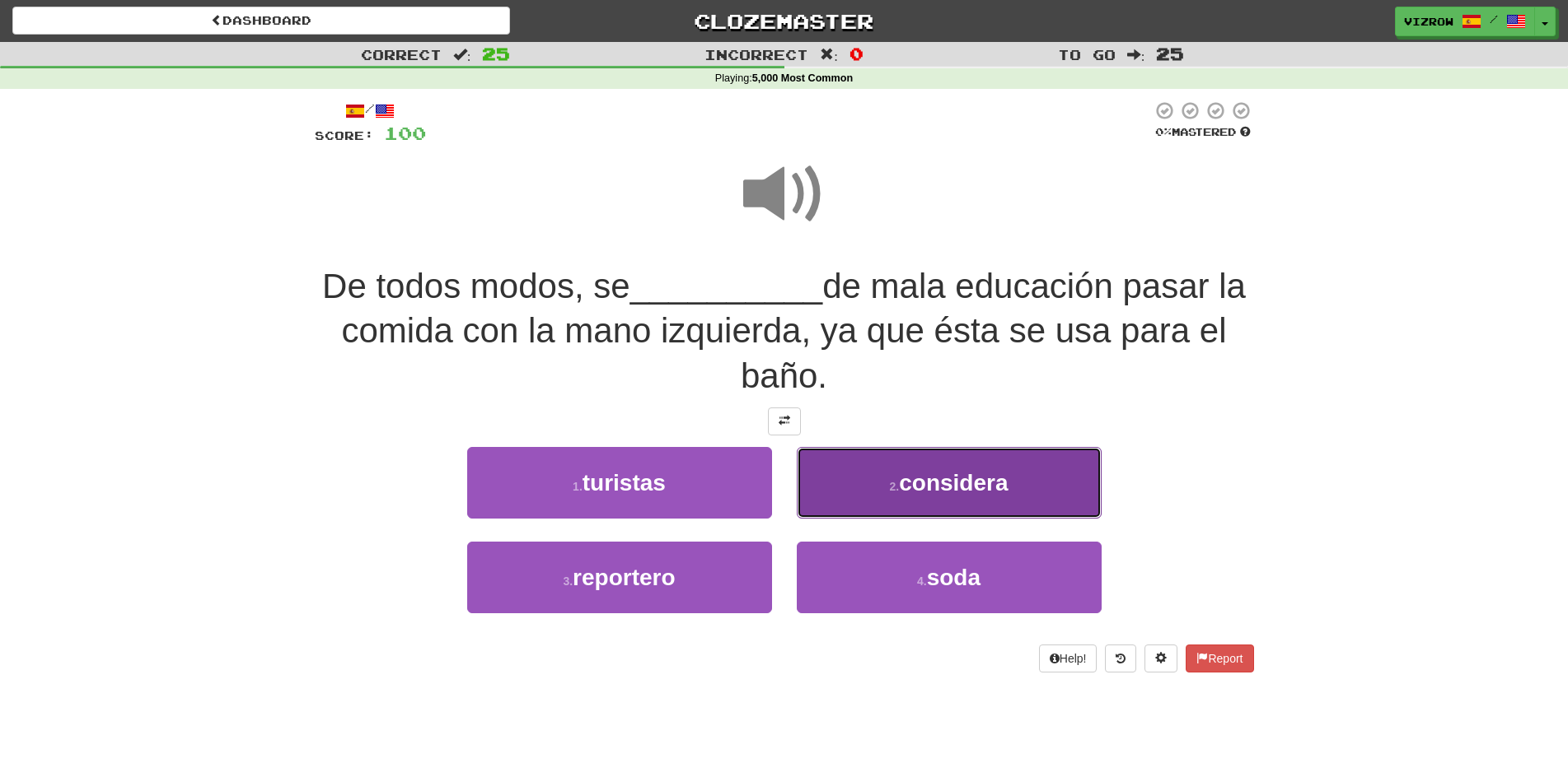
click at [989, 473] on span "considera" at bounding box center [953, 483] width 108 height 25
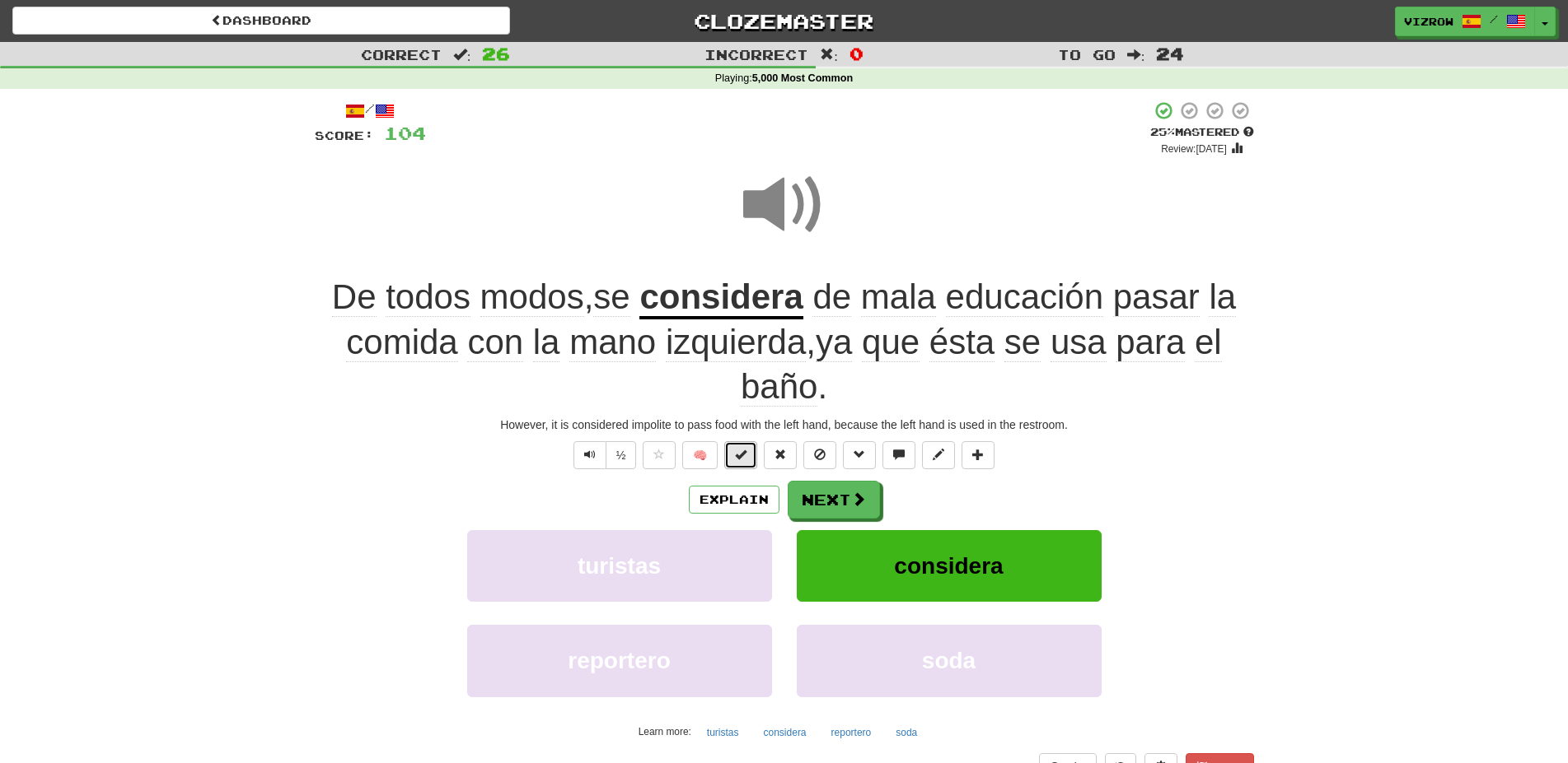
click at [732, 447] on button at bounding box center [741, 456] width 33 height 28
click at [877, 500] on button "Next" at bounding box center [835, 500] width 93 height 38
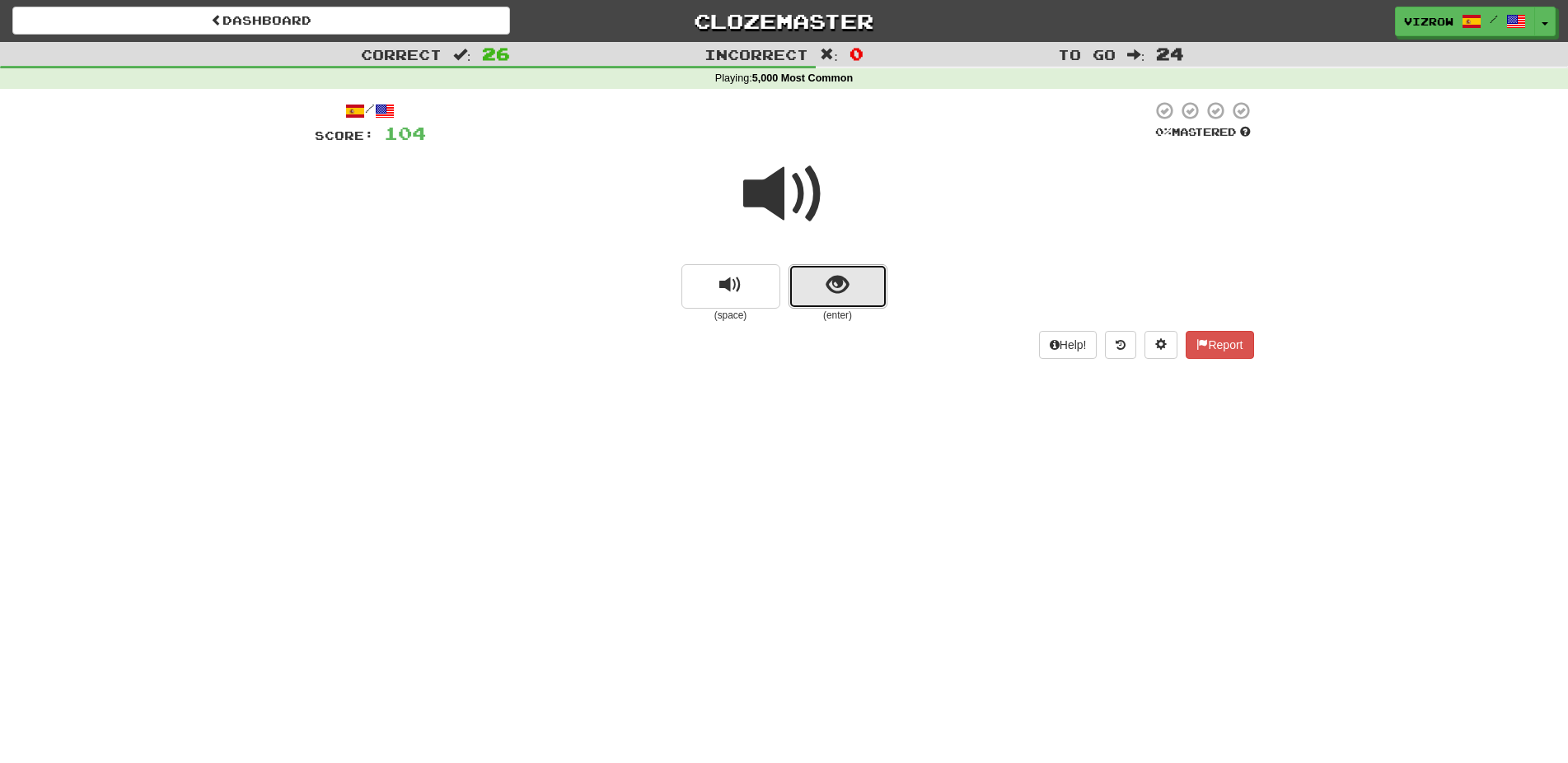
click at [837, 284] on span "show sentence" at bounding box center [837, 285] width 22 height 22
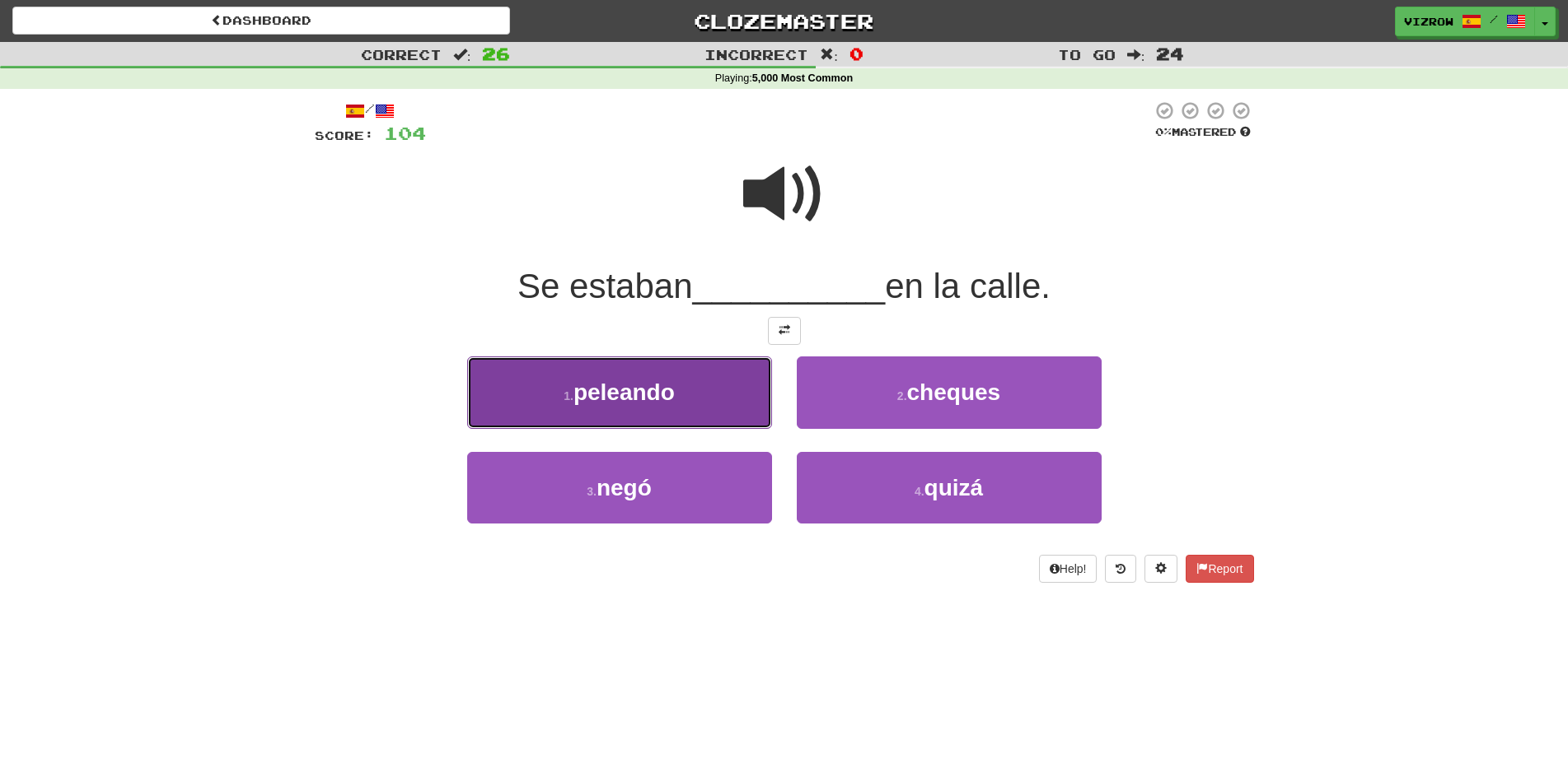
click at [681, 386] on button "1 . peleando" at bounding box center [619, 392] width 305 height 72
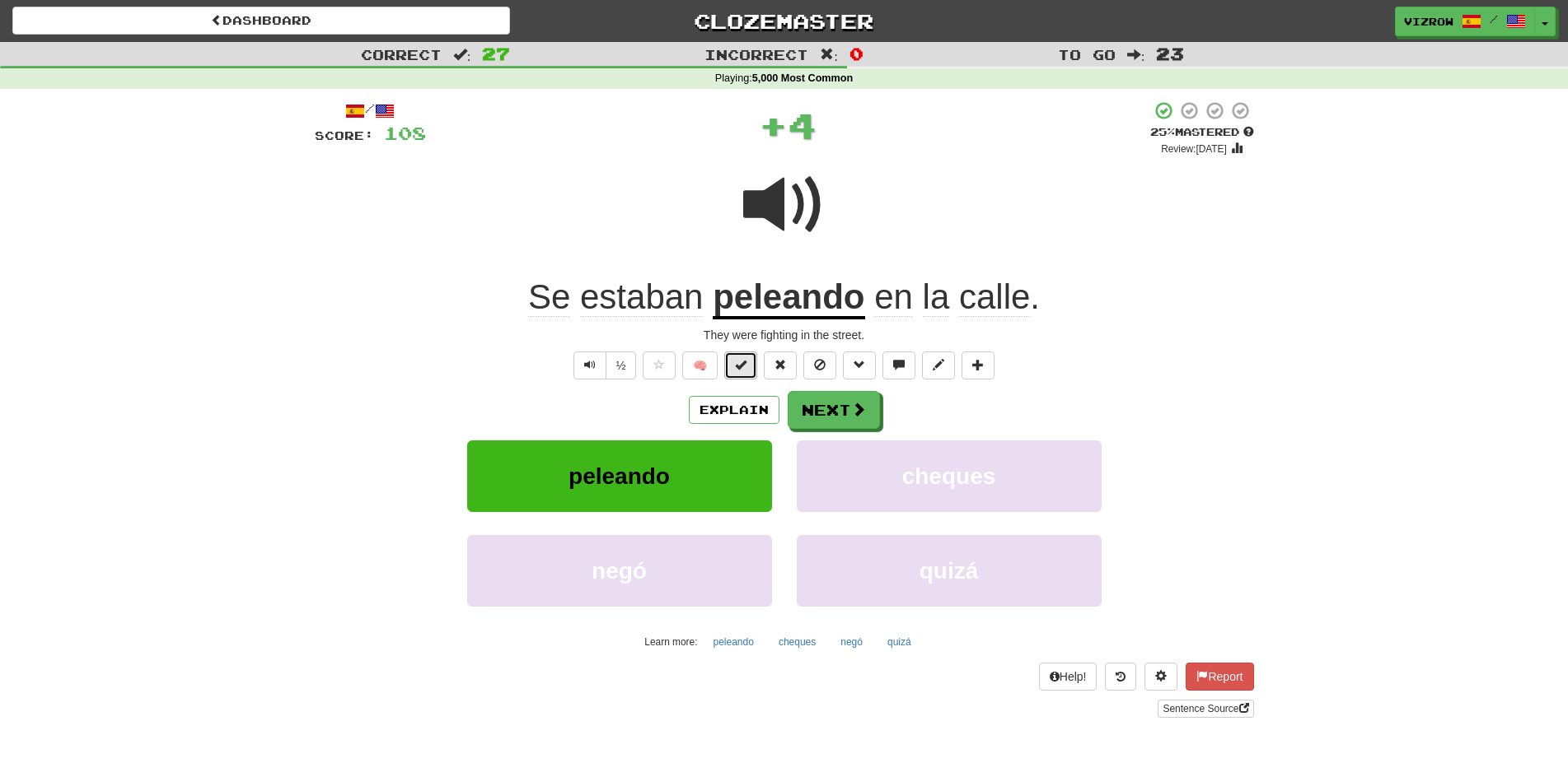
click at [743, 367] on span at bounding box center [740, 364] width 11 height 11
click at [862, 412] on span at bounding box center [859, 409] width 15 height 15
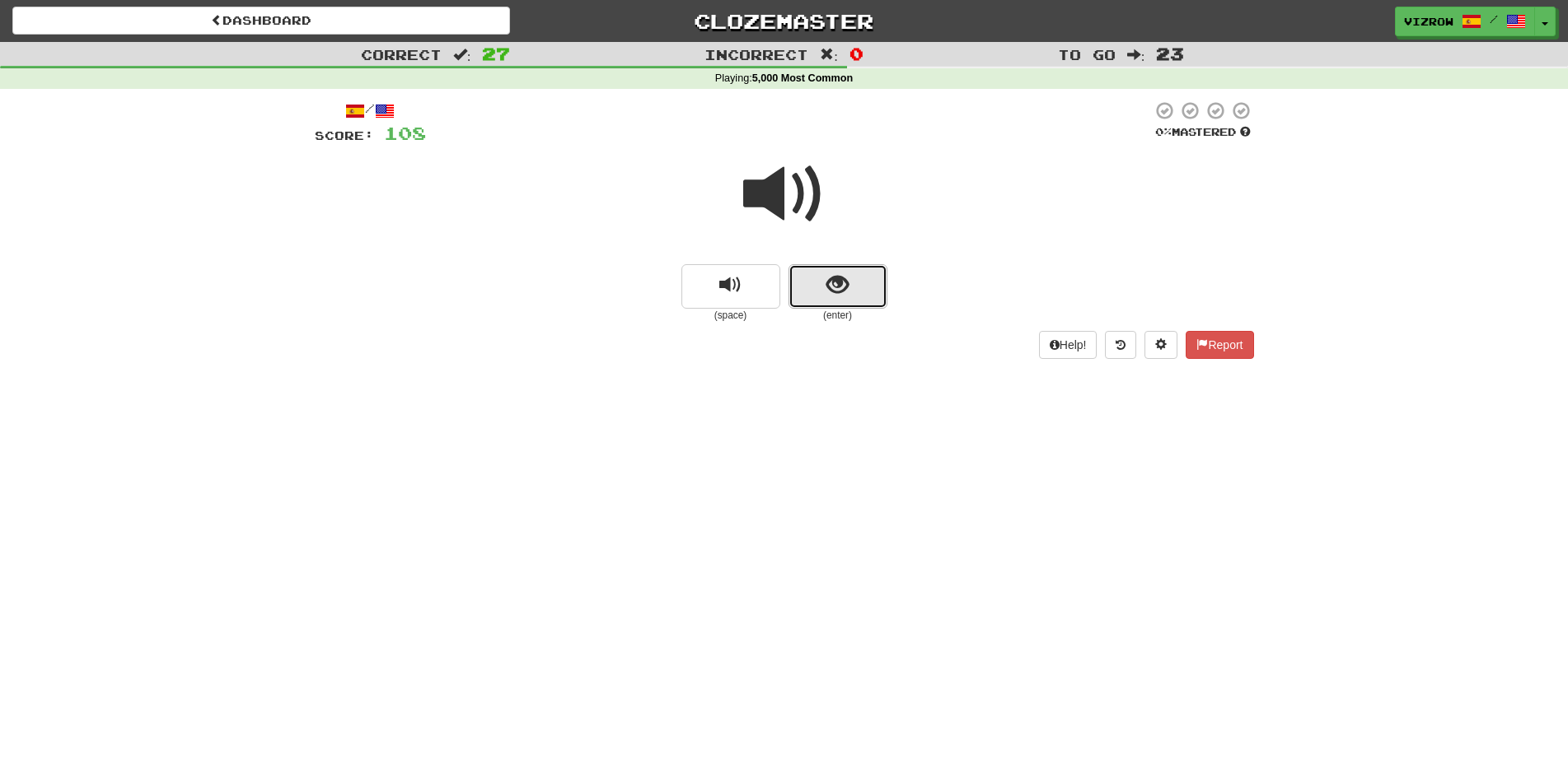
click at [862, 289] on button "show sentence" at bounding box center [838, 286] width 99 height 45
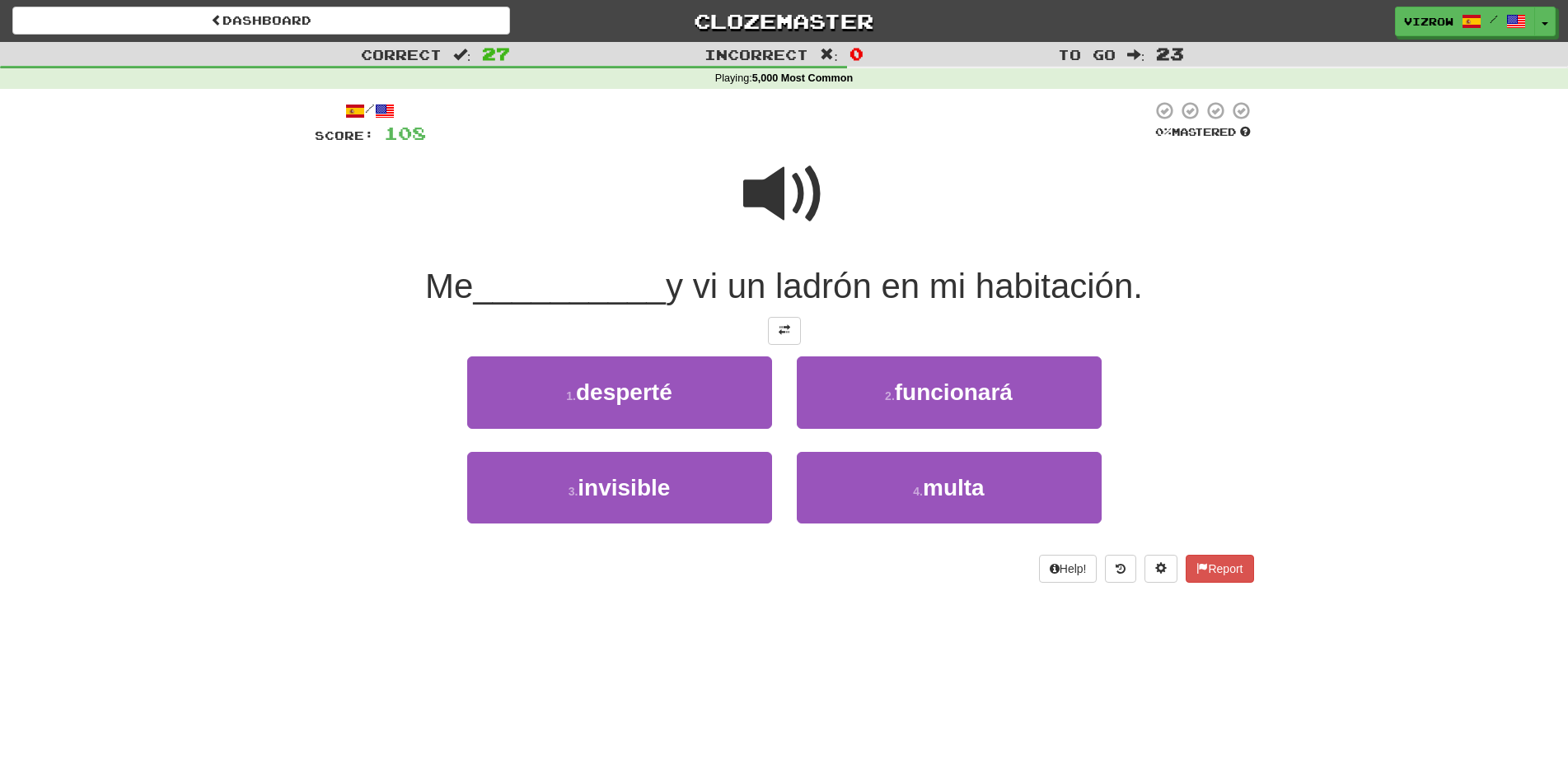
click at [782, 202] on span at bounding box center [784, 194] width 82 height 82
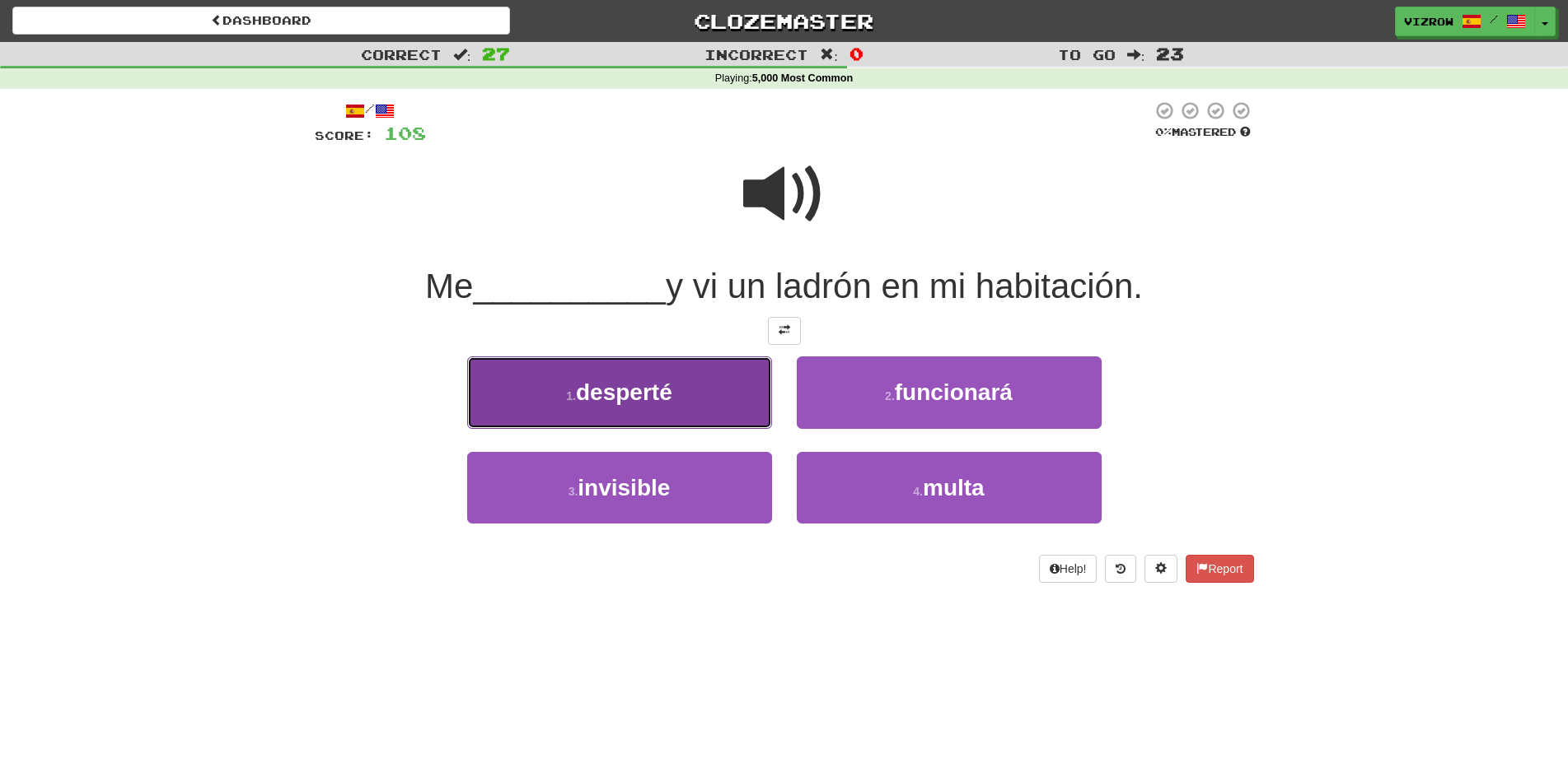
click at [721, 394] on button "1 . [GEOGRAPHIC_DATA]" at bounding box center [619, 392] width 305 height 72
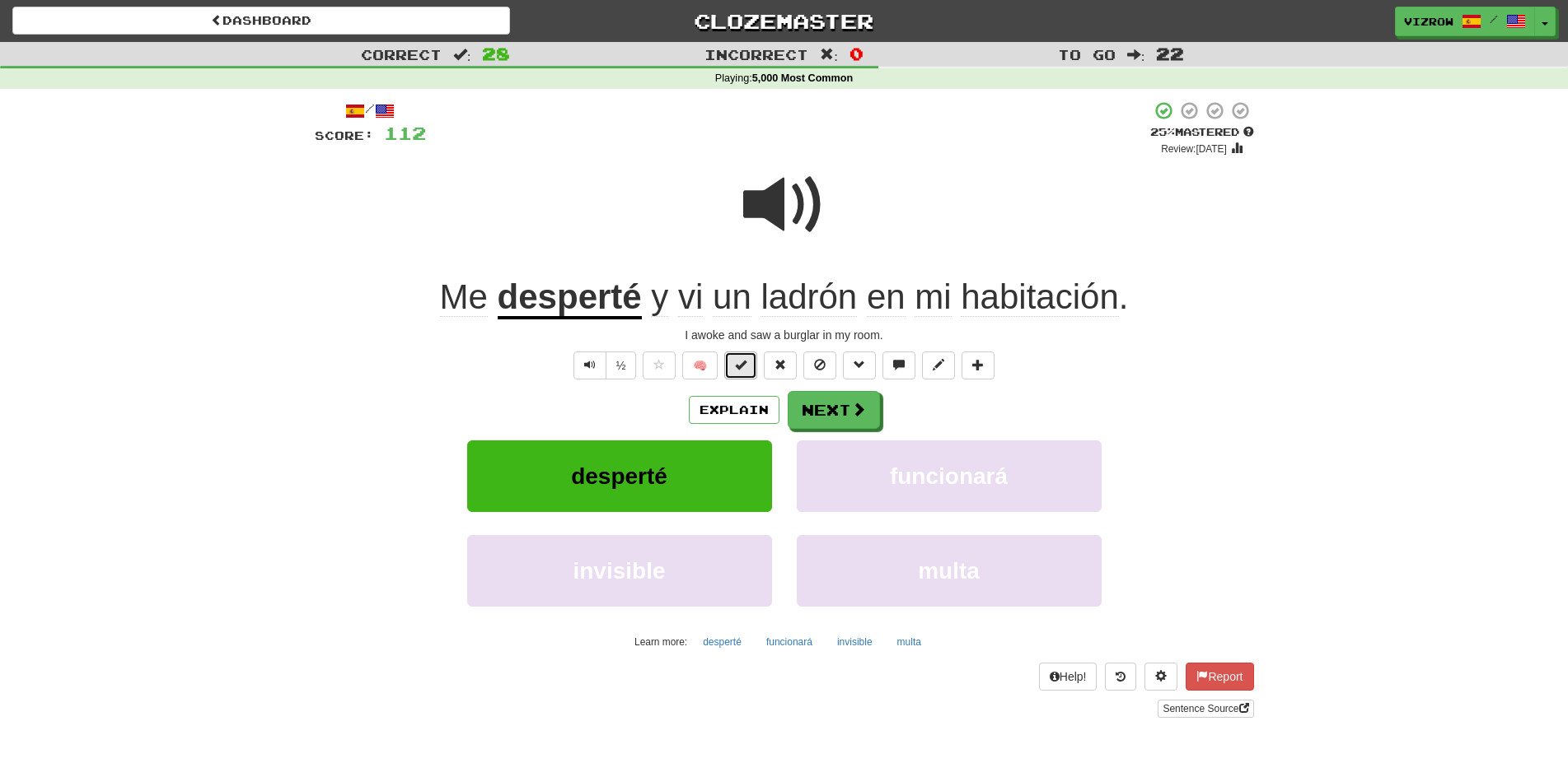
click at [740, 370] on span at bounding box center [740, 364] width 11 height 11
click at [793, 215] on span at bounding box center [784, 205] width 82 height 82
click at [843, 412] on button "Next" at bounding box center [835, 410] width 93 height 38
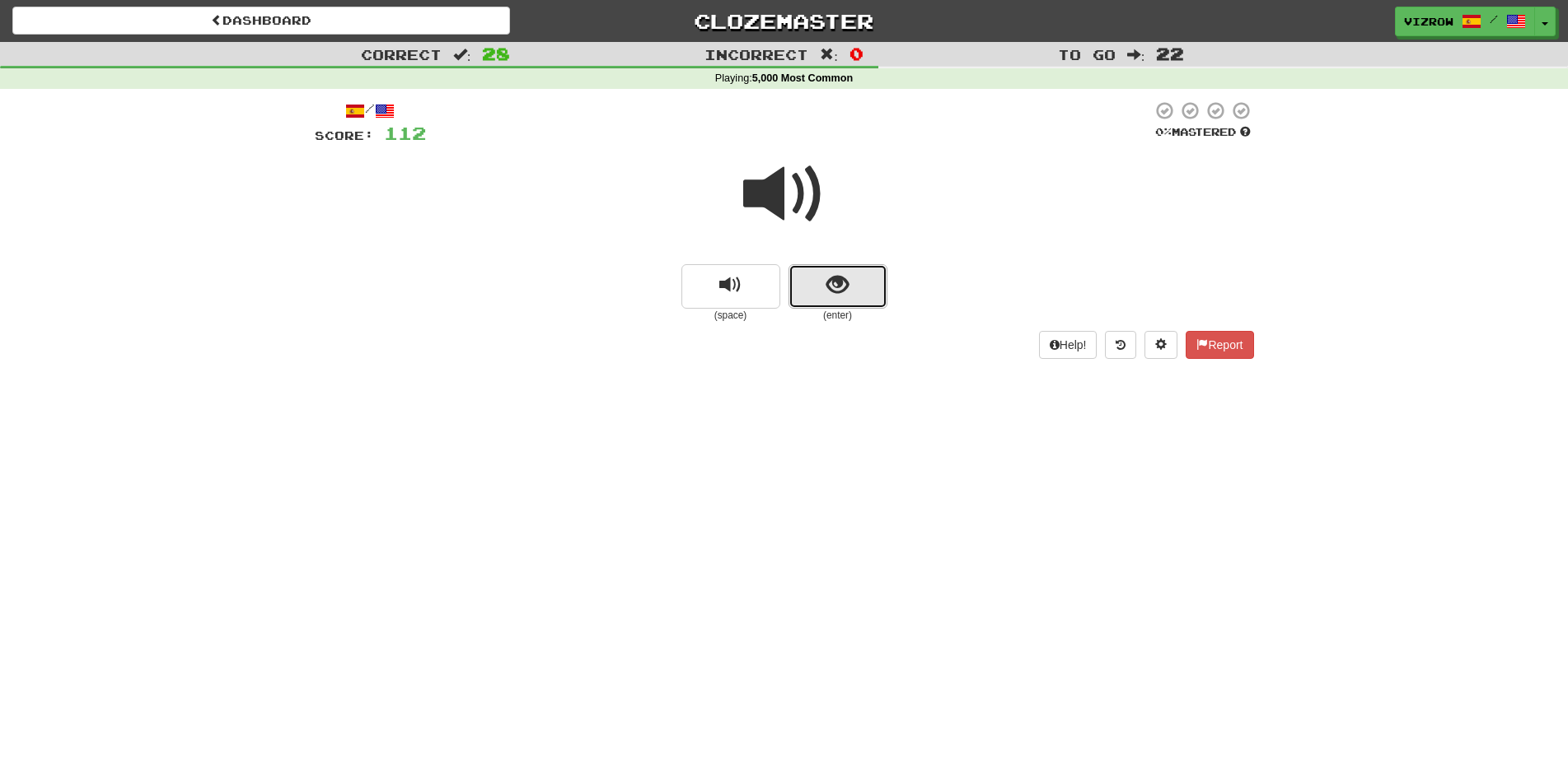
click at [850, 299] on button "show sentence" at bounding box center [838, 286] width 99 height 45
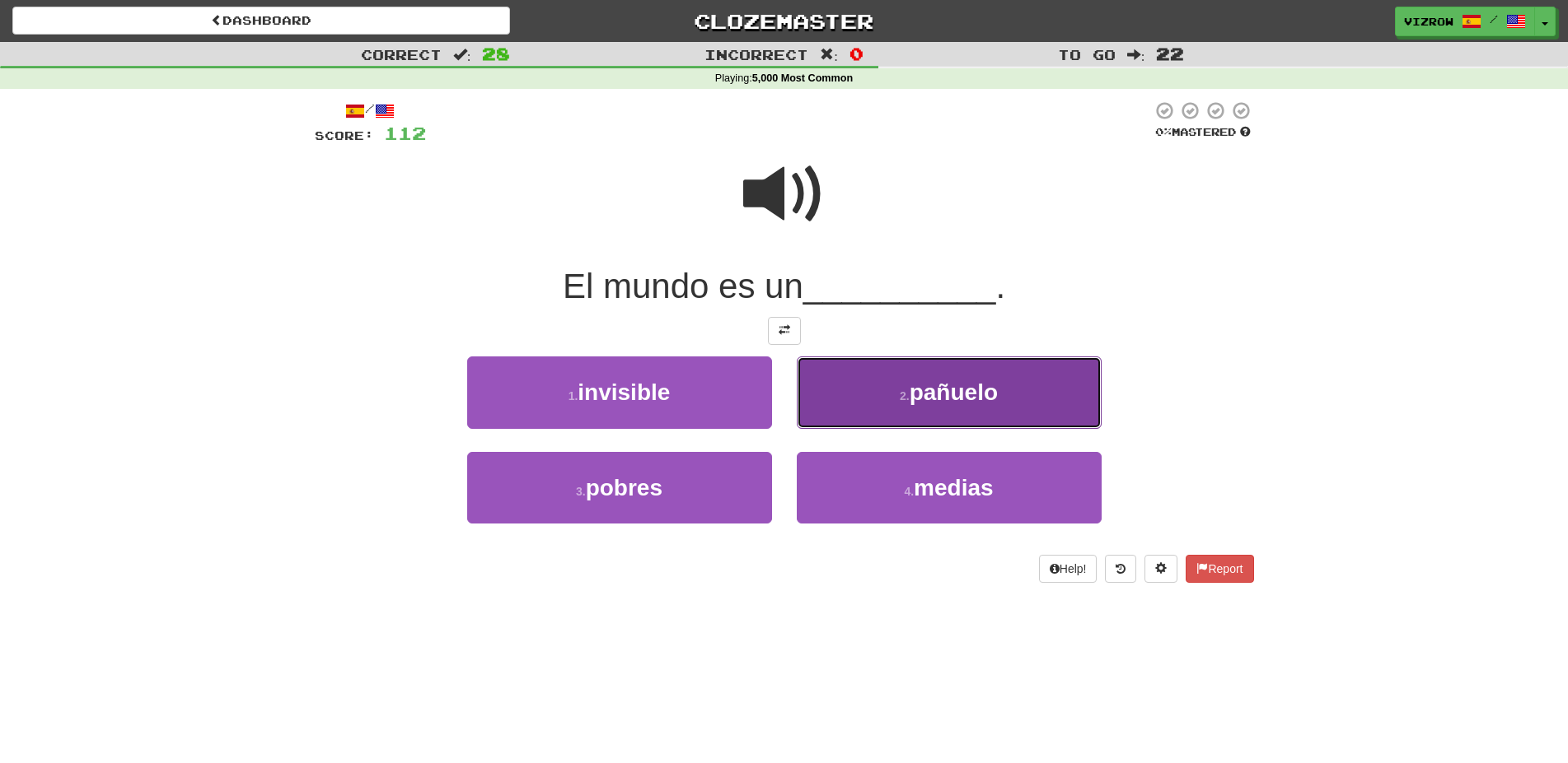
click at [991, 377] on button "2 . [GEOGRAPHIC_DATA]" at bounding box center [949, 392] width 305 height 72
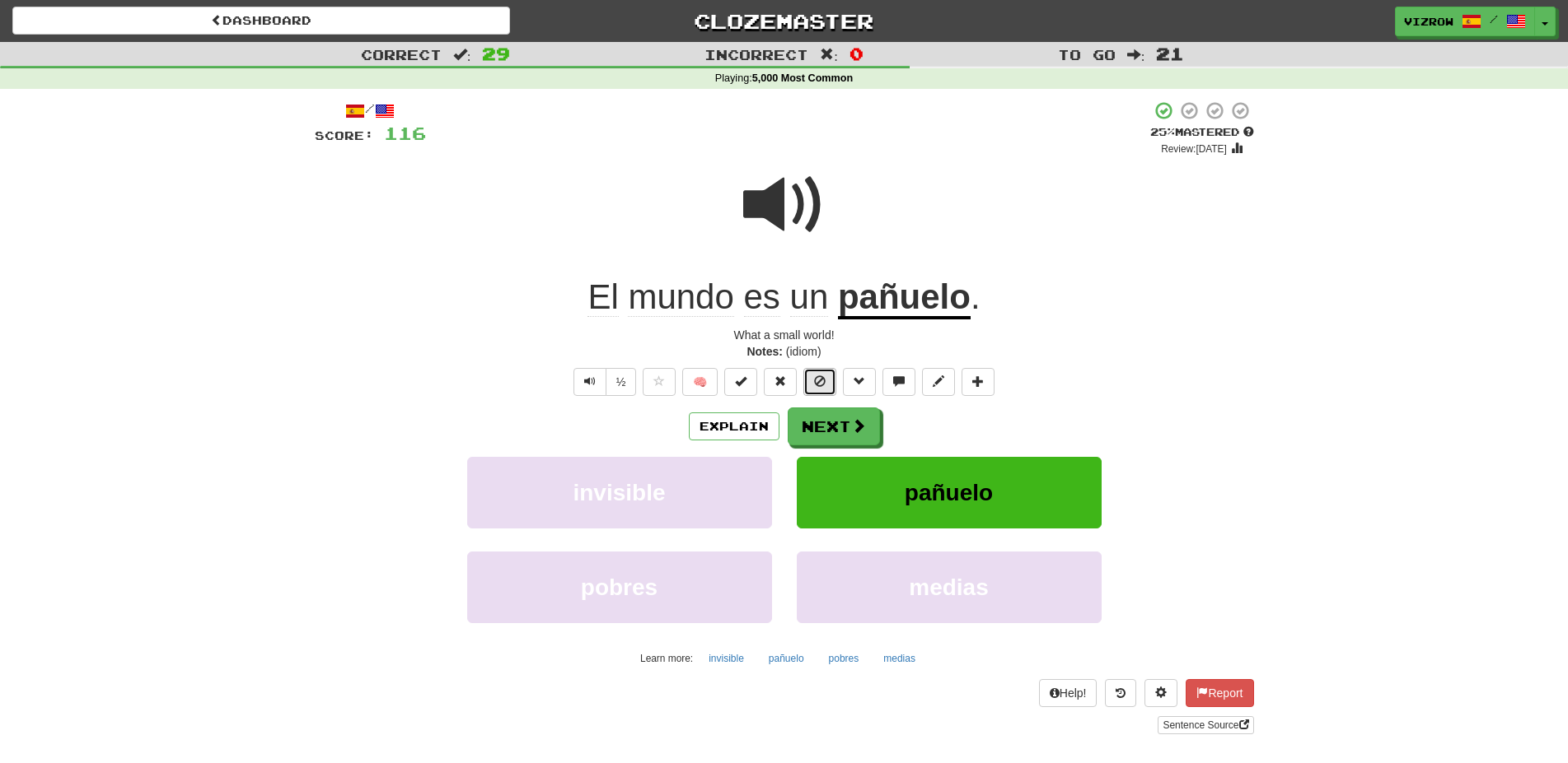
click at [825, 377] on span at bounding box center [819, 381] width 11 height 11
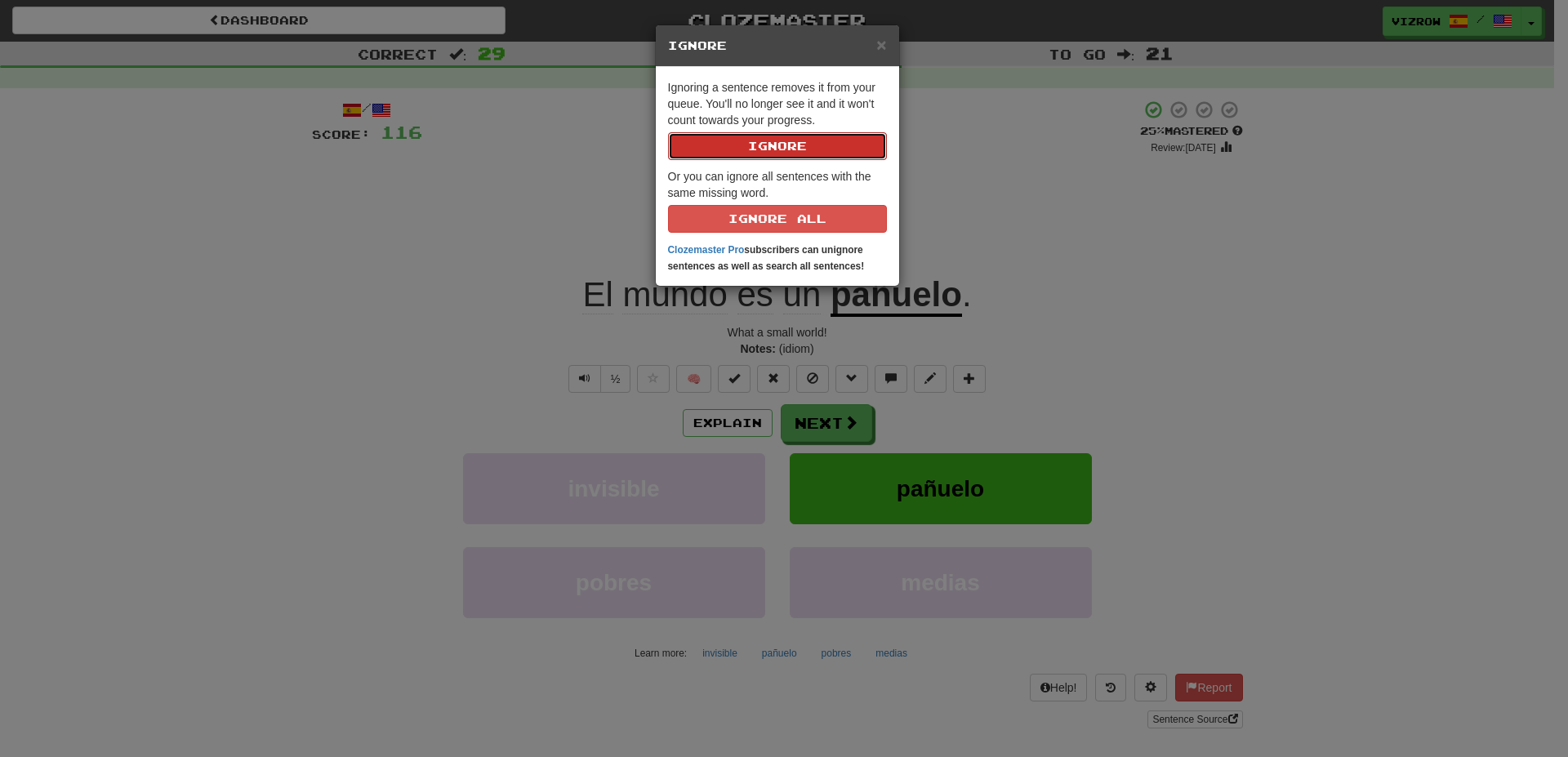
click at [854, 146] on button "Ignore" at bounding box center [777, 146] width 219 height 28
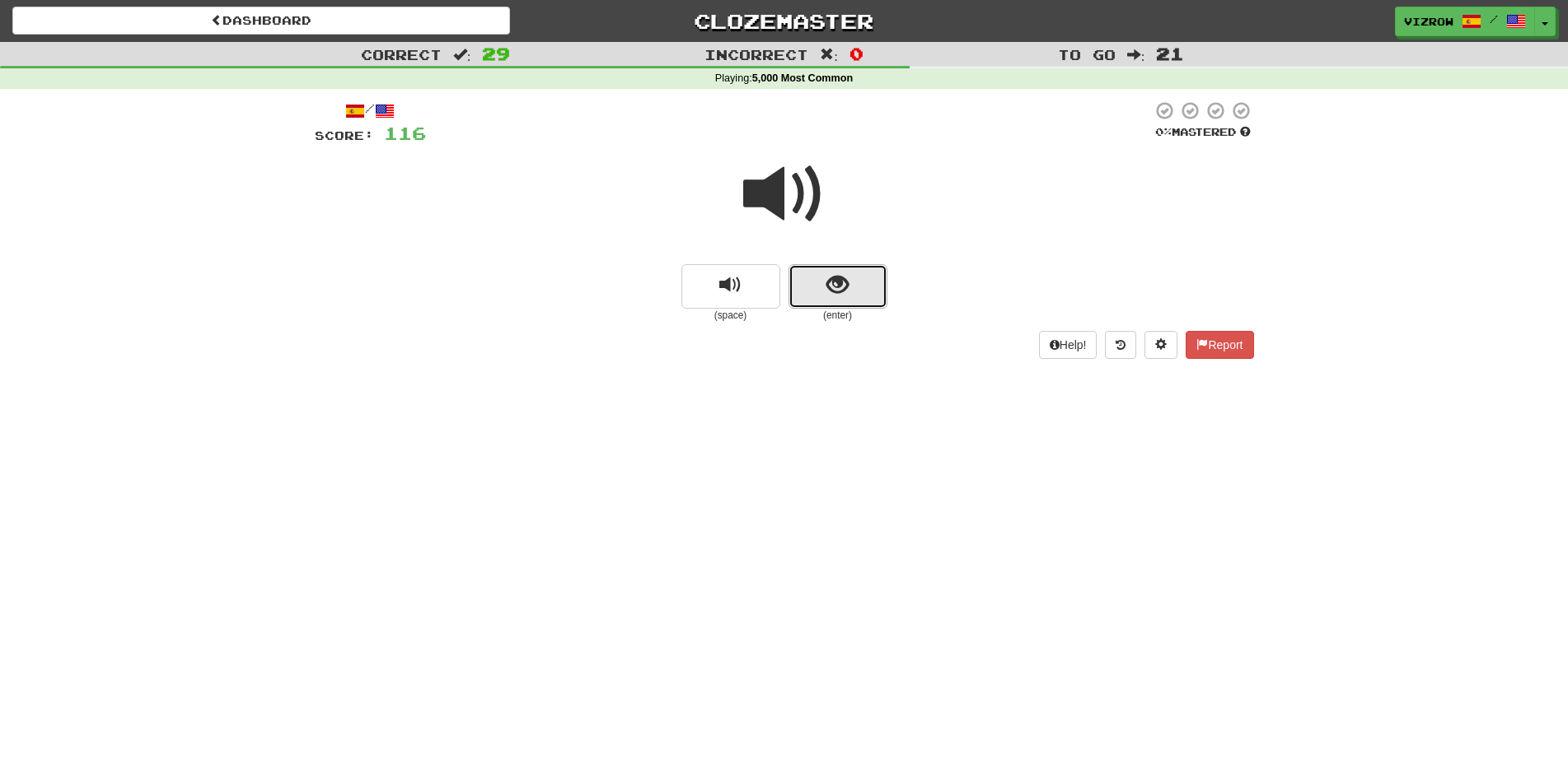
click at [857, 304] on button "show sentence" at bounding box center [838, 286] width 99 height 45
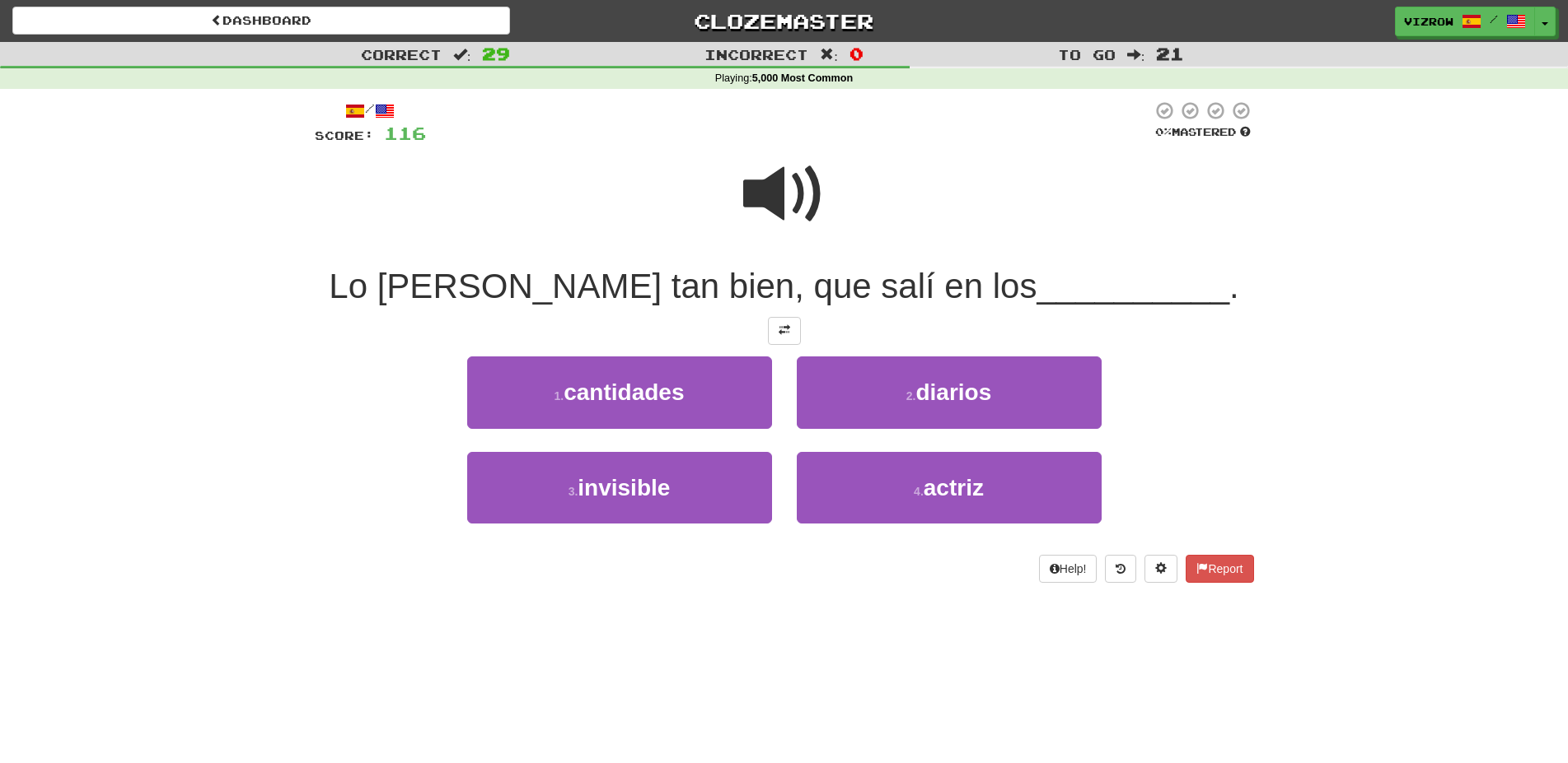
click at [777, 210] on span at bounding box center [784, 194] width 82 height 82
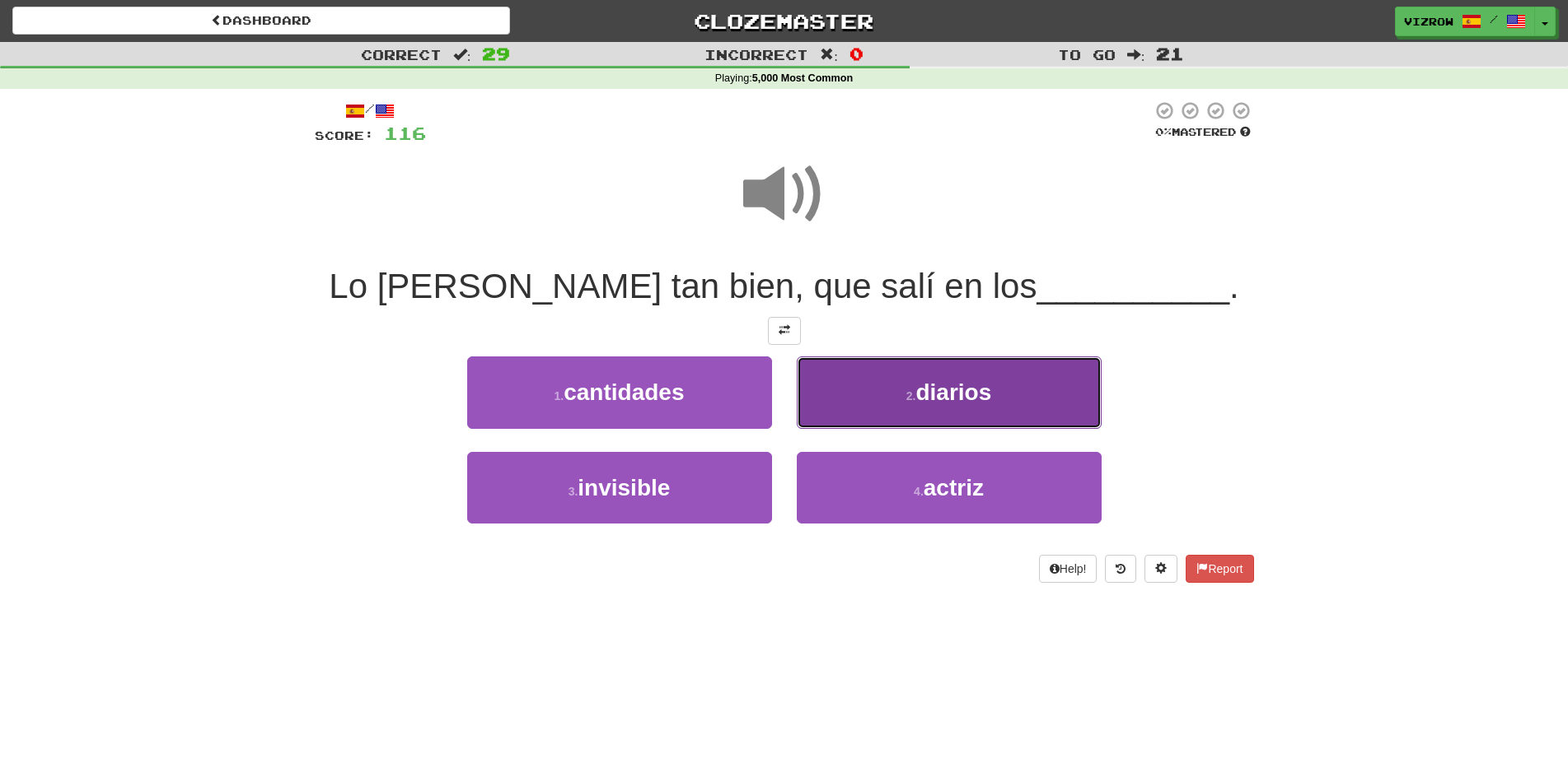
click at [949, 383] on span "diarios" at bounding box center [953, 392] width 76 height 25
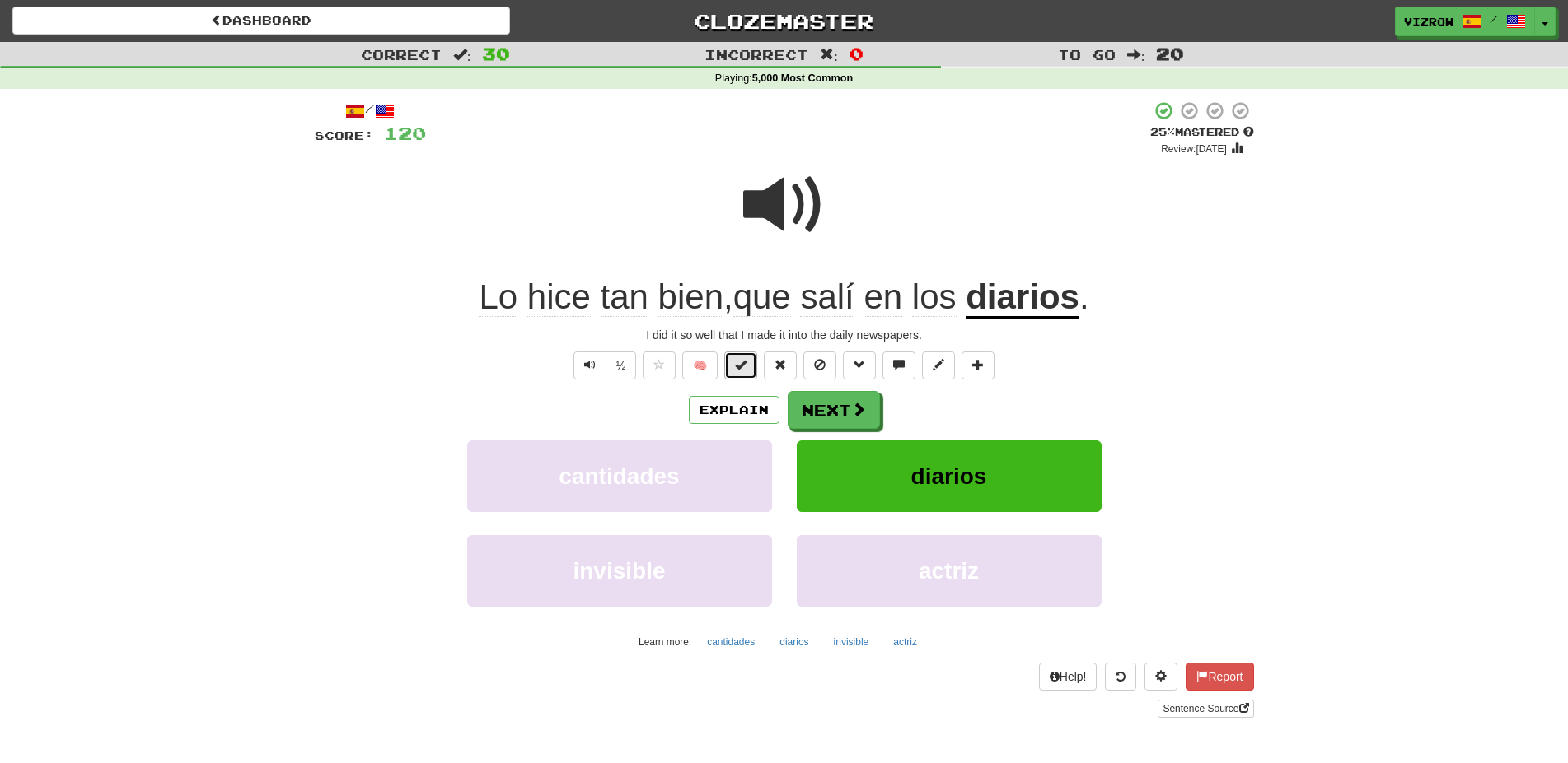
click at [749, 368] on button at bounding box center [741, 366] width 33 height 28
click at [832, 401] on button "Next" at bounding box center [835, 410] width 93 height 38
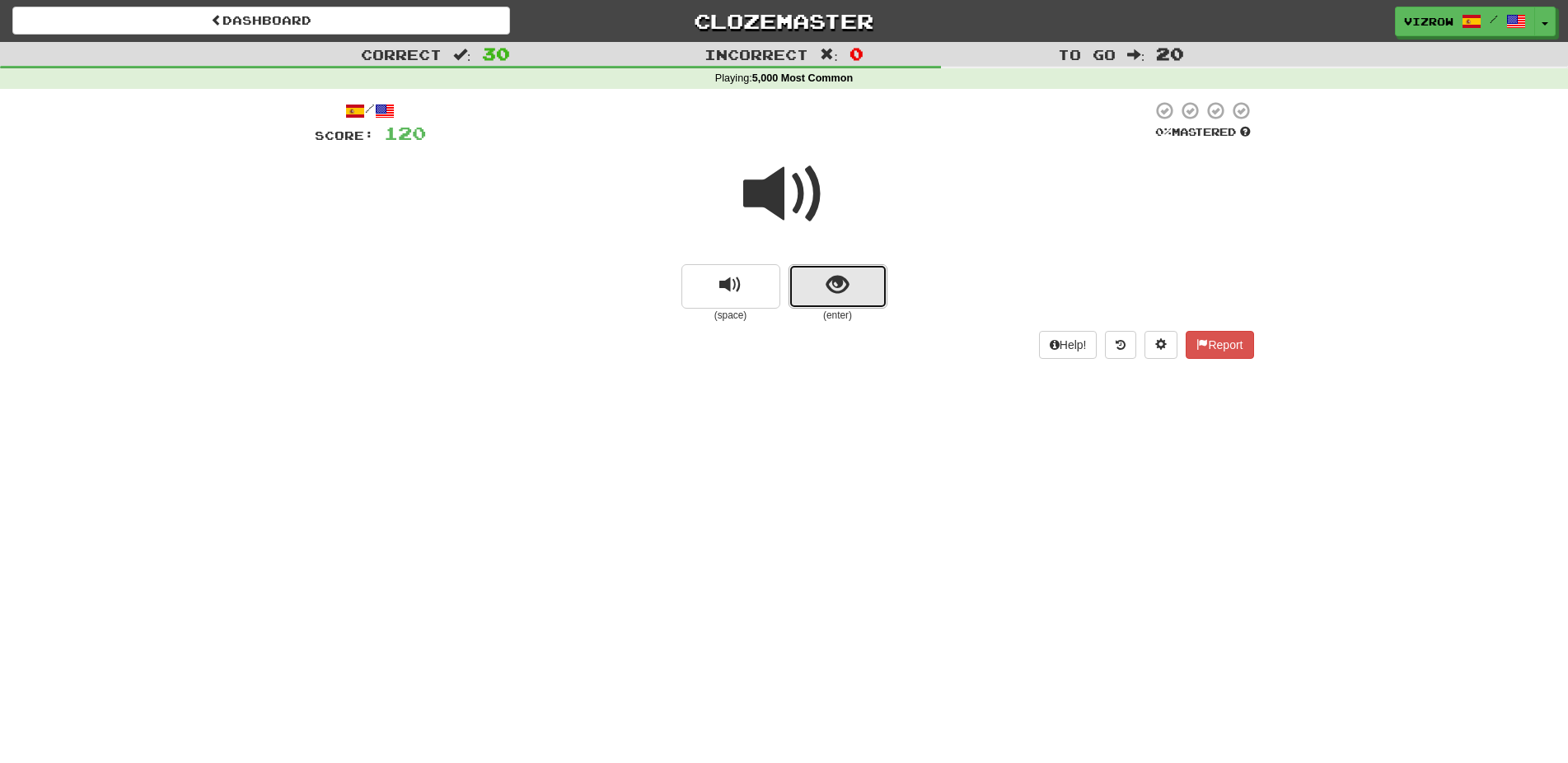
click at [853, 280] on button "show sentence" at bounding box center [838, 286] width 99 height 45
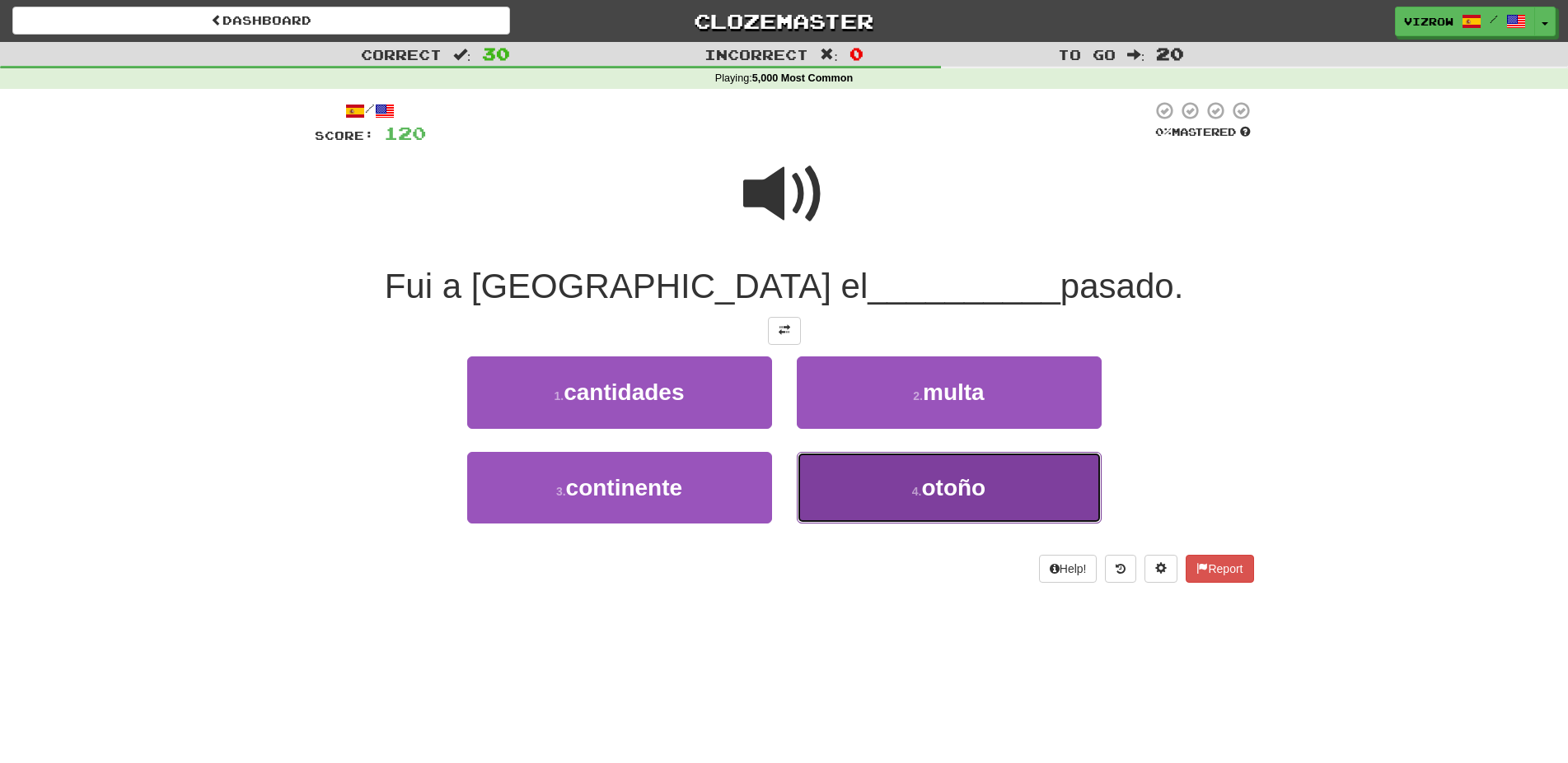
click at [1040, 500] on button "4 . otoño" at bounding box center [949, 488] width 305 height 72
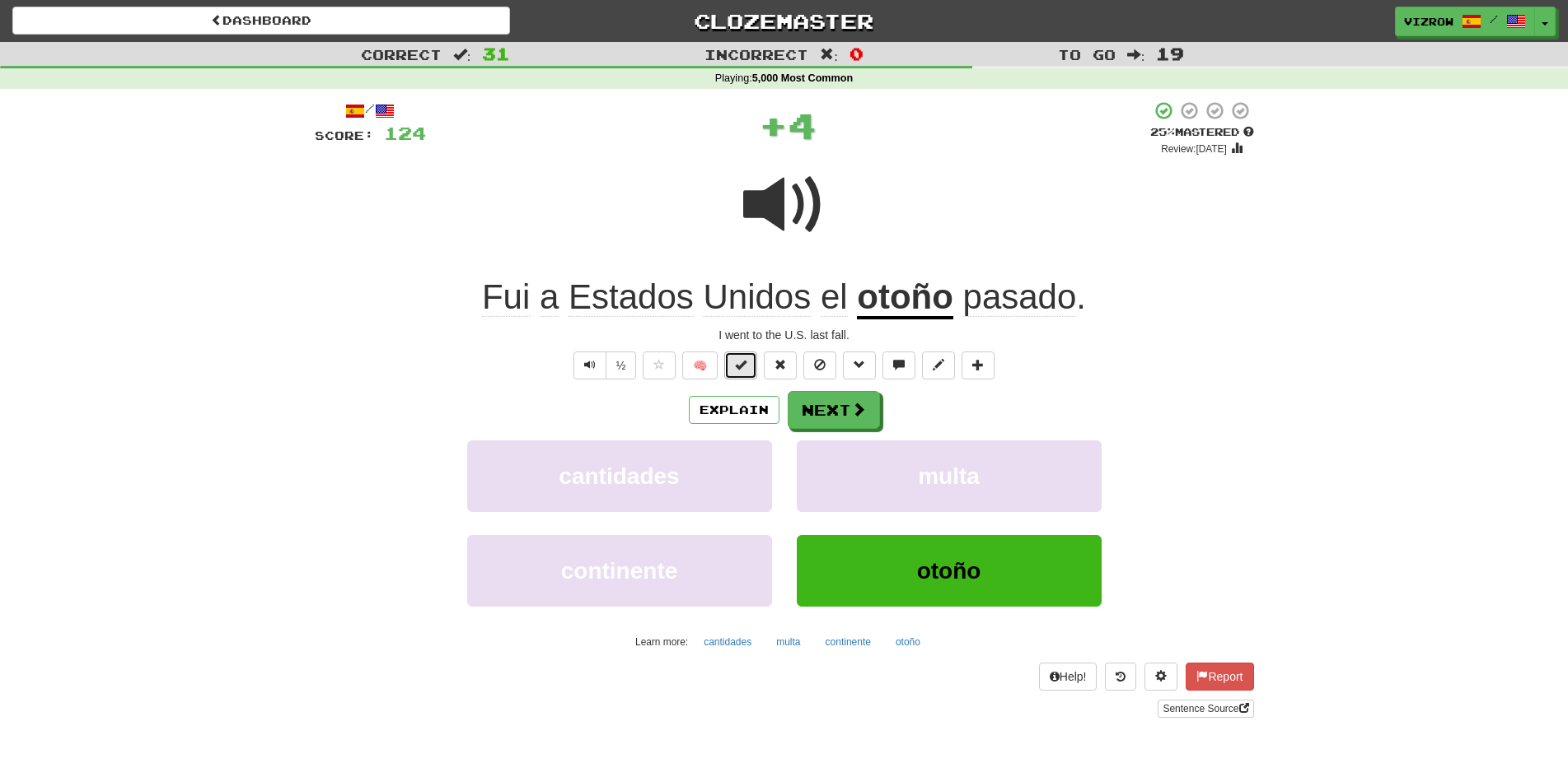
click at [748, 363] on button at bounding box center [741, 366] width 33 height 28
click at [833, 407] on button "Next" at bounding box center [835, 410] width 93 height 38
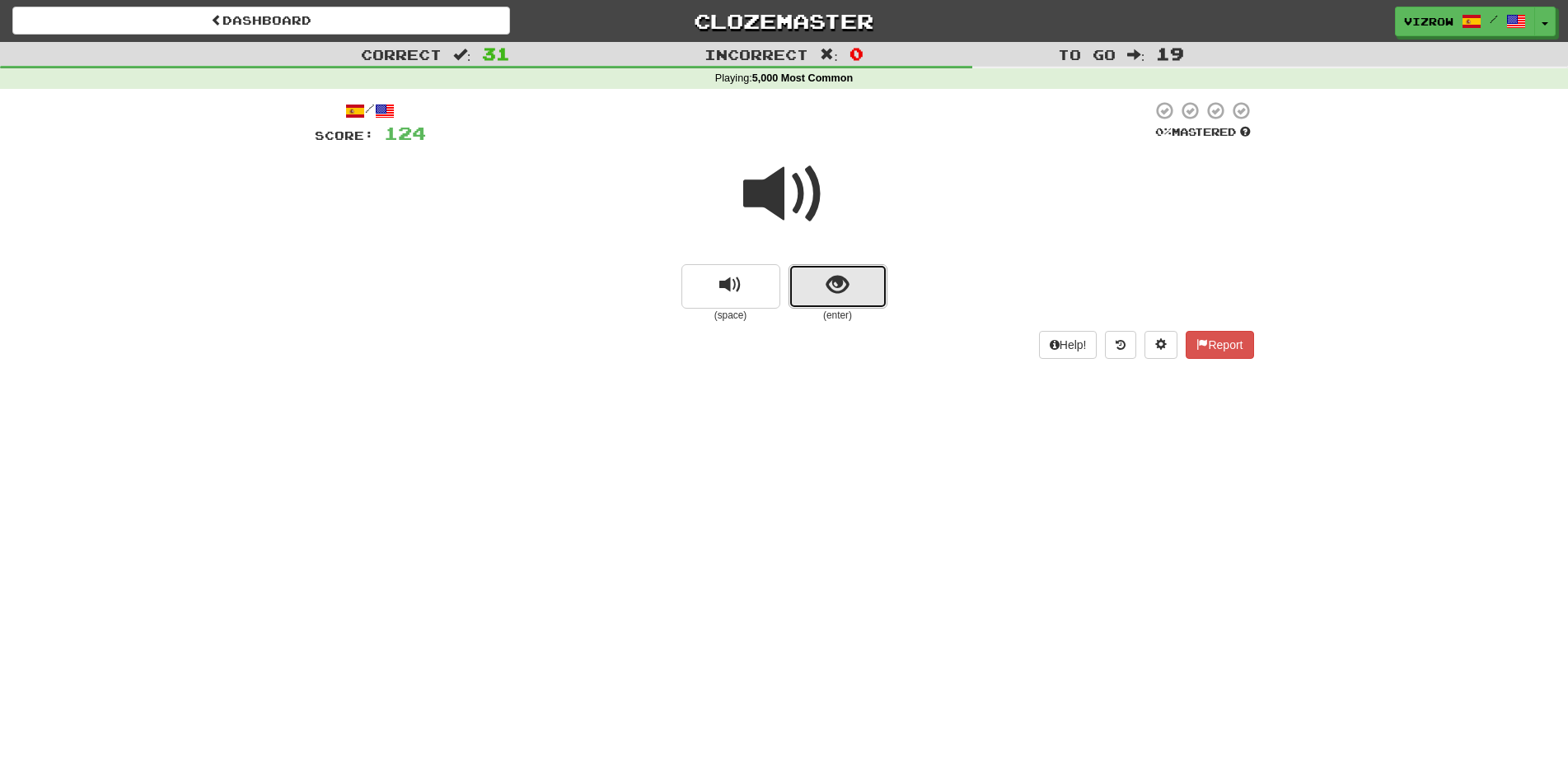
click at [873, 285] on button "show sentence" at bounding box center [838, 286] width 99 height 45
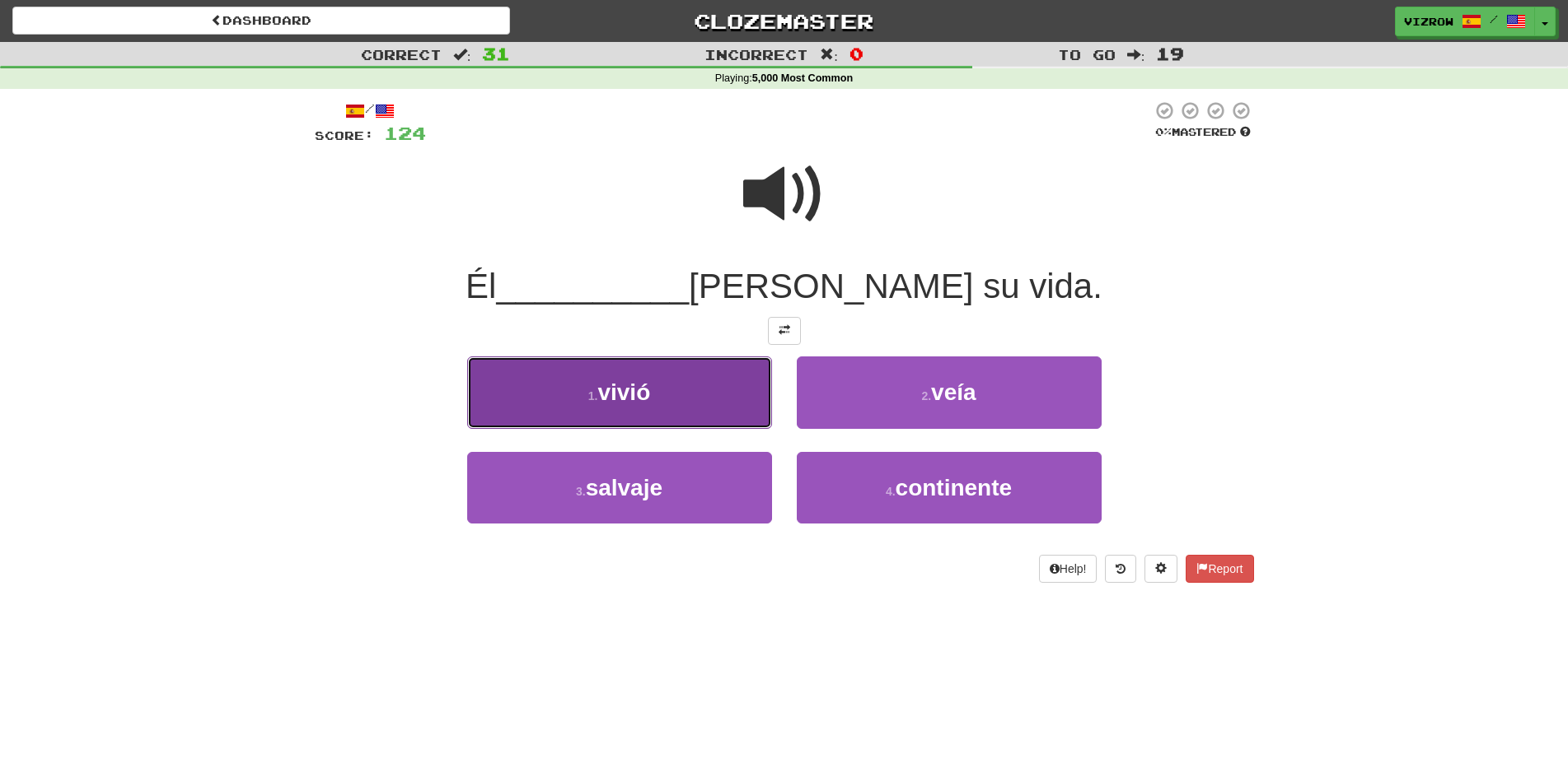
click at [732, 398] on button "1 . vivió" at bounding box center [619, 392] width 305 height 72
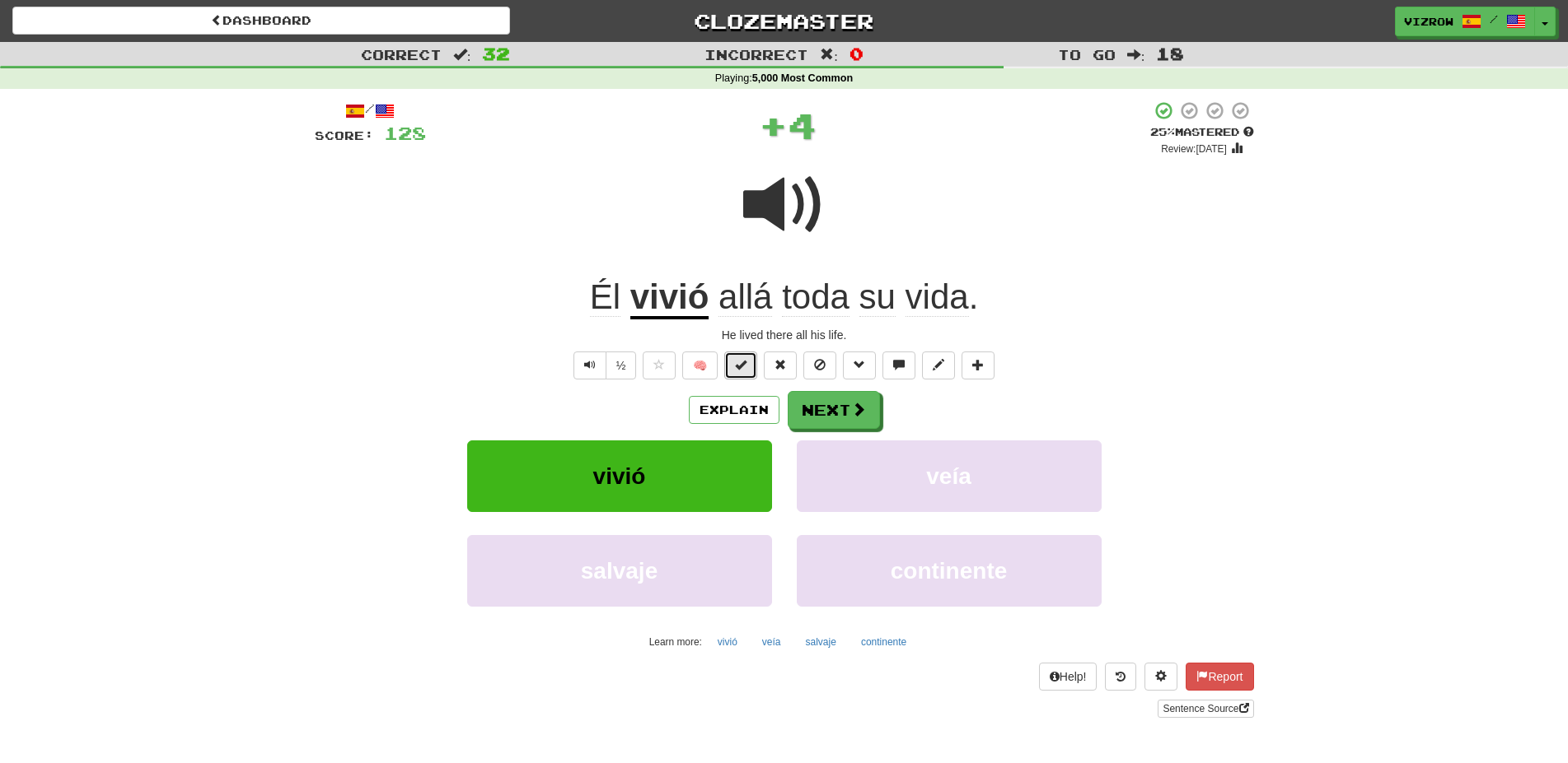
click at [741, 364] on span at bounding box center [740, 364] width 11 height 11
click at [828, 401] on button "Next" at bounding box center [835, 410] width 93 height 38
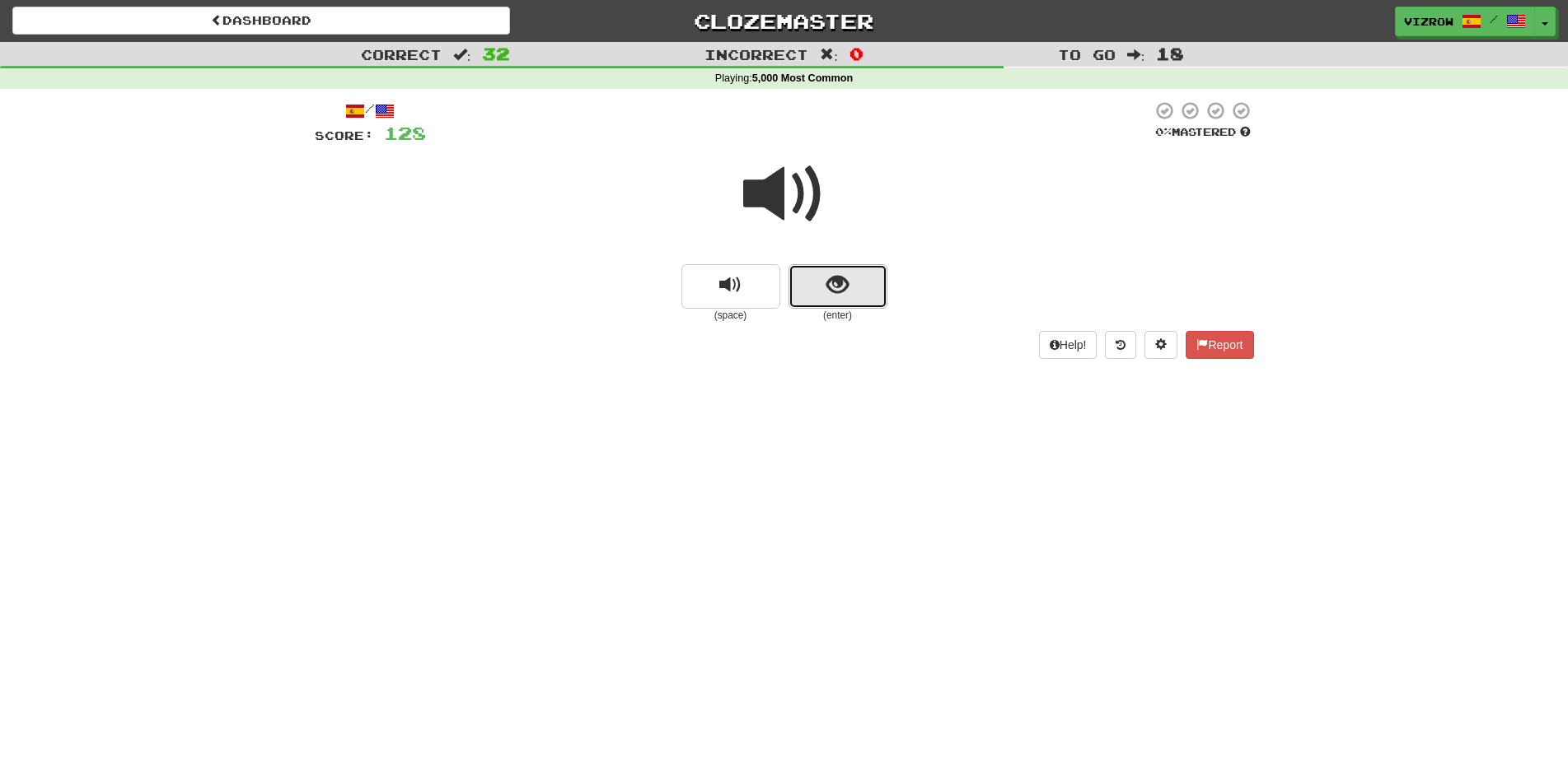
click at [853, 289] on button "show sentence" at bounding box center [838, 286] width 99 height 45
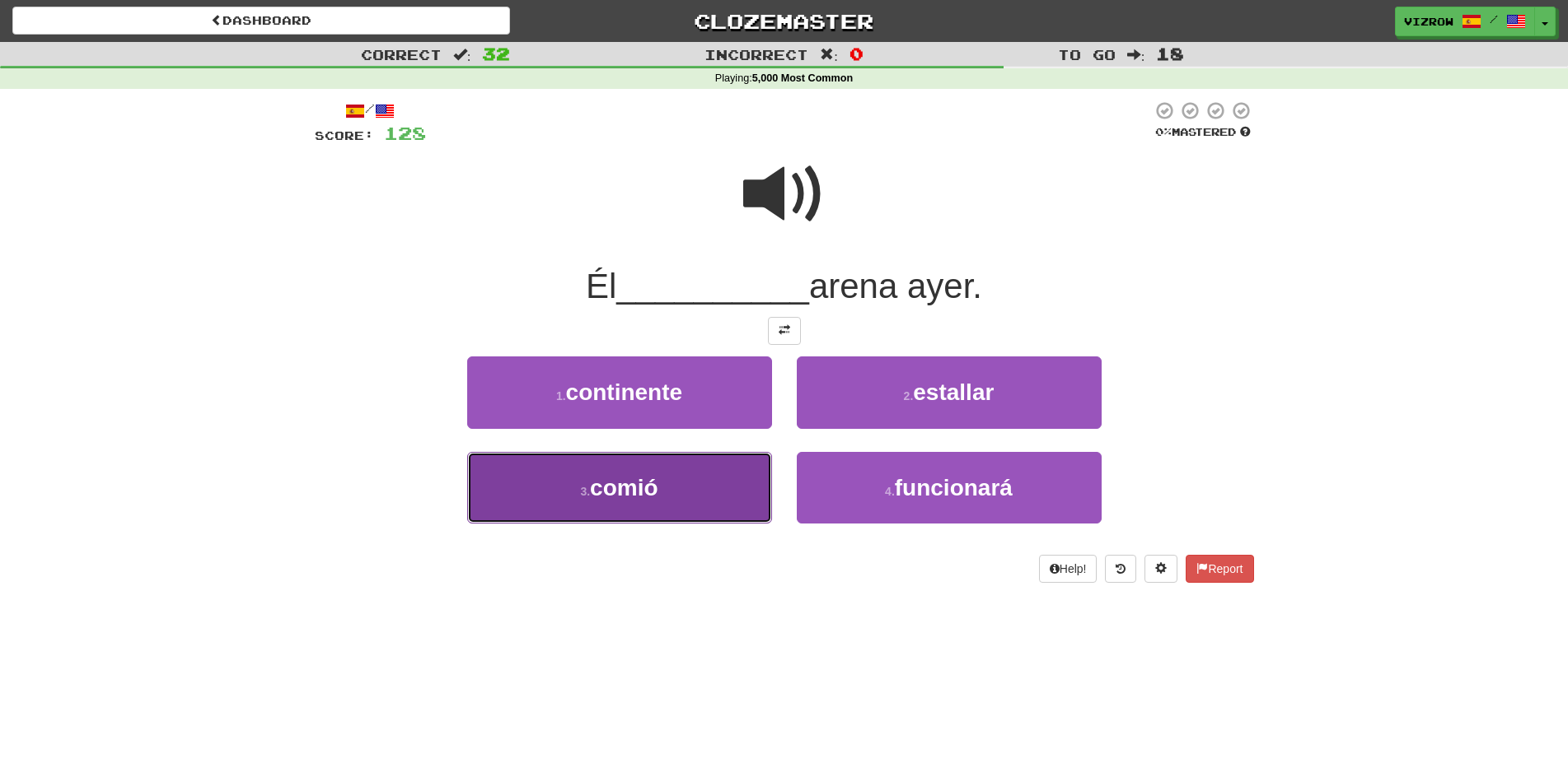
click at [733, 480] on button "3 . comió" at bounding box center [619, 488] width 305 height 72
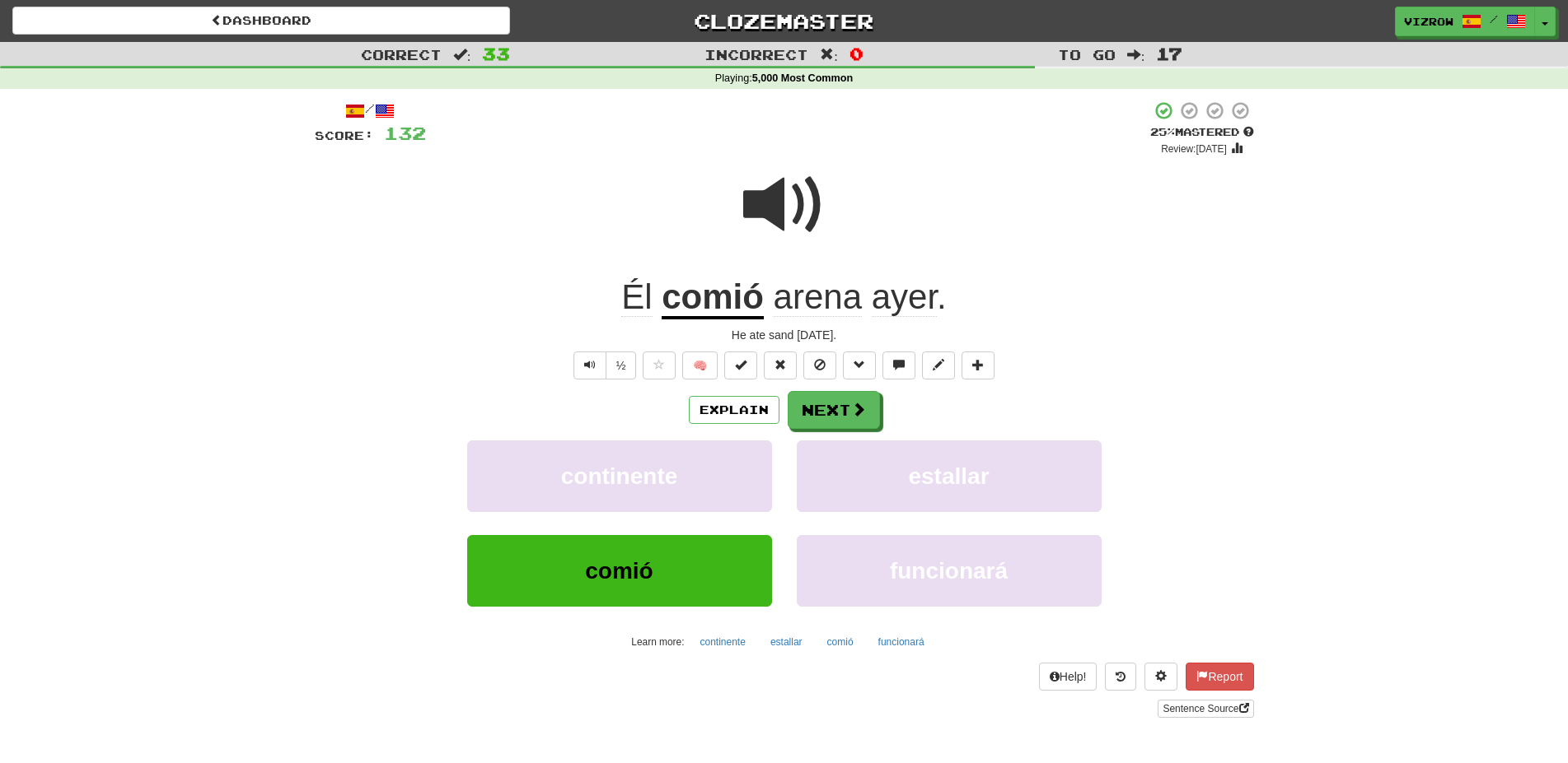
click at [802, 176] on span at bounding box center [784, 205] width 82 height 82
click at [734, 361] on button at bounding box center [741, 366] width 33 height 28
click at [858, 410] on span at bounding box center [859, 409] width 15 height 15
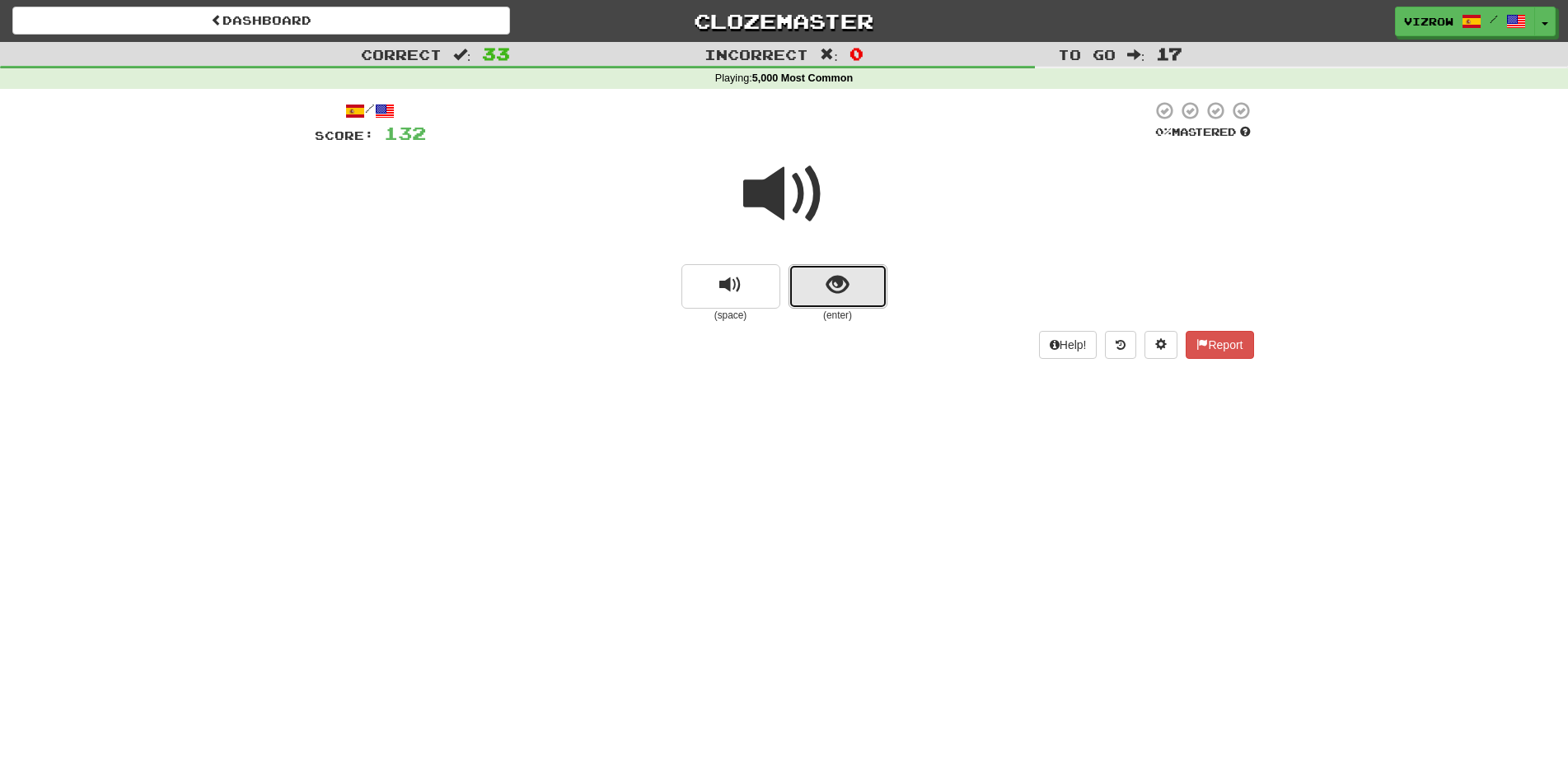
click at [883, 285] on button "show sentence" at bounding box center [838, 286] width 99 height 45
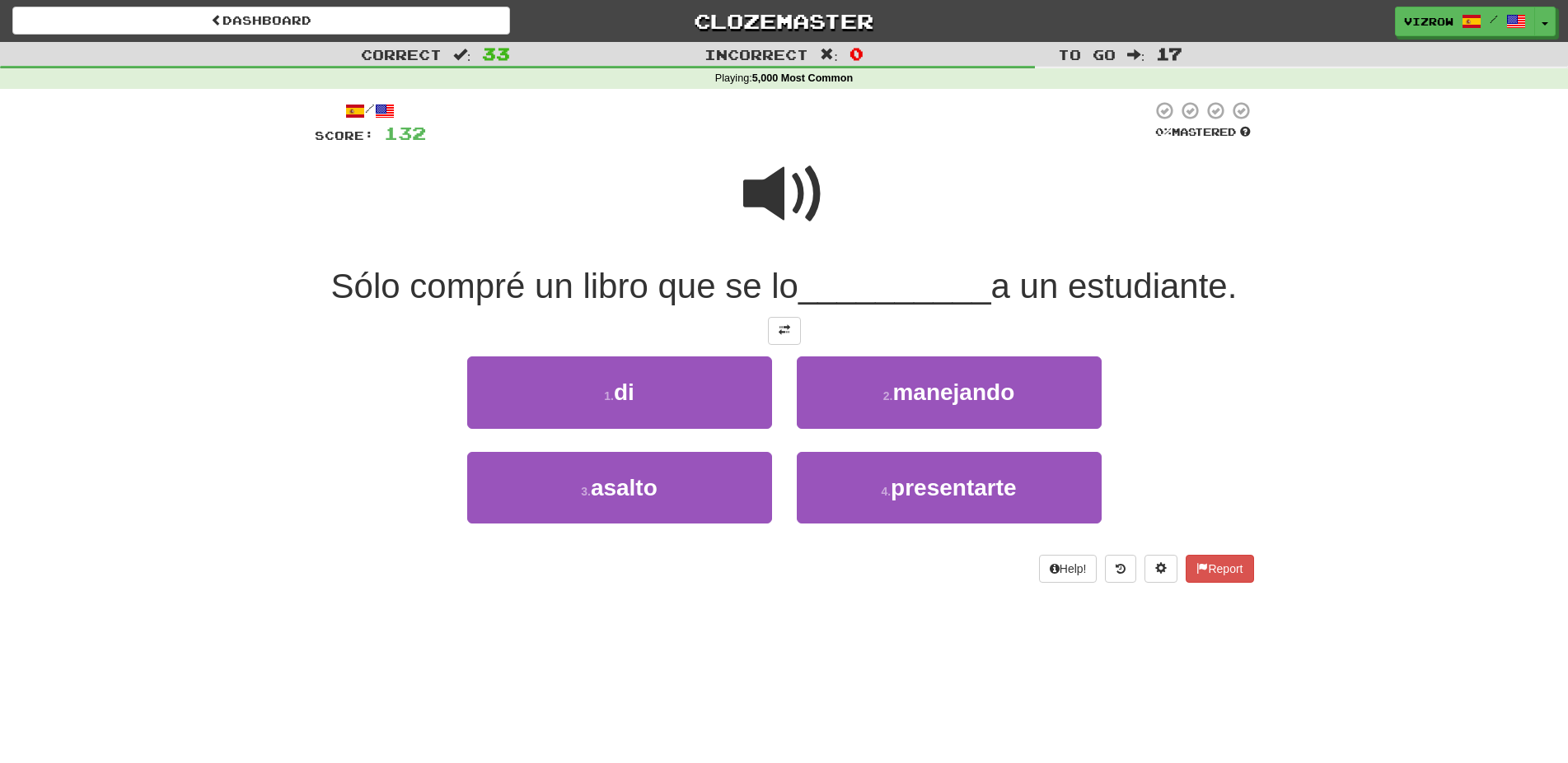
click at [798, 217] on span at bounding box center [784, 194] width 82 height 82
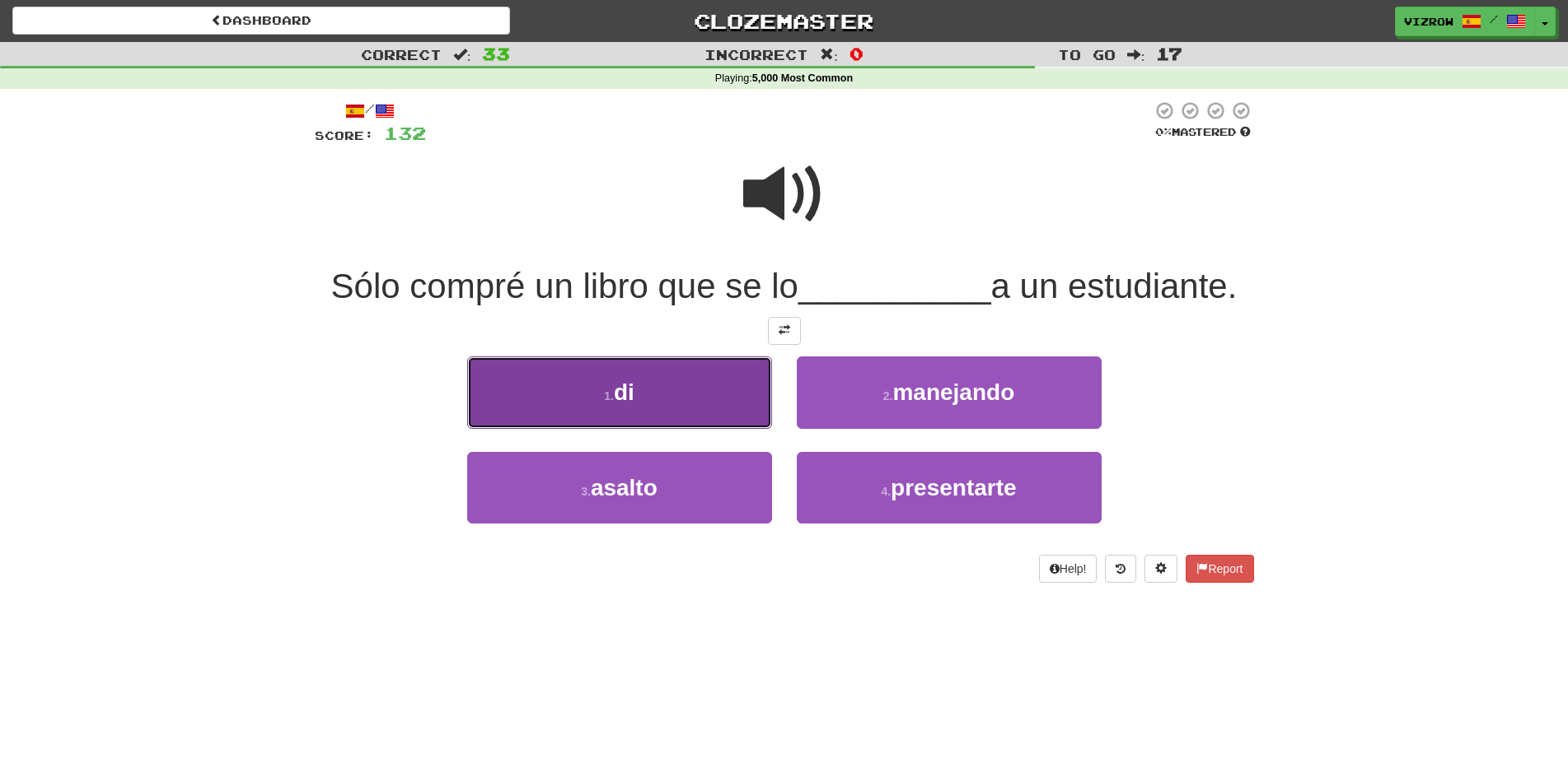
click at [739, 405] on button "1 . di" at bounding box center [619, 392] width 305 height 72
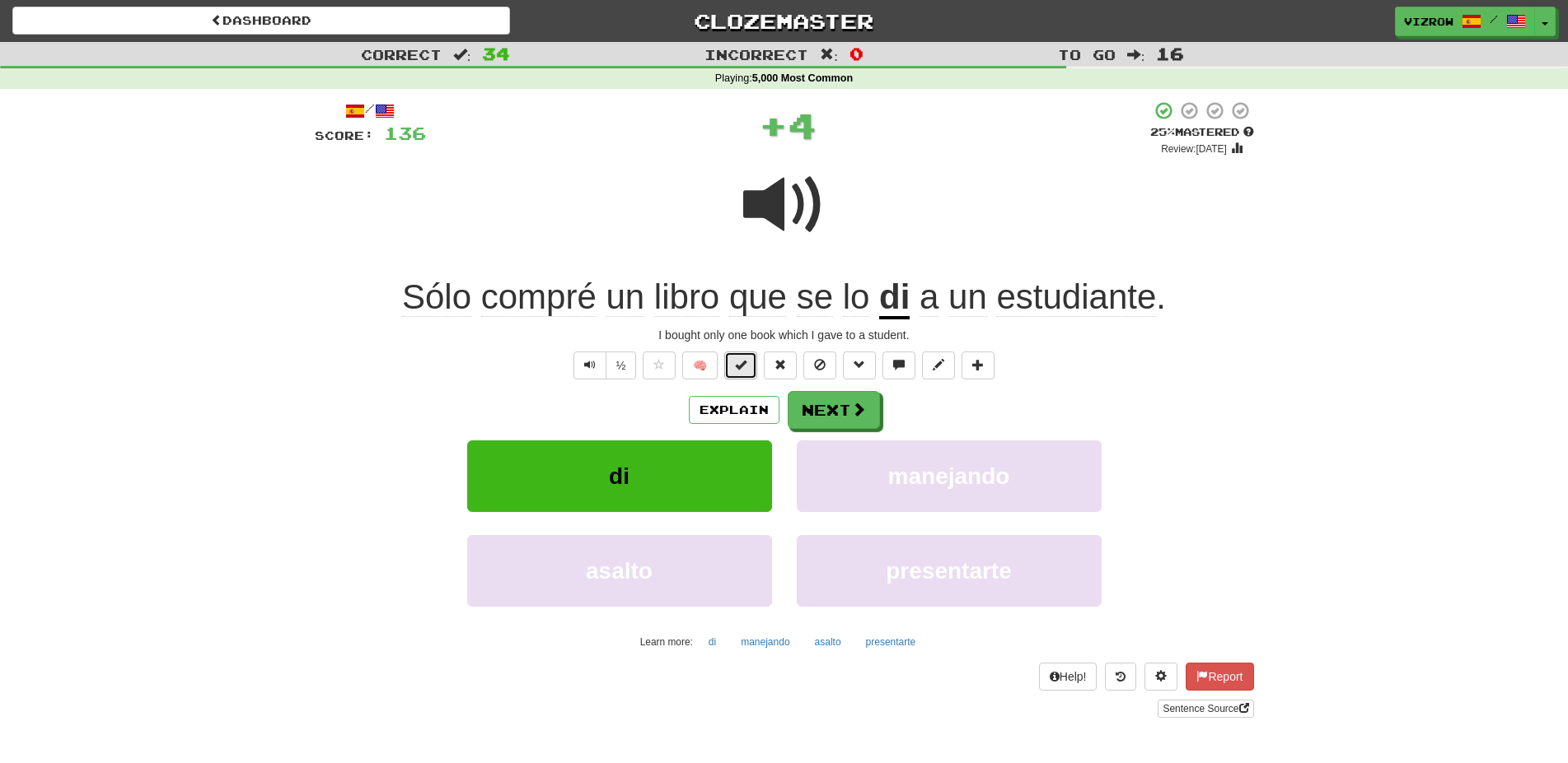
click at [734, 368] on button at bounding box center [741, 366] width 33 height 28
click at [847, 413] on button "Next" at bounding box center [835, 410] width 93 height 38
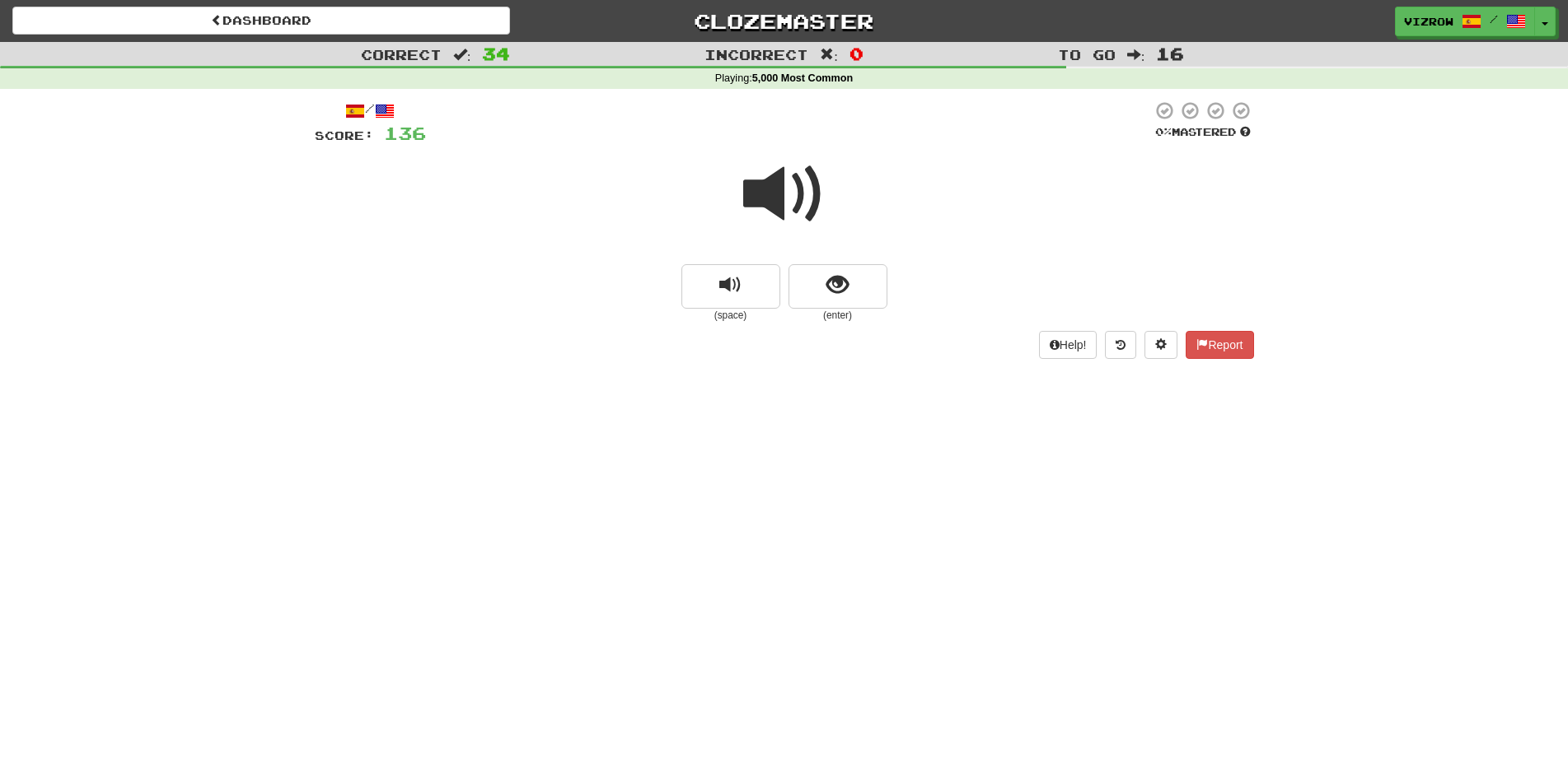
click at [767, 183] on span at bounding box center [784, 194] width 82 height 82
click at [858, 274] on button "show sentence" at bounding box center [838, 286] width 99 height 45
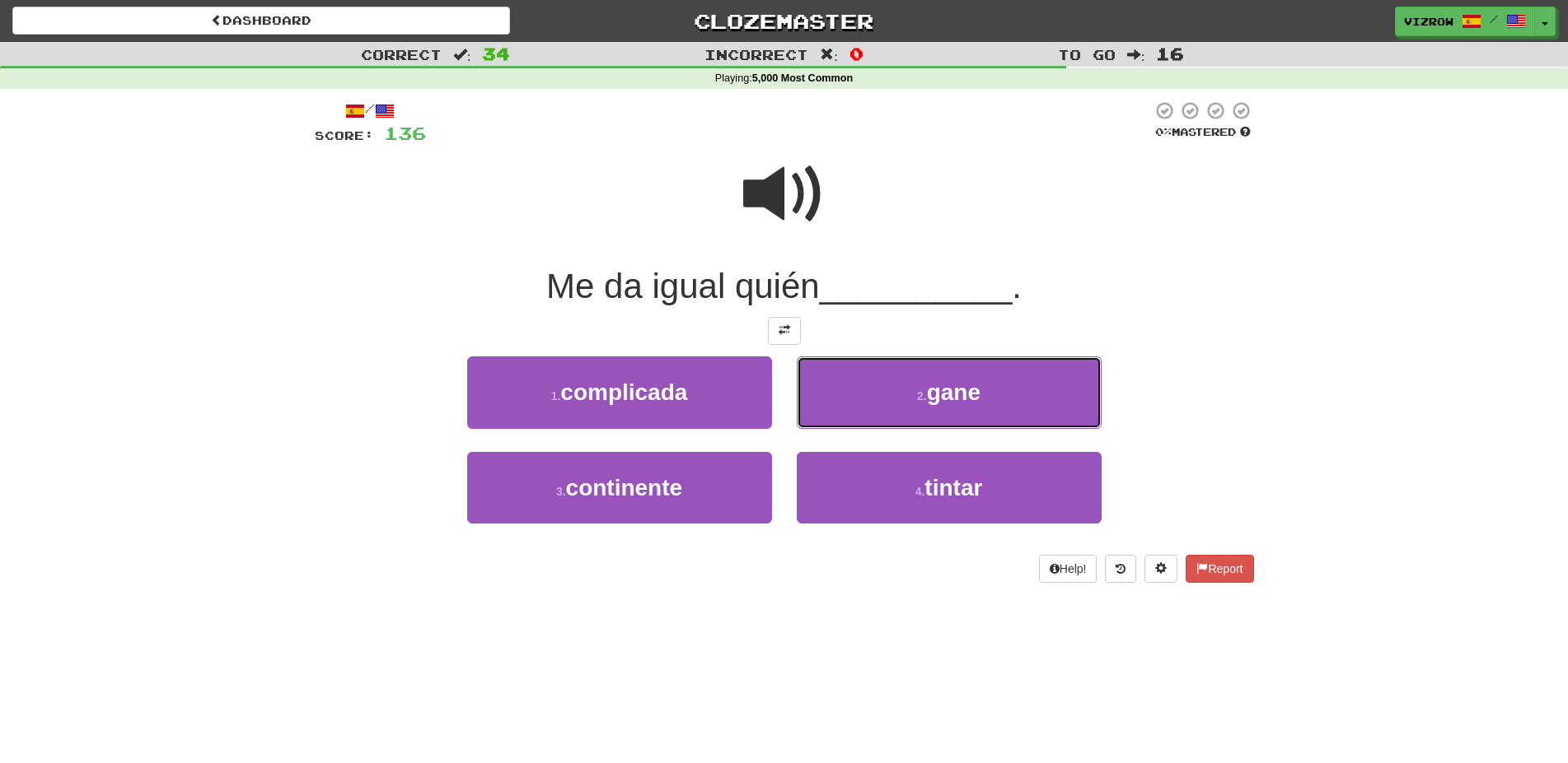
click at [921, 376] on button "2 . [GEOGRAPHIC_DATA]" at bounding box center [949, 392] width 305 height 72
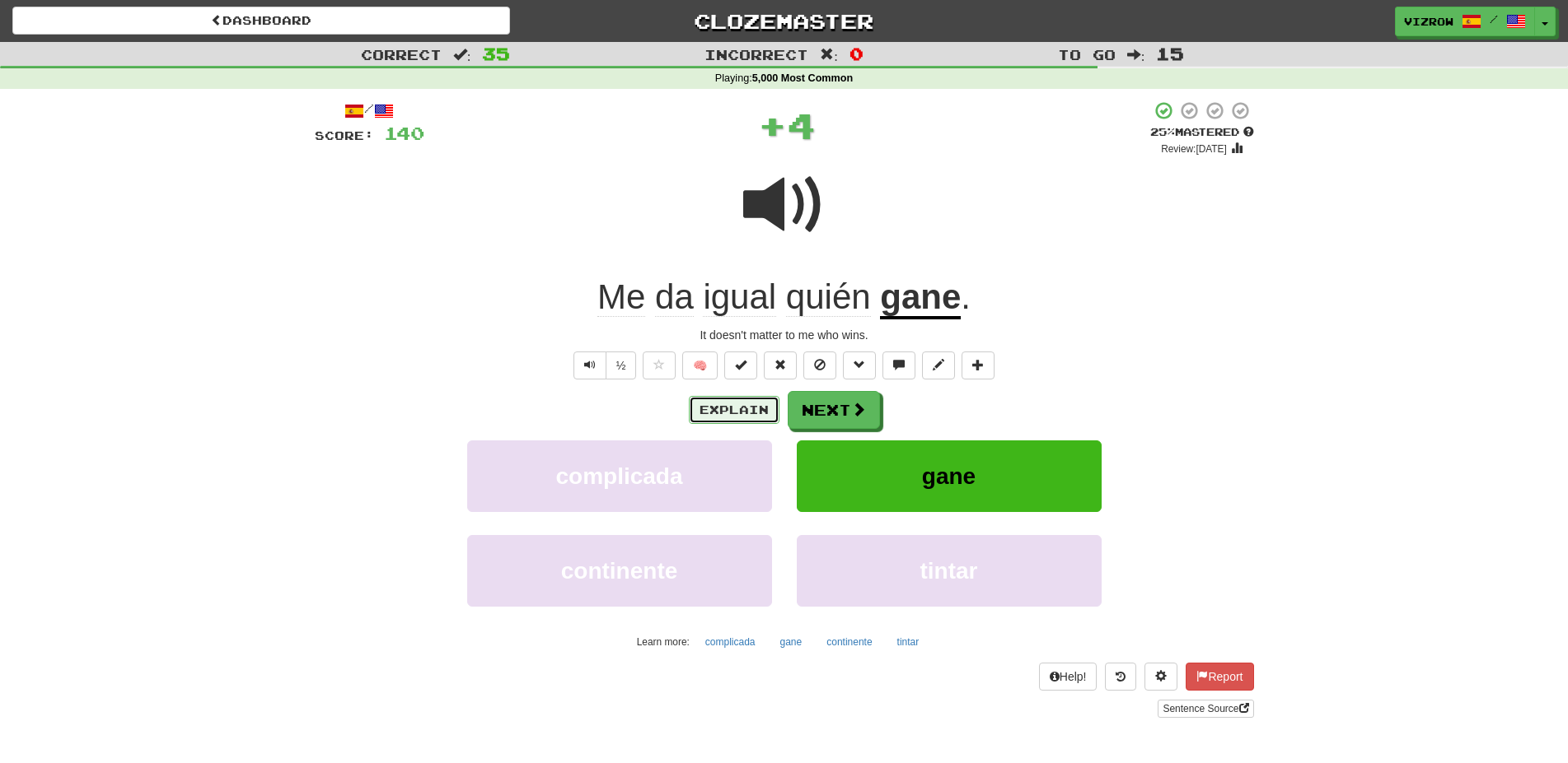
click at [752, 406] on button "Explain" at bounding box center [734, 410] width 91 height 28
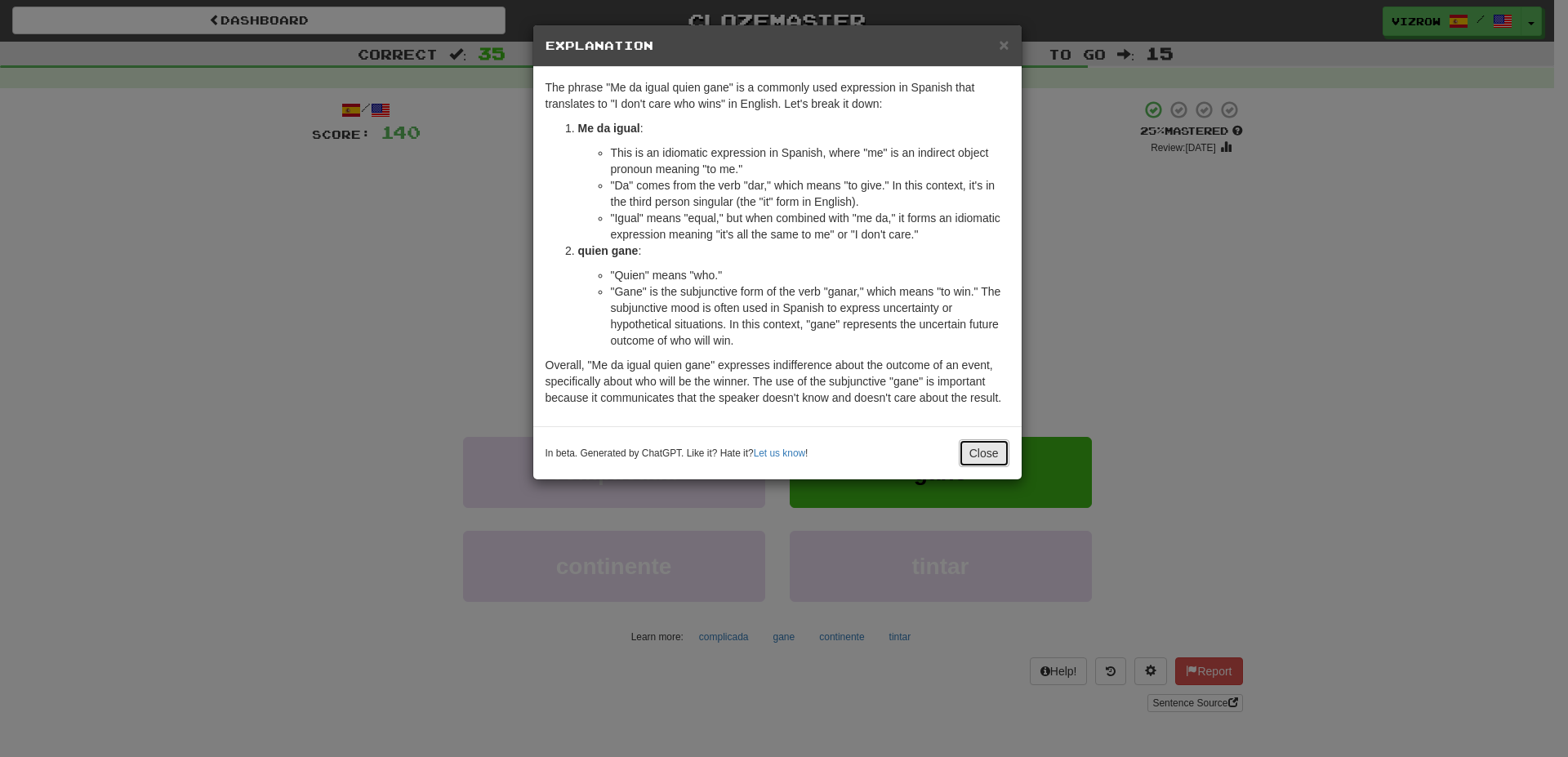
click at [989, 450] on button "Close" at bounding box center [984, 453] width 50 height 28
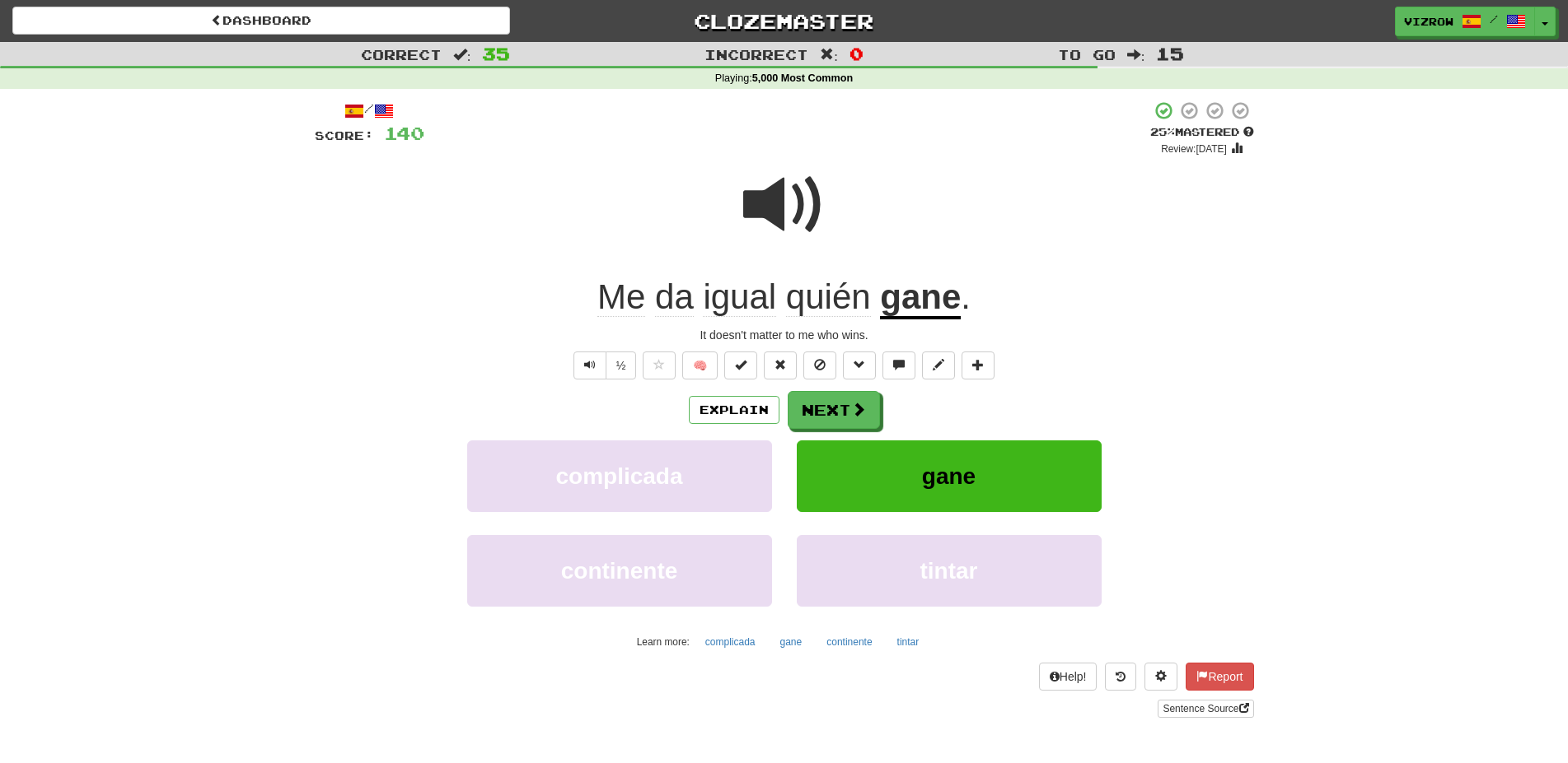
click at [790, 212] on span at bounding box center [784, 205] width 82 height 82
click at [736, 363] on span at bounding box center [740, 364] width 11 height 11
click at [855, 404] on span at bounding box center [859, 409] width 15 height 15
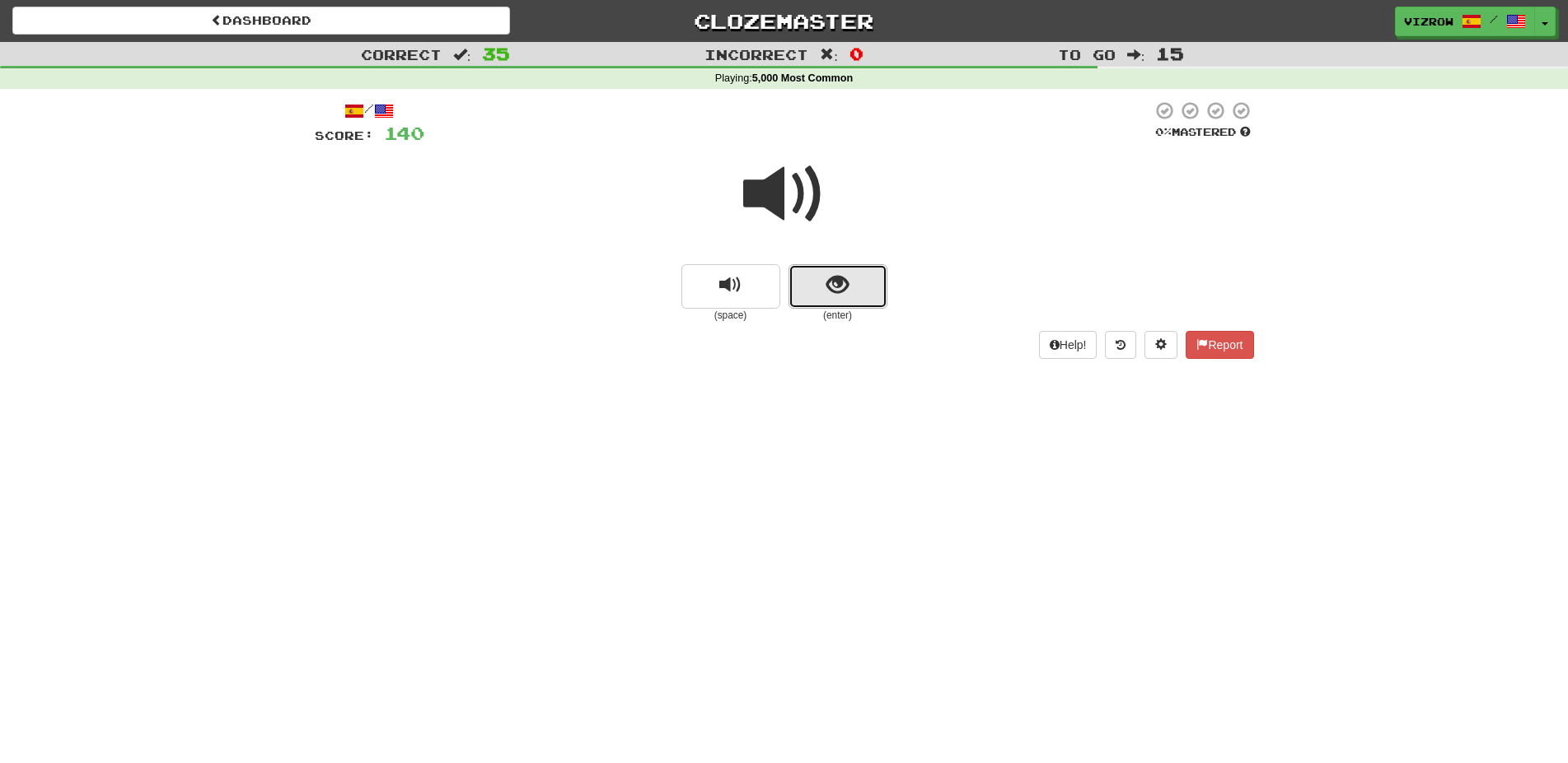
drag, startPoint x: 844, startPoint y: 284, endPoint x: 844, endPoint y: 296, distance: 12.0
click at [844, 296] on span "show sentence" at bounding box center [837, 285] width 22 height 22
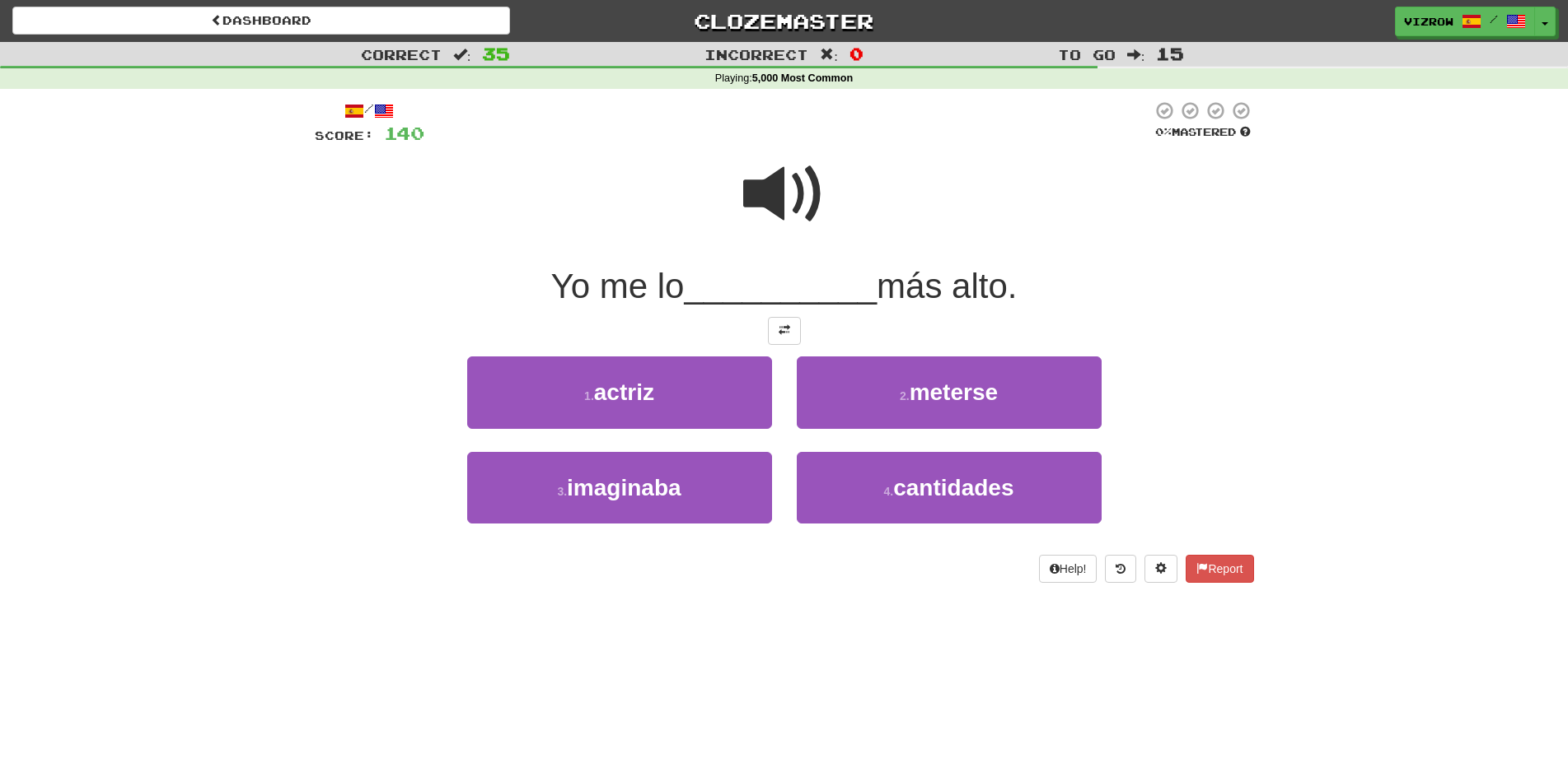
click at [815, 185] on span at bounding box center [784, 194] width 82 height 82
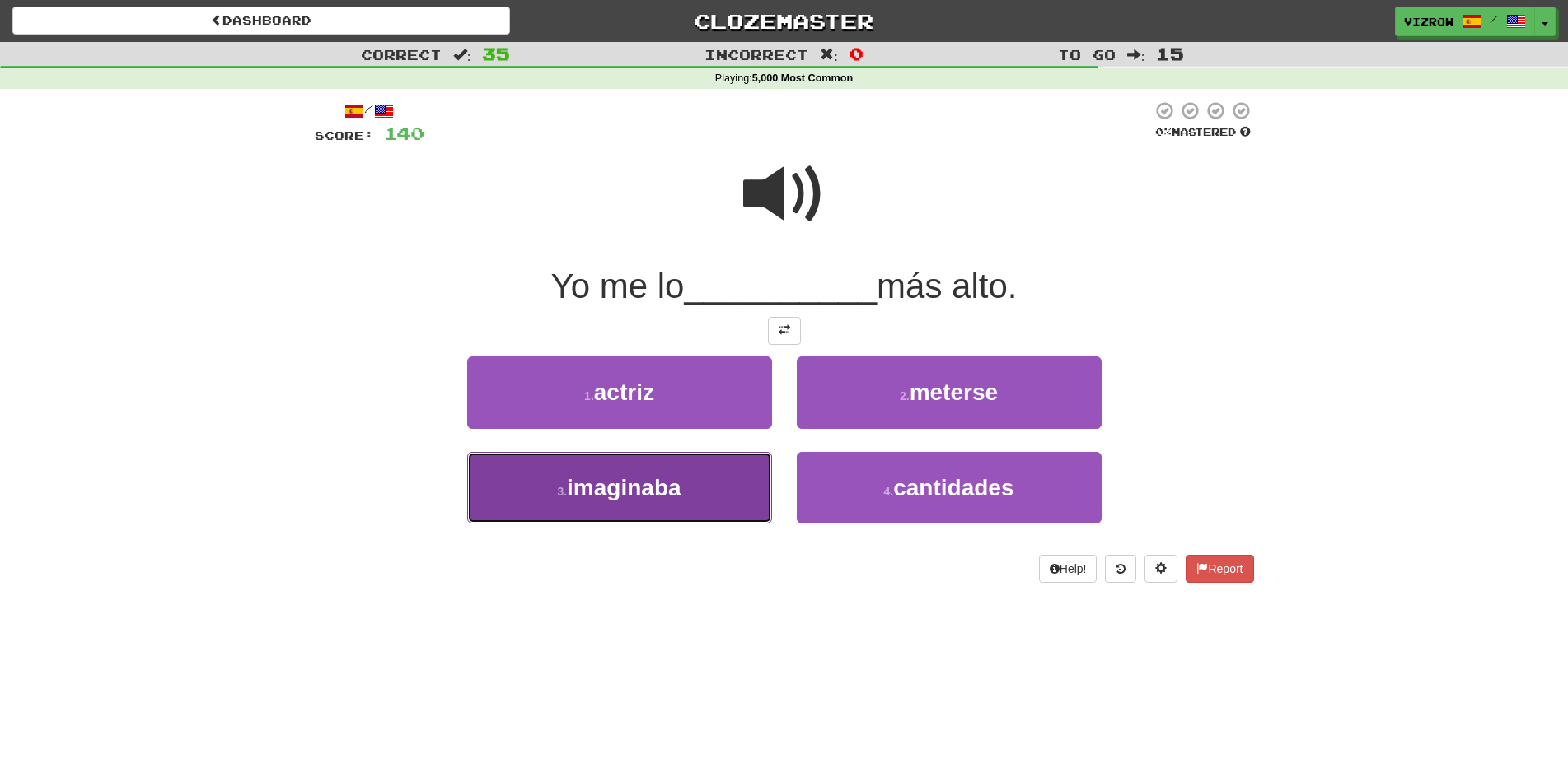
click at [687, 498] on button "3 . imaginaba" at bounding box center [619, 488] width 305 height 72
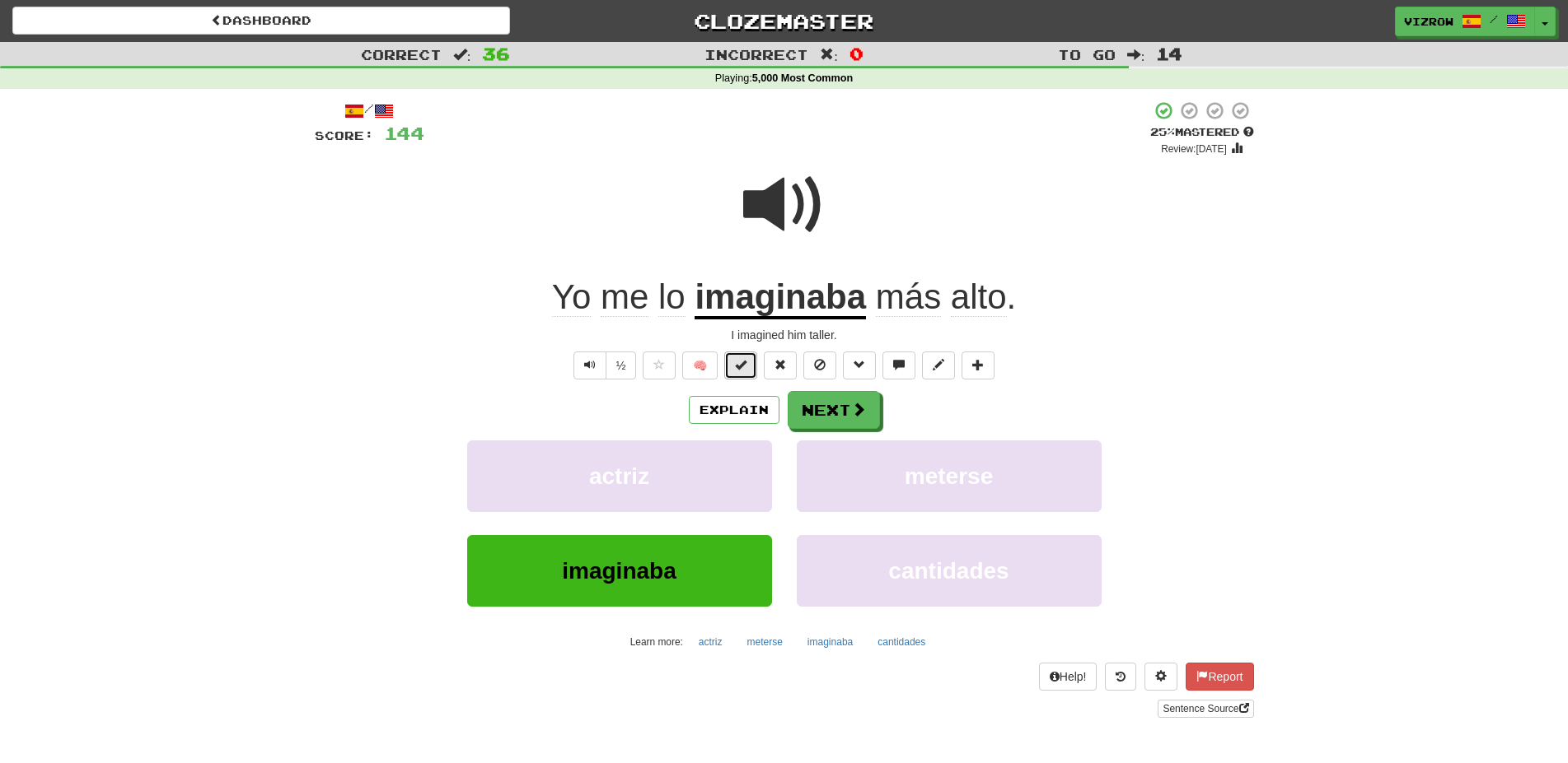
click at [740, 362] on span at bounding box center [740, 364] width 11 height 11
click at [822, 405] on button "Next" at bounding box center [835, 410] width 93 height 38
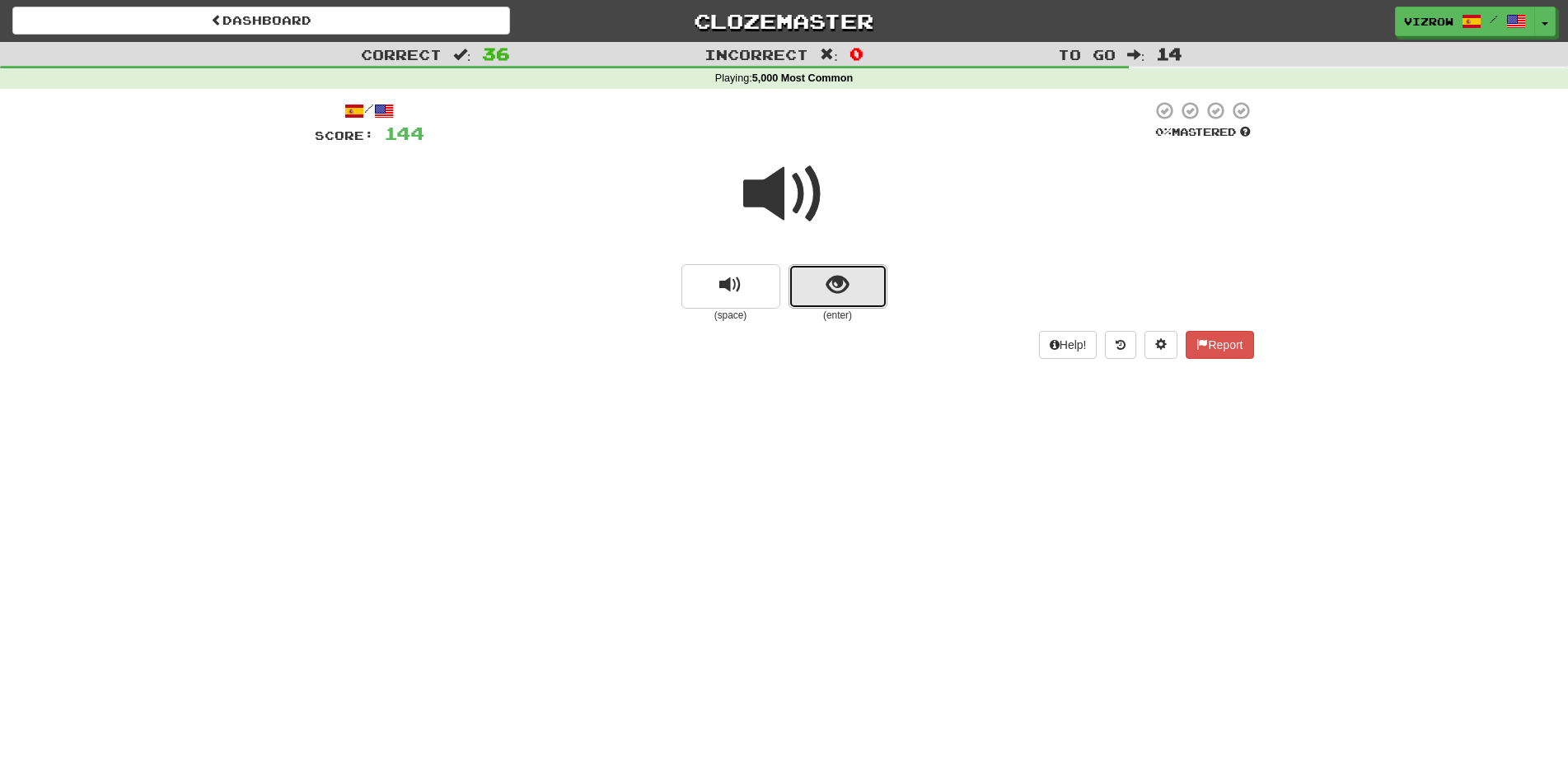
click at [816, 293] on button "show sentence" at bounding box center [838, 286] width 99 height 45
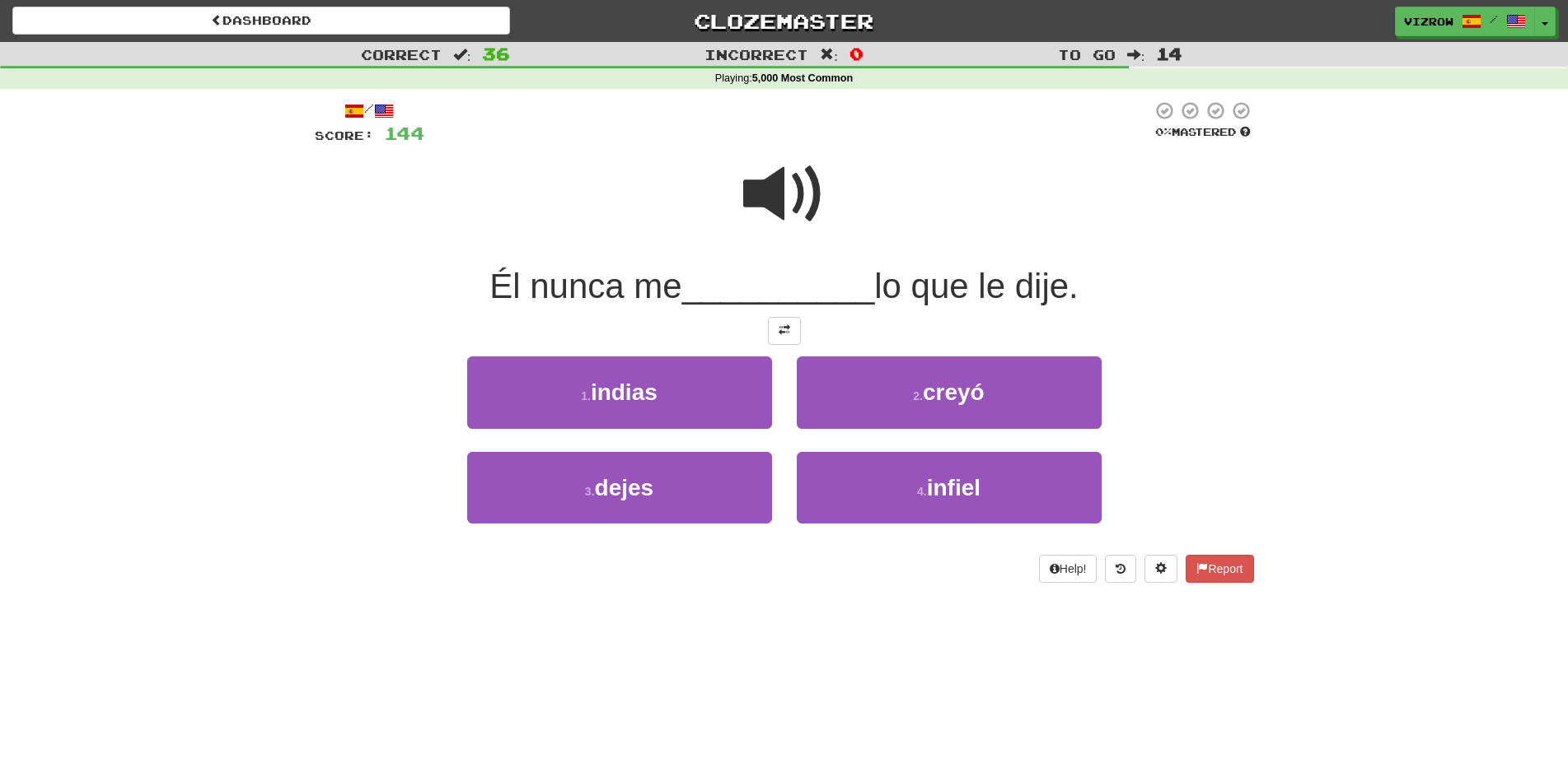
click at [814, 210] on span at bounding box center [784, 194] width 82 height 82
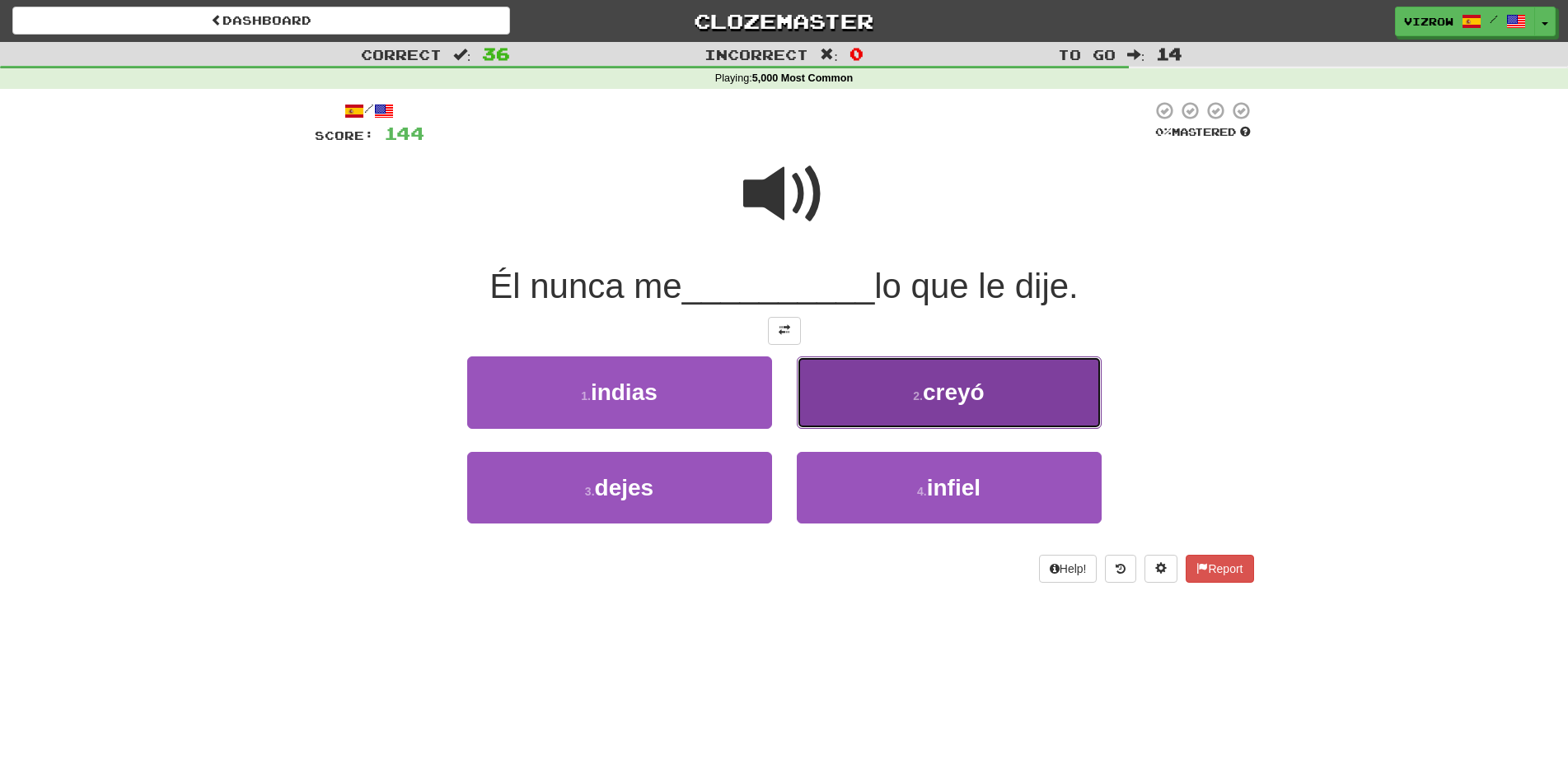
click at [1015, 400] on button "2 . [GEOGRAPHIC_DATA]" at bounding box center [949, 392] width 305 height 72
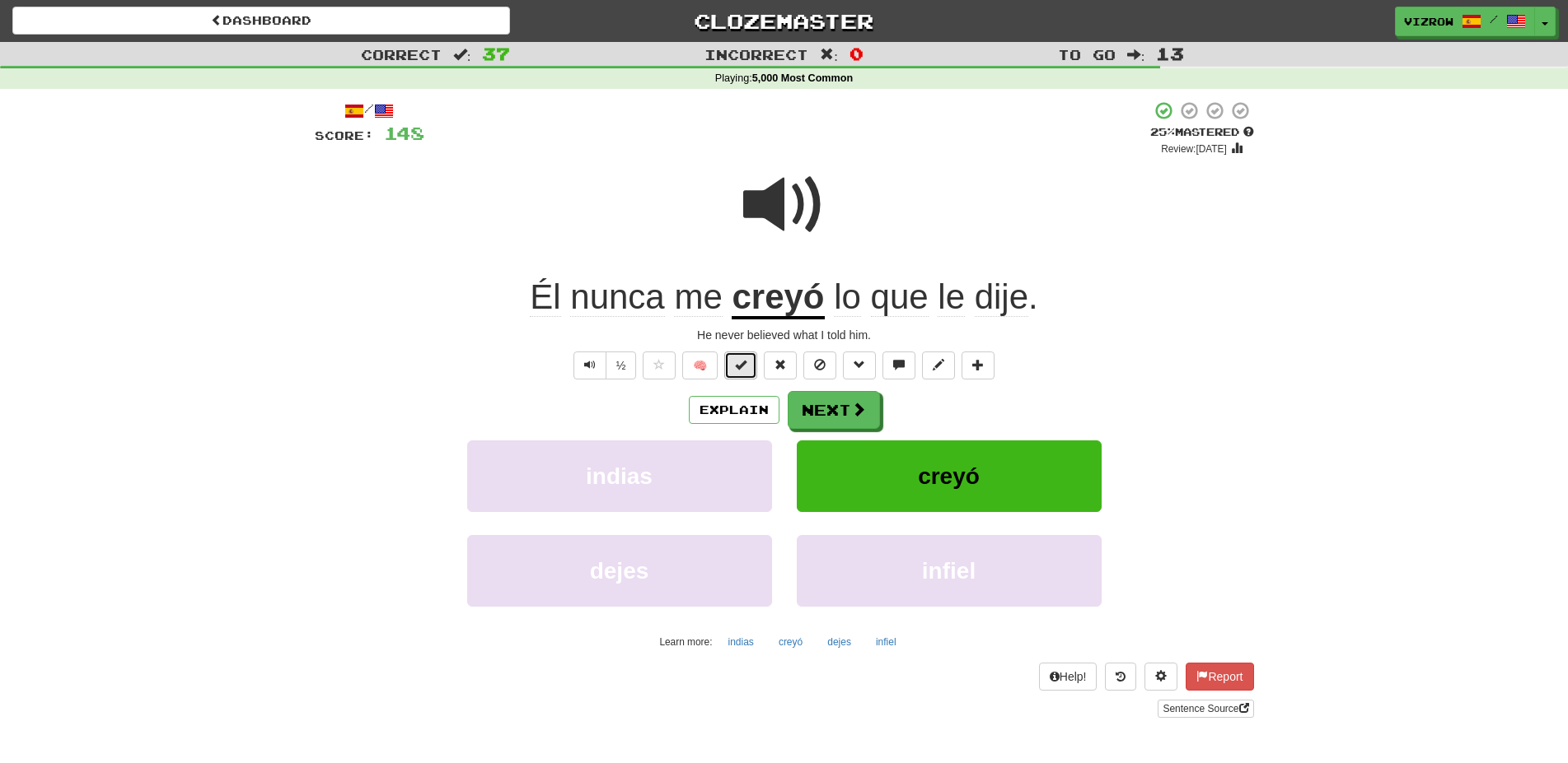
click at [745, 361] on span at bounding box center [740, 364] width 11 height 11
click at [849, 406] on button "Next" at bounding box center [835, 410] width 93 height 38
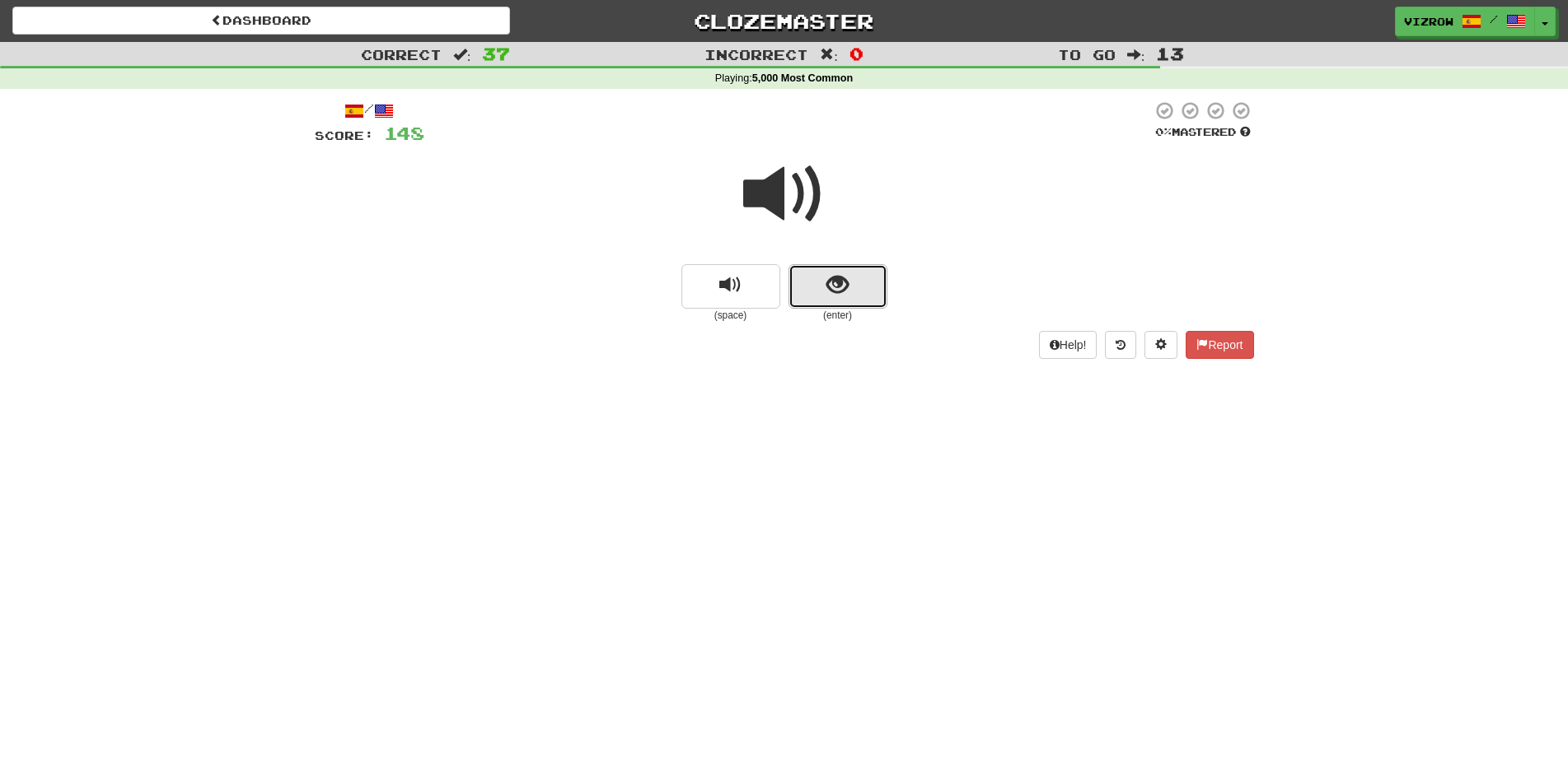
click at [855, 301] on button "show sentence" at bounding box center [838, 286] width 99 height 45
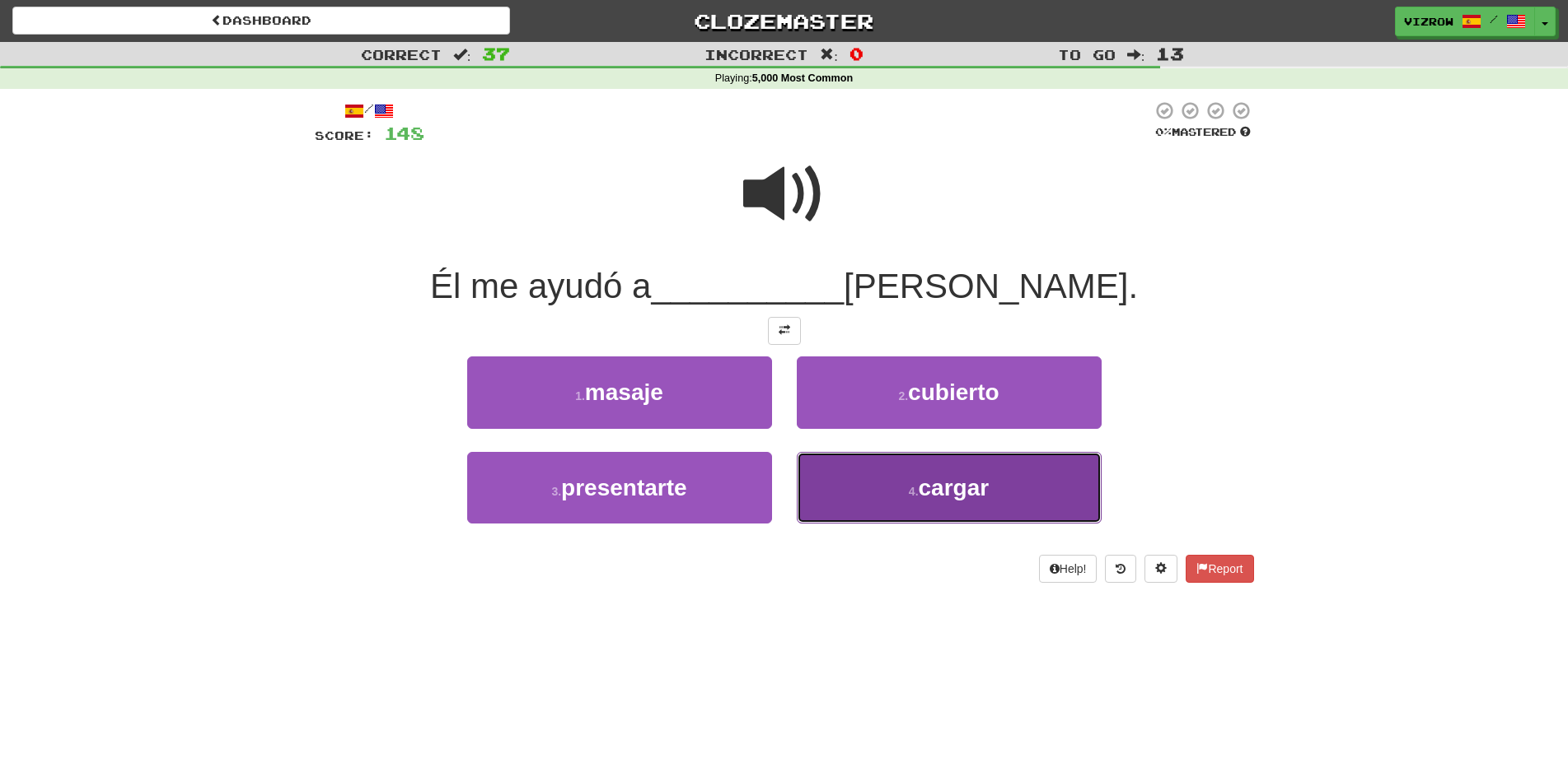
click at [1054, 497] on button "4 . cargar" at bounding box center [949, 488] width 305 height 72
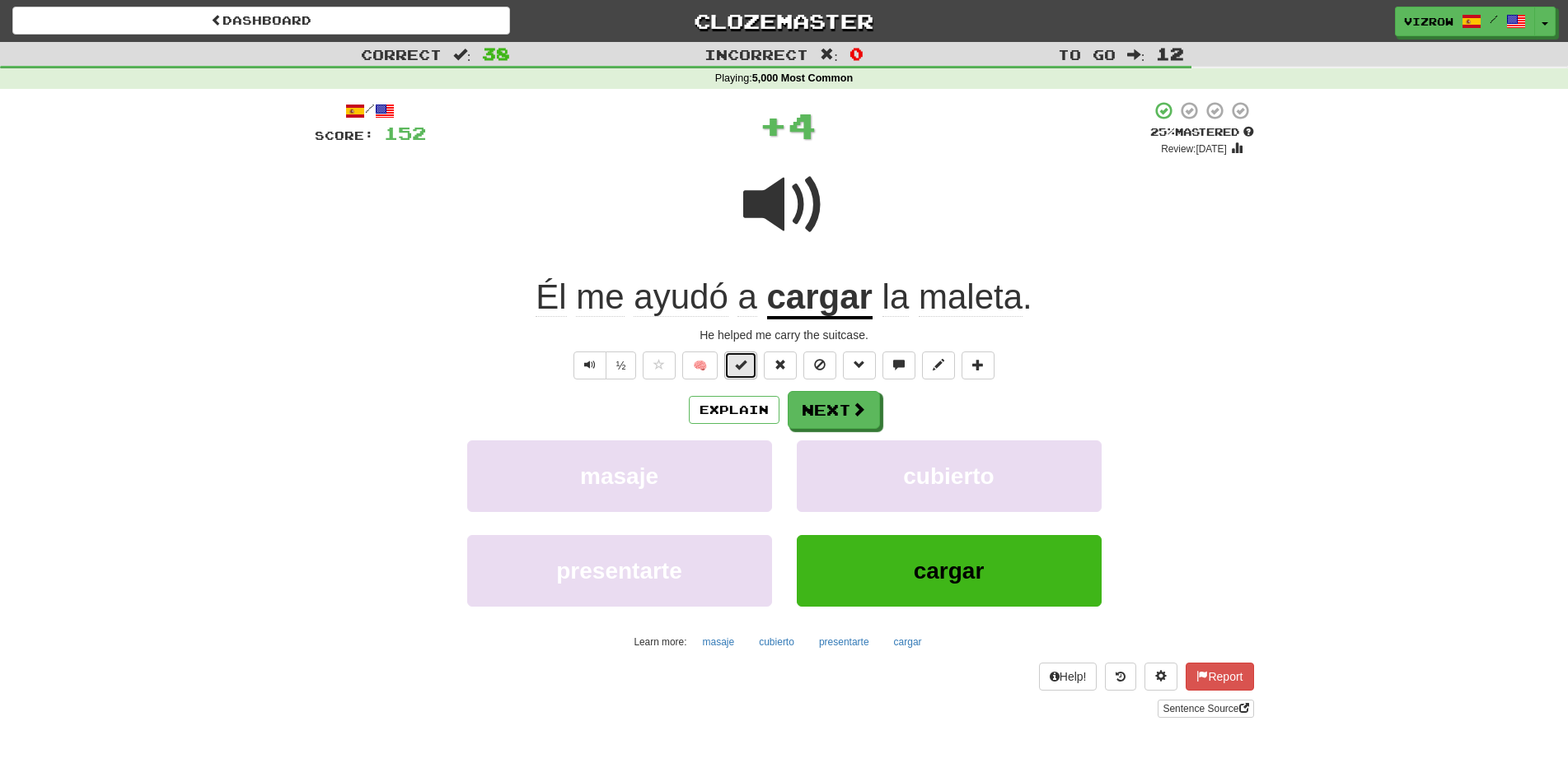
click at [756, 376] on button at bounding box center [741, 366] width 33 height 28
click at [846, 400] on button "Next" at bounding box center [835, 410] width 93 height 38
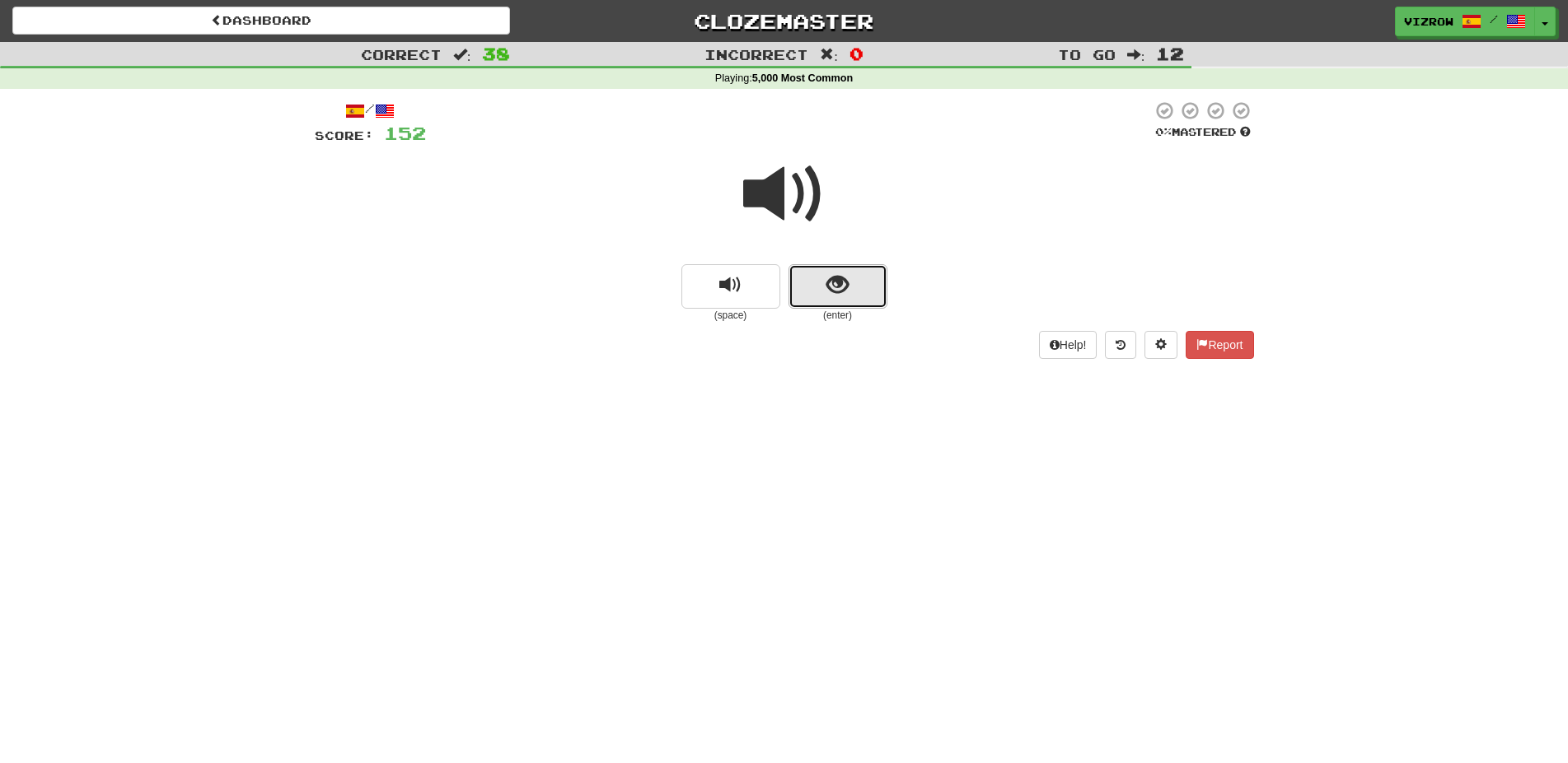
click at [857, 299] on button "show sentence" at bounding box center [838, 286] width 99 height 45
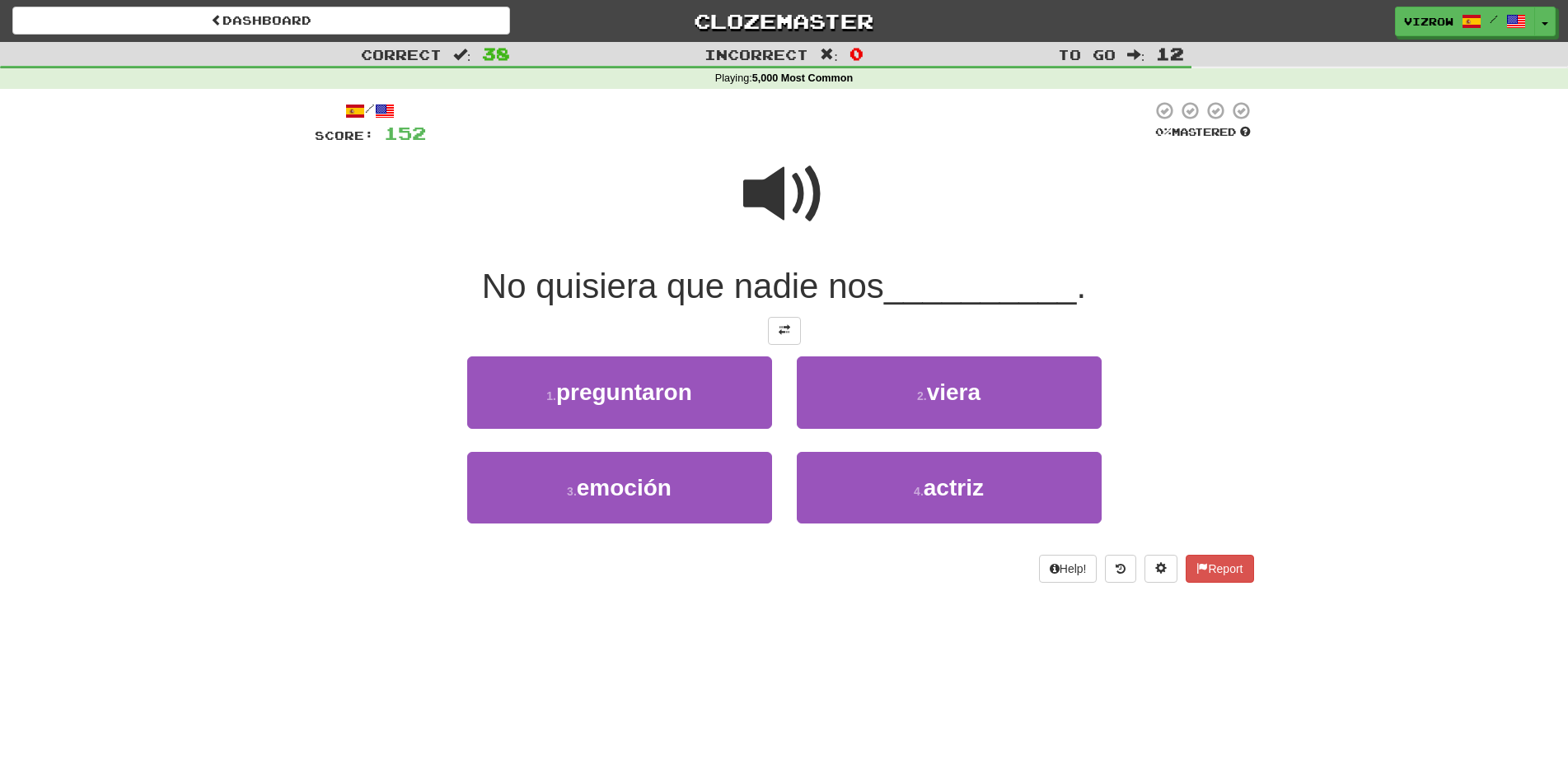
click at [797, 192] on span at bounding box center [784, 194] width 82 height 82
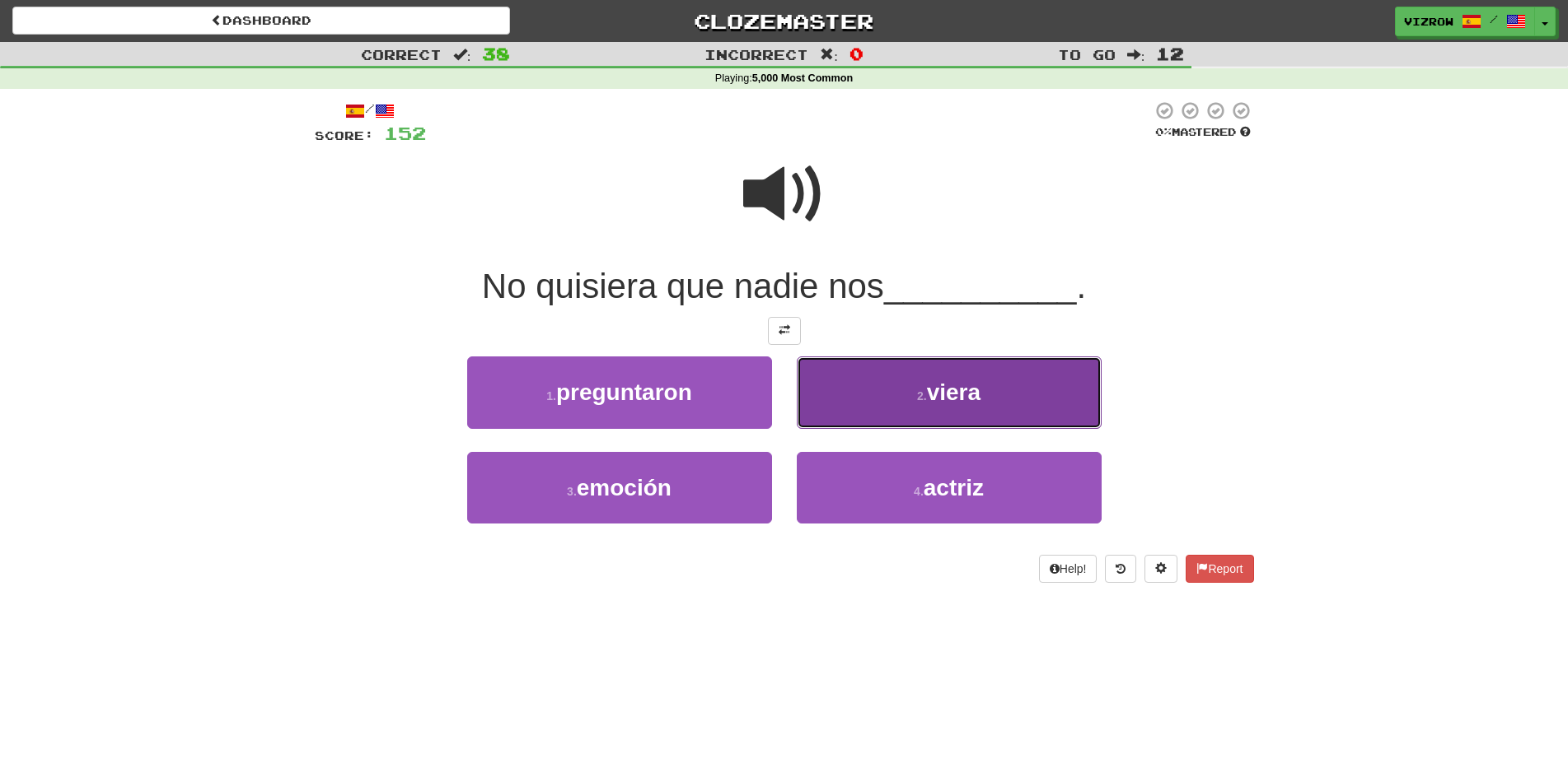
click at [946, 398] on span "viera" at bounding box center [953, 392] width 53 height 25
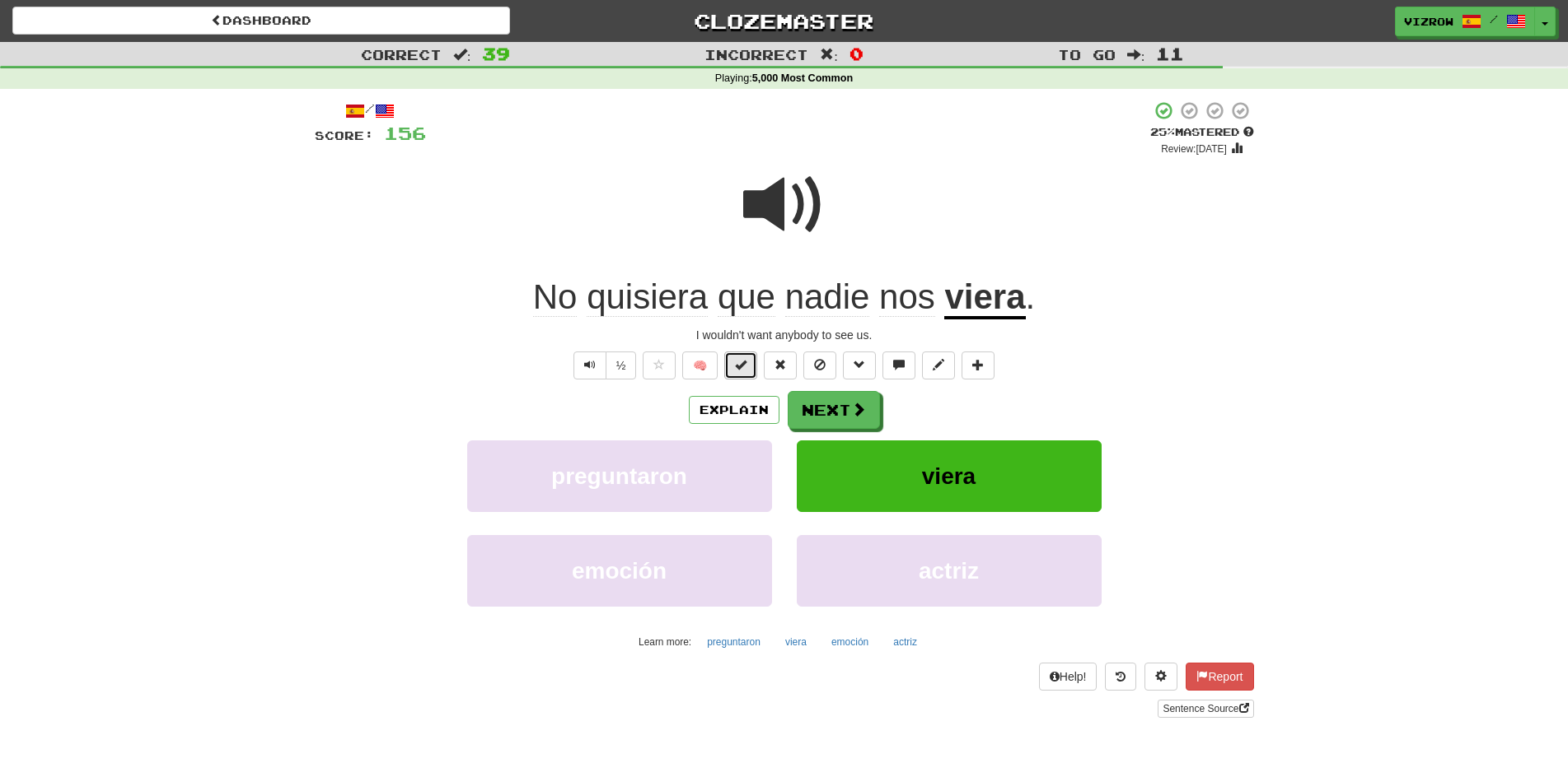
click at [747, 375] on button at bounding box center [741, 366] width 33 height 28
click at [835, 415] on button "Next" at bounding box center [835, 410] width 93 height 38
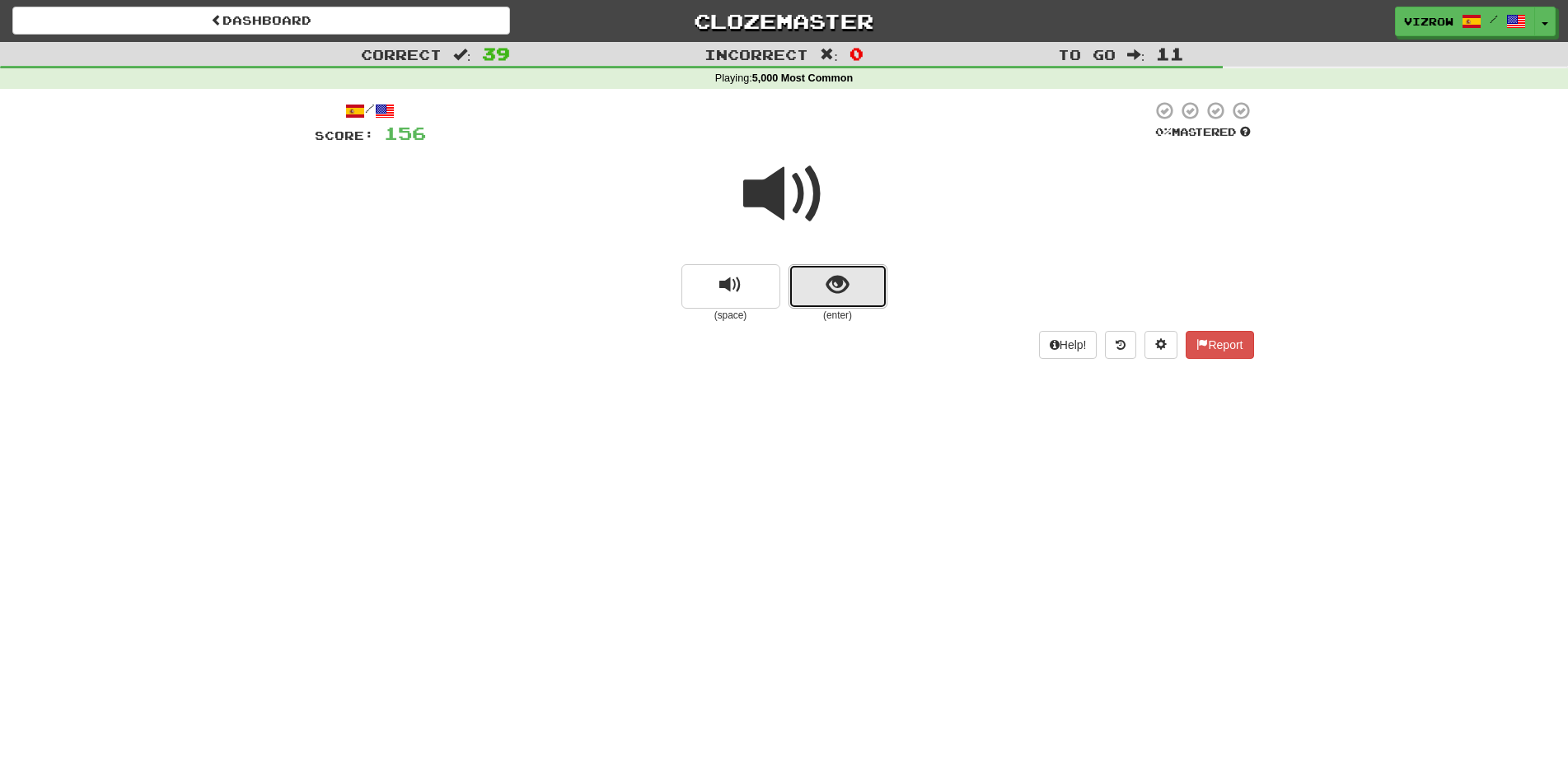
click at [864, 277] on button "show sentence" at bounding box center [838, 286] width 99 height 45
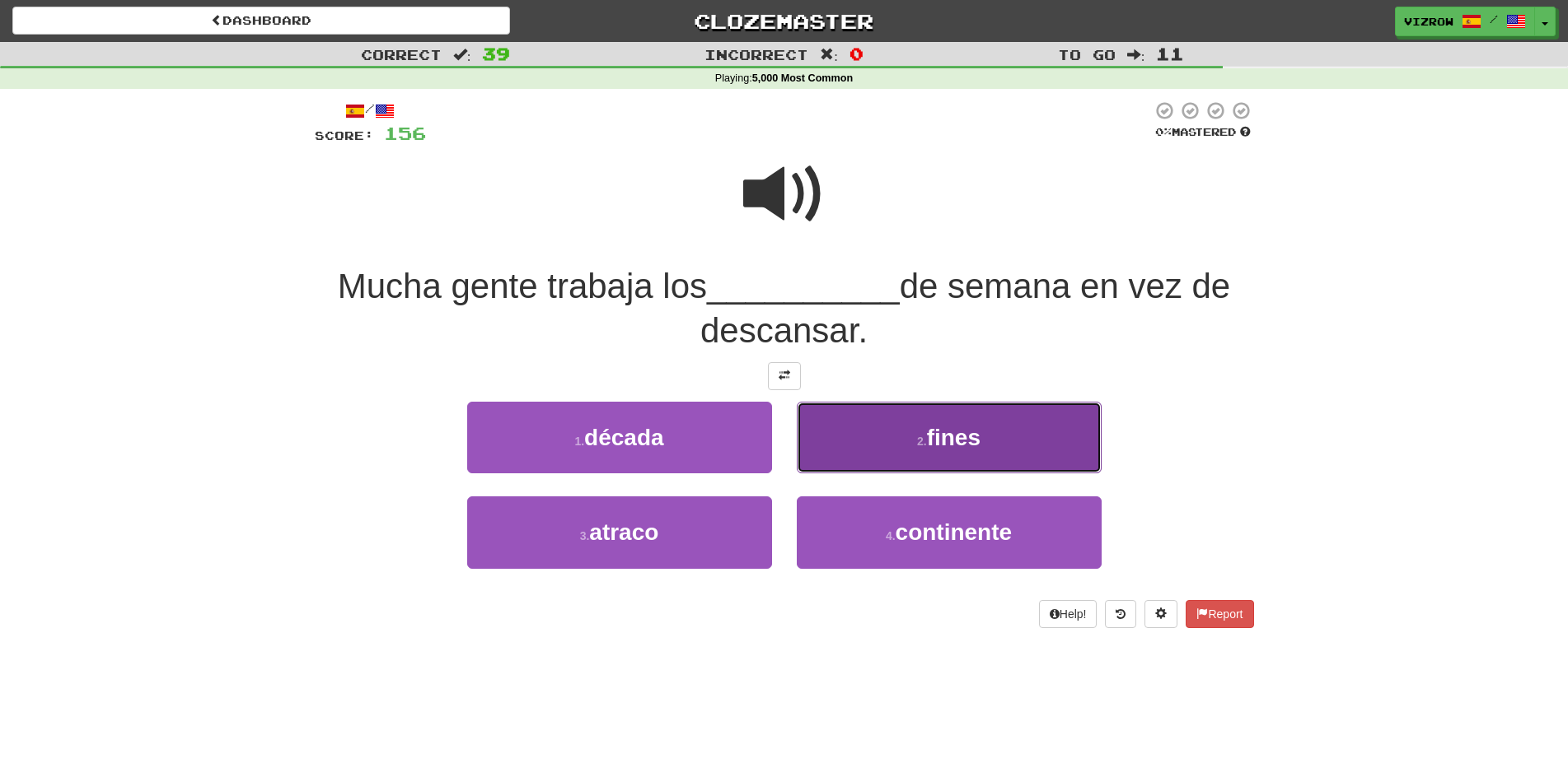
click at [991, 427] on button "2 . fines" at bounding box center [949, 437] width 305 height 72
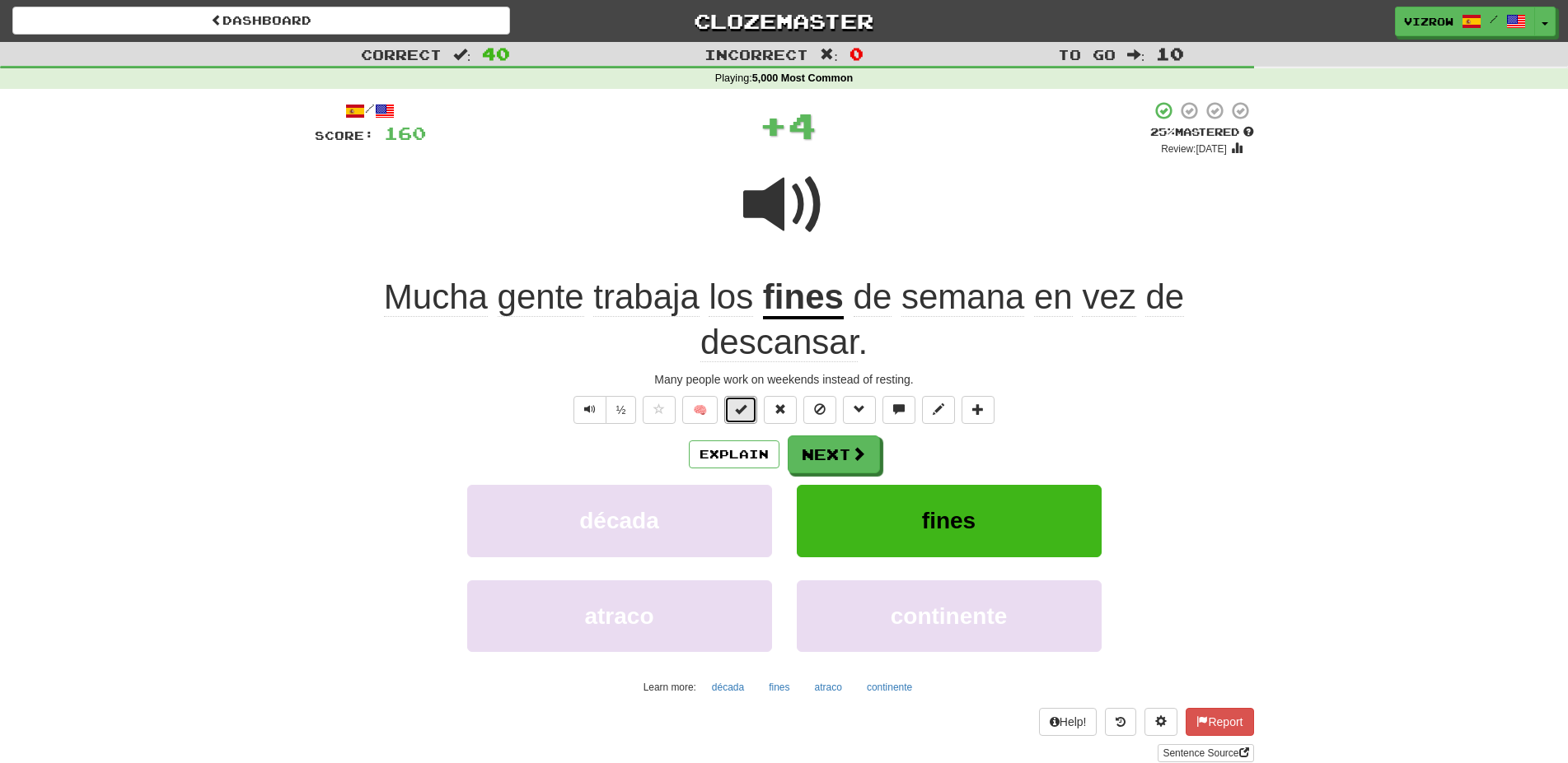
drag, startPoint x: 750, startPoint y: 410, endPoint x: 789, endPoint y: 333, distance: 86.3
click at [751, 407] on button at bounding box center [741, 410] width 33 height 28
click at [843, 455] on button "Next" at bounding box center [835, 455] width 93 height 38
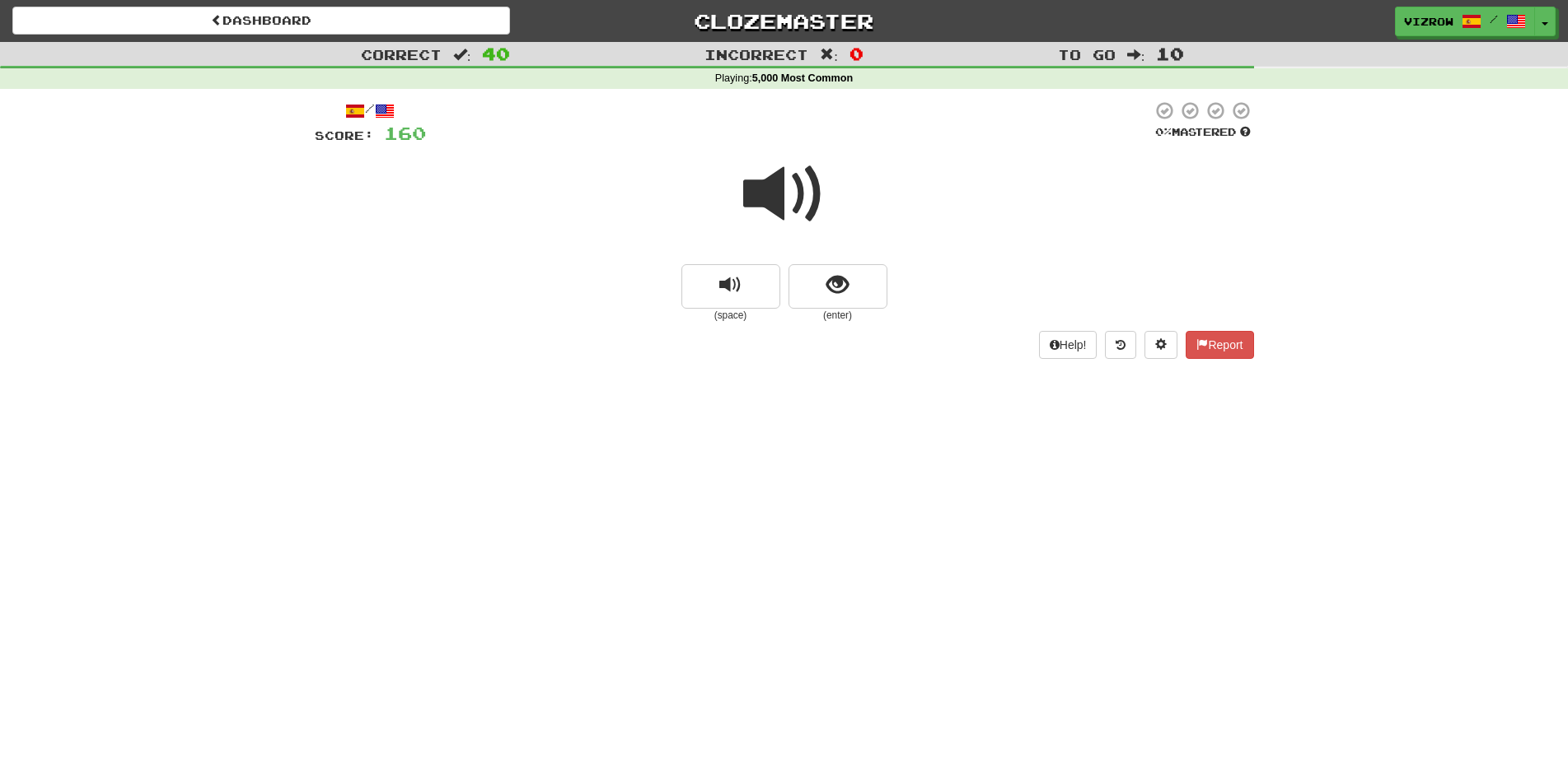
click at [810, 226] on span at bounding box center [784, 194] width 82 height 82
click at [870, 294] on button "show sentence" at bounding box center [838, 286] width 99 height 45
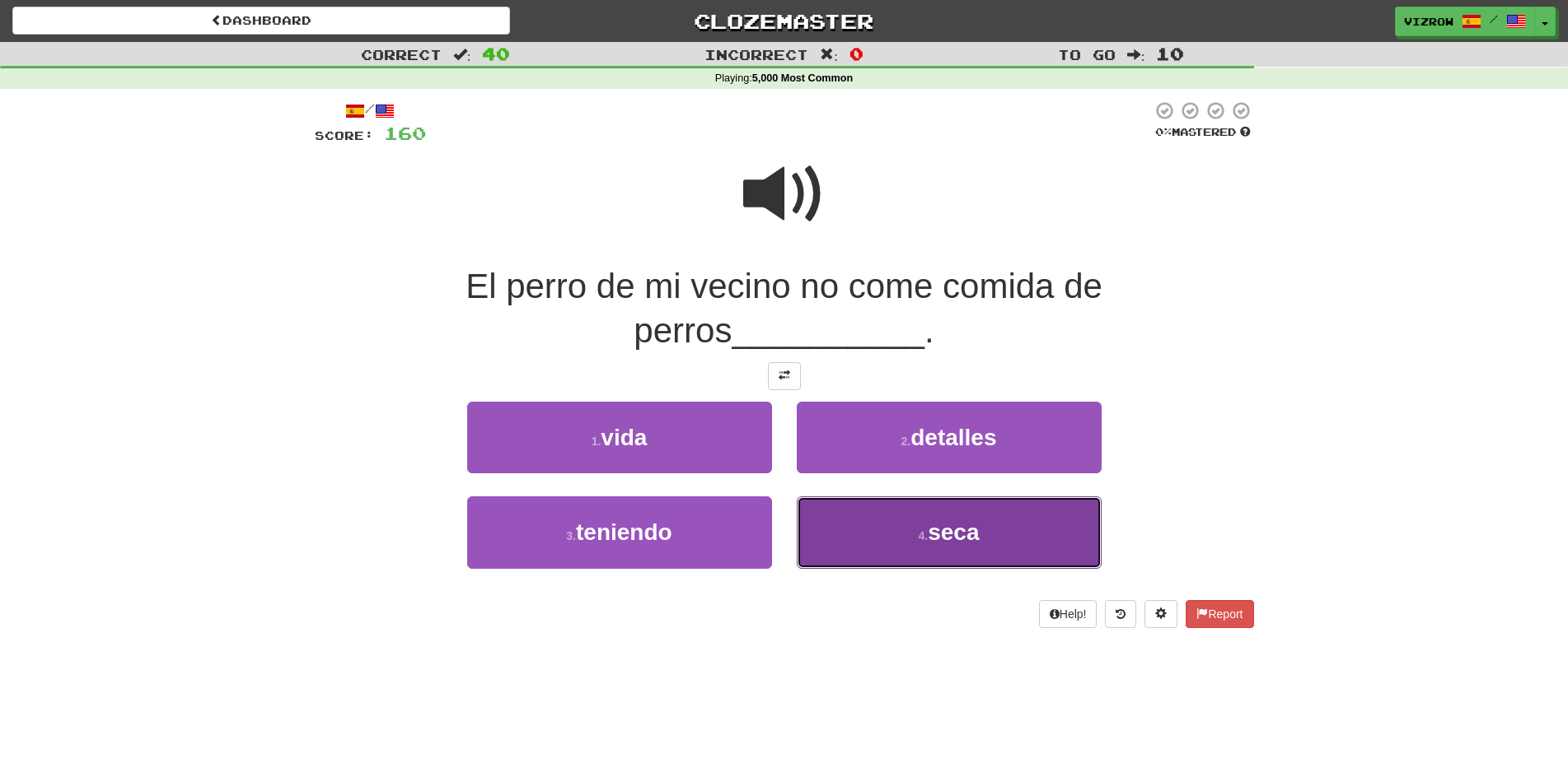
click at [990, 530] on button "4 . seca" at bounding box center [949, 533] width 305 height 72
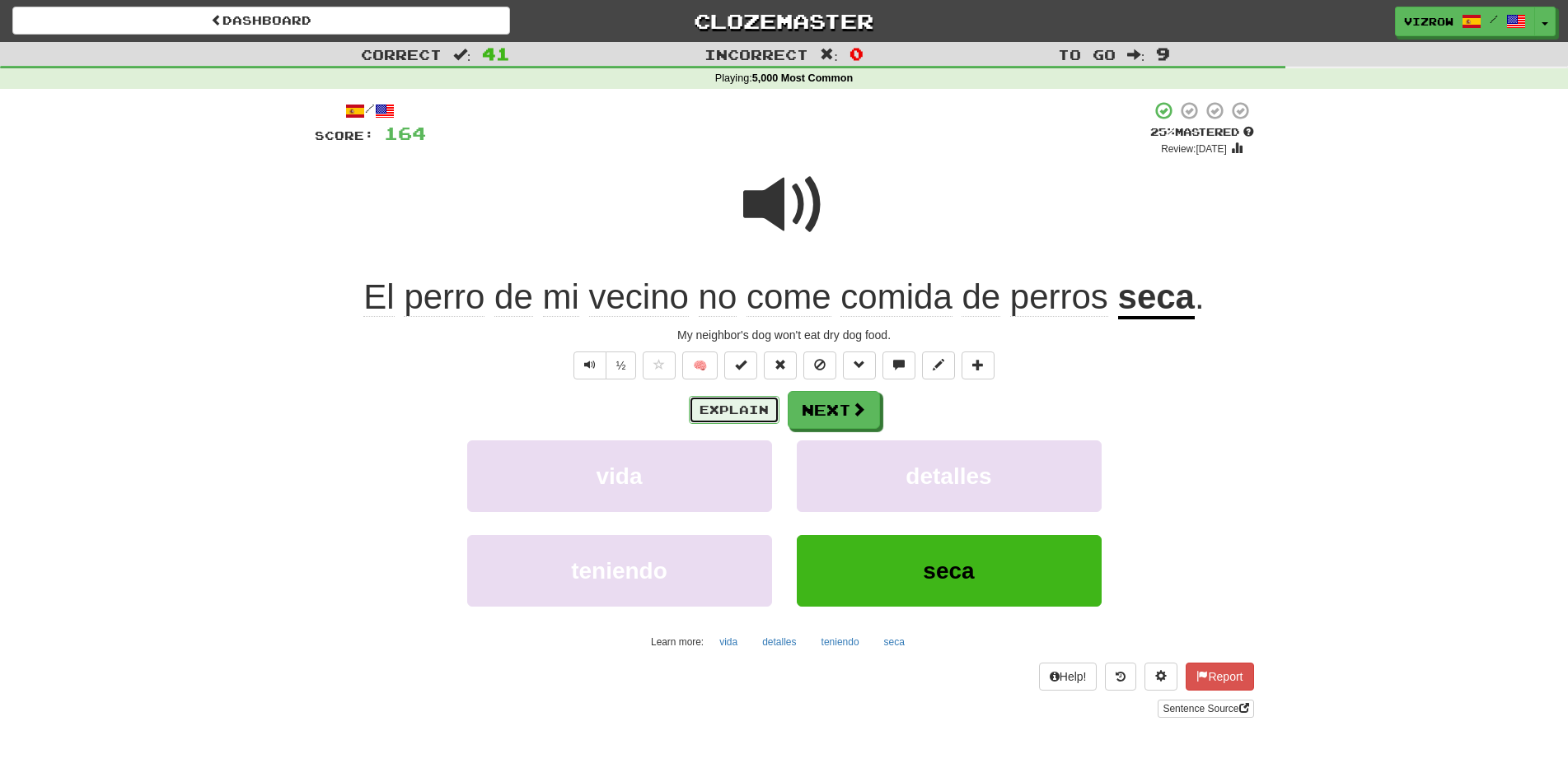
click at [741, 423] on button "Explain" at bounding box center [734, 410] width 91 height 28
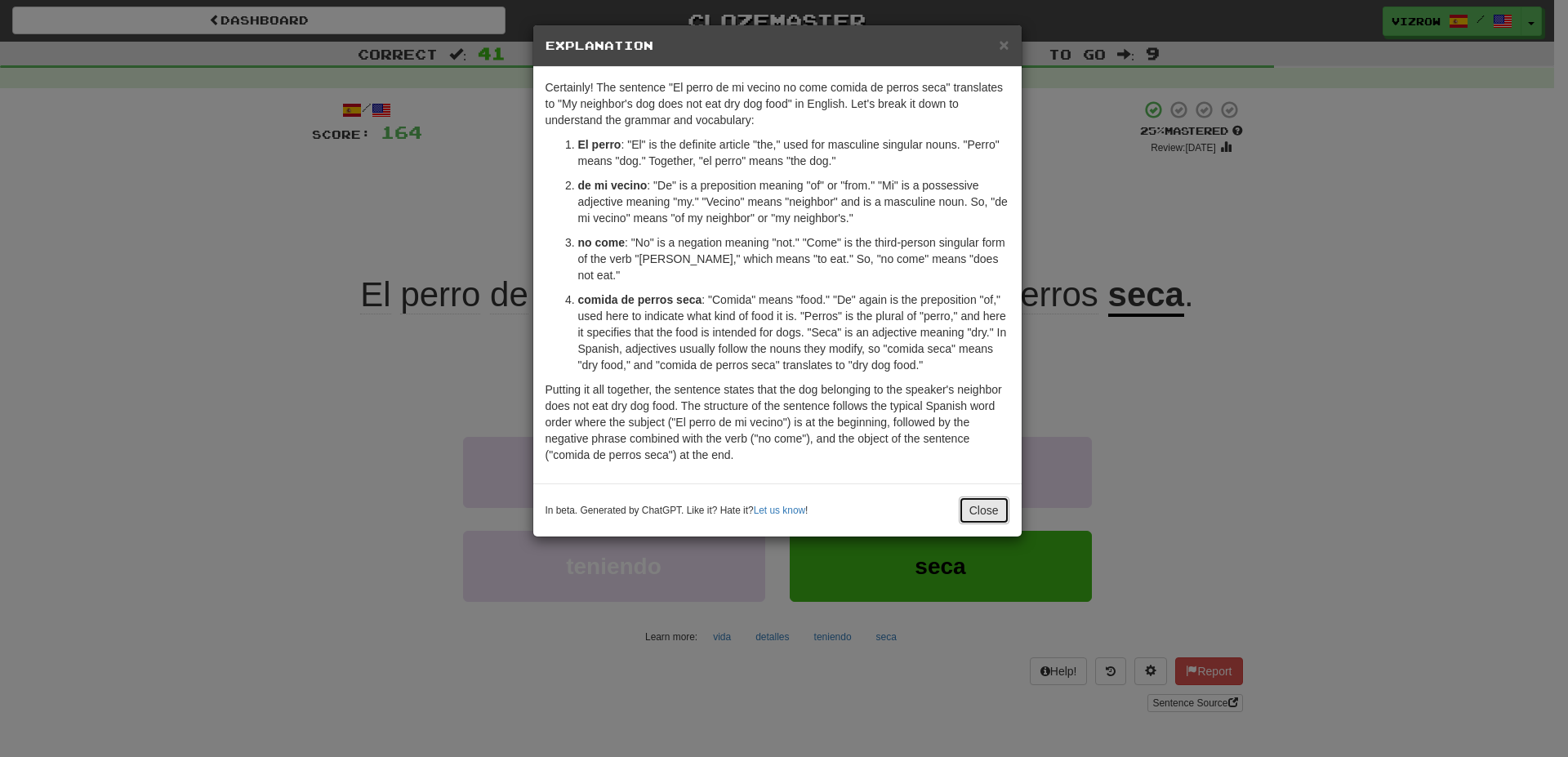
click at [985, 496] on button "Close" at bounding box center [984, 510] width 50 height 28
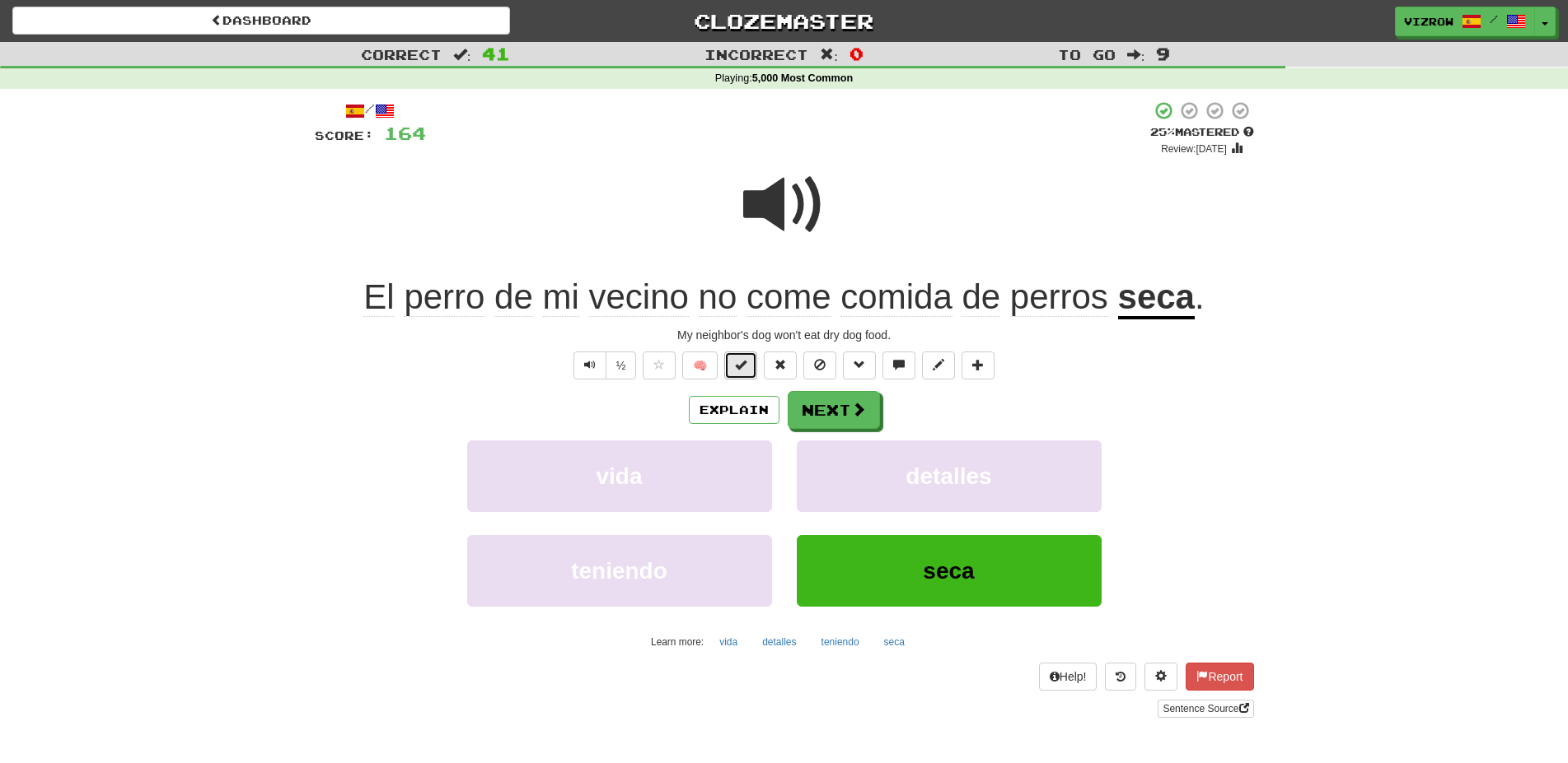
click at [749, 357] on button at bounding box center [741, 366] width 33 height 28
click at [831, 404] on button "Next" at bounding box center [835, 410] width 93 height 38
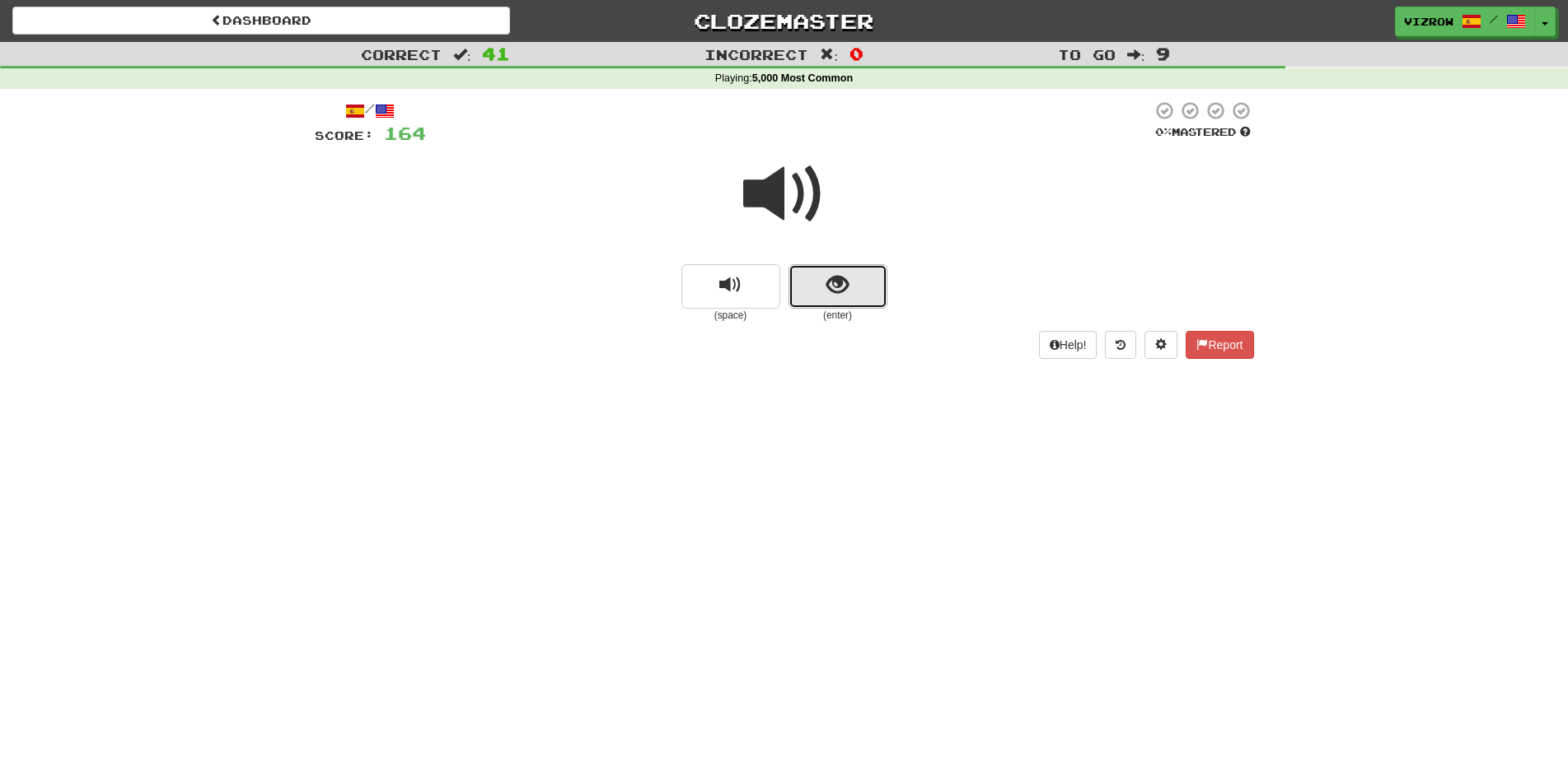
click at [854, 288] on button "show sentence" at bounding box center [838, 286] width 99 height 45
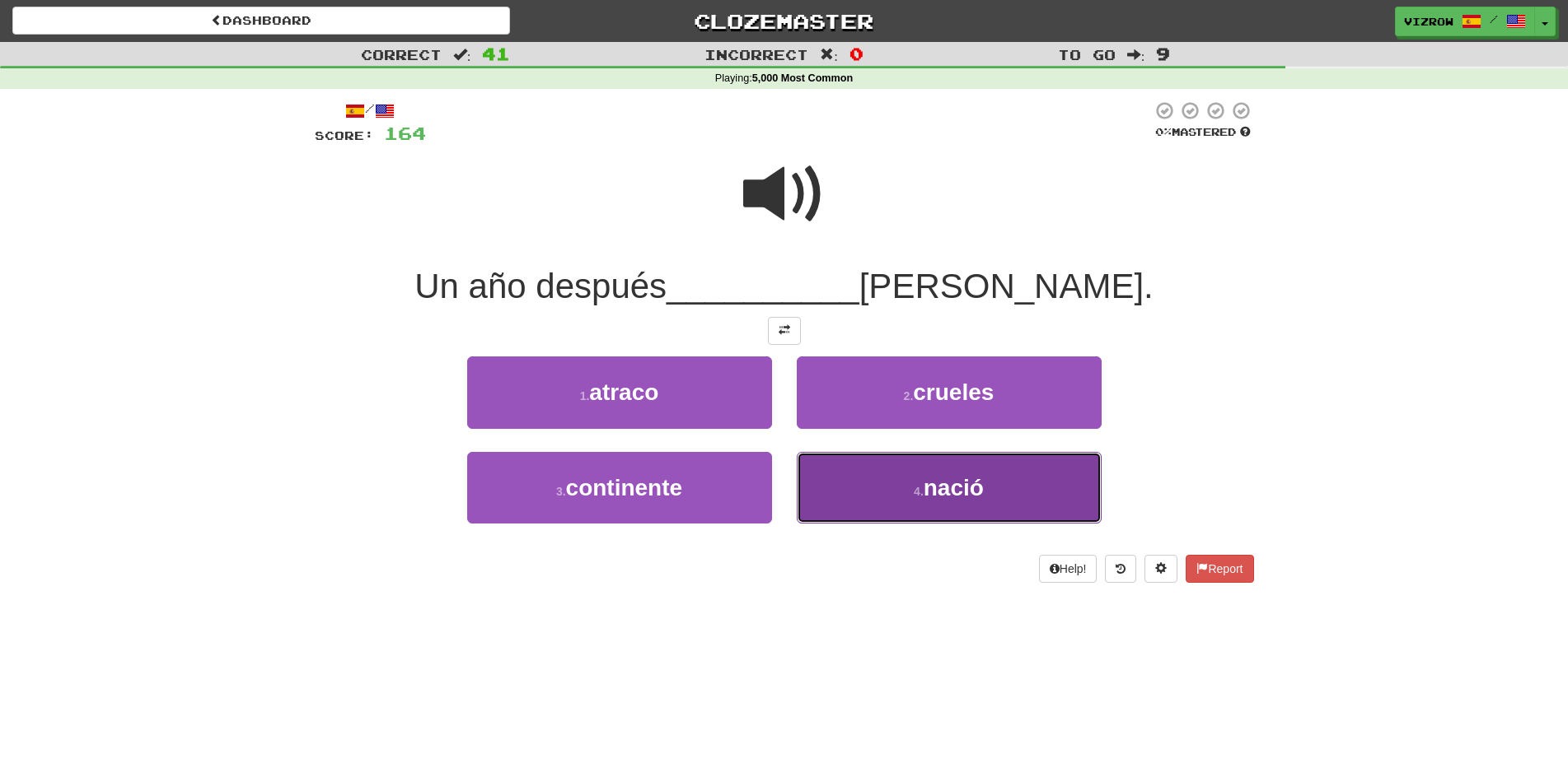
click at [1029, 480] on button "4 . nació" at bounding box center [949, 488] width 305 height 72
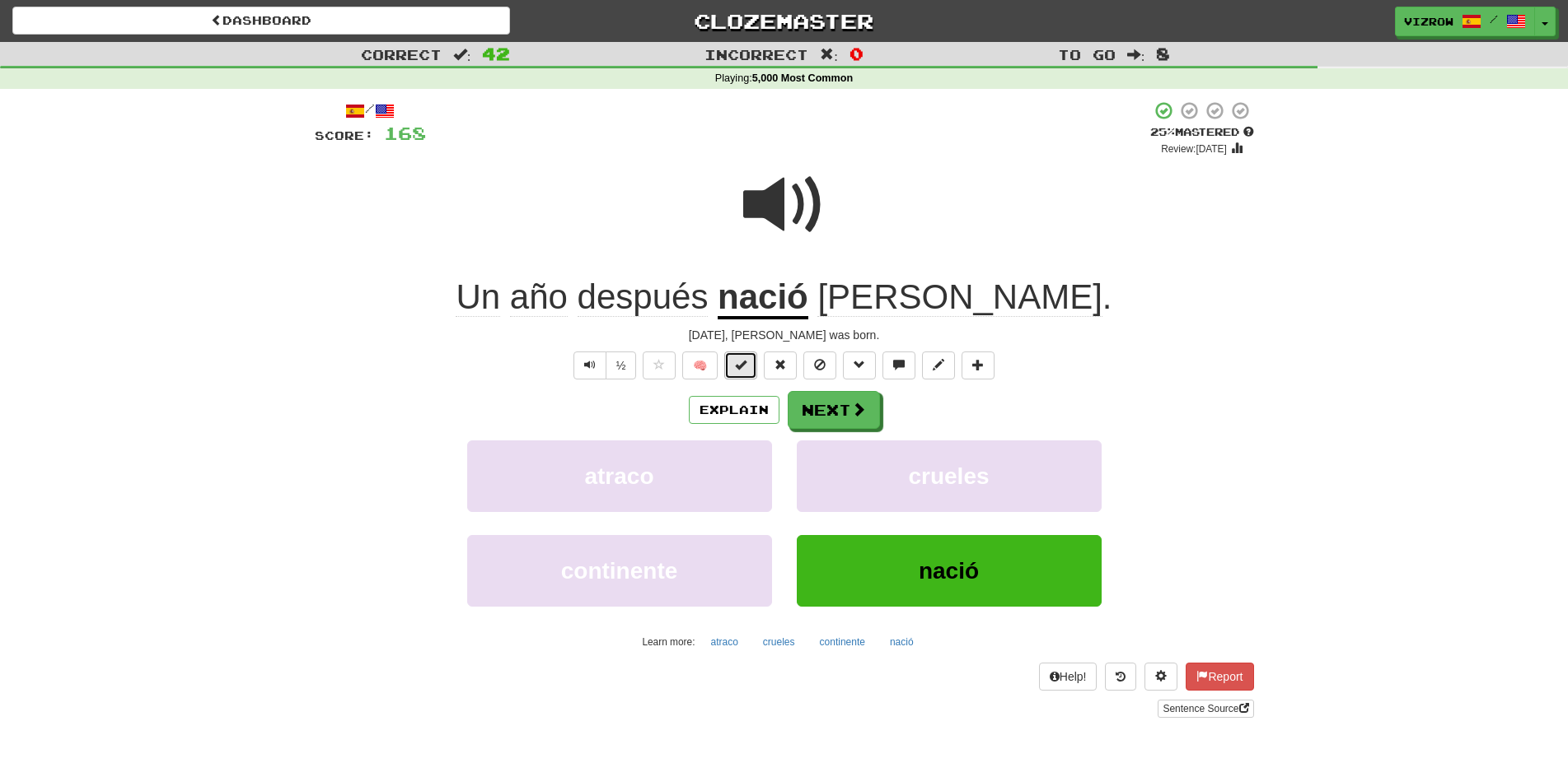
click at [732, 364] on button at bounding box center [741, 366] width 33 height 28
click at [861, 409] on span at bounding box center [859, 409] width 15 height 15
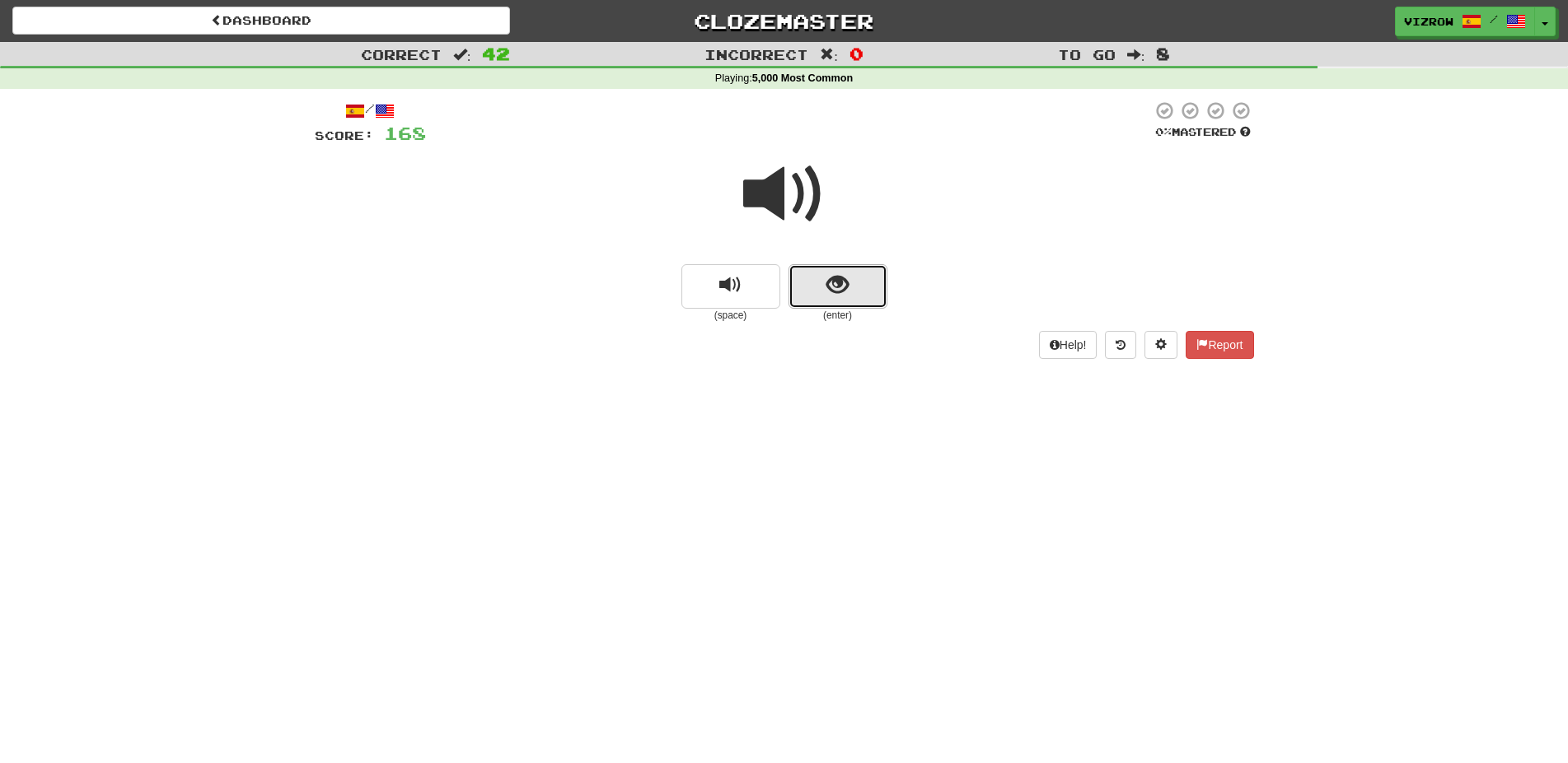
click at [833, 283] on span "show sentence" at bounding box center [837, 285] width 22 height 22
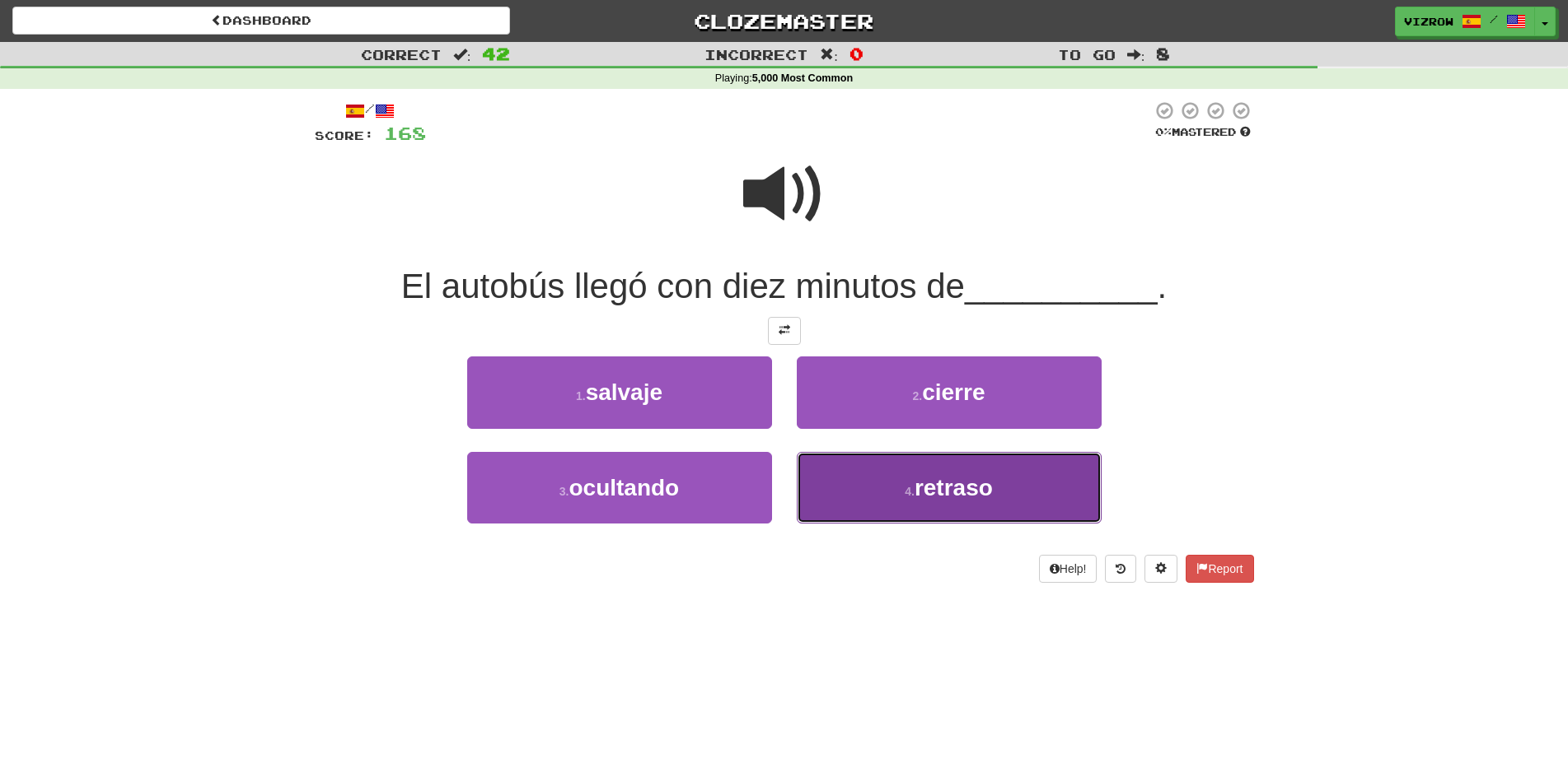
click at [972, 485] on span "retraso" at bounding box center [954, 487] width 79 height 25
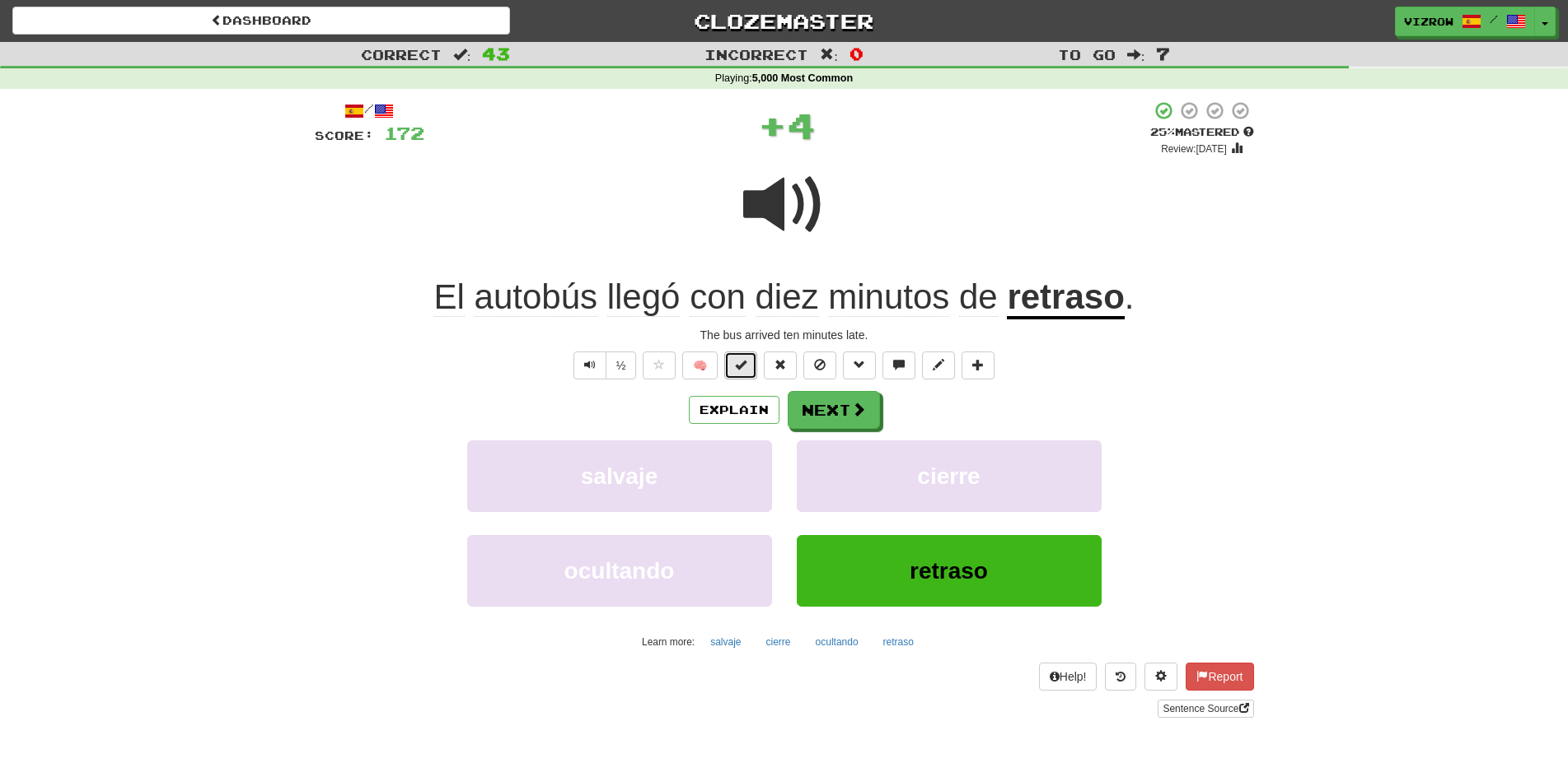
click at [736, 366] on button at bounding box center [741, 366] width 33 height 28
click at [853, 398] on button "Next" at bounding box center [835, 410] width 93 height 38
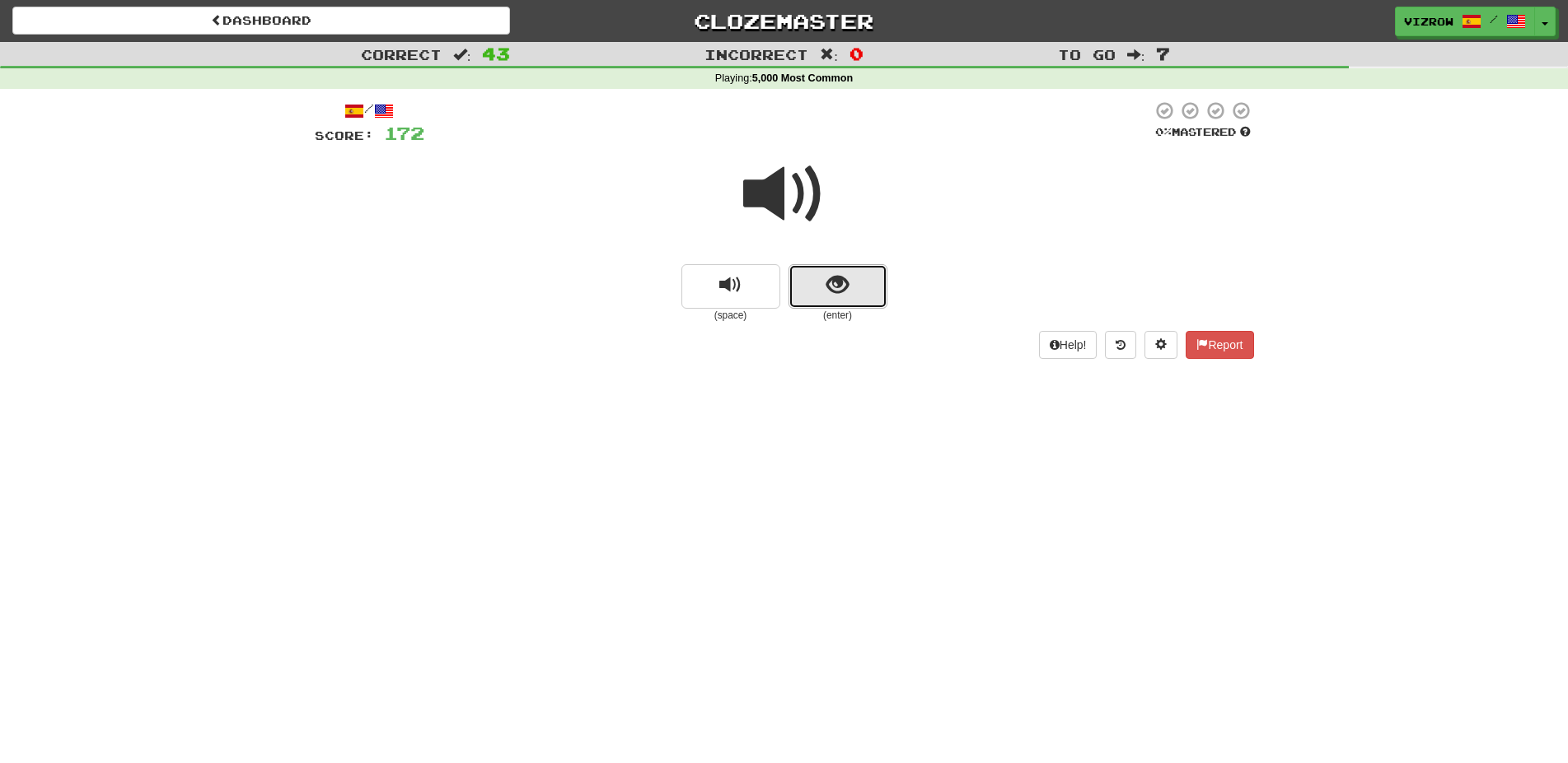
click at [847, 293] on span "show sentence" at bounding box center [837, 285] width 22 height 22
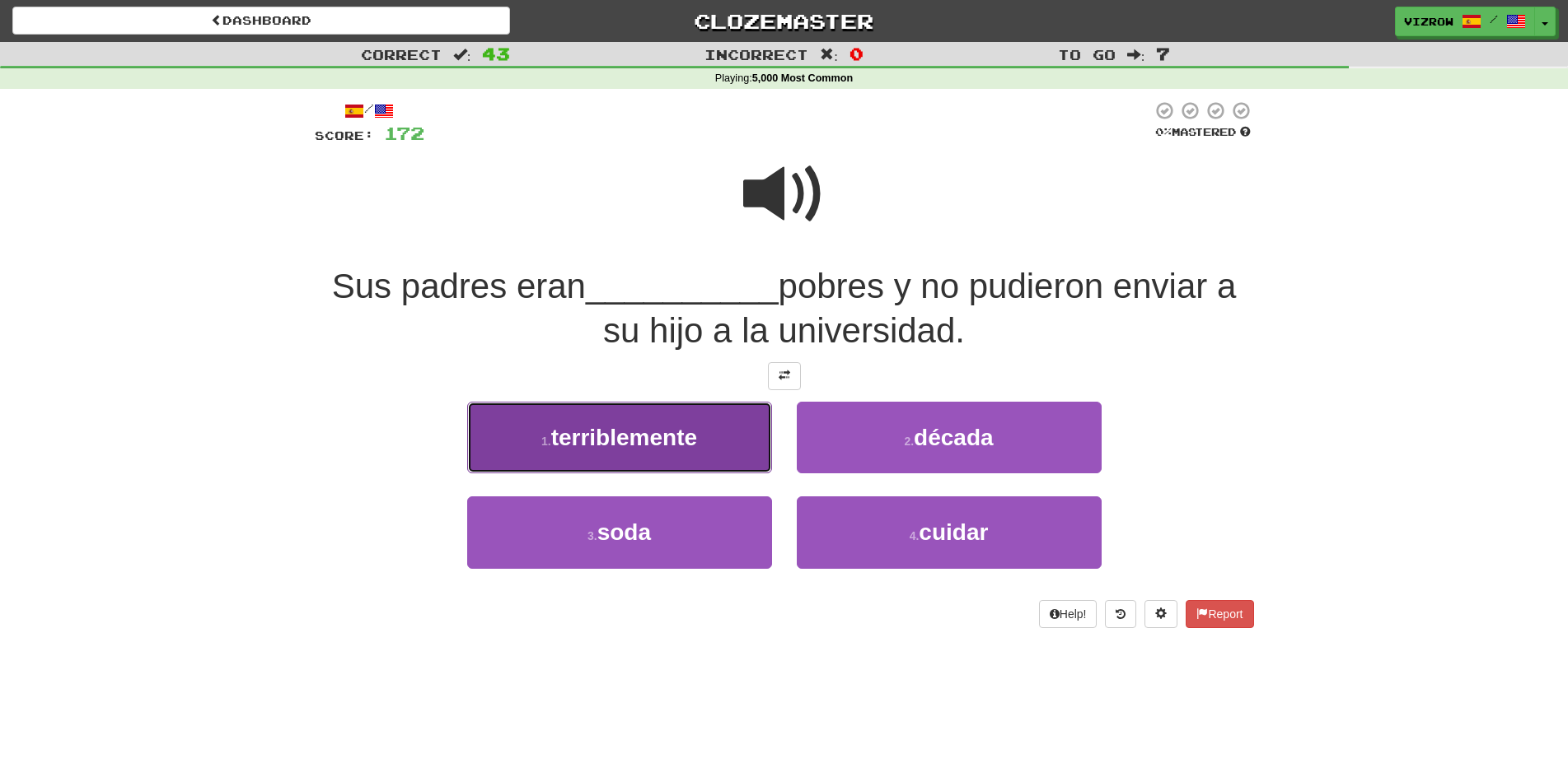
click at [738, 443] on button "1 . terriblemente" at bounding box center [619, 437] width 305 height 72
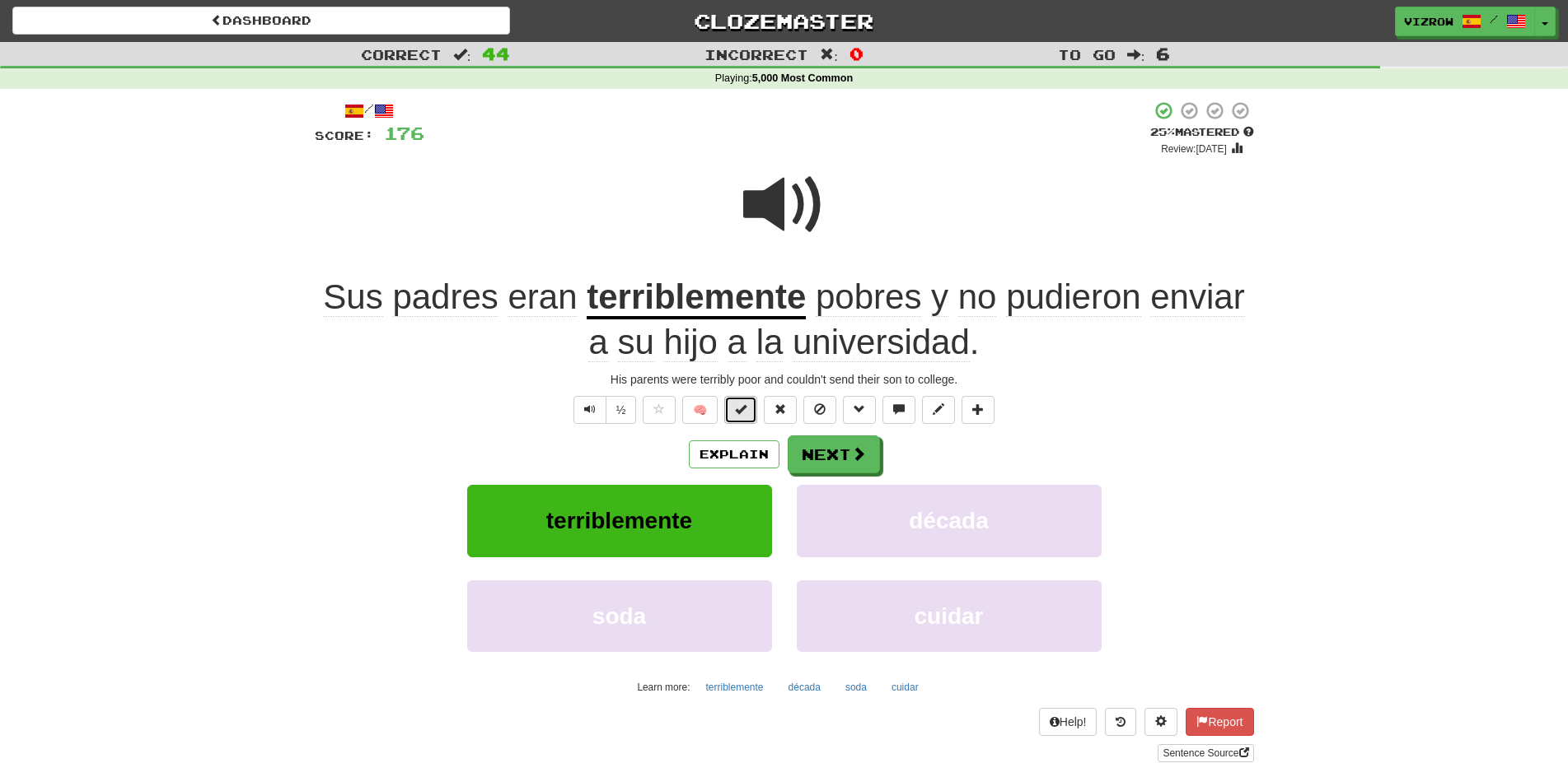
click at [750, 413] on button at bounding box center [741, 410] width 33 height 28
click at [848, 469] on button "Next" at bounding box center [835, 455] width 93 height 38
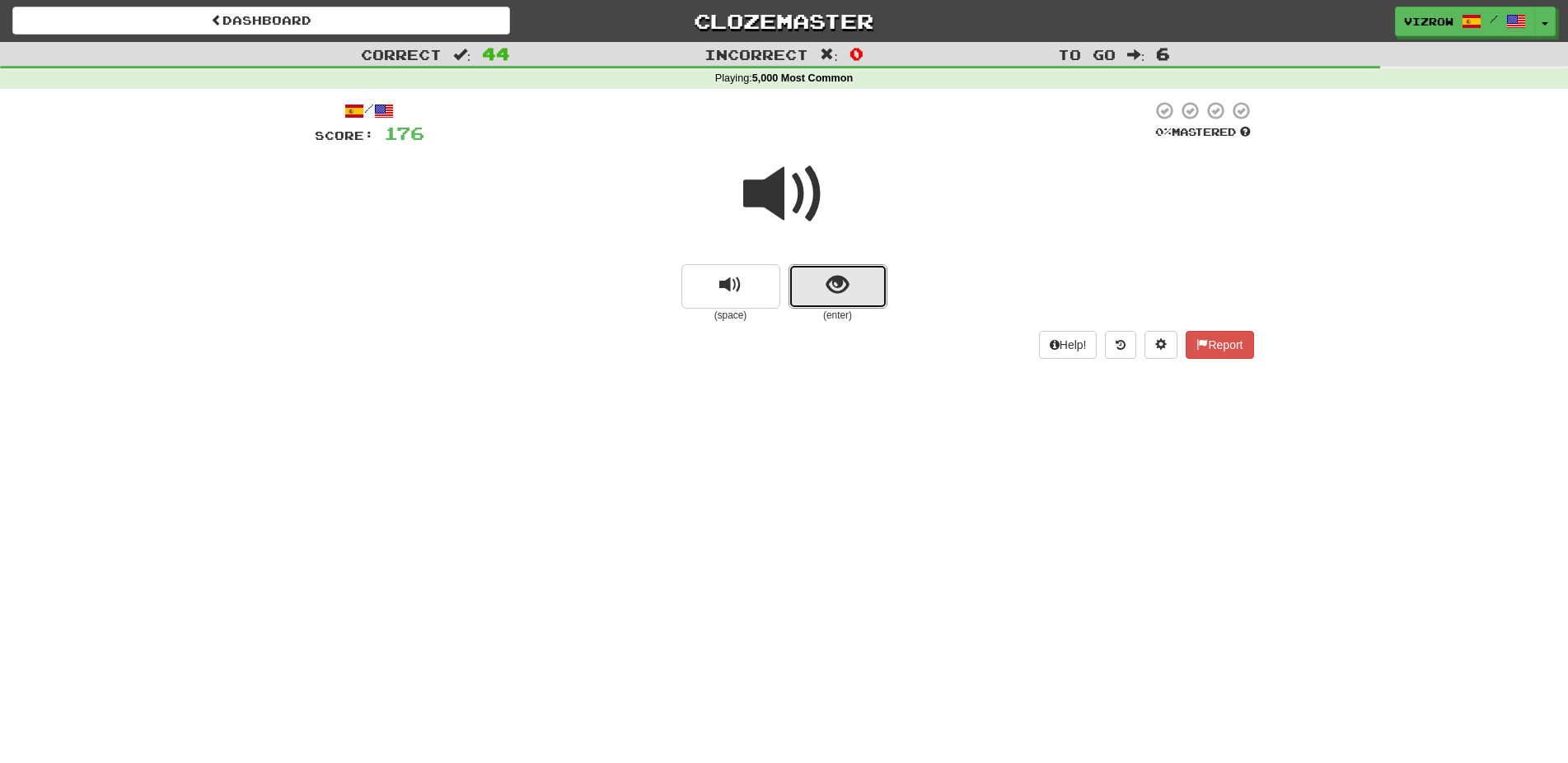
click at [878, 295] on button "show sentence" at bounding box center [838, 286] width 99 height 45
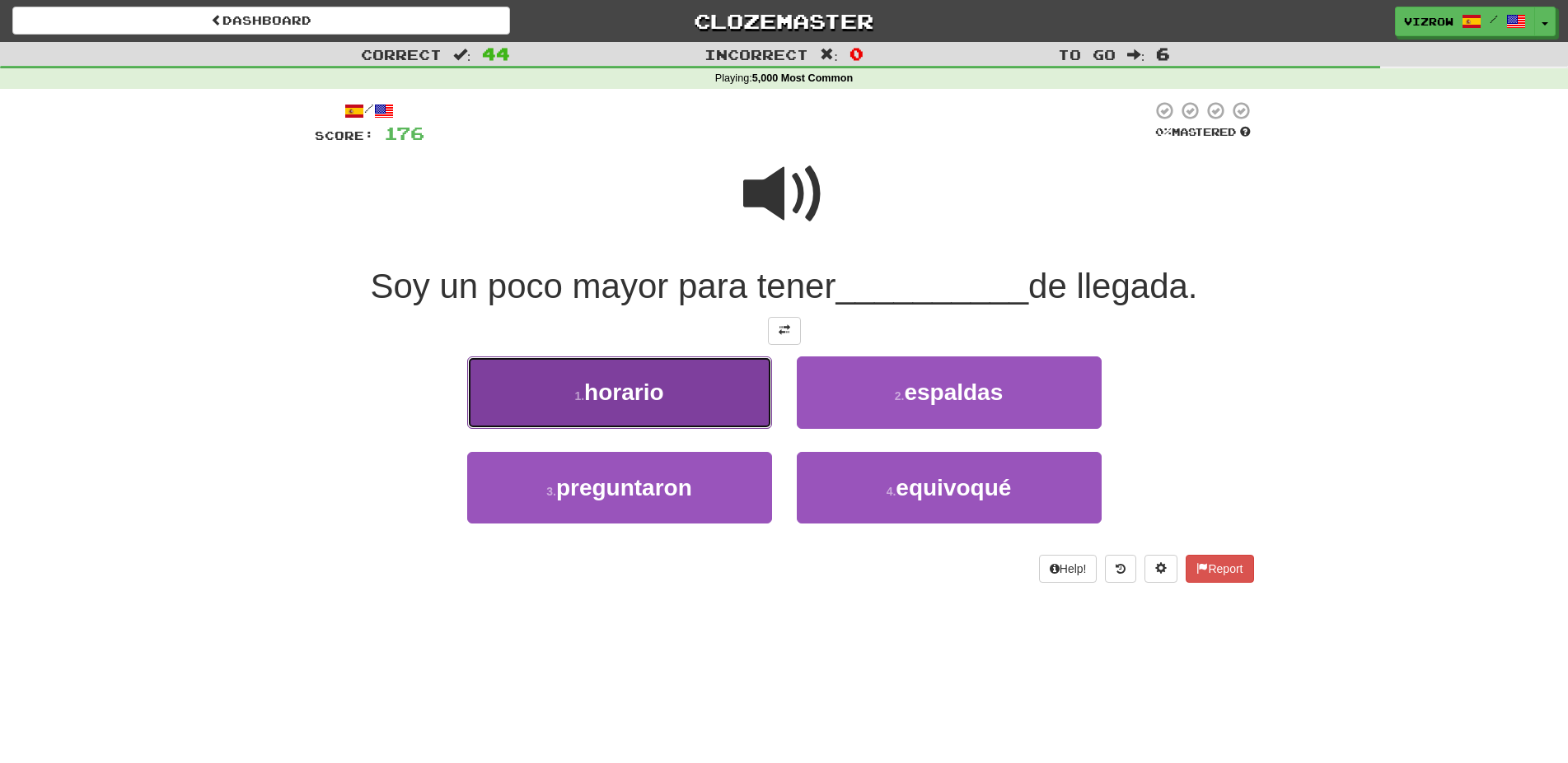
click at [742, 399] on button "1 . horario" at bounding box center [619, 392] width 305 height 72
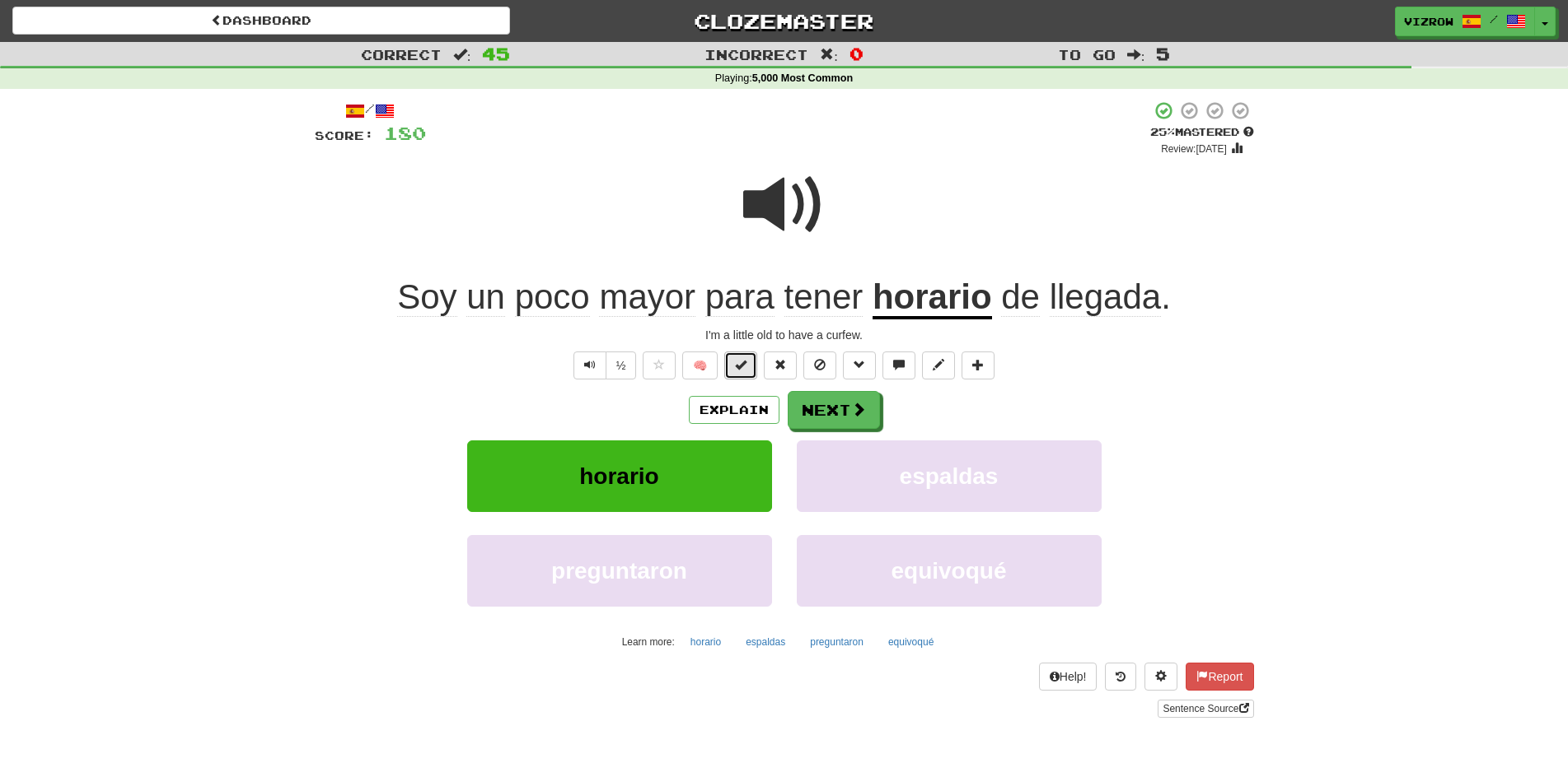
click at [746, 369] on span at bounding box center [740, 364] width 11 height 11
click at [839, 410] on button "Next" at bounding box center [835, 410] width 93 height 38
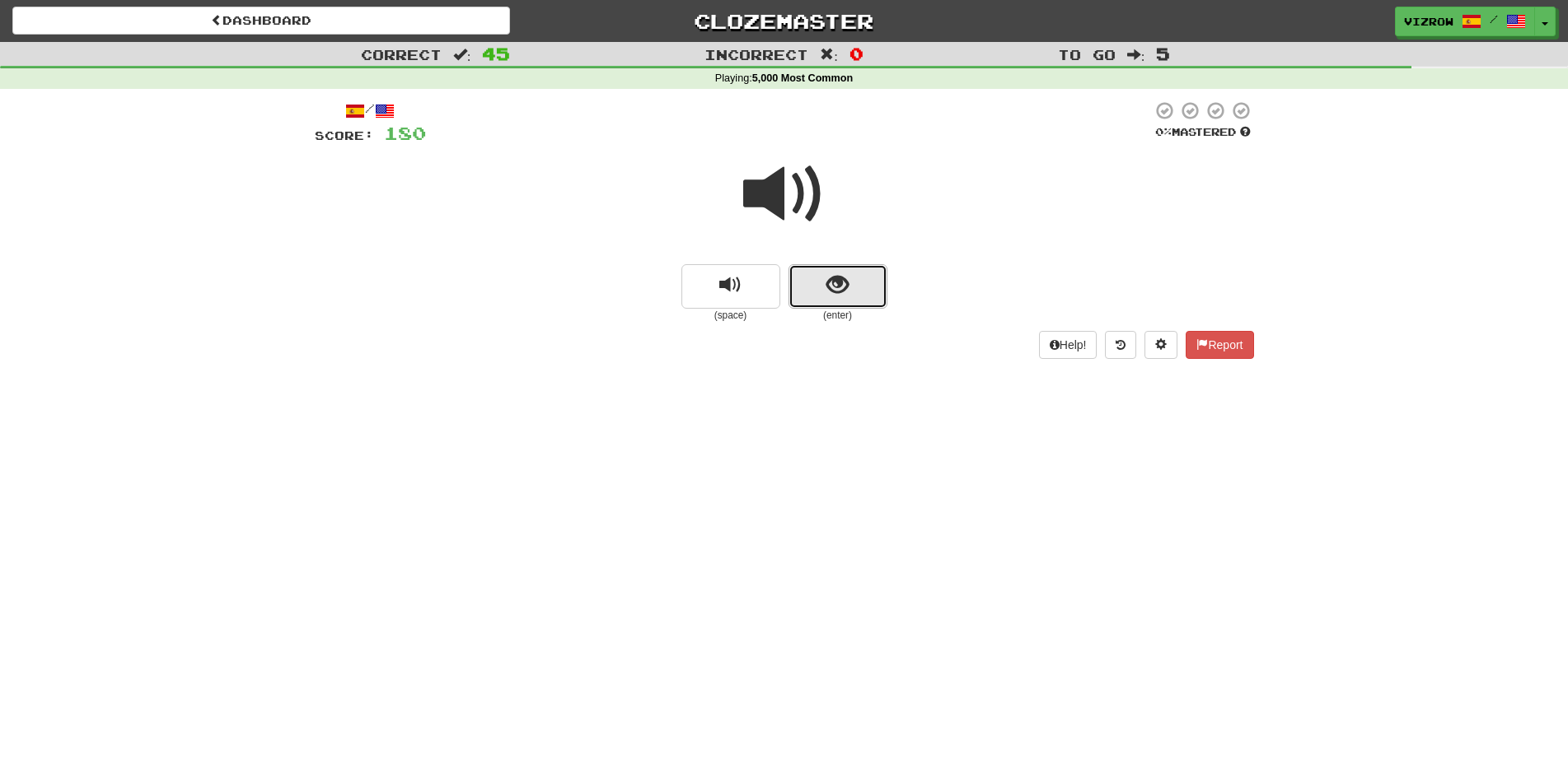
click at [850, 279] on button "show sentence" at bounding box center [838, 286] width 99 height 45
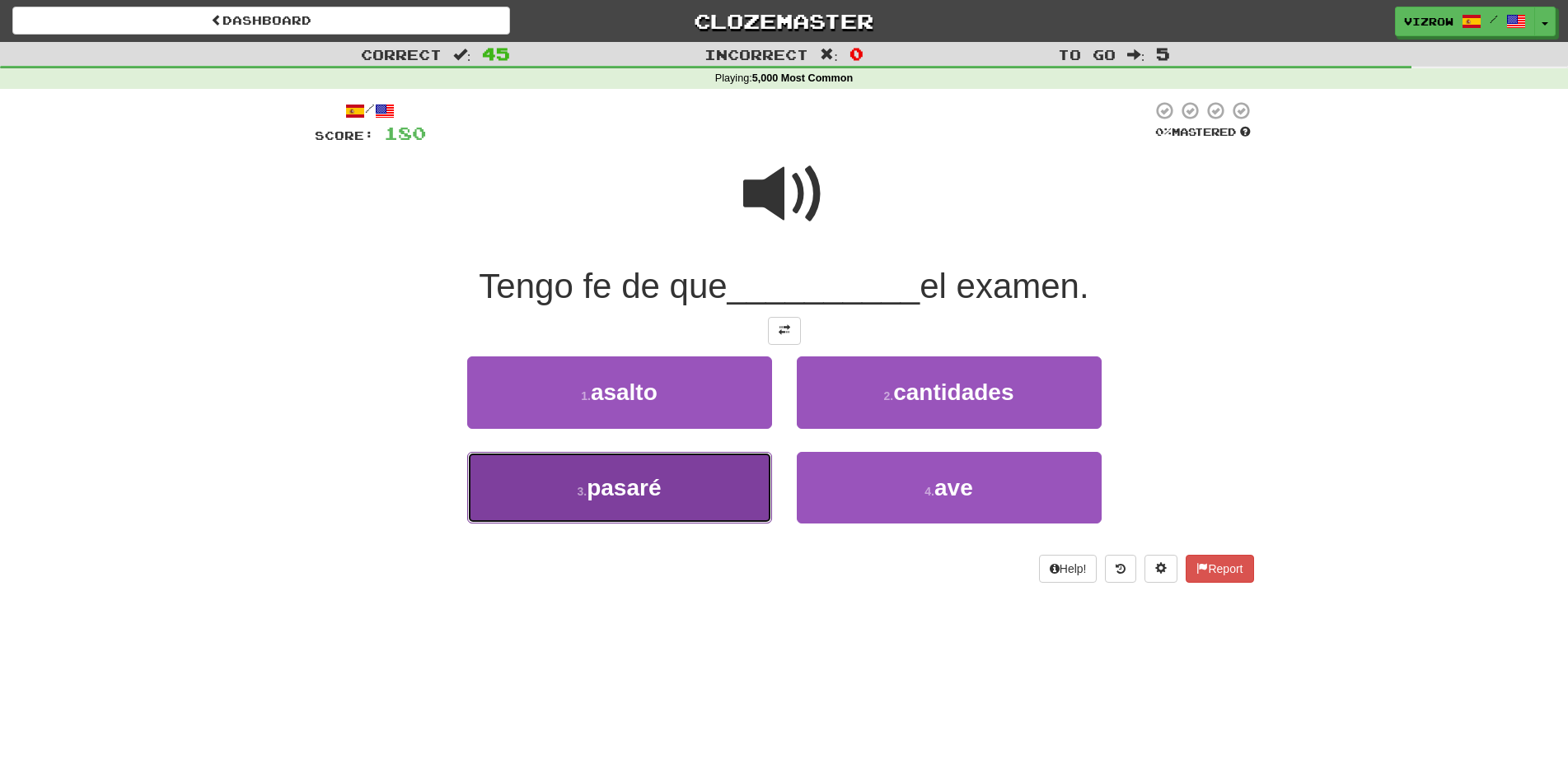
click at [698, 483] on button "3 . [GEOGRAPHIC_DATA]" at bounding box center [619, 488] width 305 height 72
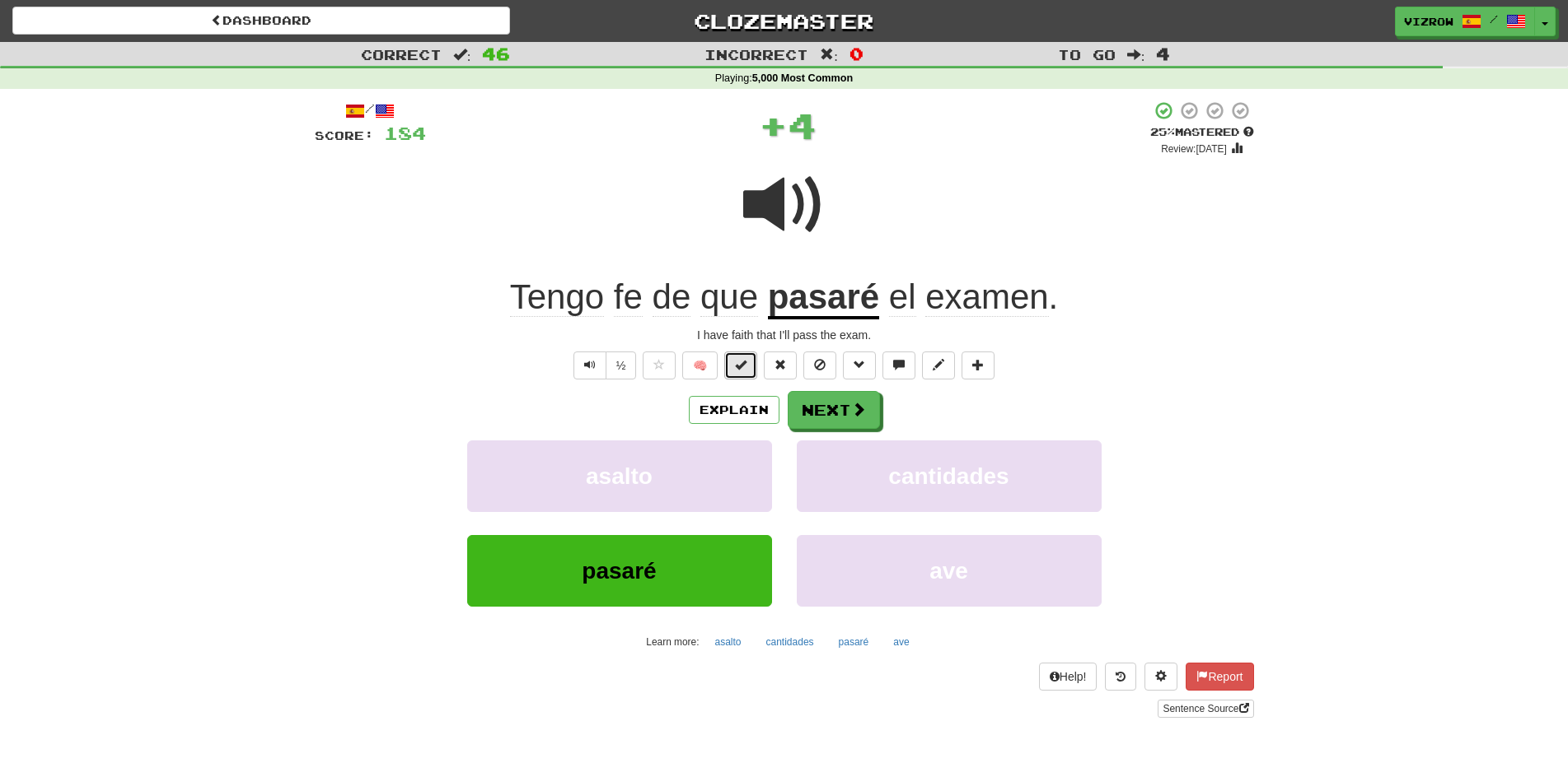
click at [746, 362] on span at bounding box center [740, 364] width 11 height 11
click at [852, 407] on span at bounding box center [859, 409] width 15 height 15
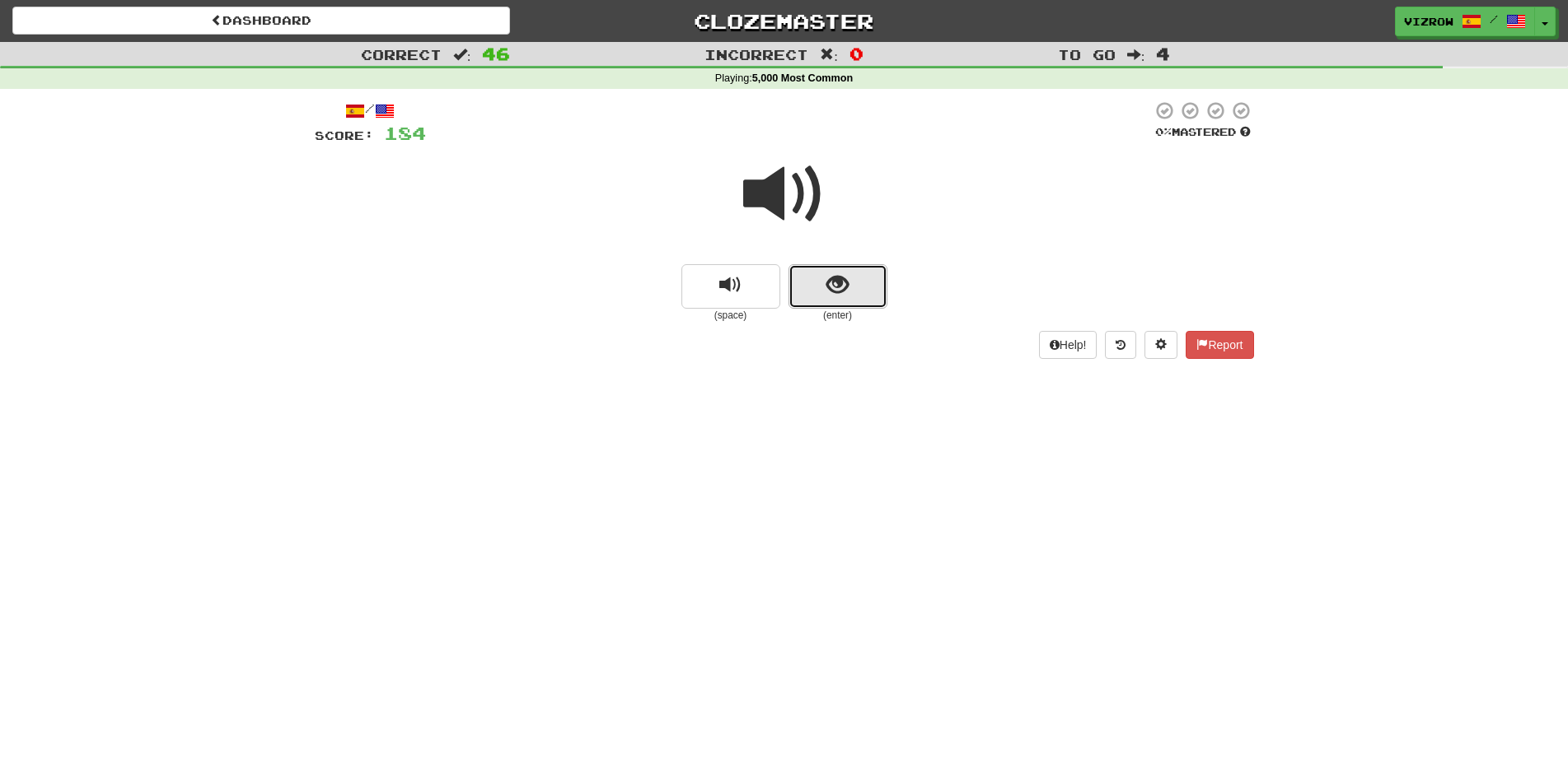
click at [865, 283] on button "show sentence" at bounding box center [838, 286] width 99 height 45
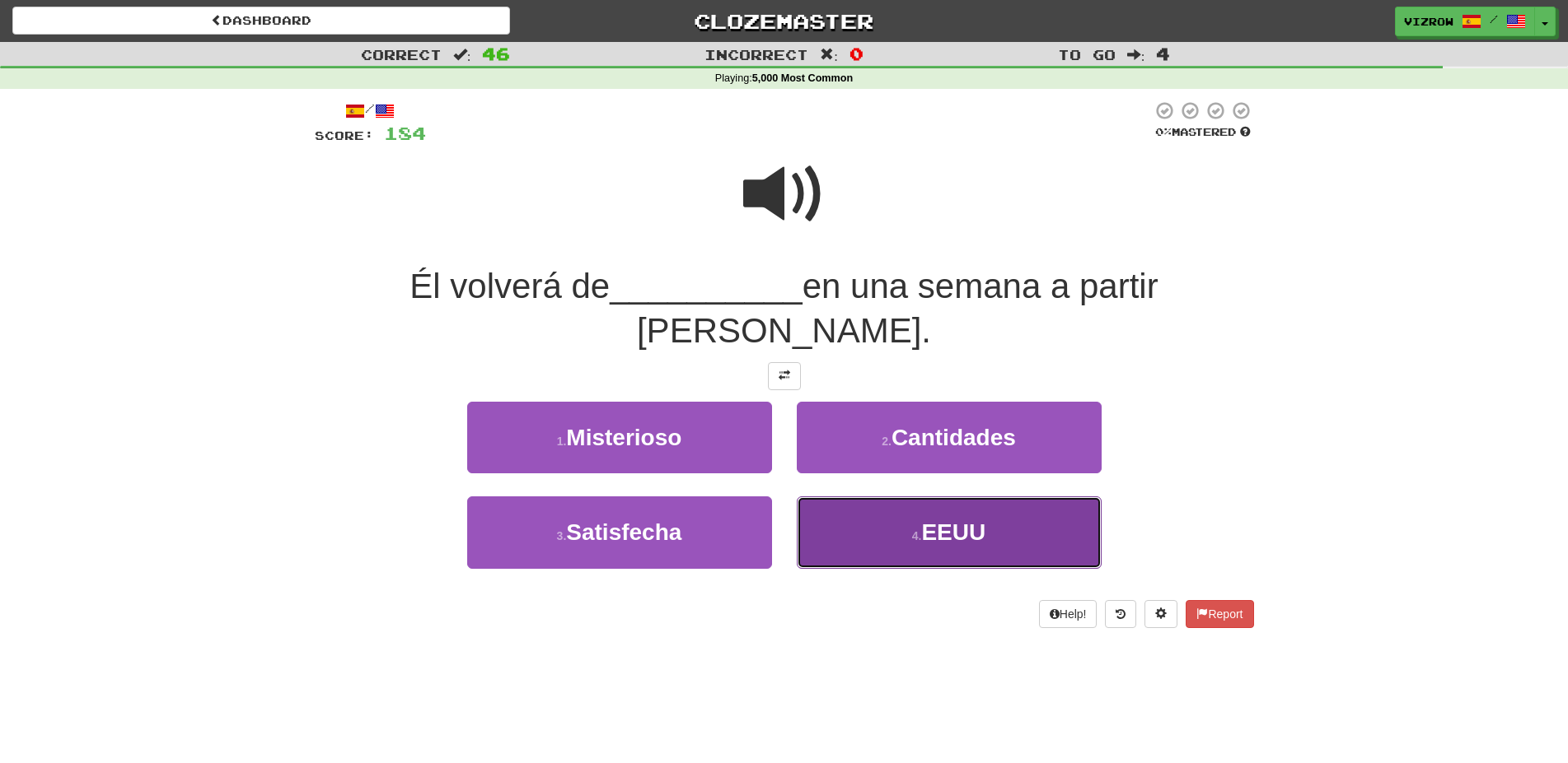
click at [1060, 497] on button "4 . [GEOGRAPHIC_DATA]" at bounding box center [949, 533] width 305 height 72
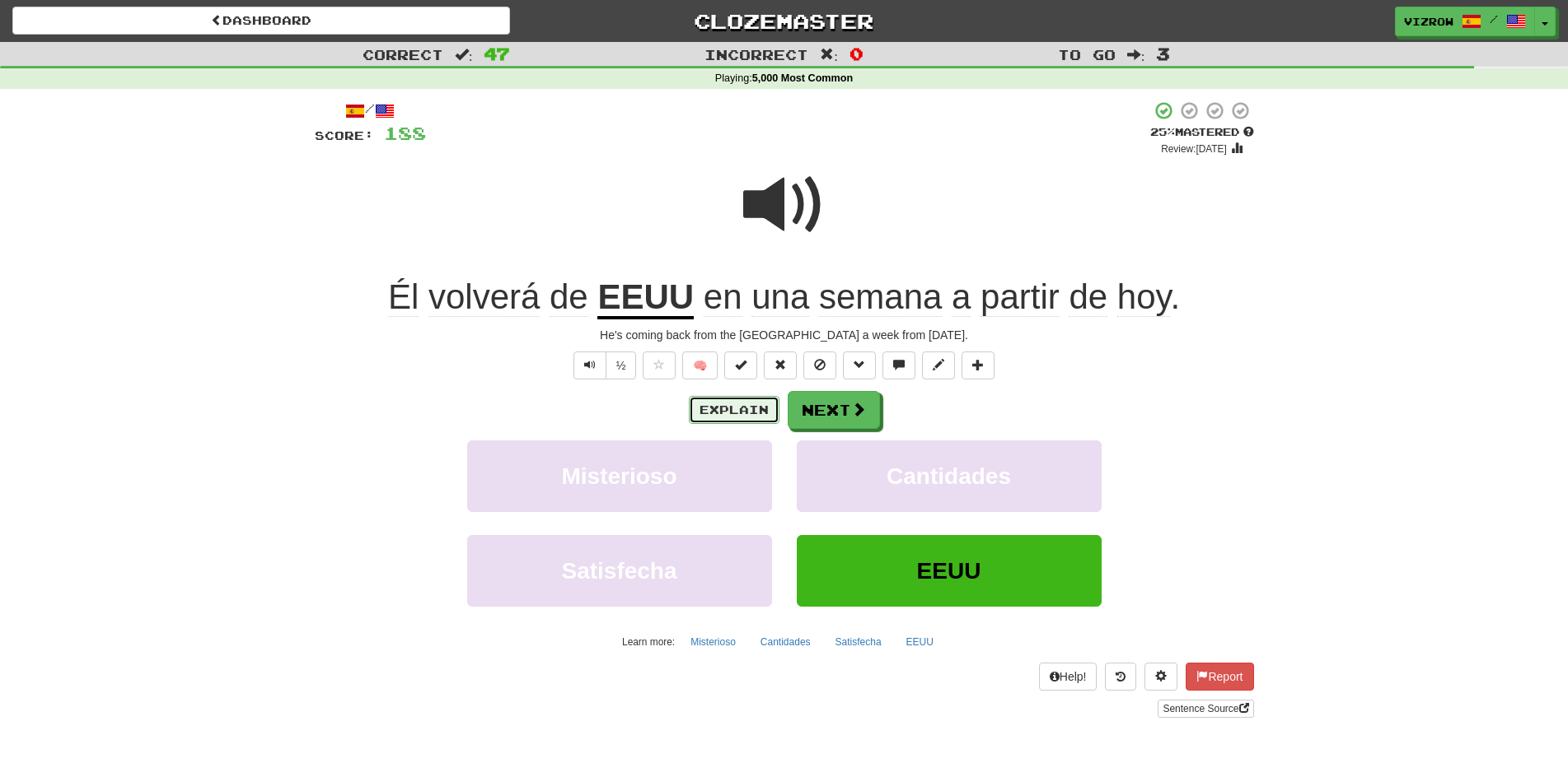
click at [725, 414] on button "Explain" at bounding box center [734, 410] width 91 height 28
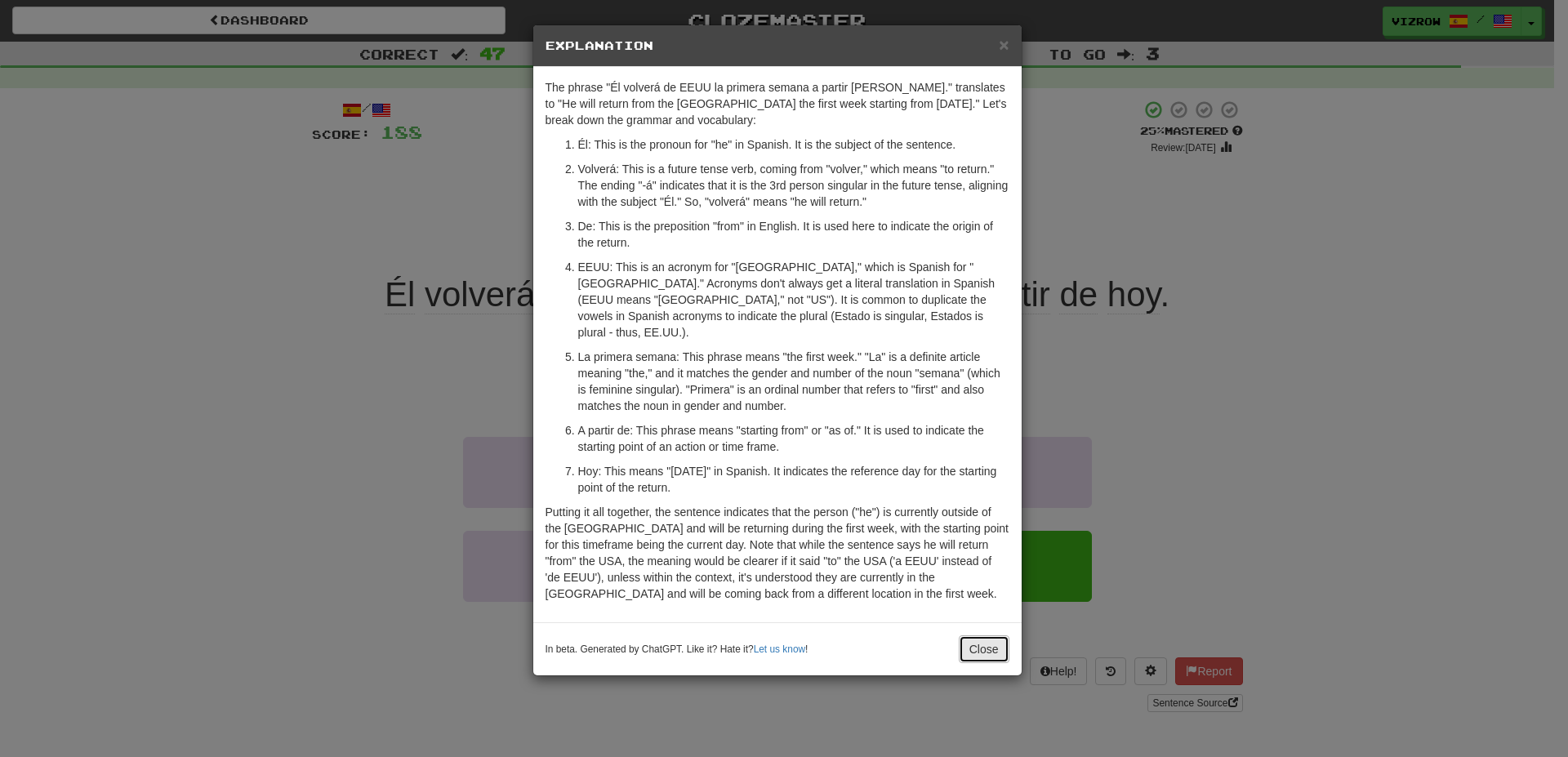
click at [980, 638] on button "Close" at bounding box center [984, 650] width 50 height 28
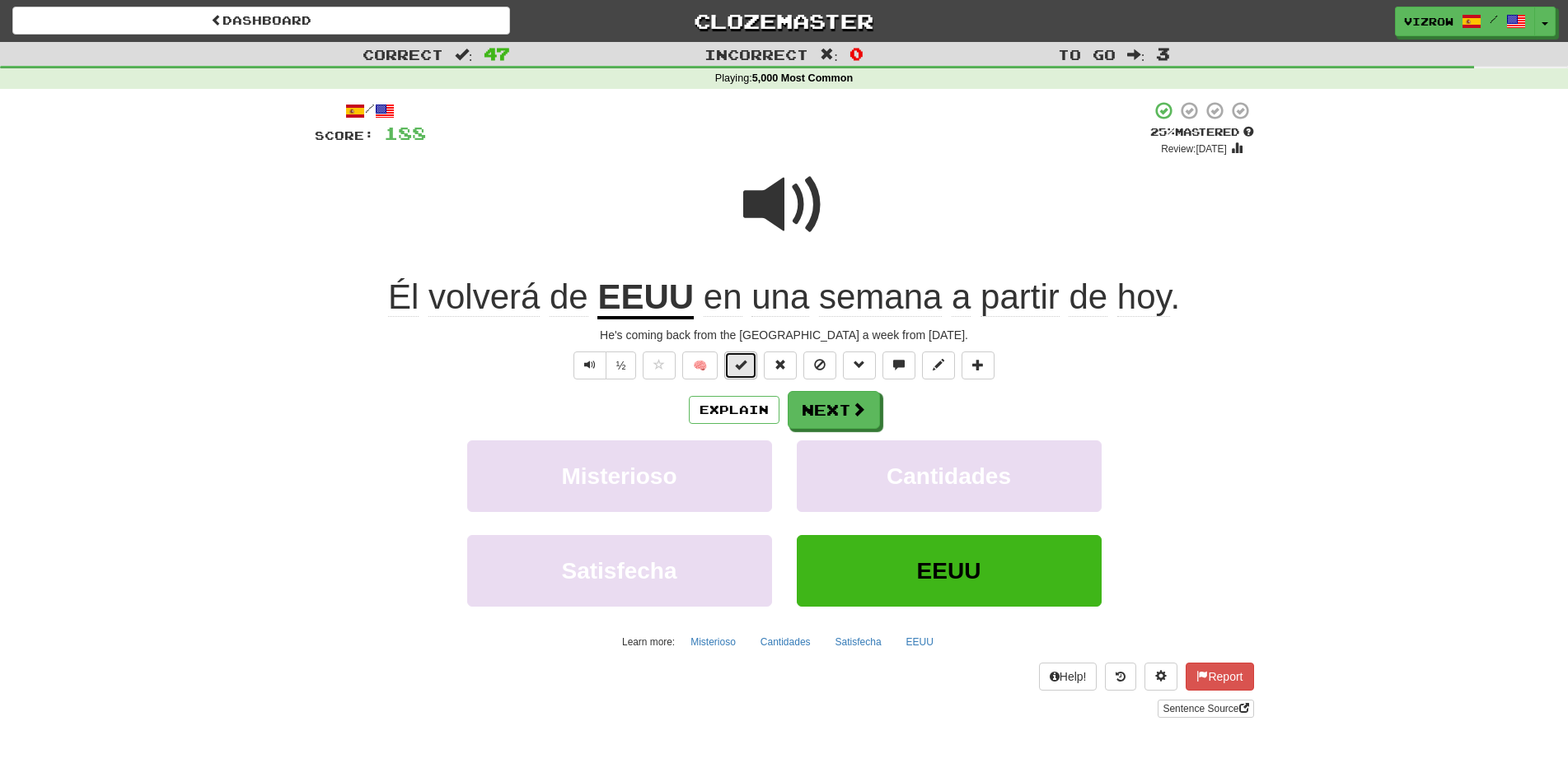
click at [749, 365] on button at bounding box center [741, 366] width 33 height 28
click at [852, 415] on span at bounding box center [859, 409] width 15 height 15
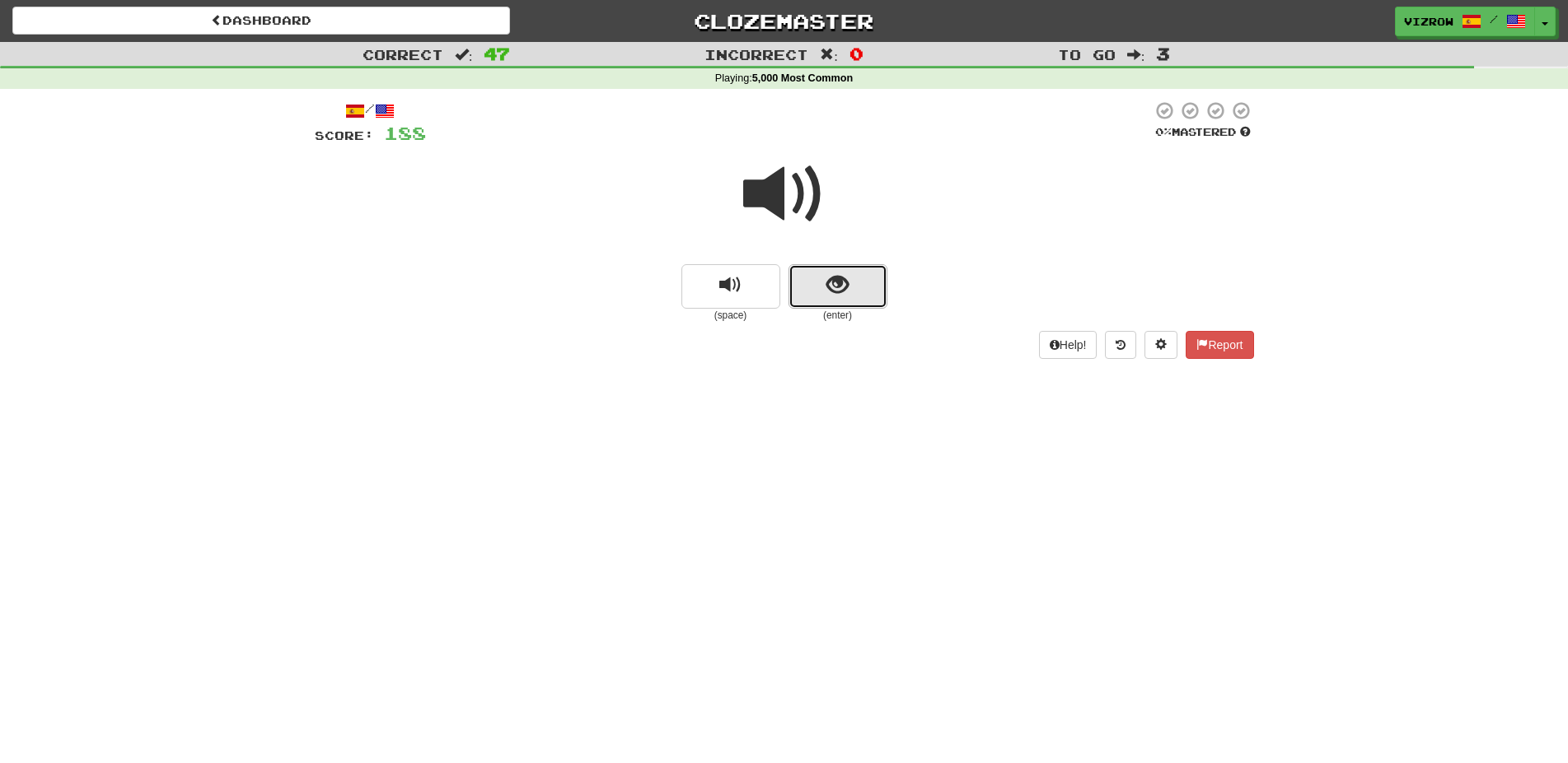
click at [886, 291] on button "show sentence" at bounding box center [838, 286] width 99 height 45
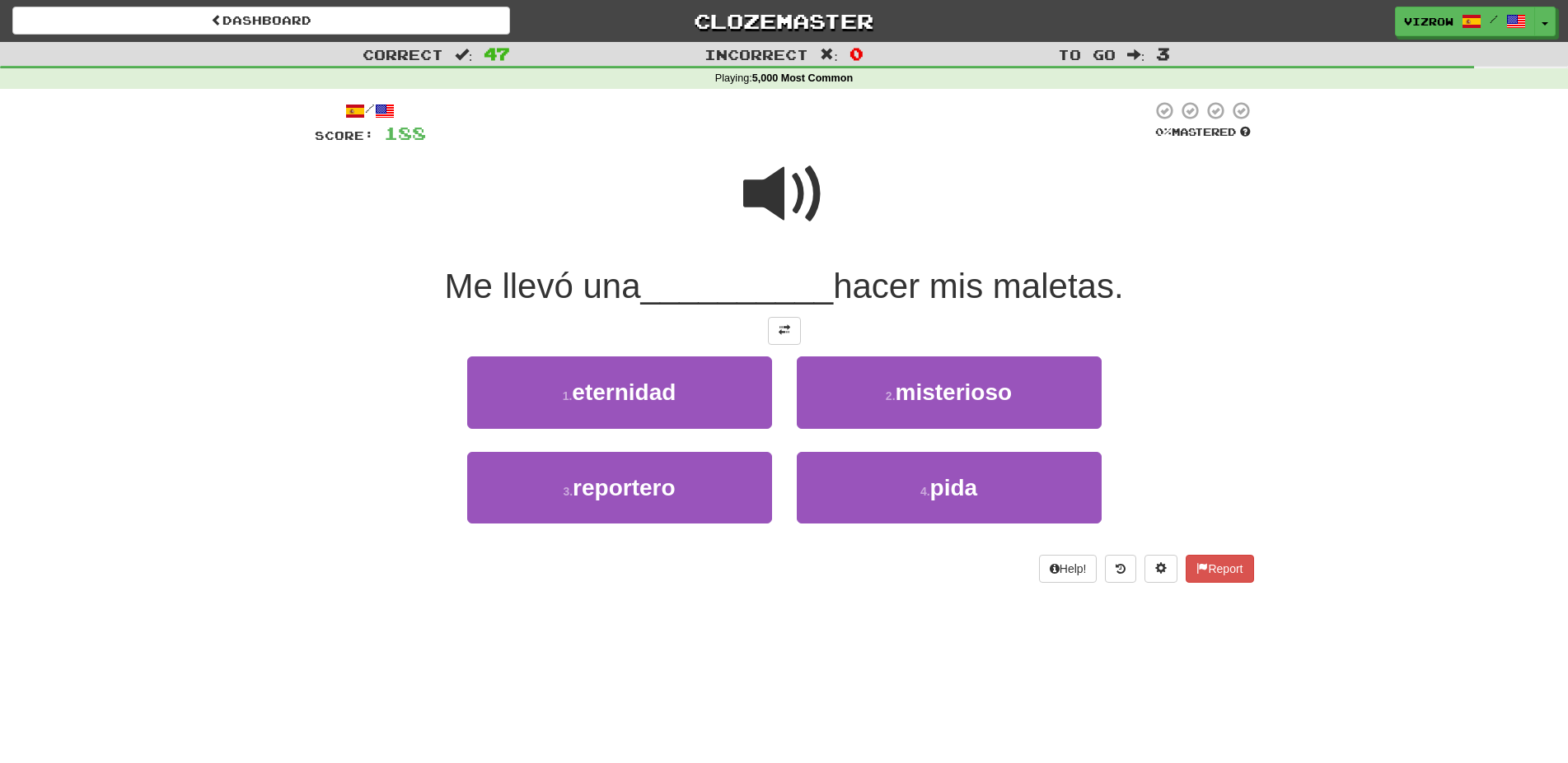
click at [792, 199] on span at bounding box center [784, 194] width 82 height 82
click at [776, 175] on span at bounding box center [784, 194] width 82 height 82
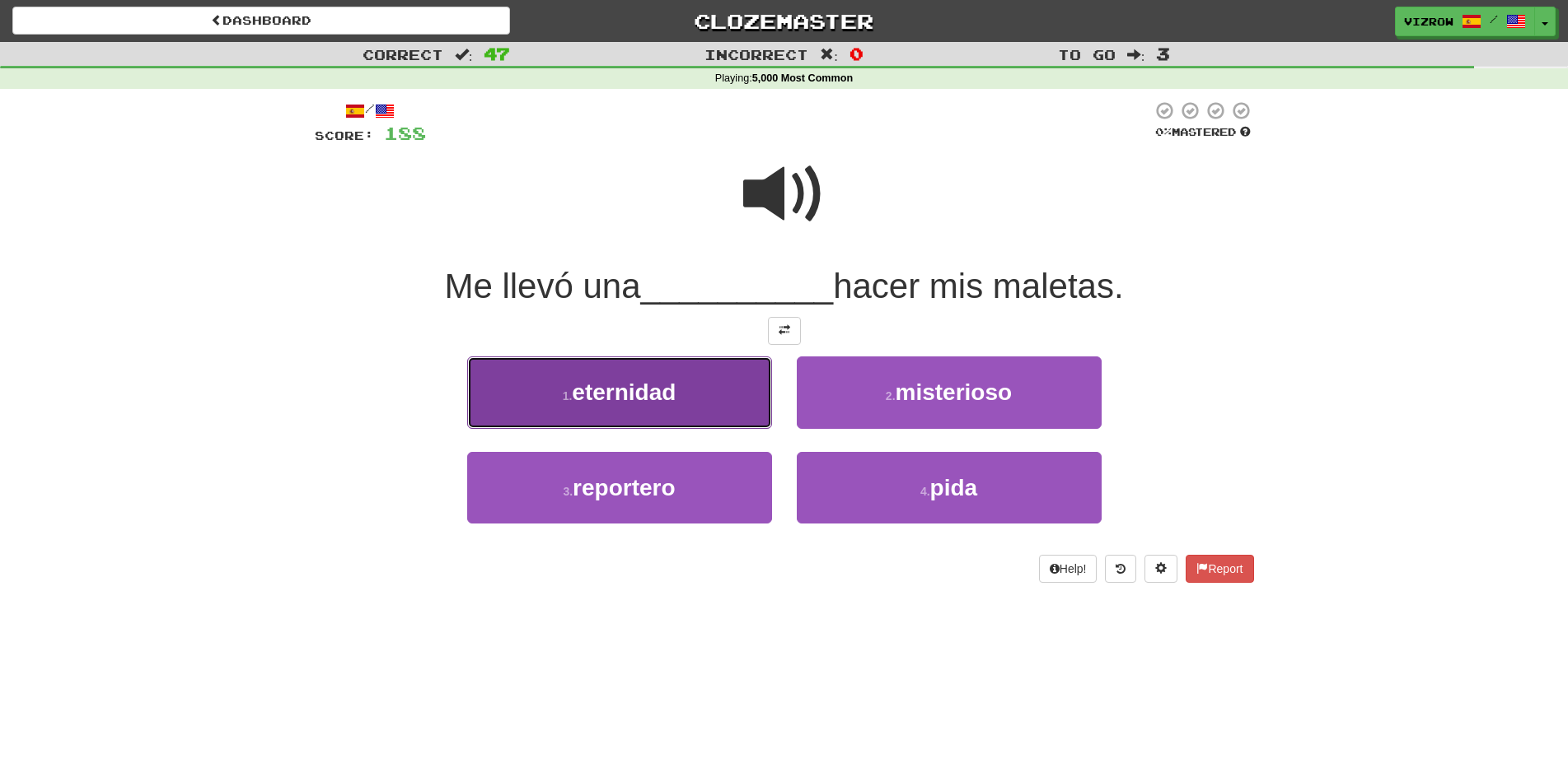
click at [726, 403] on button "1 . eternidad" at bounding box center [619, 392] width 305 height 72
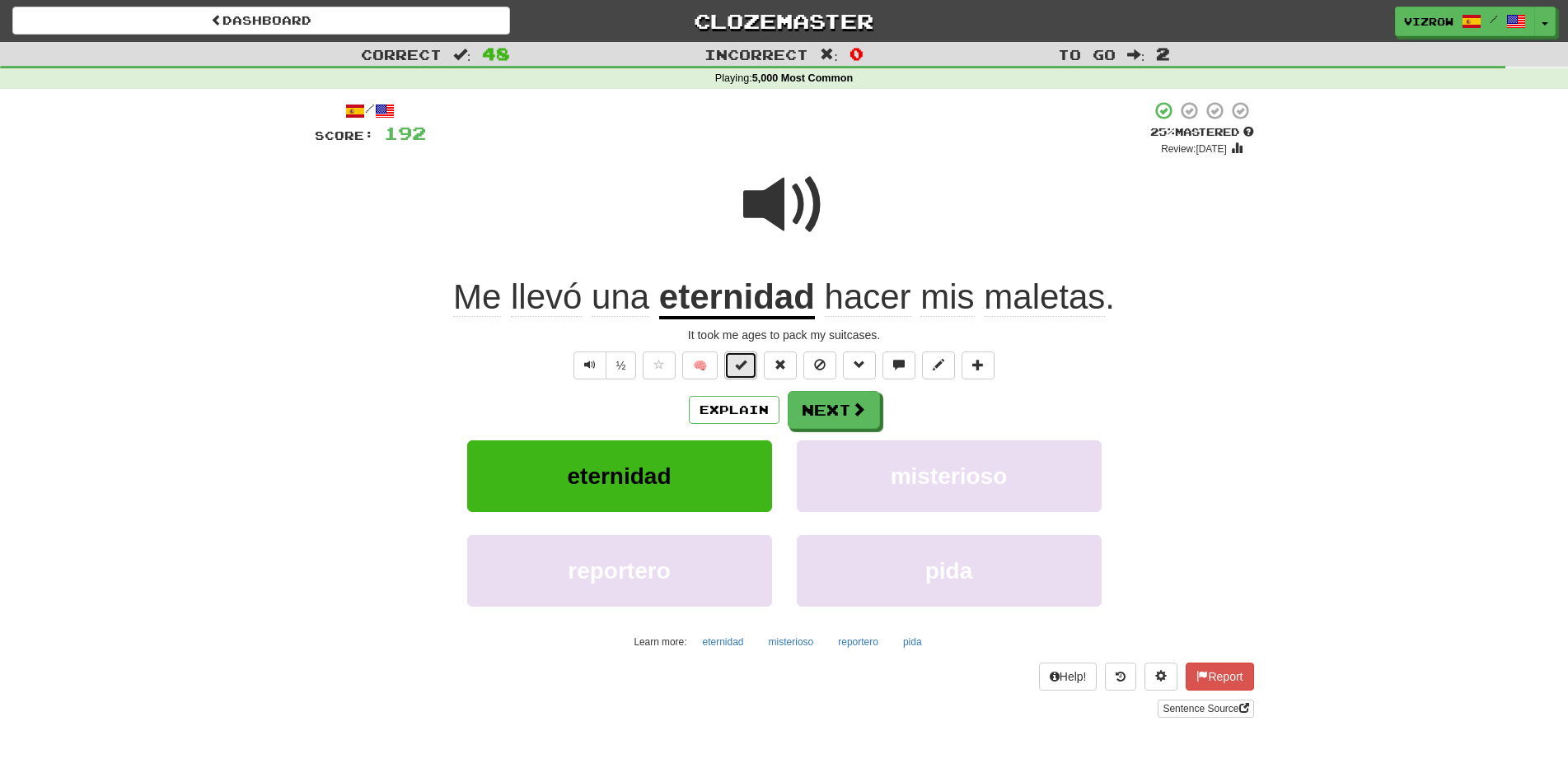
click at [749, 365] on button at bounding box center [741, 366] width 33 height 28
click at [842, 418] on button "Next" at bounding box center [835, 410] width 93 height 38
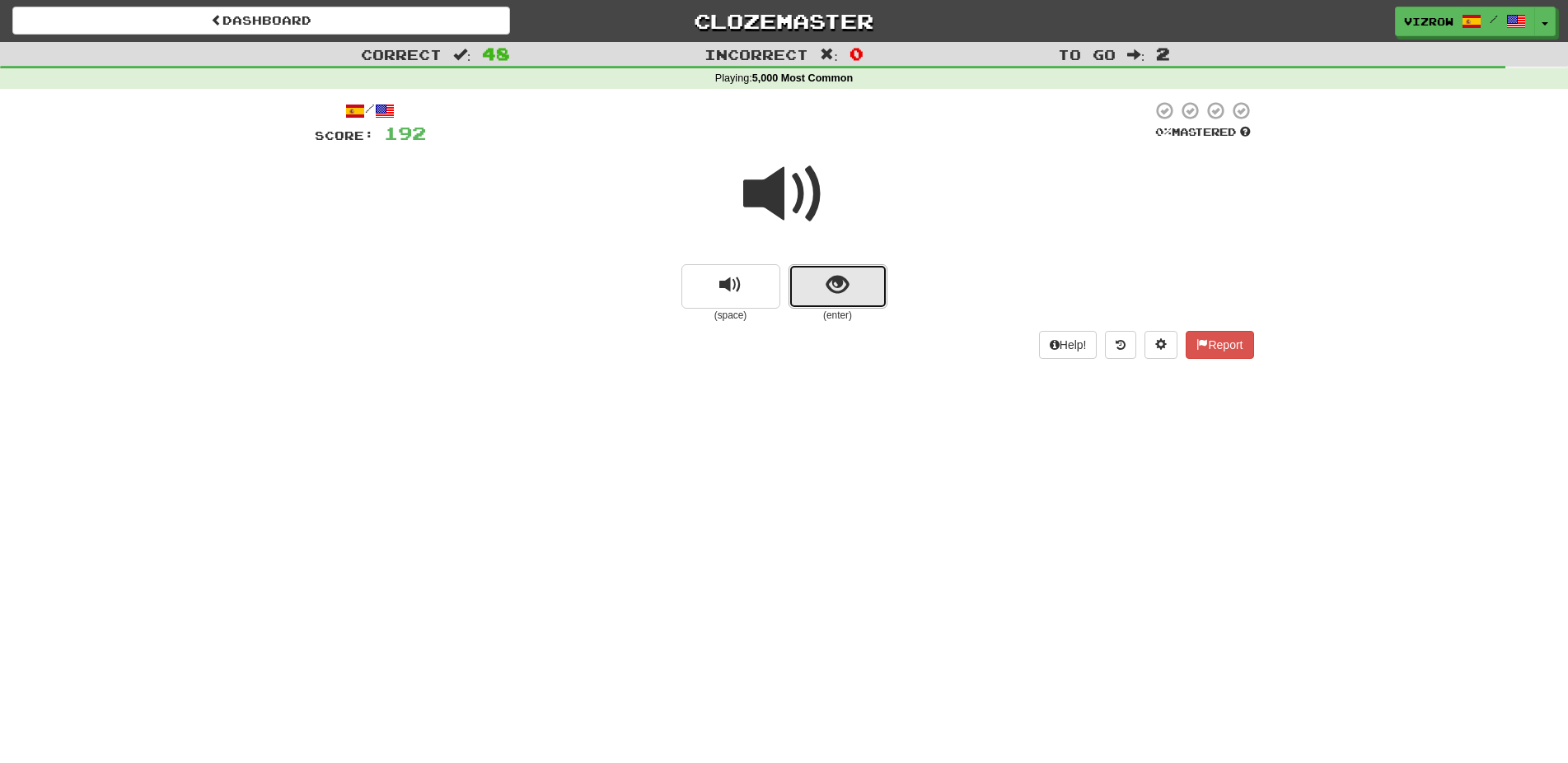
click at [843, 295] on span "show sentence" at bounding box center [837, 285] width 22 height 22
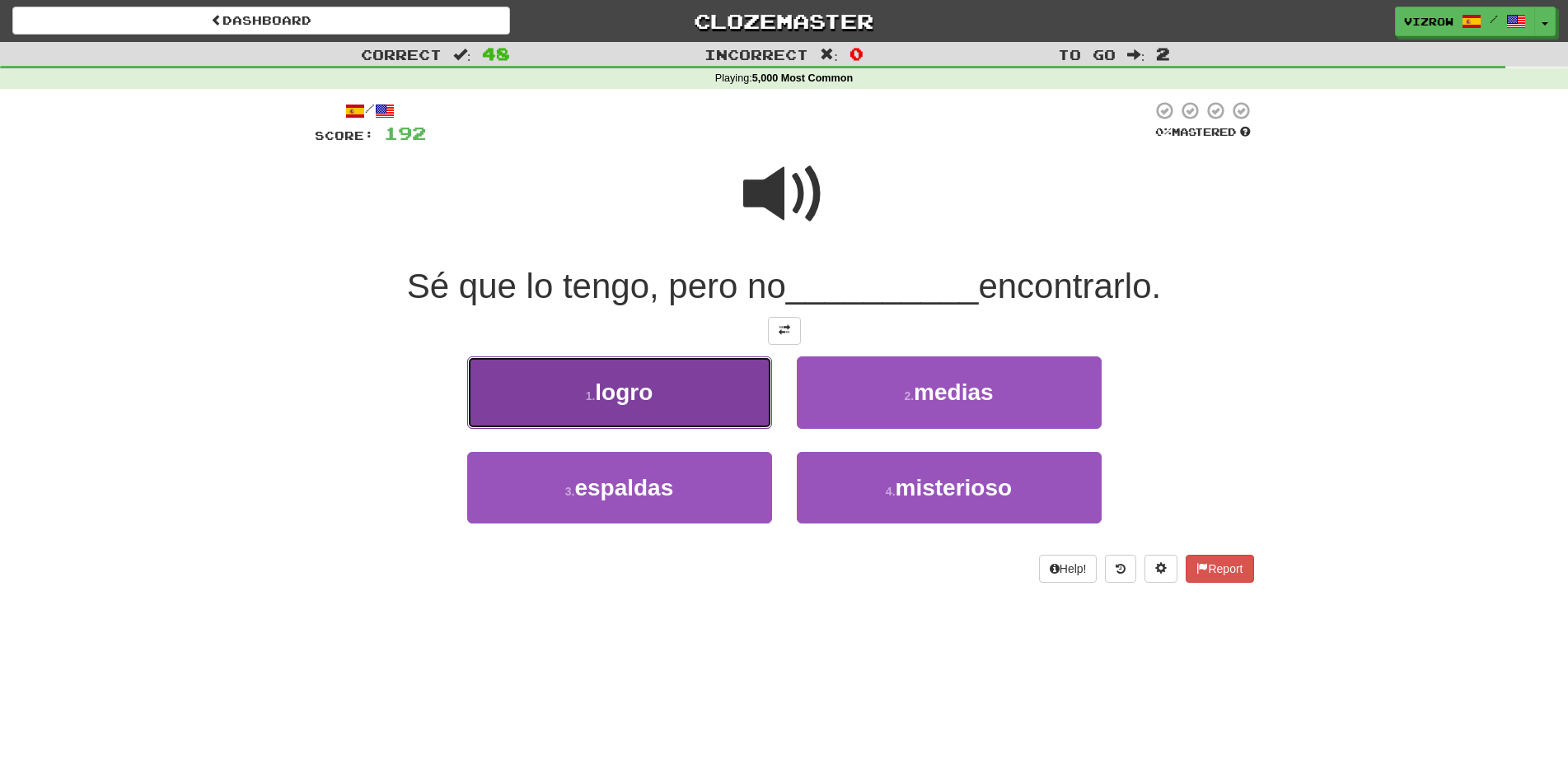
click at [701, 396] on button "1 . logro" at bounding box center [619, 392] width 305 height 72
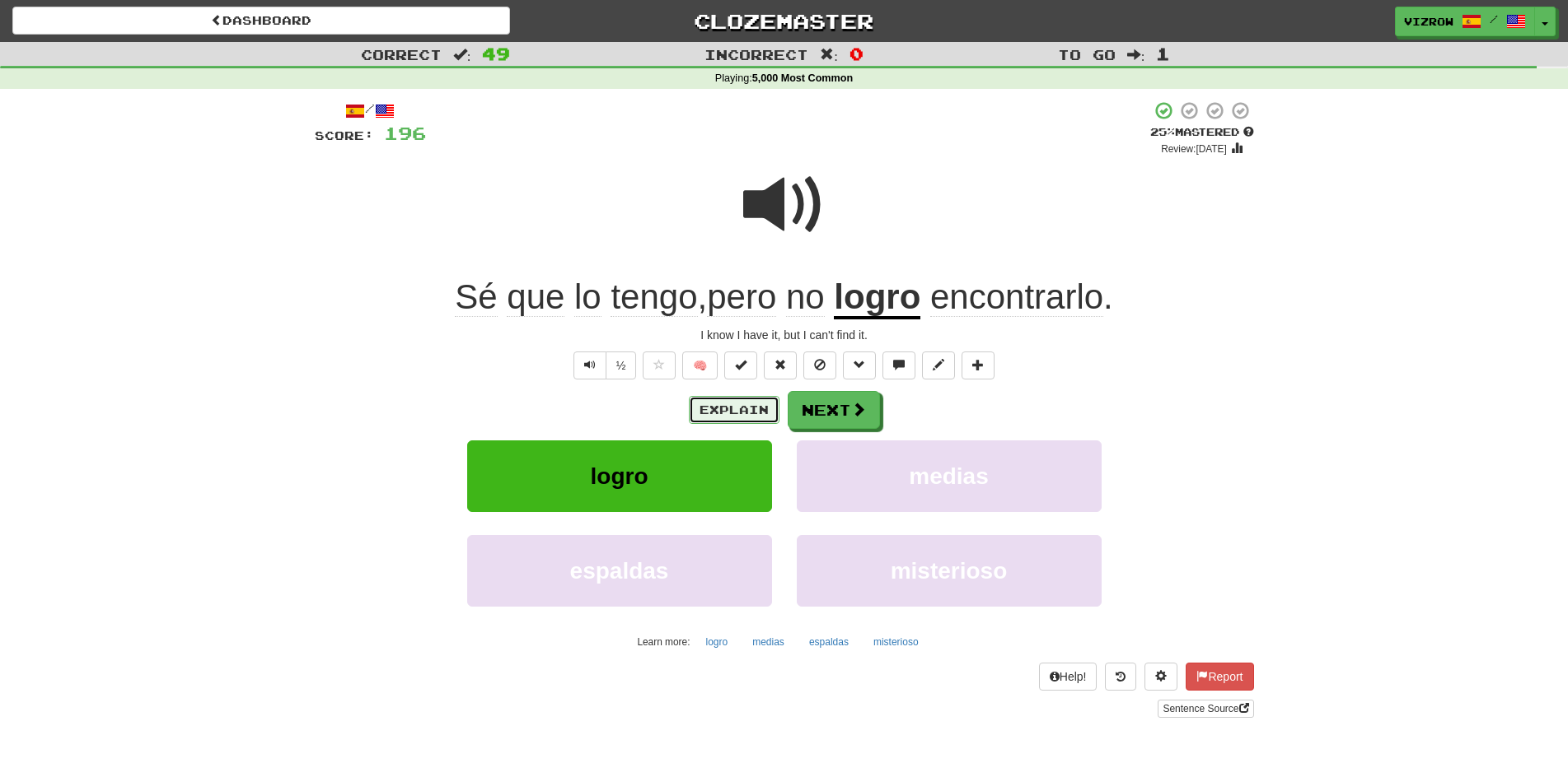
click at [739, 403] on button "Explain" at bounding box center [734, 410] width 91 height 28
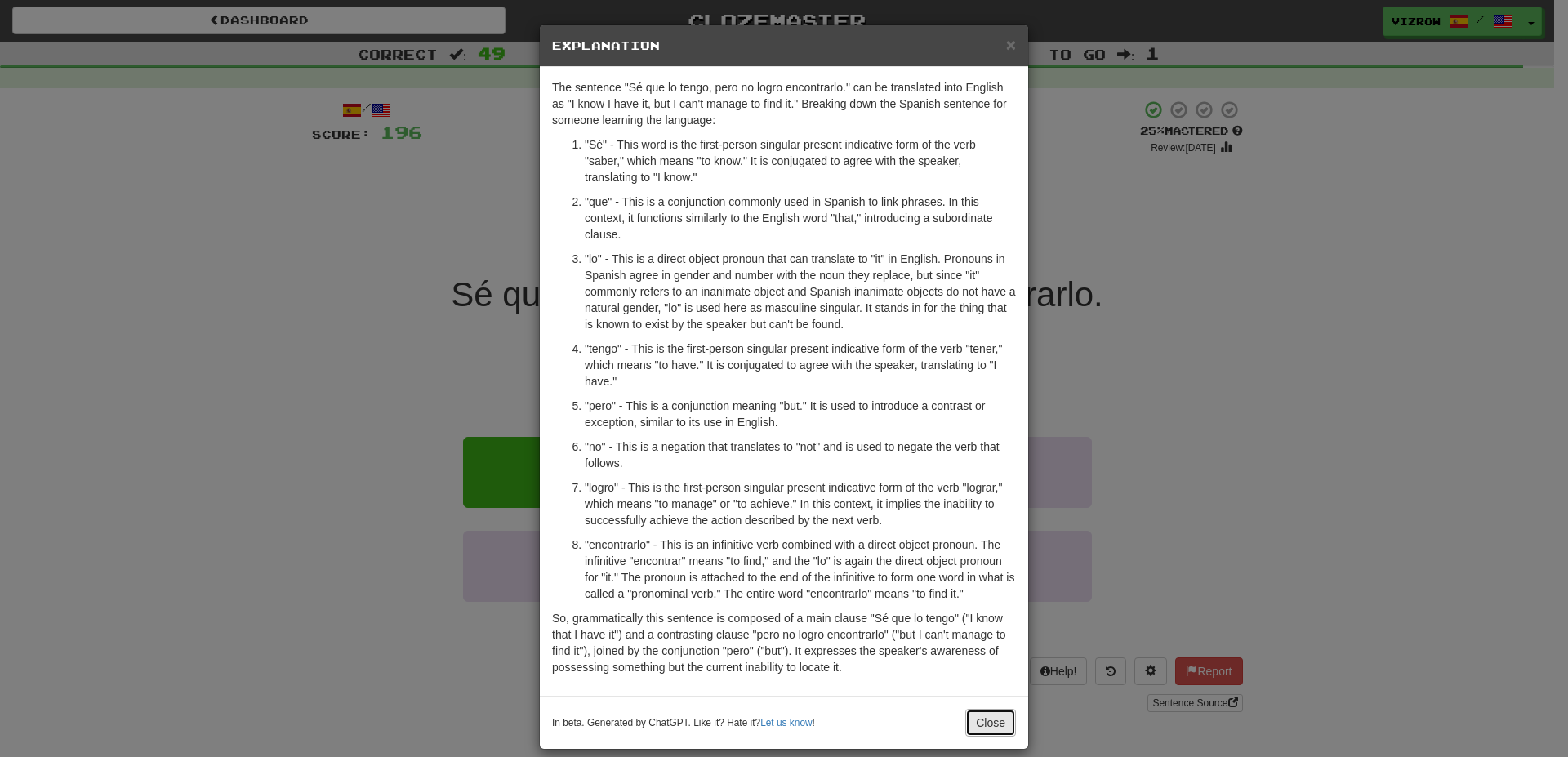
click at [994, 726] on button "Close" at bounding box center [990, 723] width 50 height 28
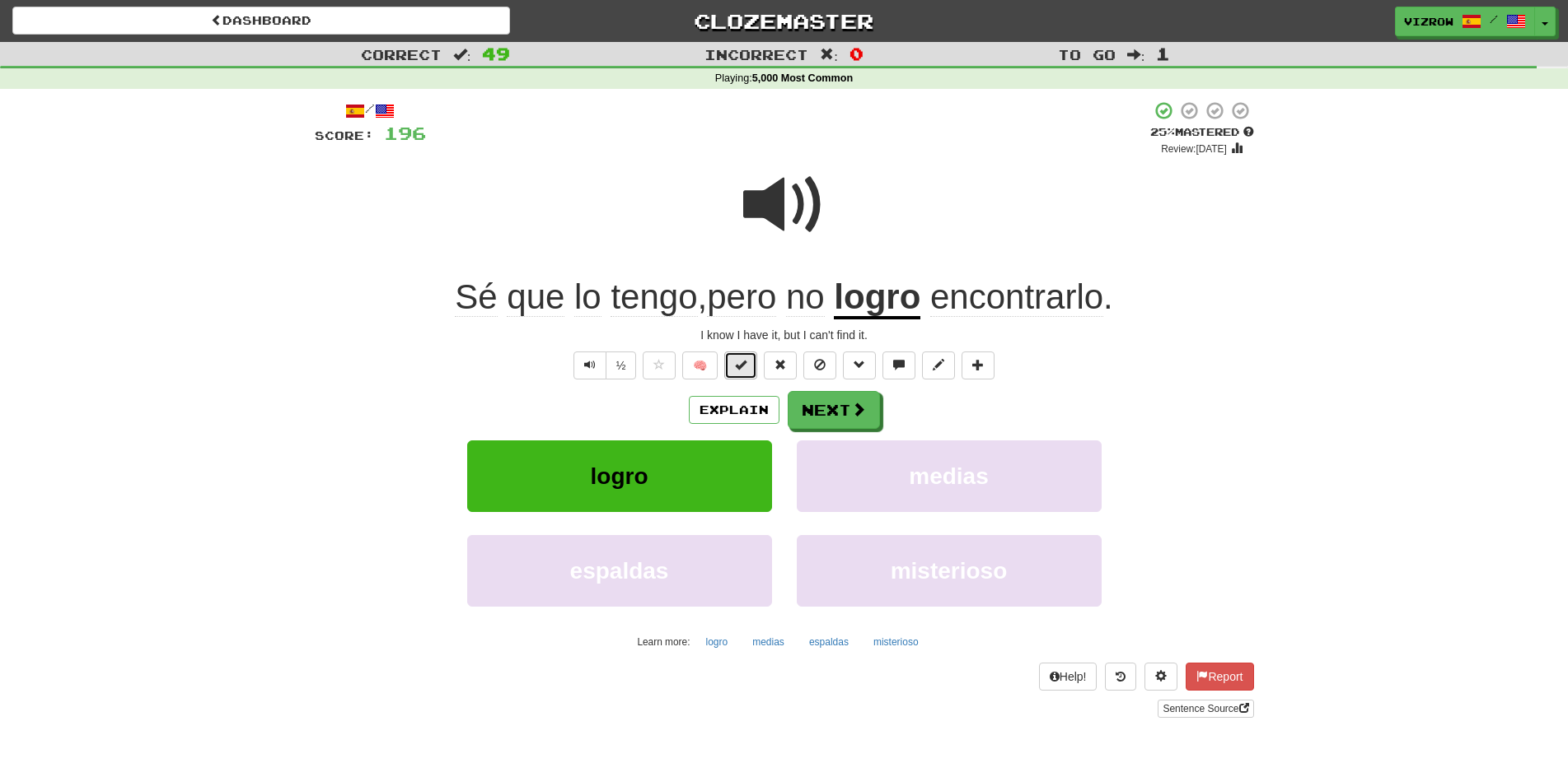
click at [752, 365] on button at bounding box center [741, 366] width 33 height 28
click at [853, 411] on span at bounding box center [859, 409] width 15 height 15
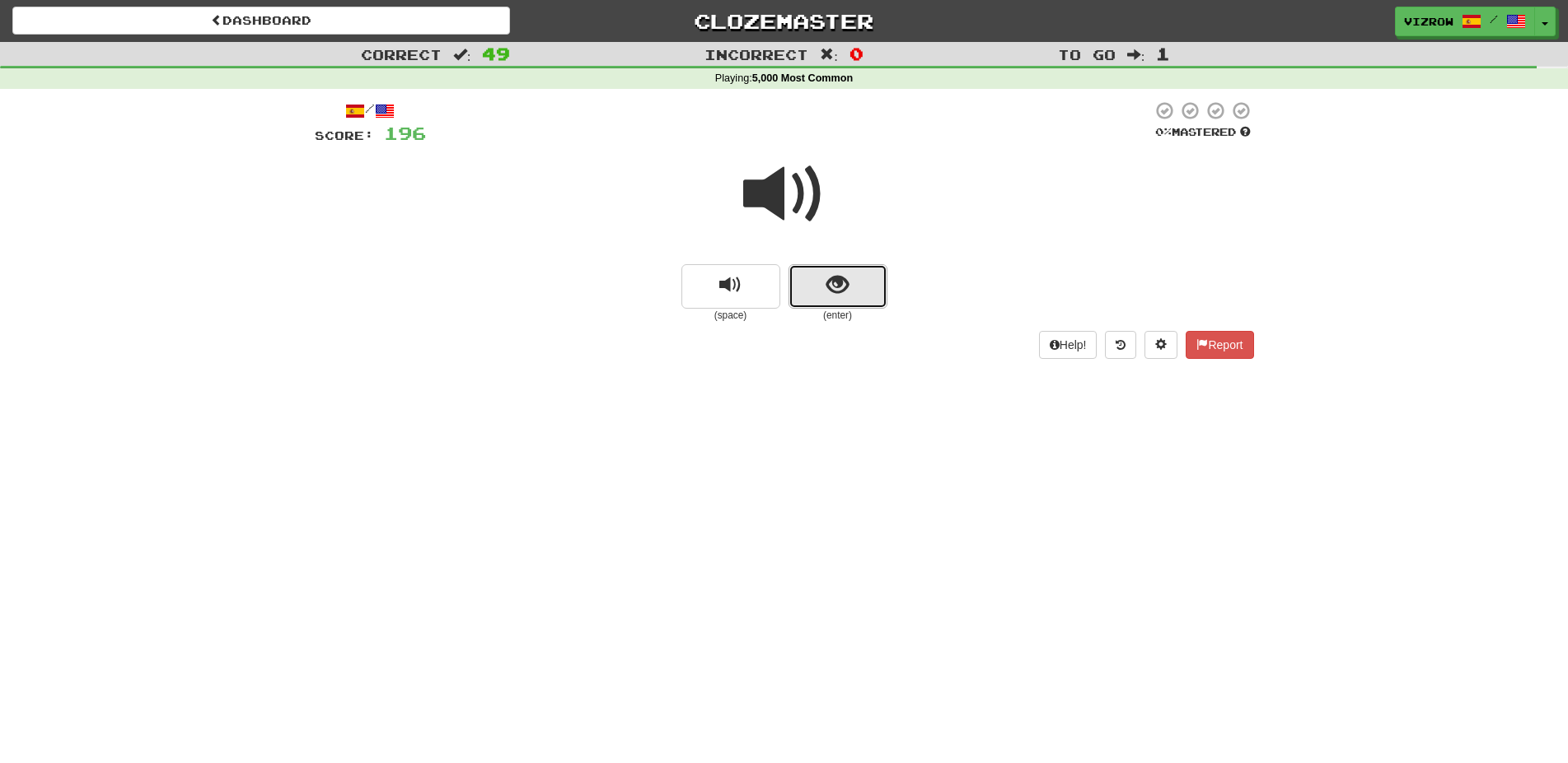
click at [819, 283] on button "show sentence" at bounding box center [838, 286] width 99 height 45
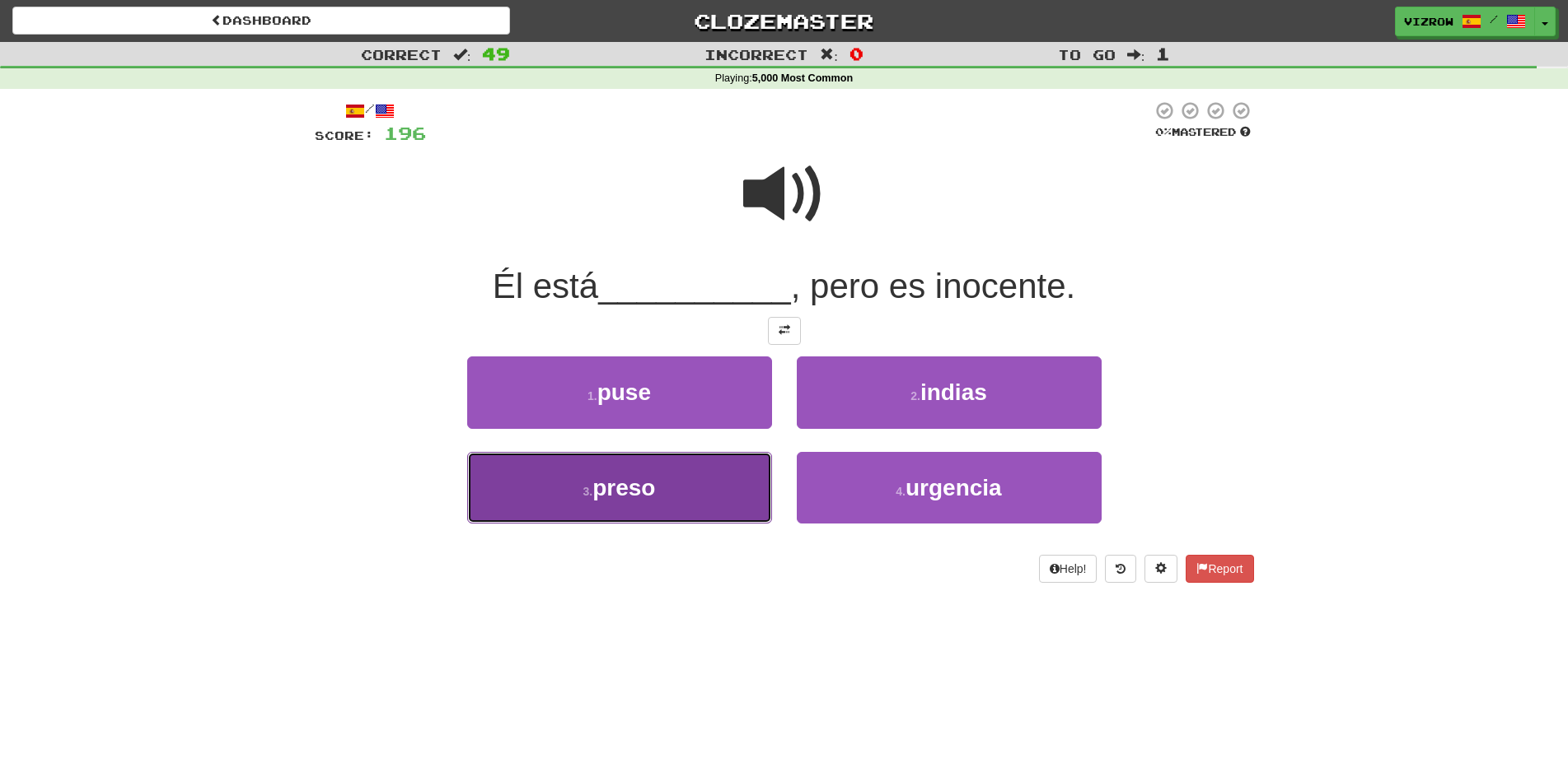
click at [716, 478] on button "3 . preso" at bounding box center [619, 488] width 305 height 72
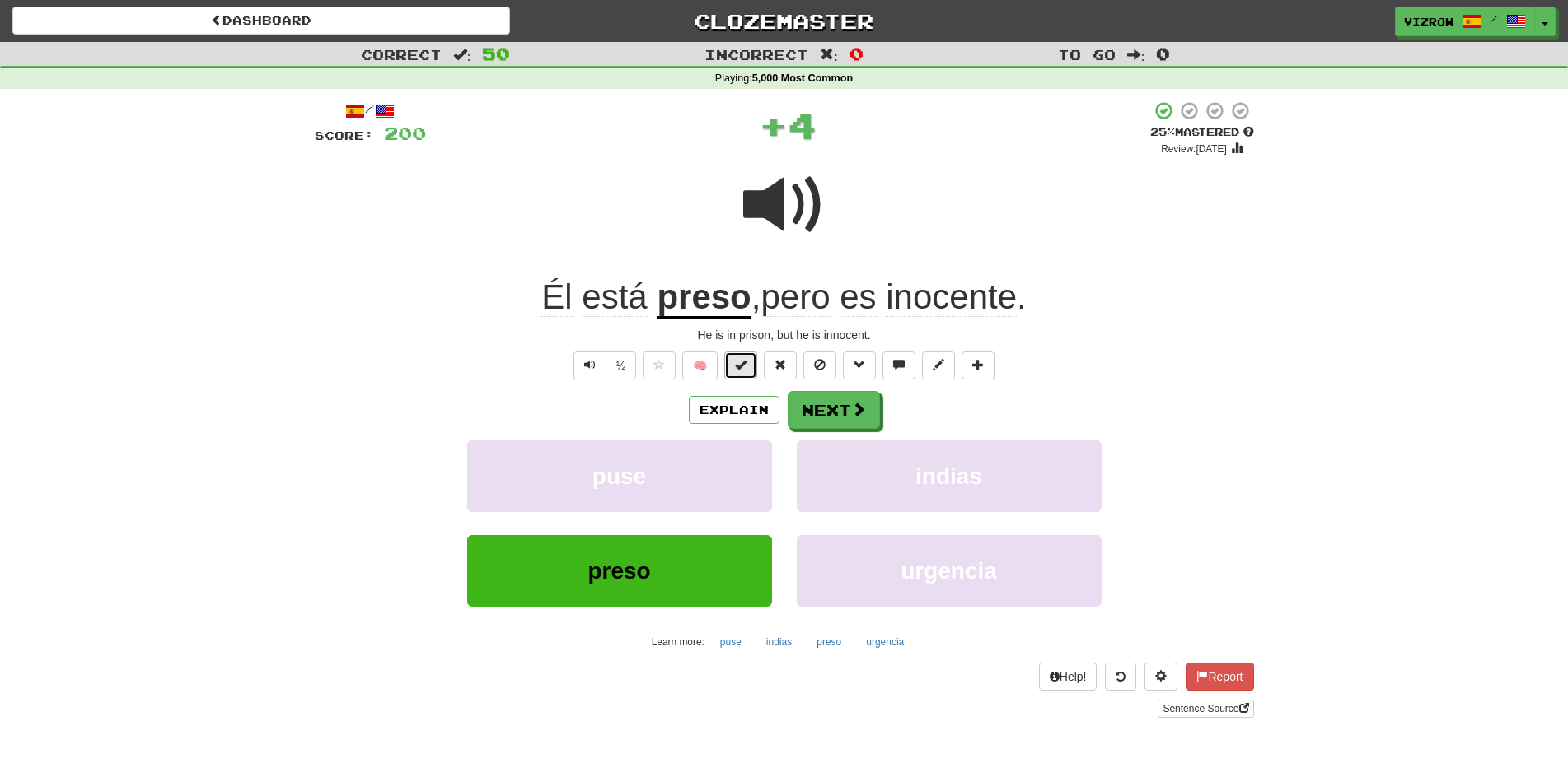
click at [751, 362] on button at bounding box center [741, 366] width 33 height 28
click at [836, 403] on button "Next" at bounding box center [835, 410] width 93 height 38
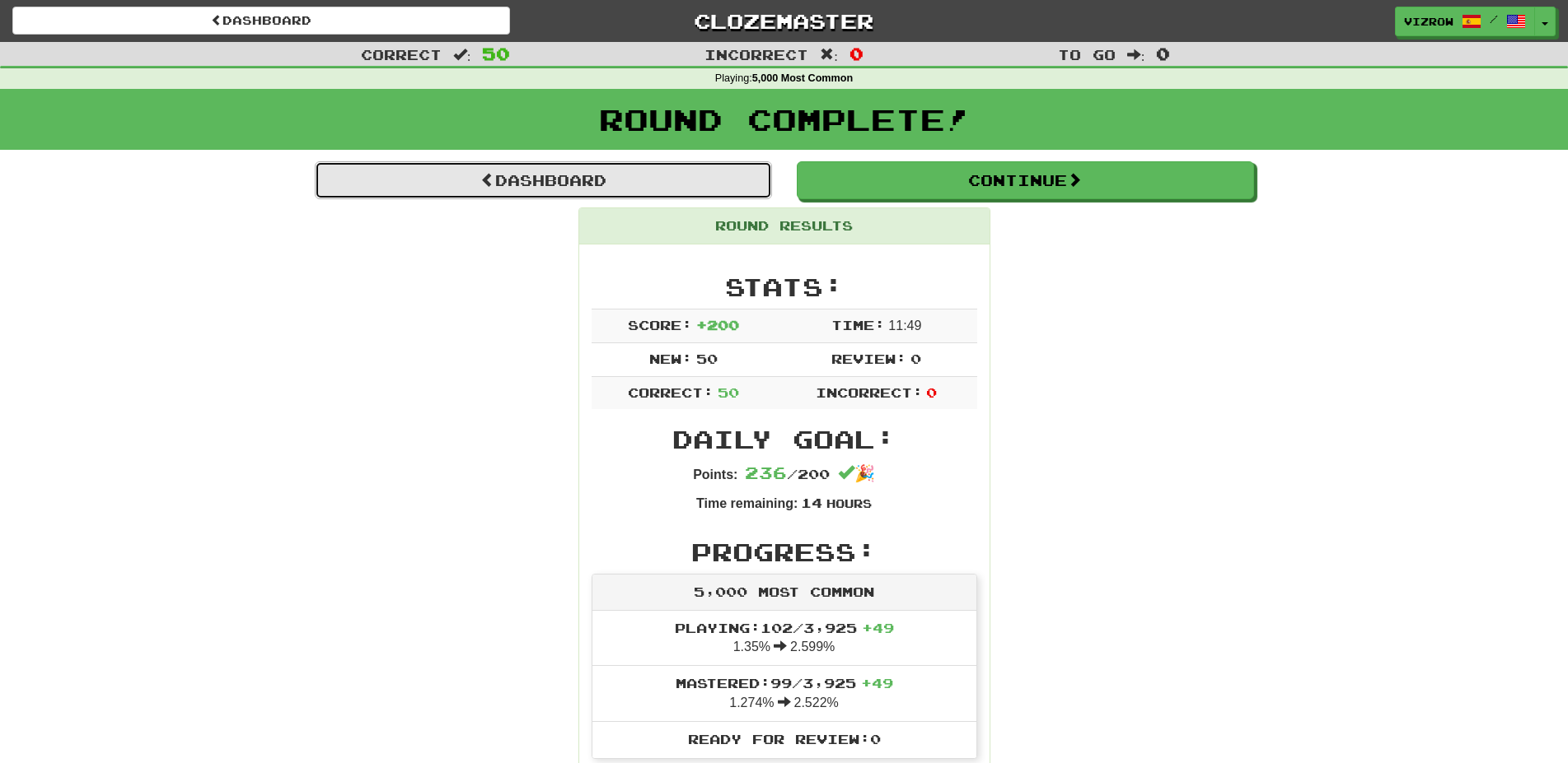
click at [643, 182] on link "Dashboard" at bounding box center [542, 180] width 457 height 38
